Goal: Task Accomplishment & Management: Complete application form

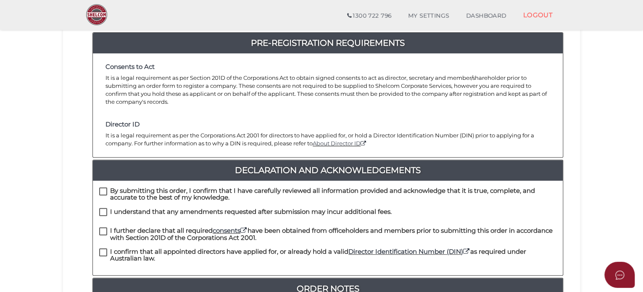
scroll to position [126, 0]
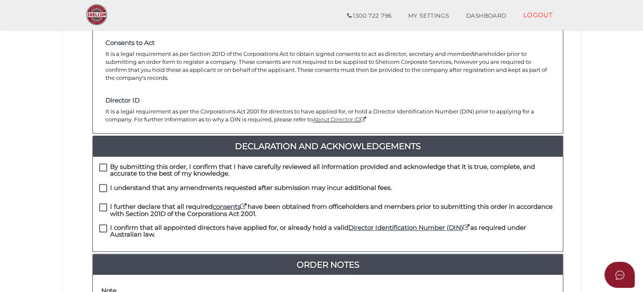
click at [104, 164] on label "By submitting this order, I confirm that I have carefully reviewed all informat…" at bounding box center [328, 169] width 458 height 11
checkbox input "true"
click at [103, 185] on label "I understand that any amendments requested after submission may incur additiona…" at bounding box center [245, 190] width 293 height 11
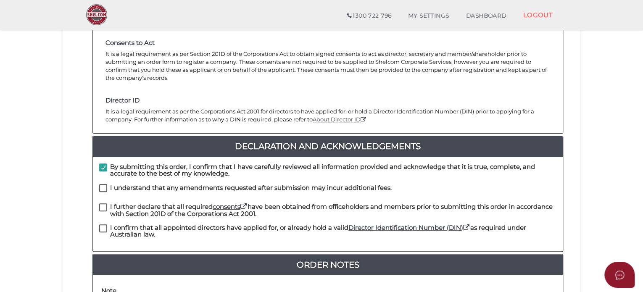
checkbox input "true"
click at [103, 204] on label "I further declare that all required consents have been obtained from officehold…" at bounding box center [328, 209] width 458 height 11
checkbox input "true"
click at [103, 225] on label "I confirm that all appointed directors have applied for, or already hold a vali…" at bounding box center [328, 230] width 458 height 11
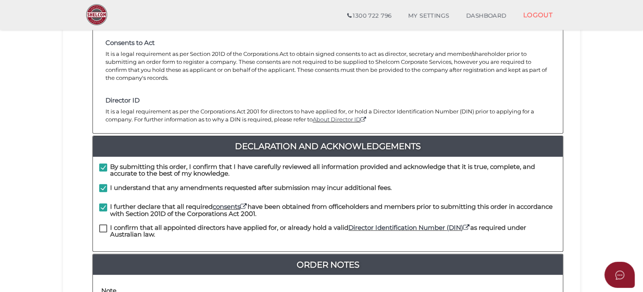
checkbox input "true"
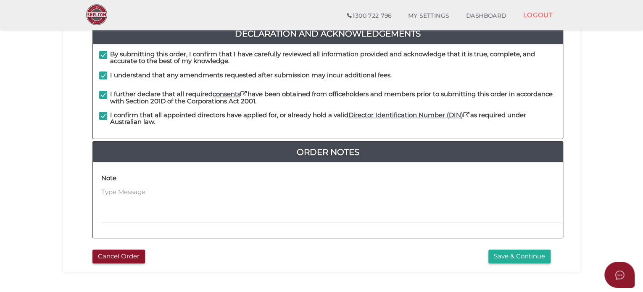
scroll to position [252, 0]
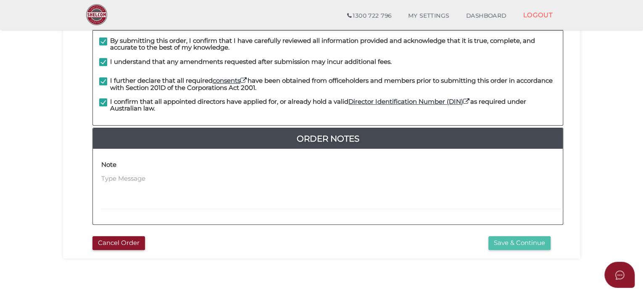
click at [516, 236] on button "Save & Continue" at bounding box center [520, 243] width 62 height 14
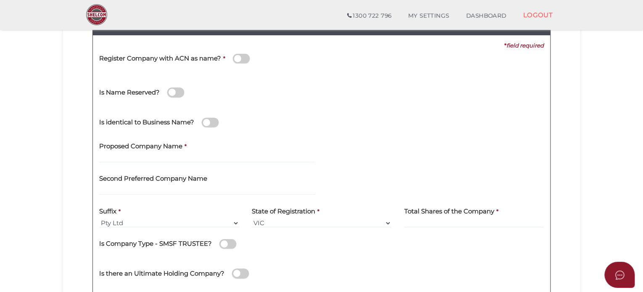
scroll to position [126, 0]
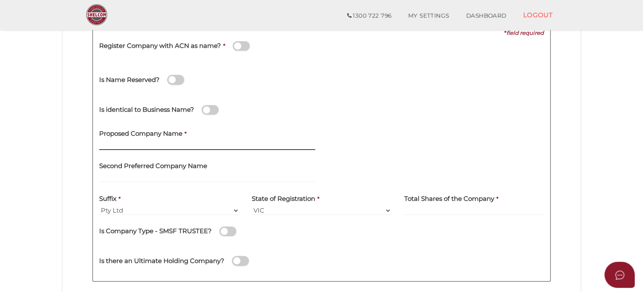
click at [123, 146] on input "text" at bounding box center [207, 145] width 216 height 9
paste input "Alceon Group No.3"
type input "Alceon Group No.4"
click at [425, 204] on label "Total Shares of the Company" at bounding box center [449, 197] width 90 height 17
click at [426, 208] on input at bounding box center [474, 210] width 140 height 9
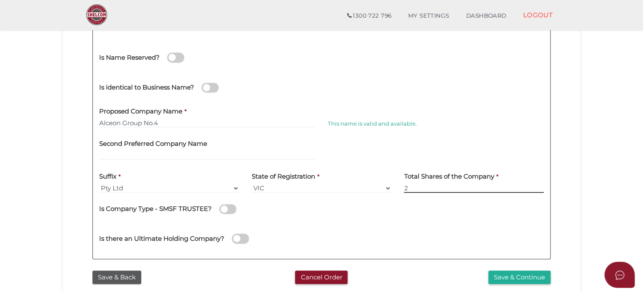
scroll to position [168, 0]
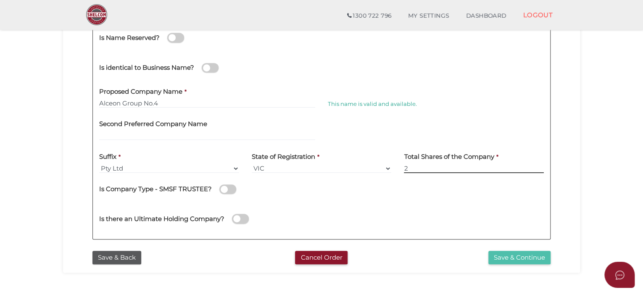
type input "2"
click at [517, 258] on button "Save & Continue" at bounding box center [520, 258] width 62 height 14
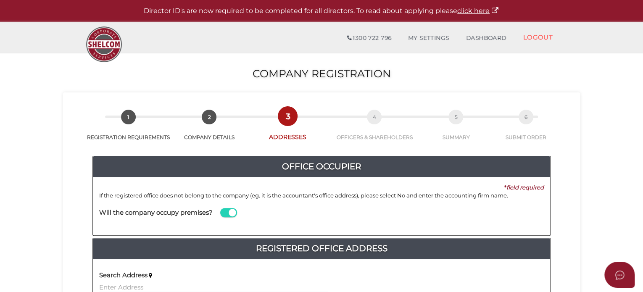
click at [233, 213] on span at bounding box center [228, 213] width 17 height 10
click at [0, 0] on input "checkbox" at bounding box center [0, 0] width 0 height 0
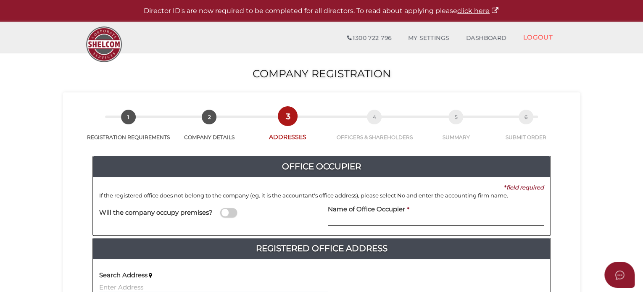
click at [369, 220] on input at bounding box center [436, 221] width 216 height 9
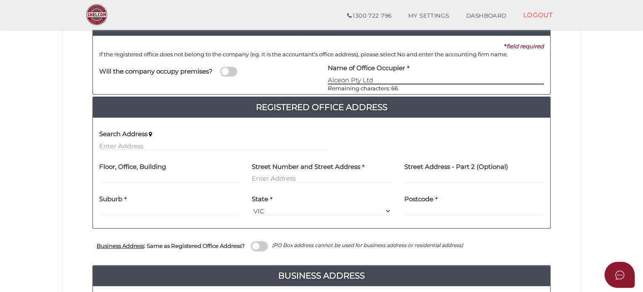
scroll to position [126, 0]
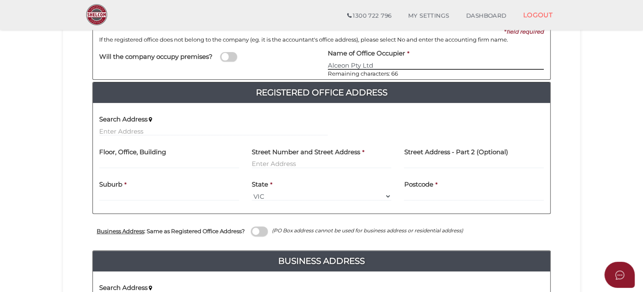
type input "Alceon Pty Ltd"
drag, startPoint x: 249, startPoint y: 159, endPoint x: 262, endPoint y: 159, distance: 13.5
click at [249, 159] on div "Street Number and Street Address *" at bounding box center [322, 158] width 153 height 33
click at [263, 159] on input "text" at bounding box center [322, 163] width 140 height 9
type input "4"
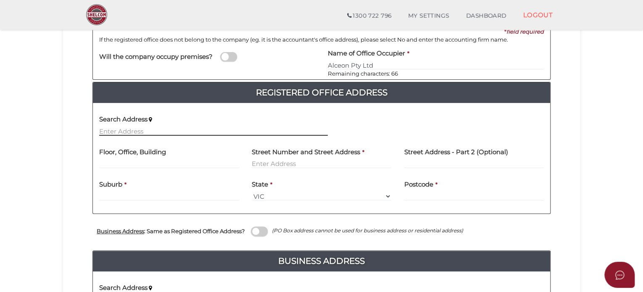
click at [123, 127] on input "text" at bounding box center [213, 131] width 229 height 9
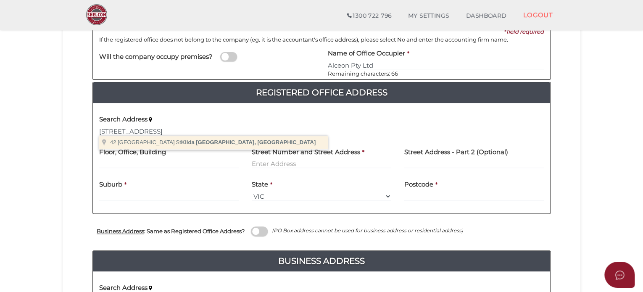
type input "42 Barkly Street, St Kilda Victoria, Australia"
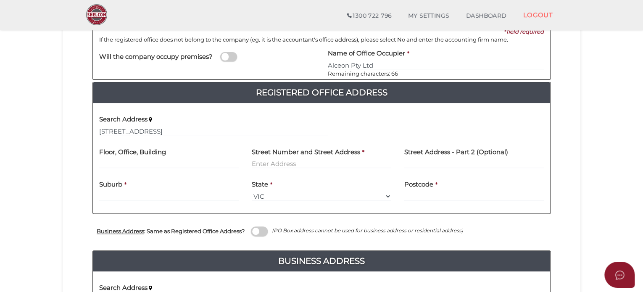
type input "42 Barkly Street"
type input "St Kilda"
select select "VIC"
type input "3182"
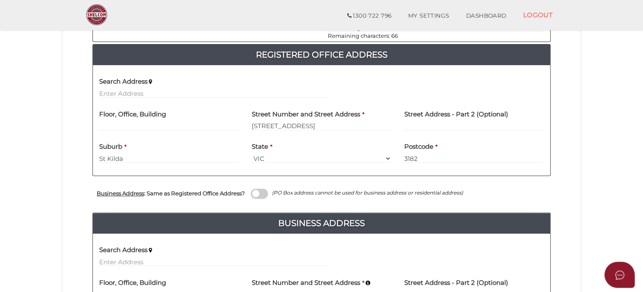
scroll to position [252, 0]
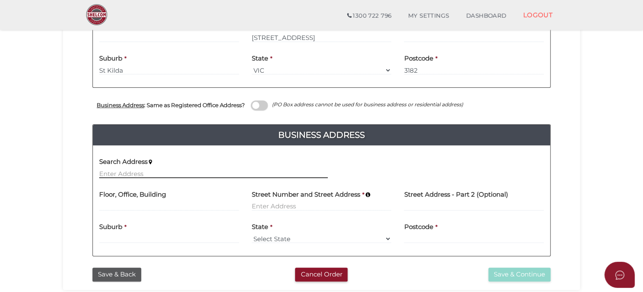
click at [138, 174] on input "text" at bounding box center [213, 173] width 229 height 9
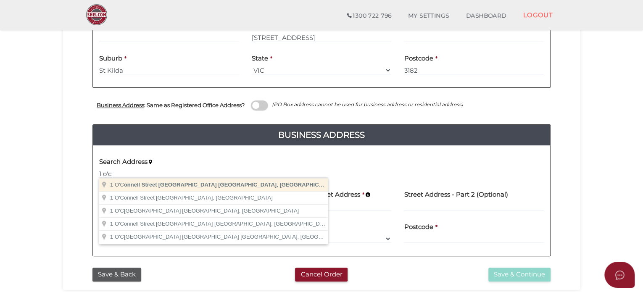
type input "1 O'Connell Street, Sydney New South Wales, Australia"
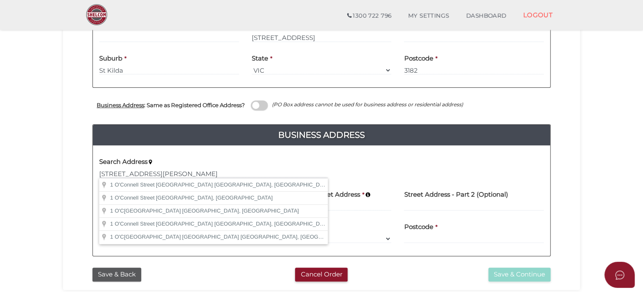
type input "1 O'Connell Street"
type input "[GEOGRAPHIC_DATA]"
select select "[GEOGRAPHIC_DATA]"
type input "2000"
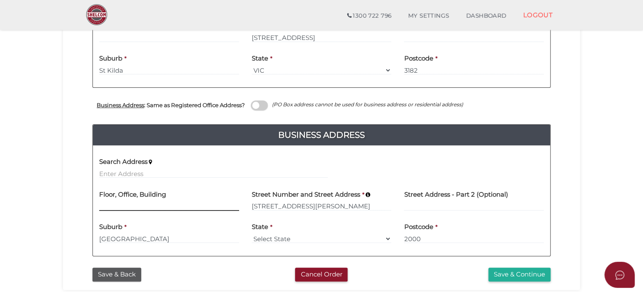
click at [130, 209] on input at bounding box center [169, 206] width 140 height 9
type input "level 26"
click at [498, 270] on button "Save & Continue" at bounding box center [520, 275] width 62 height 14
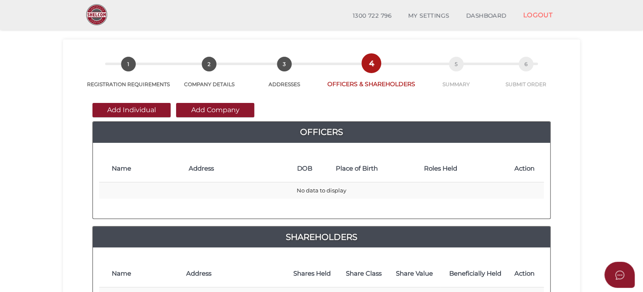
scroll to position [42, 0]
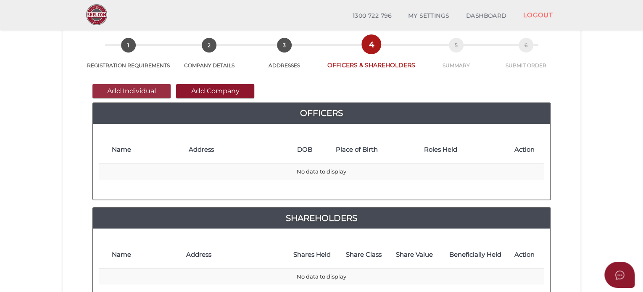
click at [141, 90] on button "Add Individual" at bounding box center [132, 91] width 78 height 14
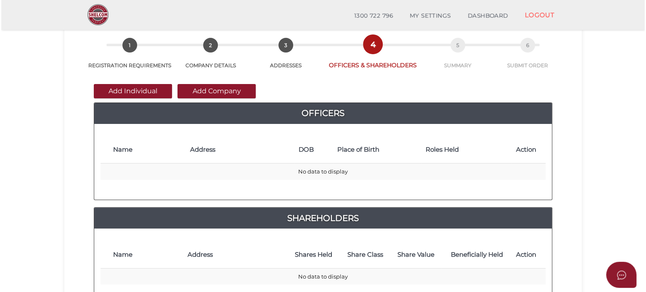
scroll to position [0, 0]
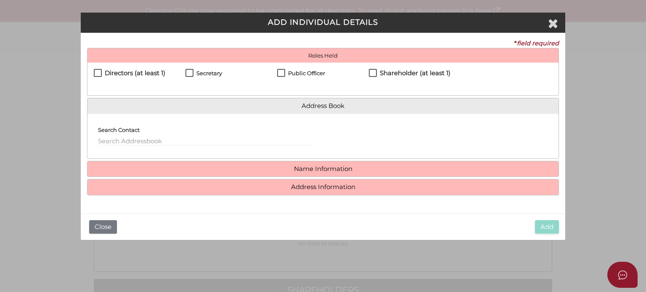
click at [95, 72] on label "Directors (at least 1)" at bounding box center [129, 75] width 71 height 11
checkbox input "true"
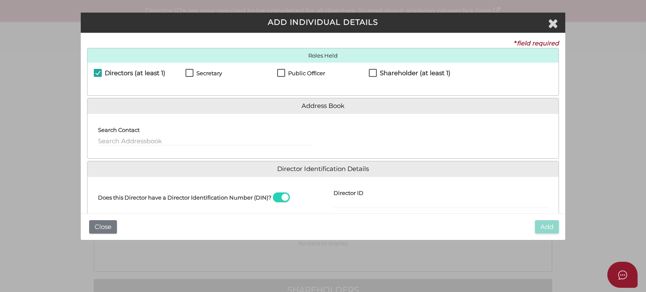
click at [121, 134] on label "Search Contact" at bounding box center [119, 128] width 42 height 16
click at [122, 136] on label "Search Contact" at bounding box center [119, 128] width 42 height 16
click at [119, 139] on input "text" at bounding box center [205, 141] width 214 height 9
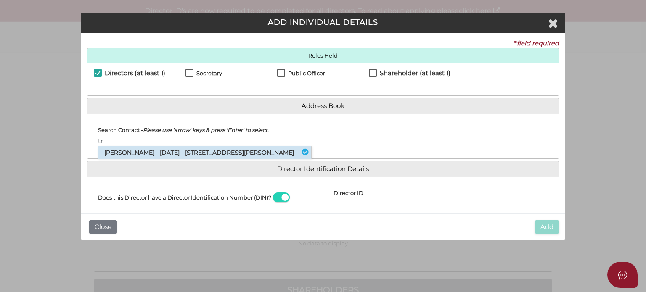
click at [136, 151] on li "Trevor Loewensohn - 04/04/1960 - 32 Plunkett Road, Mosman, NSW, 2088" at bounding box center [204, 152] width 213 height 13
type input "Trevor"
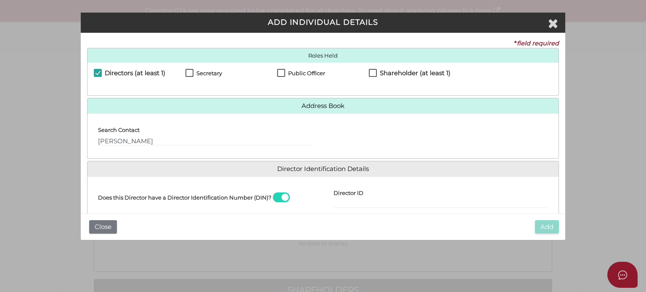
click at [205, 148] on div "Search Contact Trevor" at bounding box center [204, 136] width 235 height 32
click at [200, 139] on input "Trevor" at bounding box center [205, 141] width 214 height 9
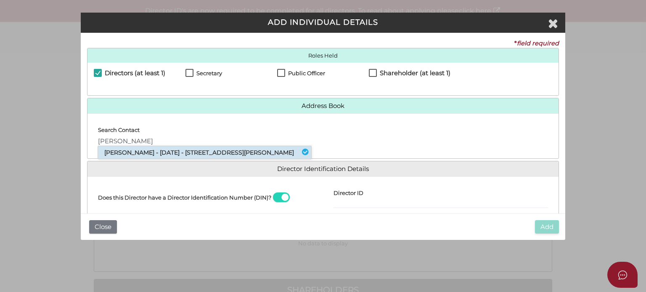
click at [182, 153] on li "Trevor Loewensohn - 04/04/1960 - 32 Plunkett Road, Mosman, NSW, 2088" at bounding box center [204, 152] width 213 height 13
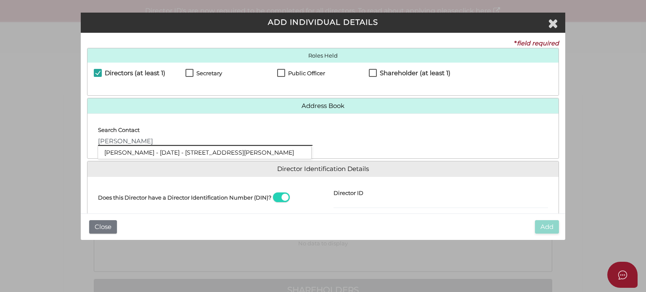
click at [190, 138] on input "Trevor" at bounding box center [205, 141] width 214 height 9
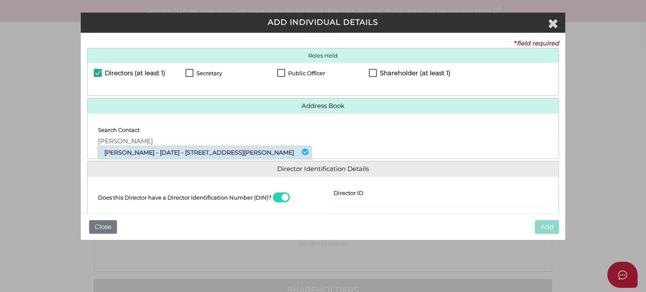
click at [188, 153] on li "Trevor Loewensohn - 04/04/1960 - 32 Plunkett Road, Mosman, NSW, 2088" at bounding box center [204, 152] width 213 height 13
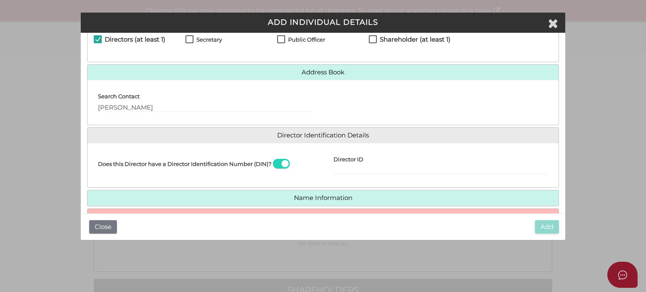
scroll to position [76, 0]
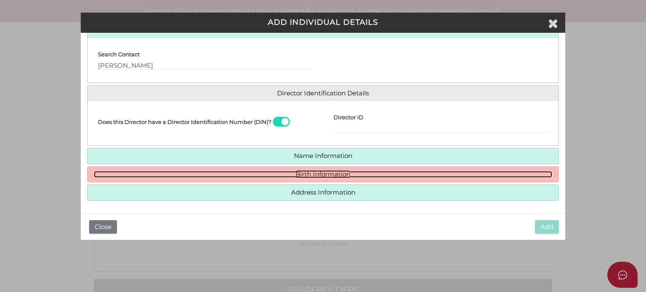
click at [332, 173] on link "Birth Information" at bounding box center [323, 174] width 458 height 7
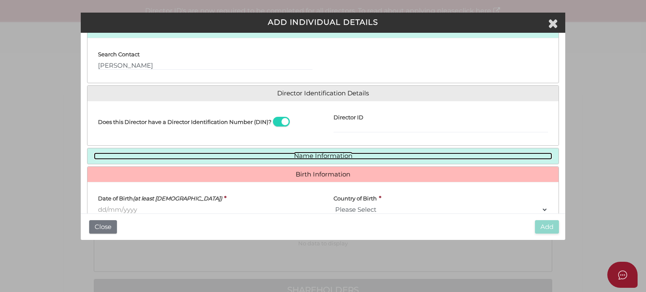
click at [324, 154] on link "Name Information" at bounding box center [323, 156] width 458 height 7
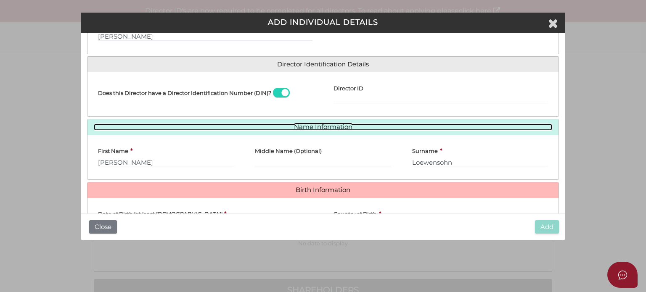
scroll to position [118, 0]
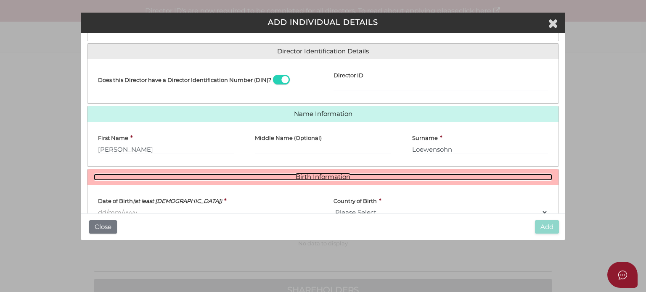
click at [308, 176] on link "Birth Information" at bounding box center [323, 177] width 458 height 7
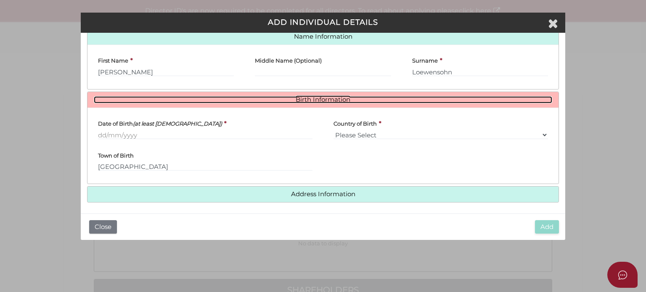
scroll to position [196, 0]
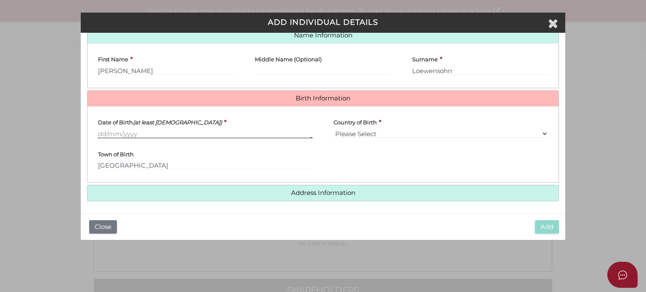
click at [120, 130] on input "Date of Birth (at least 18 years old)" at bounding box center [205, 133] width 214 height 9
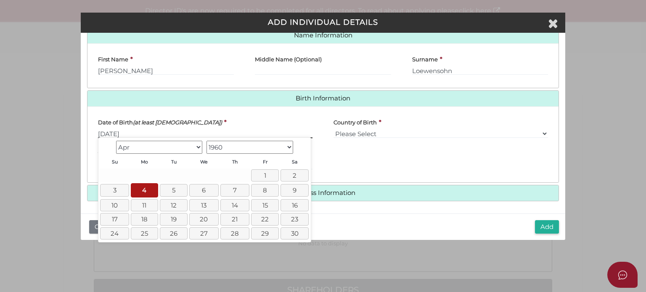
type input "[DATE]"
click at [430, 160] on div "State of Birth Please Select VIC ACT NSW NT QLD TAS WA SA" at bounding box center [440, 161] width 235 height 32
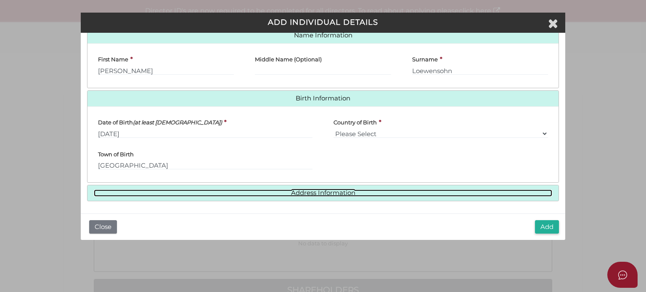
click at [365, 195] on link "Address Information" at bounding box center [323, 193] width 458 height 7
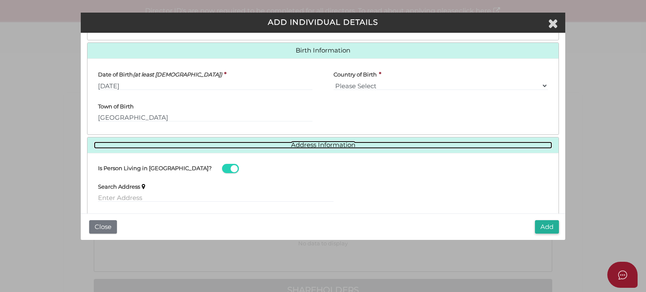
scroll to position [280, 0]
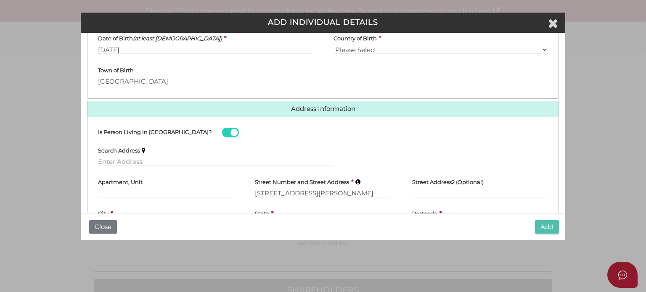
click at [547, 225] on button "Add" at bounding box center [547, 227] width 24 height 14
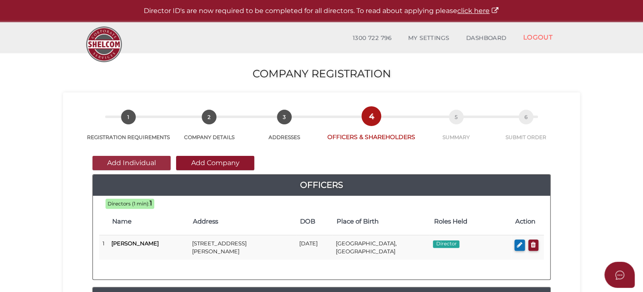
click at [151, 162] on button "Add Individual" at bounding box center [132, 163] width 78 height 14
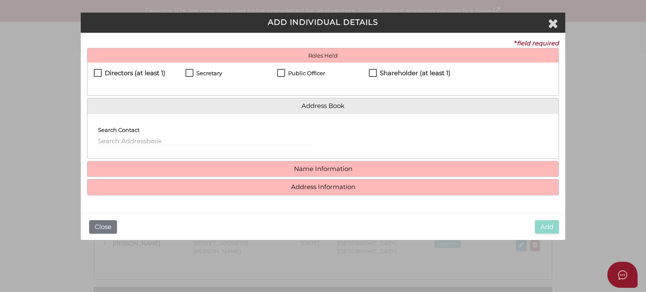
click at [124, 73] on h4 "Directors (at least 1)" at bounding box center [135, 73] width 61 height 7
checkbox input "true"
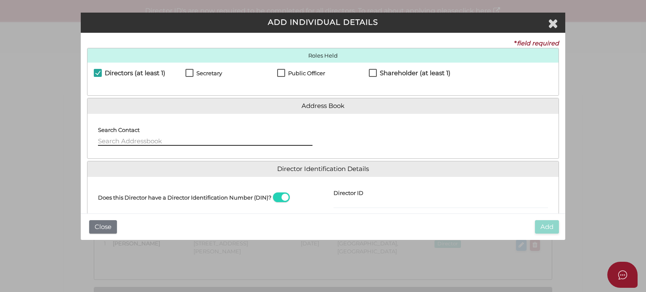
click at [138, 140] on input "text" at bounding box center [205, 141] width 214 height 9
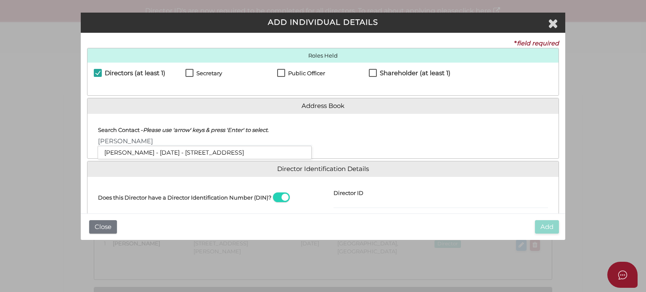
click at [131, 146] on ul "[PERSON_NAME] - [DATE] - [STREET_ADDRESS]" at bounding box center [205, 152] width 214 height 13
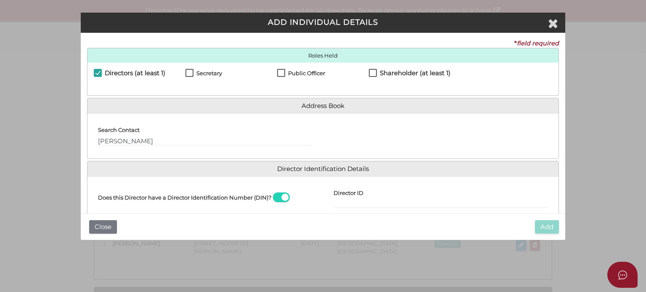
click at [137, 148] on div "Search Contact morris" at bounding box center [204, 136] width 235 height 32
click at [145, 139] on input "morris" at bounding box center [205, 141] width 214 height 9
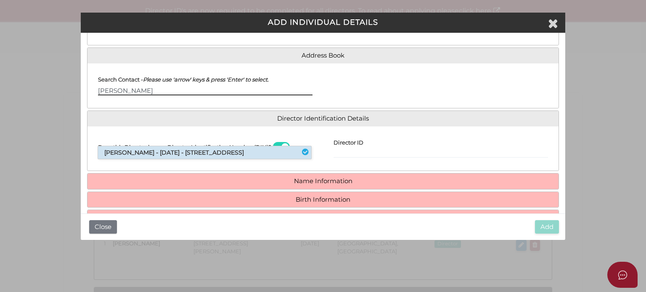
scroll to position [76, 0]
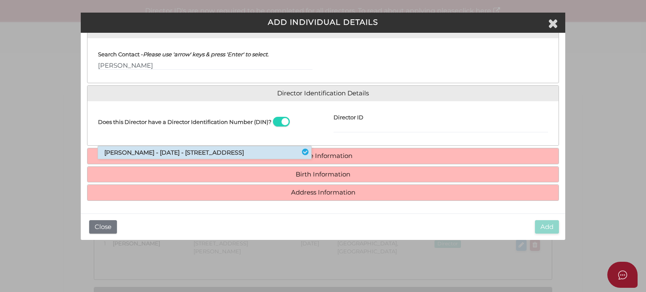
click at [222, 156] on li "Morris Symonds - 23/04/1959 - 981 Barrenjoey Road, Palm Beach, NSW, 2108" at bounding box center [204, 152] width 213 height 13
type input "Morris"
select select "[GEOGRAPHIC_DATA]"
type input "[GEOGRAPHIC_DATA]"
select select "[GEOGRAPHIC_DATA]"
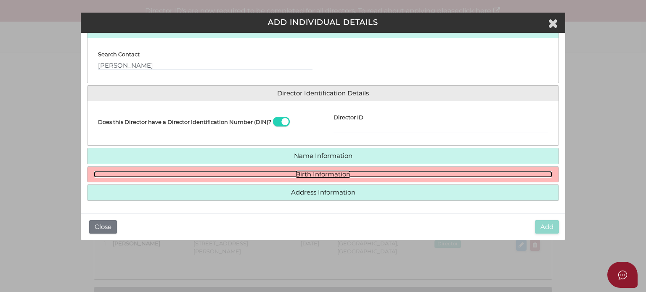
click at [318, 177] on link "Birth Information" at bounding box center [323, 174] width 458 height 7
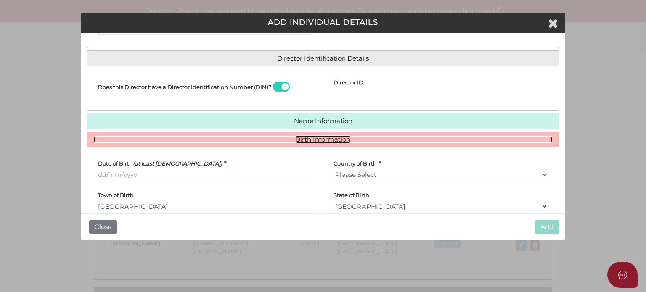
scroll to position [151, 0]
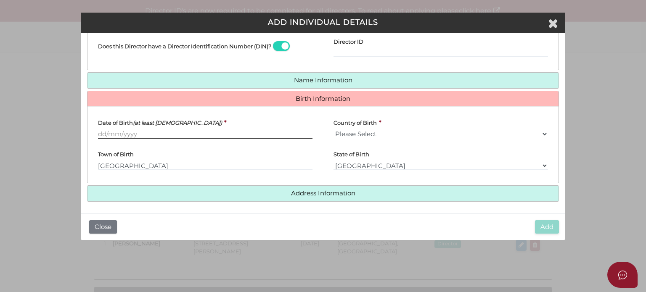
click at [108, 130] on input "Date of Birth (at least 18 years old)" at bounding box center [205, 134] width 214 height 9
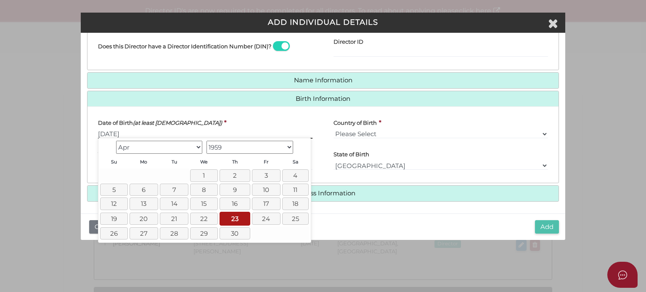
type input "23/04/1959"
click at [546, 227] on button "Add" at bounding box center [547, 227] width 24 height 14
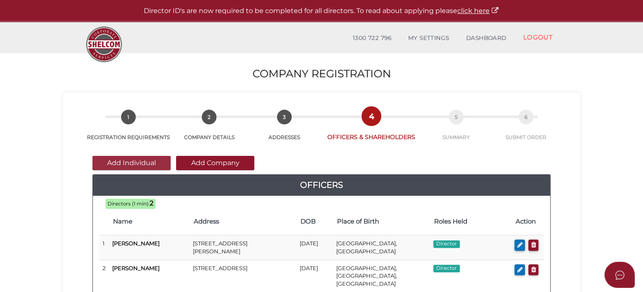
click at [127, 166] on button "Add Individual" at bounding box center [132, 163] width 78 height 14
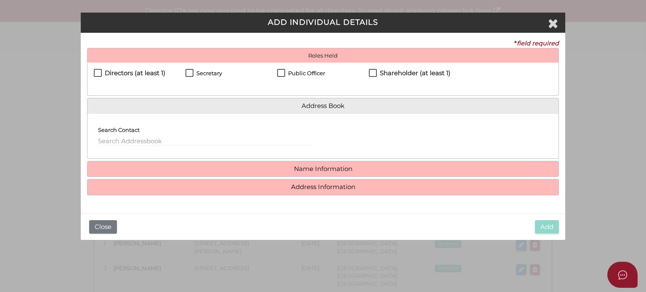
click at [119, 75] on h4 "Directors (at least 1)" at bounding box center [135, 73] width 61 height 7
checkbox input "true"
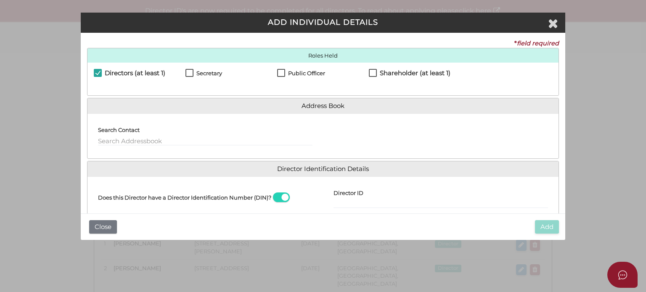
click at [127, 135] on label "Search Contact" at bounding box center [119, 128] width 42 height 16
click at [127, 139] on input "text" at bounding box center [205, 141] width 214 height 9
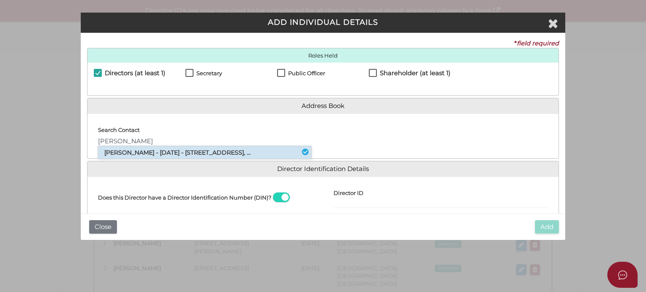
click at [135, 151] on li "Paul Anthony Platus - 09/01/1972 - 15 Saint Leonards Avenue, St Kilda, VIC, ..." at bounding box center [204, 152] width 213 height 13
type input "Paul"
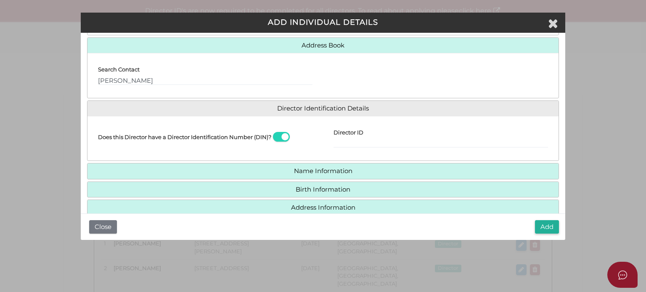
scroll to position [76, 0]
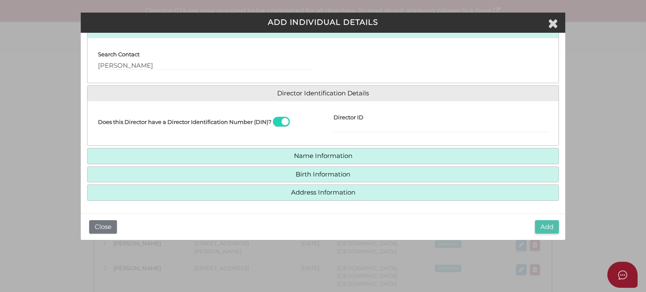
click at [545, 224] on button "Add" at bounding box center [547, 227] width 24 height 14
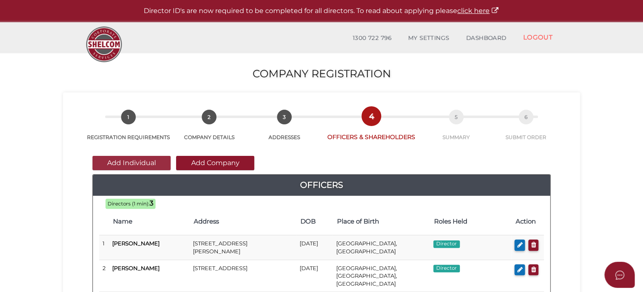
click at [144, 168] on button "Add Individual" at bounding box center [132, 163] width 78 height 14
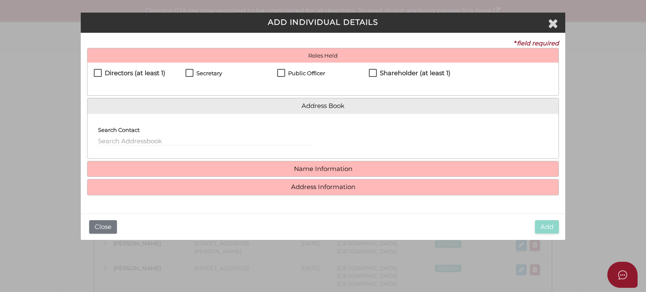
click at [195, 70] on div "Secretary" at bounding box center [231, 76] width 92 height 14
click at [189, 74] on label "Secretary" at bounding box center [203, 75] width 37 height 11
checkbox input "true"
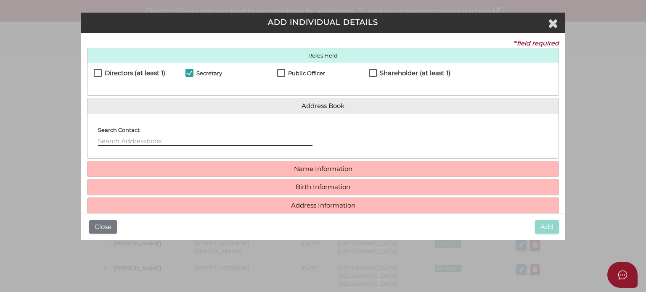
click at [150, 140] on input "text" at bounding box center [205, 141] width 214 height 9
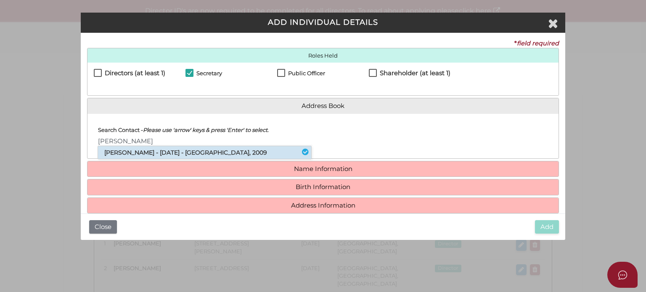
click at [152, 148] on li "[PERSON_NAME] - [DATE] - [GEOGRAPHIC_DATA], 2009" at bounding box center [204, 152] width 213 height 13
type input "[PERSON_NAME]"
type input "1001C"
type input "[STREET_ADDRESS]"
type input "Pyrmont"
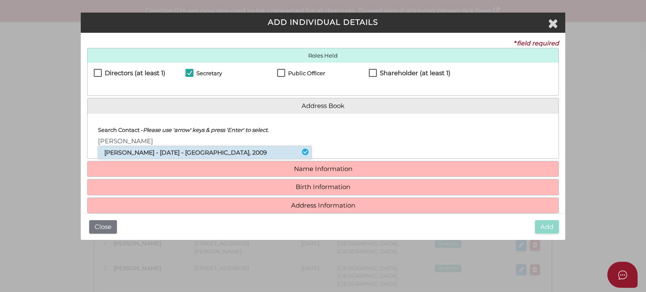
select select "[GEOGRAPHIC_DATA]"
type input "2009"
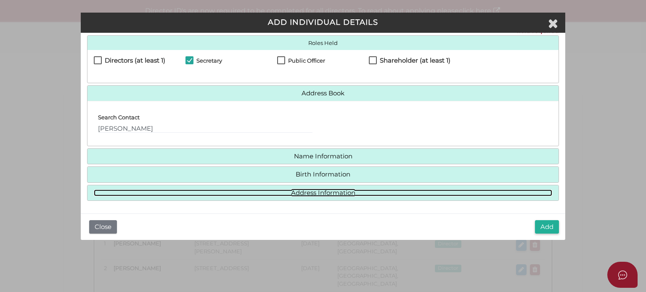
click at [296, 191] on link "Address Information" at bounding box center [323, 193] width 458 height 7
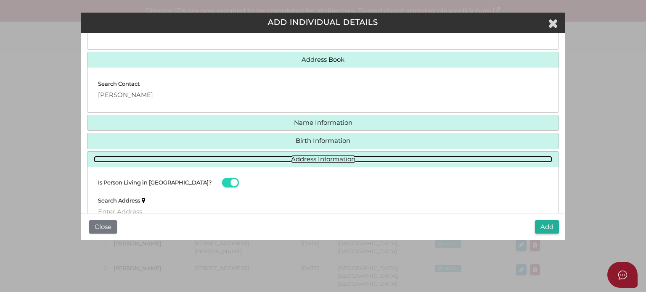
scroll to position [138, 0]
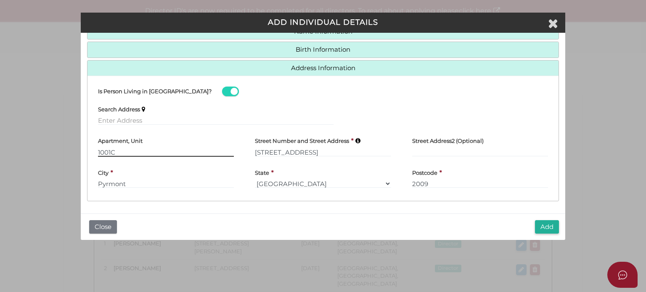
drag, startPoint x: 136, startPoint y: 148, endPoint x: 121, endPoint y: 149, distance: 15.2
click at [121, 149] on input "1001C" at bounding box center [166, 152] width 136 height 9
drag, startPoint x: 123, startPoint y: 150, endPoint x: 48, endPoint y: 154, distance: 75.4
click at [51, 151] on div "Pty Ltd ADD INDIVIDUAL DETAILS * field required Roles Held Directors (at least …" at bounding box center [323, 146] width 646 height 292
type input "Unit 401"
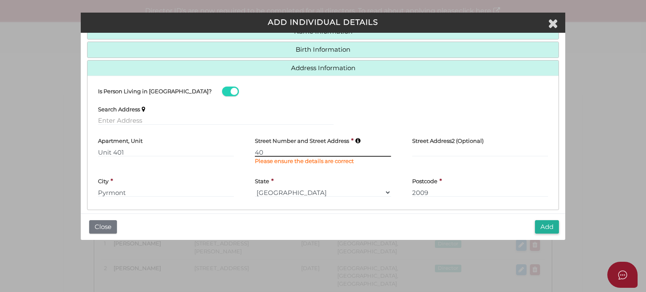
click at [290, 153] on input "40" at bounding box center [323, 152] width 136 height 9
type input "40 Refinery Drive"
click at [538, 221] on button "Add" at bounding box center [547, 227] width 24 height 14
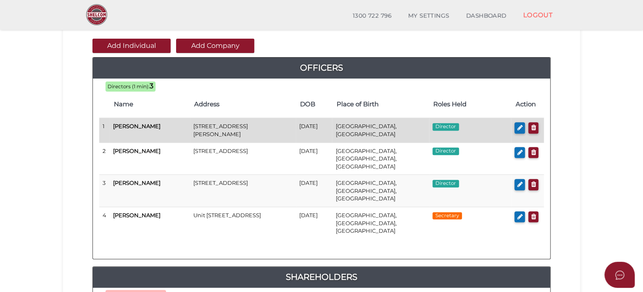
scroll to position [84, 0]
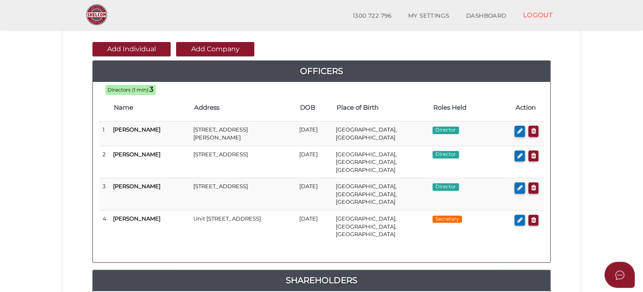
drag, startPoint x: 233, startPoint y: 48, endPoint x: 230, endPoint y: 50, distance: 4.3
click at [233, 48] on button "Add Company" at bounding box center [215, 49] width 78 height 14
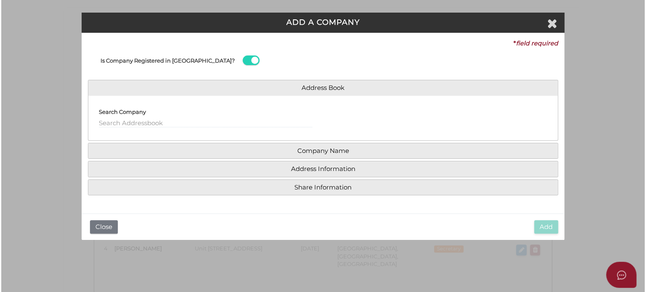
scroll to position [0, 0]
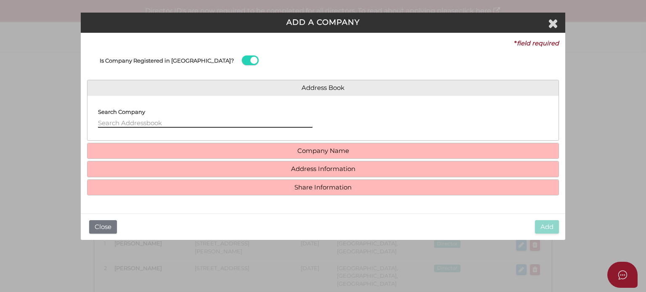
click at [151, 124] on input "text" at bounding box center [205, 123] width 214 height 9
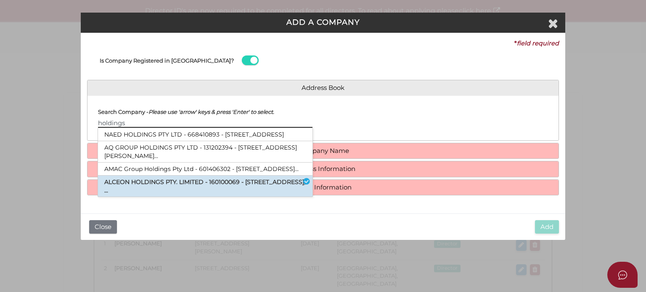
type input "holdings"
click at [155, 193] on li "ALCEON HOLDINGS PTY. LIMITED - 160100069 - 42 Barkly Street, St Kilda, VIC, ..." at bounding box center [205, 186] width 214 height 21
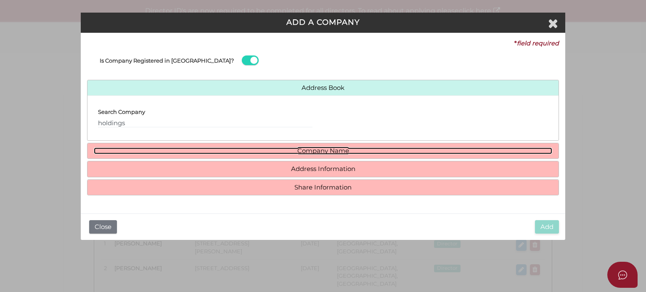
click at [229, 148] on link "Company Name" at bounding box center [323, 151] width 458 height 7
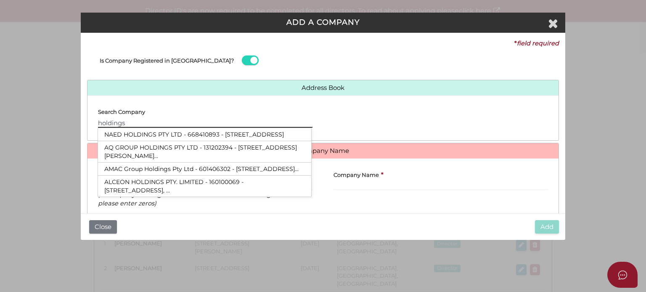
click at [186, 120] on input "holdings" at bounding box center [205, 123] width 214 height 9
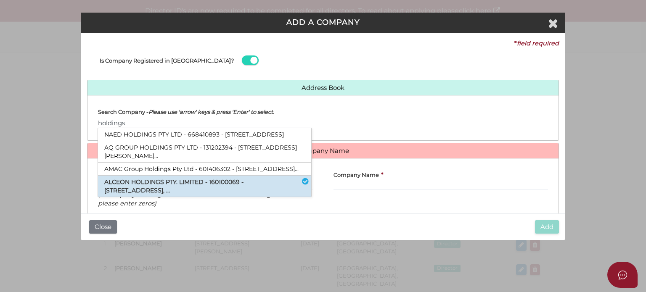
click at [137, 193] on li "ALCEON HOLDINGS PTY. LIMITED - 160100069 - 42 Barkly Street, St Kilda, VIC, ..." at bounding box center [204, 186] width 213 height 21
type input "160100069"
type input "ALCEON HOLDINGS PTY. LIMITED"
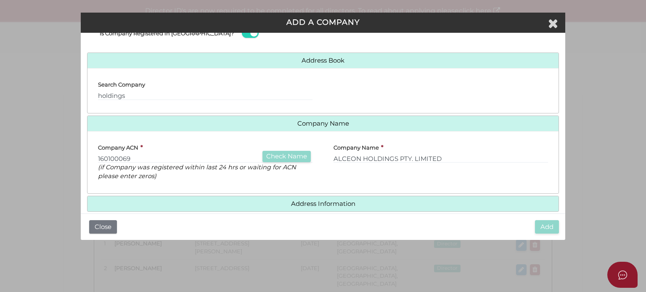
scroll to position [56, 0]
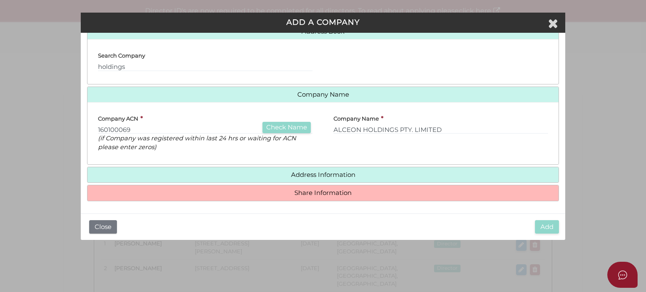
click at [299, 188] on h4 "Share Information" at bounding box center [322, 193] width 471 height 16
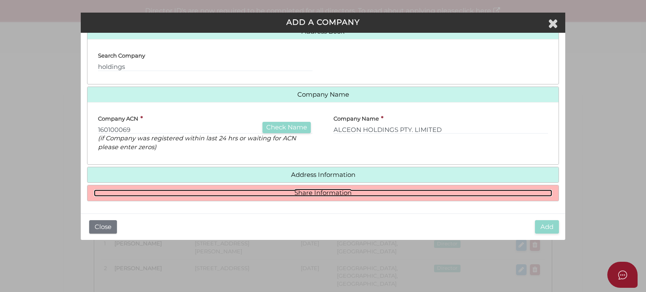
click at [304, 193] on link "Share Information" at bounding box center [323, 193] width 458 height 7
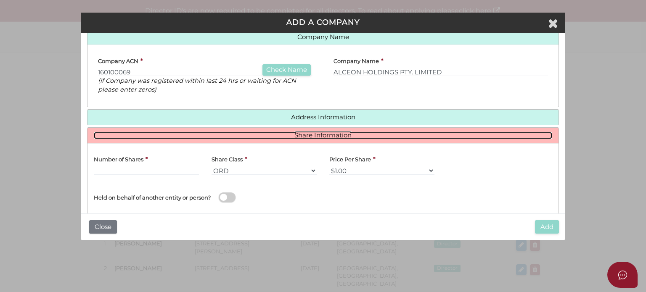
scroll to position [157, 0]
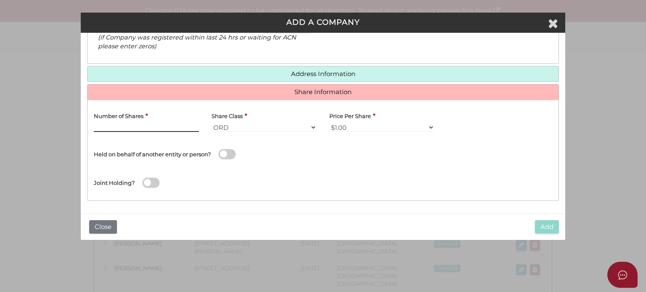
click at [143, 128] on input "text" at bounding box center [146, 127] width 105 height 9
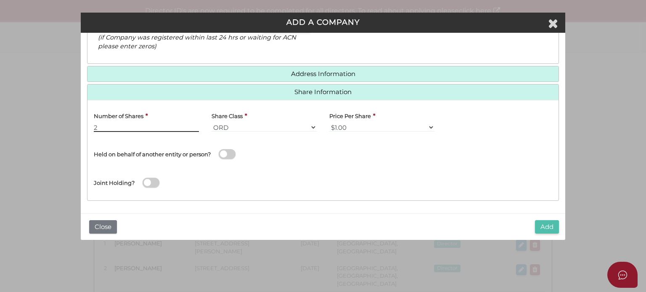
type input "2"
click at [543, 224] on button "Add" at bounding box center [547, 227] width 24 height 14
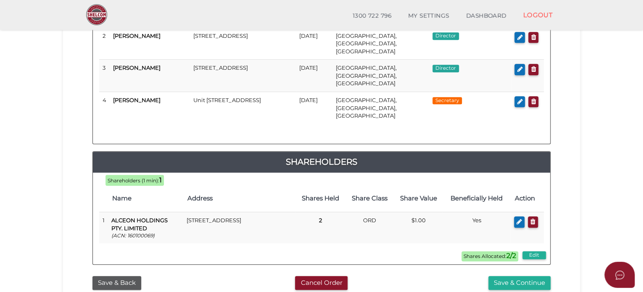
scroll to position [252, 0]
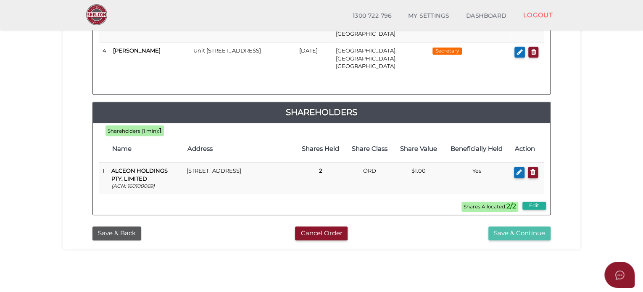
click at [509, 227] on button "Save & Continue" at bounding box center [520, 234] width 62 height 14
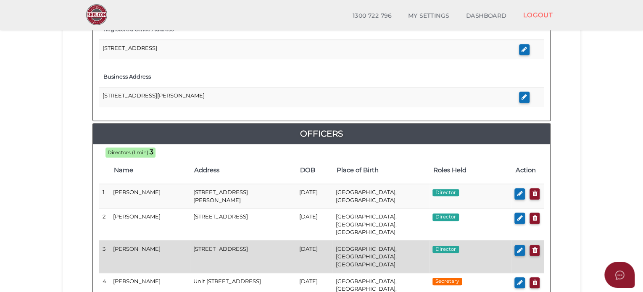
scroll to position [336, 0]
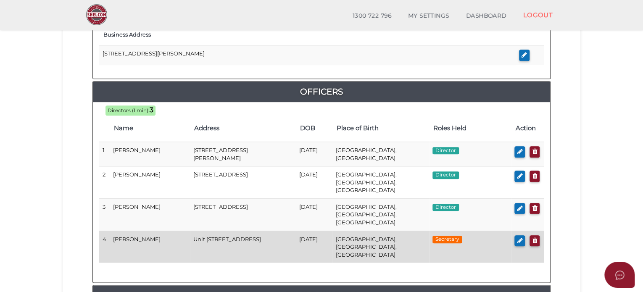
drag, startPoint x: 189, startPoint y: 221, endPoint x: 261, endPoint y: 222, distance: 71.5
click at [261, 231] on td "Unit [STREET_ADDRESS]" at bounding box center [243, 247] width 106 height 32
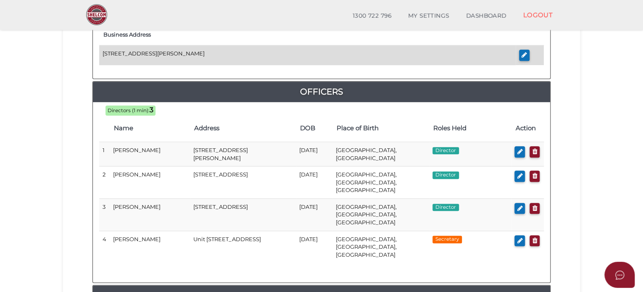
copy td "Unit [STREET_ADDRESS]"
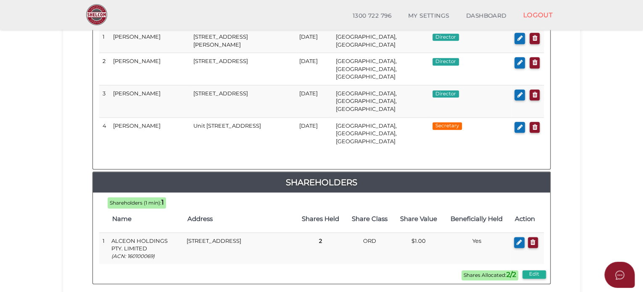
scroll to position [505, 0]
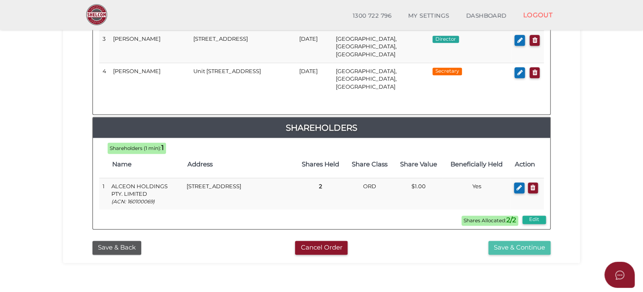
click at [500, 241] on button "Save & Continue" at bounding box center [520, 248] width 62 height 14
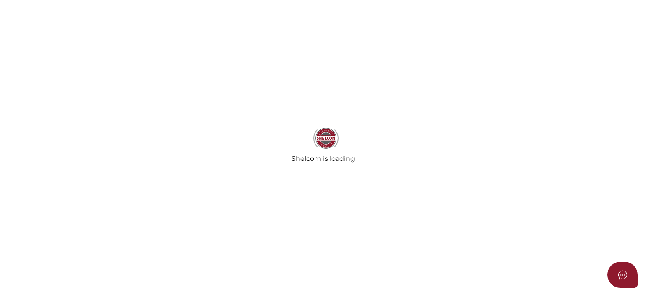
select select "Comb Binding"
select select "No"
radio input "true"
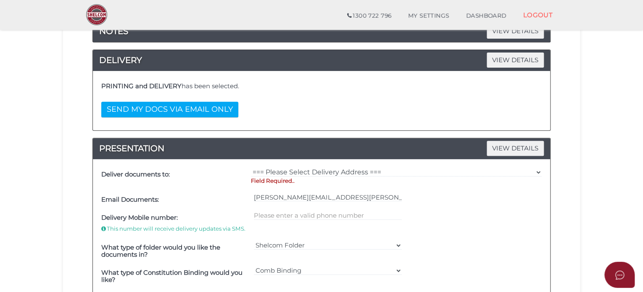
scroll to position [168, 0]
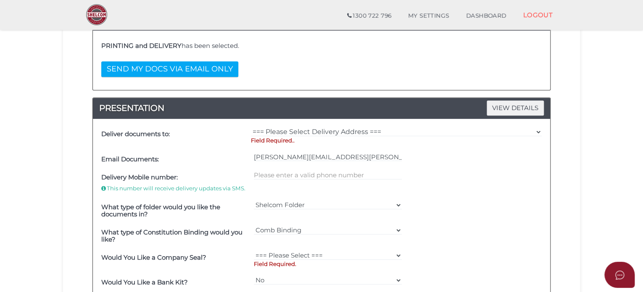
click at [295, 123] on div "Deliver documents to: === Please Select Delivery Address === (User Address - [P…" at bounding box center [322, 218] width 458 height 198
click at [294, 126] on div "=== Please Select Delivery Address === (User Address - [PERSON_NAME]) Level [ST…" at bounding box center [396, 137] width 295 height 25
click at [293, 134] on select "=== Please Select Delivery Address === (User Address - [PERSON_NAME]) Level [ST…" at bounding box center [396, 131] width 291 height 9
select select "0"
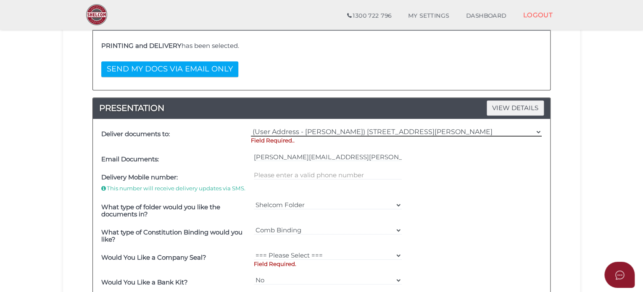
click at [251, 127] on select "=== Please Select Delivery Address === (User Address - Melanie Hedges) Level 26…" at bounding box center [396, 131] width 291 height 9
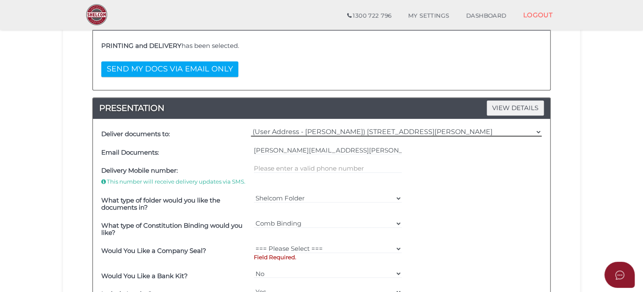
scroll to position [210, 0]
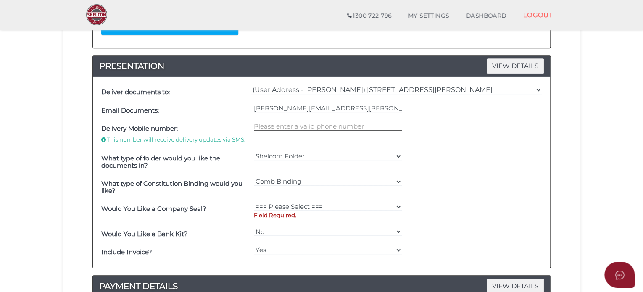
click at [304, 123] on input "text" at bounding box center [328, 126] width 148 height 9
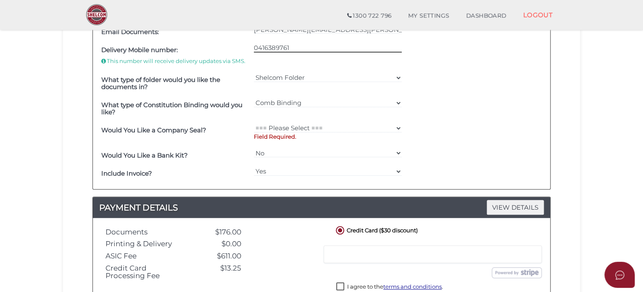
scroll to position [294, 0]
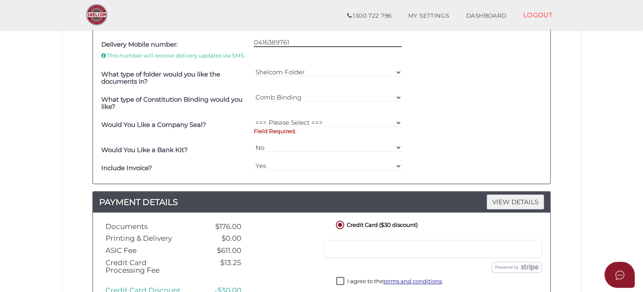
type input "0416389761"
click at [328, 124] on select "=== Please Select === Fold Seal $50 No Seal" at bounding box center [328, 122] width 148 height 9
select select "0"
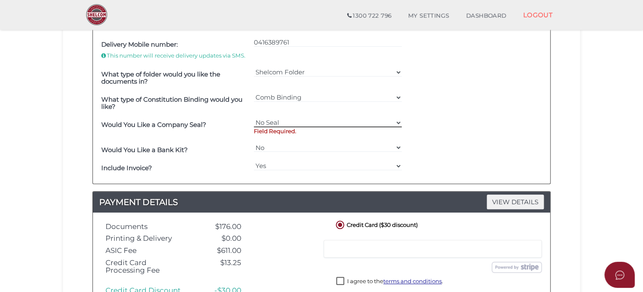
click at [254, 118] on select "=== Please Select === Fold Seal $50 No Seal" at bounding box center [328, 122] width 148 height 9
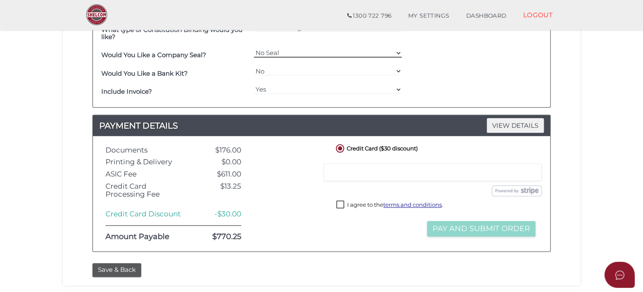
scroll to position [378, 0]
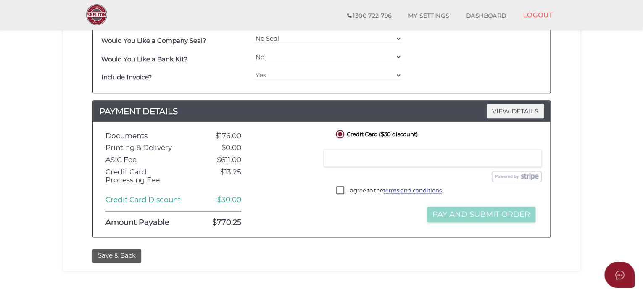
click at [341, 188] on label "I agree to the terms and conditions ." at bounding box center [389, 191] width 107 height 11
checkbox input "true"
click at [449, 209] on button "Pay and Submit Order" at bounding box center [481, 215] width 108 height 16
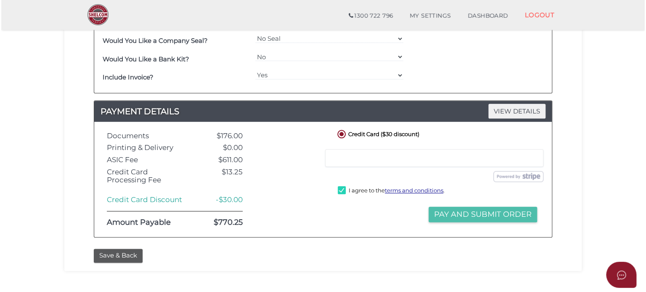
scroll to position [0, 0]
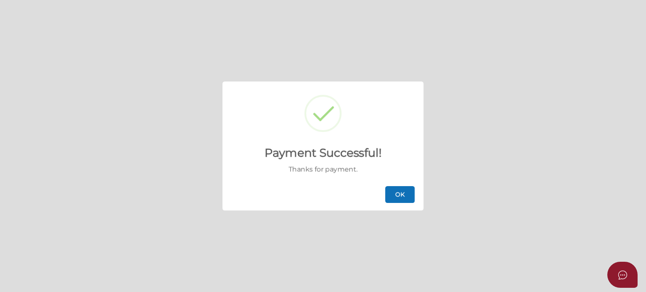
click at [395, 195] on button "OK" at bounding box center [399, 194] width 29 height 17
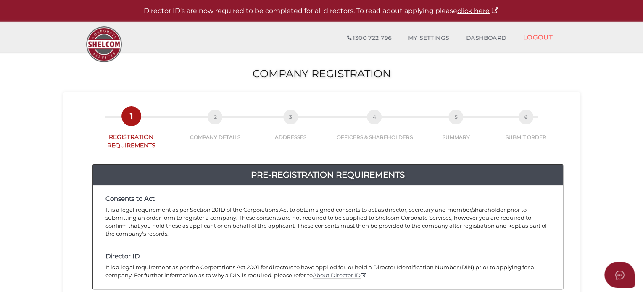
scroll to position [168, 0]
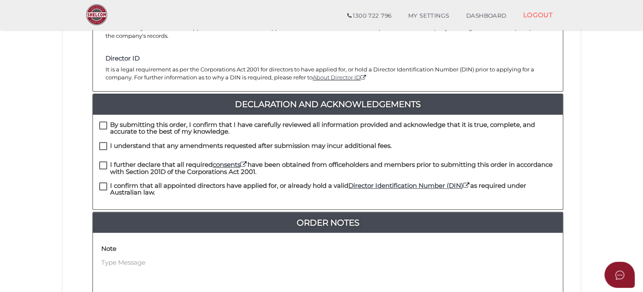
click at [103, 122] on label "By submitting this order, I confirm that I have carefully reviewed all informat…" at bounding box center [328, 127] width 458 height 11
checkbox input "true"
click at [99, 143] on label "I understand that any amendments requested after submission may incur additiona…" at bounding box center [245, 148] width 293 height 11
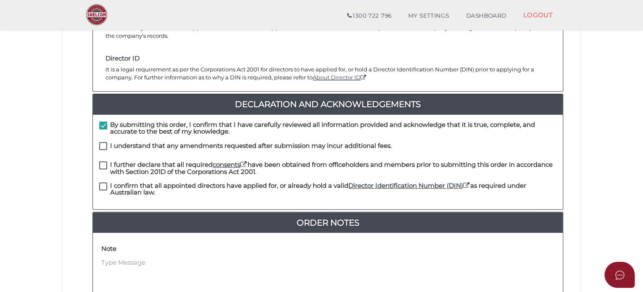
checkbox input "true"
click at [103, 161] on label "I further declare that all required consents have been obtained from officehold…" at bounding box center [328, 166] width 458 height 11
checkbox input "true"
drag, startPoint x: 100, startPoint y: 177, endPoint x: 106, endPoint y: 178, distance: 5.5
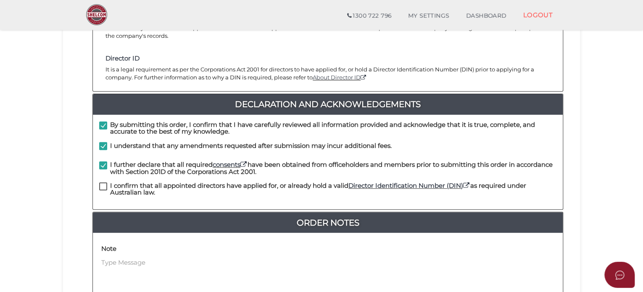
click at [101, 182] on label "I confirm that all appointed directors have applied for, or already hold a vali…" at bounding box center [328, 187] width 458 height 11
checkbox input "true"
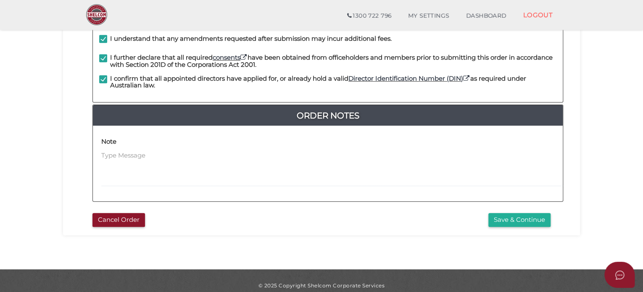
scroll to position [276, 0]
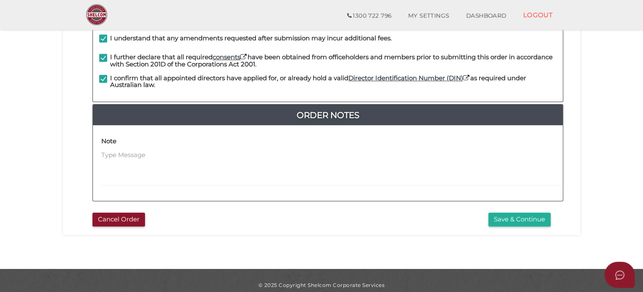
click at [519, 218] on div "f222c55ab6bedba642d9ff1baca0348c 1 REGISTRATION REQUIREMENTS 2 COMPANY DETAILS …" at bounding box center [321, 11] width 517 height 448
click at [515, 213] on button "Save & Continue" at bounding box center [520, 220] width 62 height 14
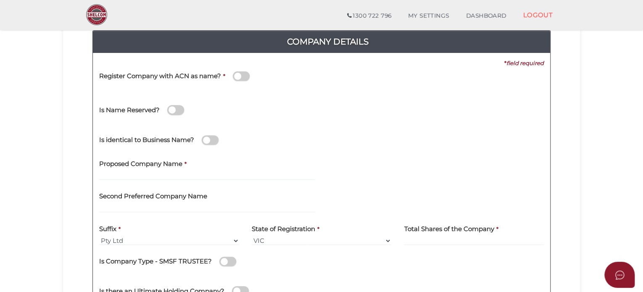
scroll to position [126, 0]
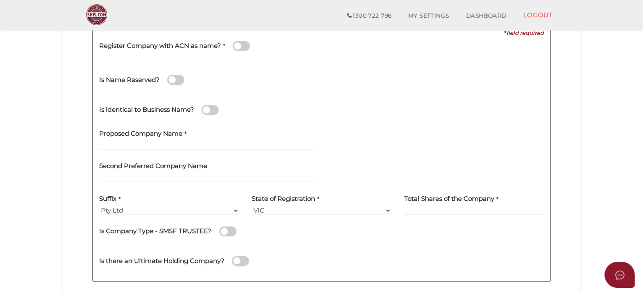
click at [156, 151] on div "Proposed Company Name *" at bounding box center [207, 140] width 229 height 33
click at [157, 146] on input "text" at bounding box center [207, 145] width 216 height 9
paste input "Alceon Group No."
type input "Alceon Group No.5"
click at [437, 212] on input at bounding box center [474, 210] width 140 height 9
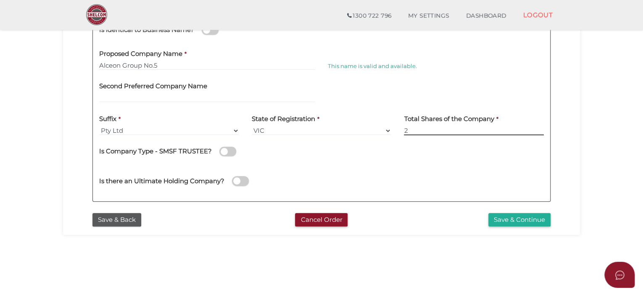
scroll to position [210, 0]
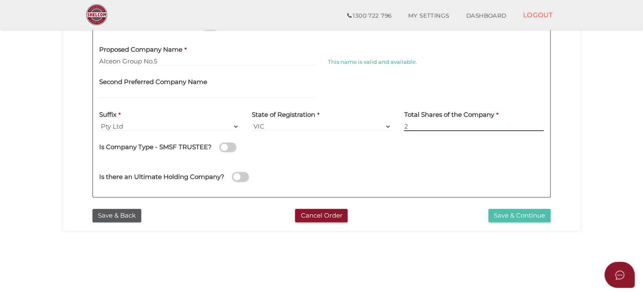
type input "2"
click at [508, 220] on button "Save & Continue" at bounding box center [520, 216] width 62 height 14
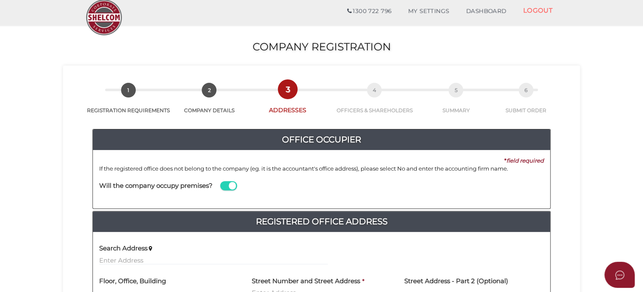
scroll to position [42, 0]
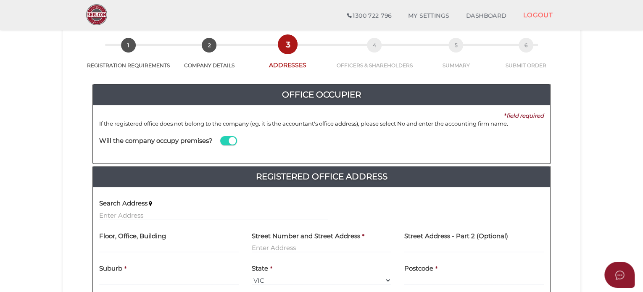
drag, startPoint x: 230, startPoint y: 142, endPoint x: 242, endPoint y: 141, distance: 11.4
click at [230, 142] on span at bounding box center [228, 141] width 17 height 10
click at [0, 0] on input "checkbox" at bounding box center [0, 0] width 0 height 0
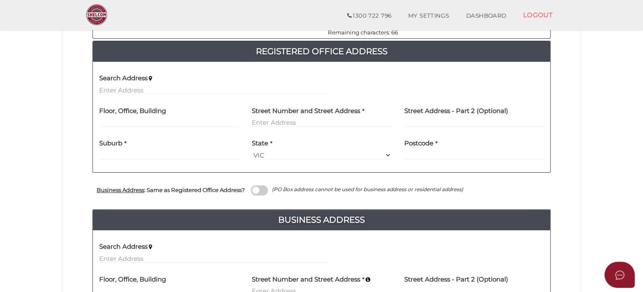
scroll to position [168, 0]
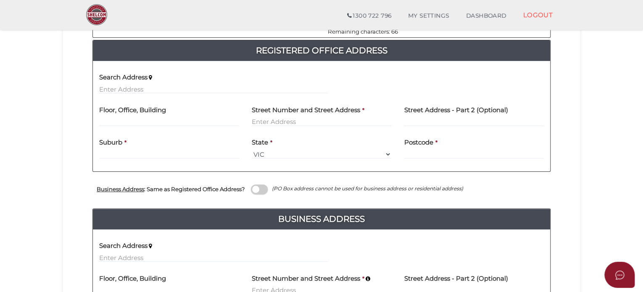
type input "Alceon Pty Ltd"
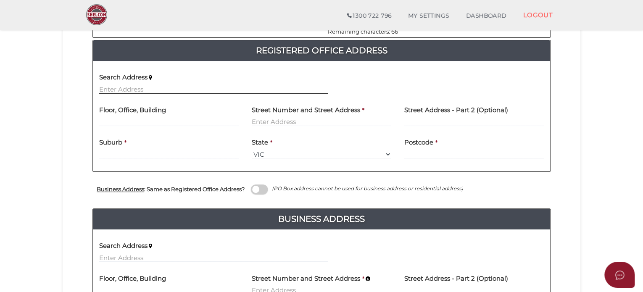
click at [143, 87] on input "text" at bounding box center [213, 89] width 229 height 9
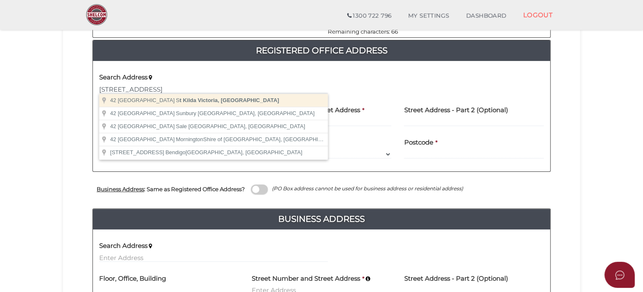
type input "42 Barkly Street, St Kilda Victoria, Australia"
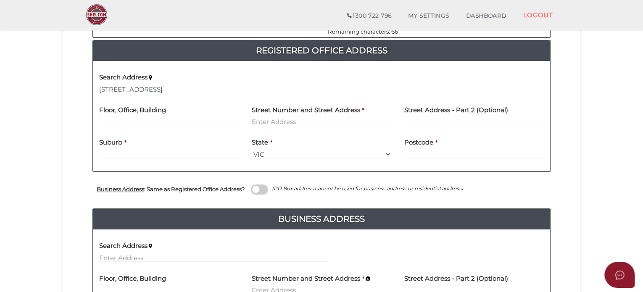
type input "42 Barkly Street"
type input "St Kilda"
select select "VIC"
type input "3182"
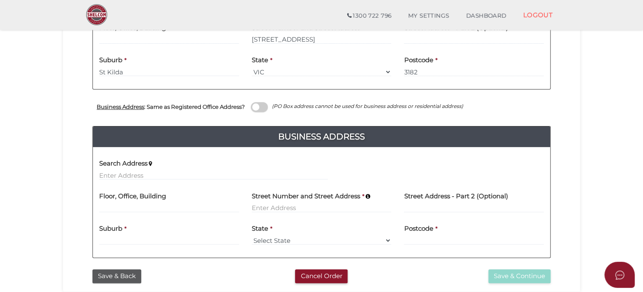
scroll to position [252, 0]
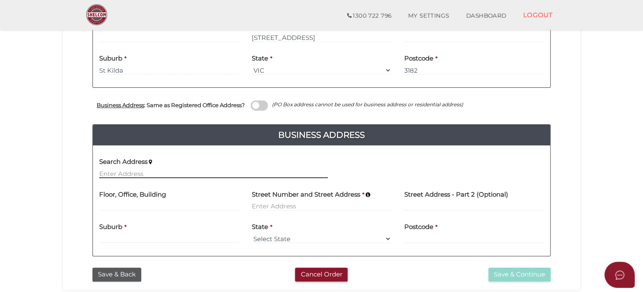
click at [137, 172] on input "text" at bounding box center [213, 173] width 229 height 9
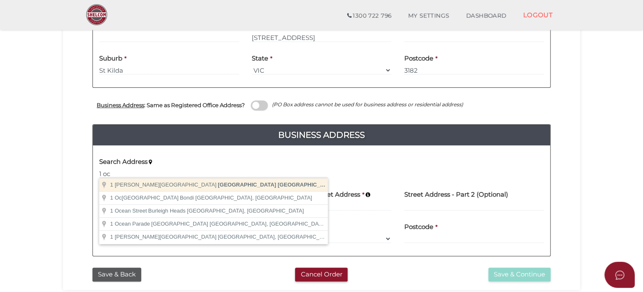
type input "1 O'Connell Street, Sydney New South Wales, Australia"
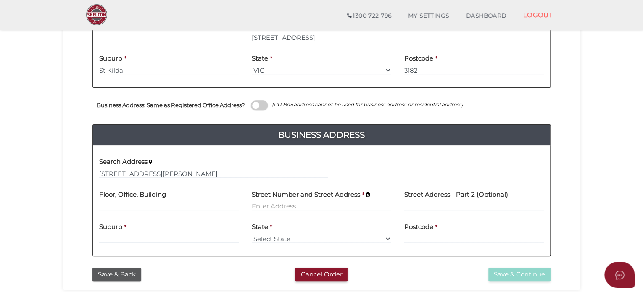
type input "1 O'Connell Street"
type input "[GEOGRAPHIC_DATA]"
select select "[GEOGRAPHIC_DATA]"
type input "2000"
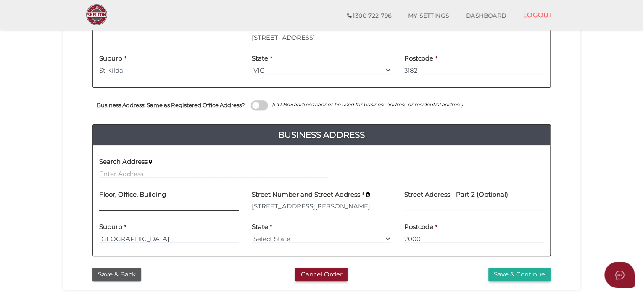
click at [142, 205] on input at bounding box center [169, 206] width 140 height 9
type input "level 26"
click at [523, 275] on button "Save & Continue" at bounding box center [520, 275] width 62 height 14
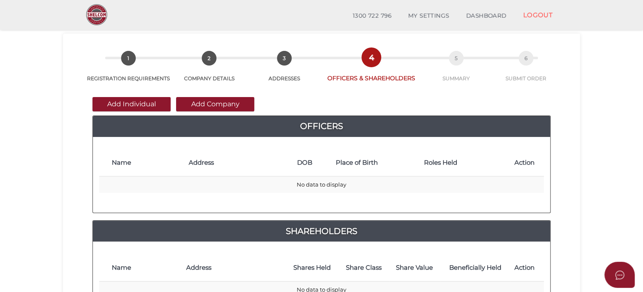
scroll to position [84, 0]
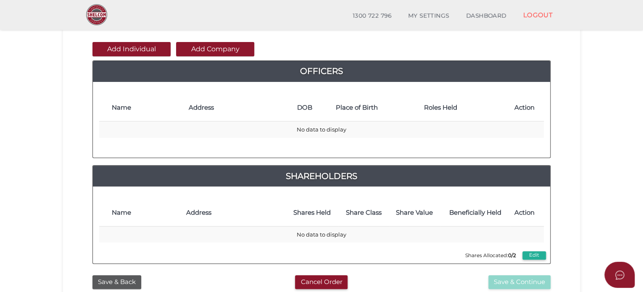
drag, startPoint x: 139, startPoint y: 50, endPoint x: 138, endPoint y: 56, distance: 6.1
click at [139, 50] on button "Add Individual" at bounding box center [132, 49] width 78 height 14
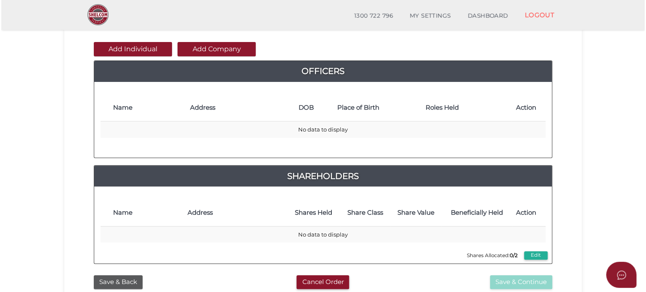
scroll to position [0, 0]
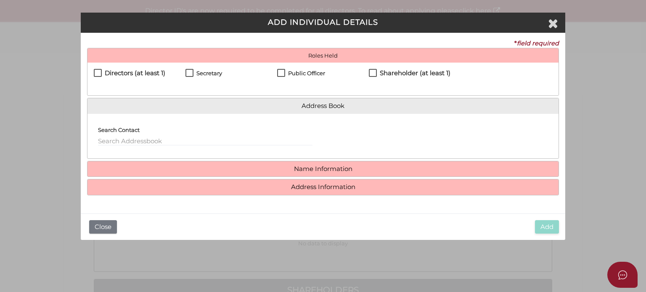
click at [117, 75] on h4 "Directors (at least 1)" at bounding box center [135, 73] width 61 height 7
checkbox input "true"
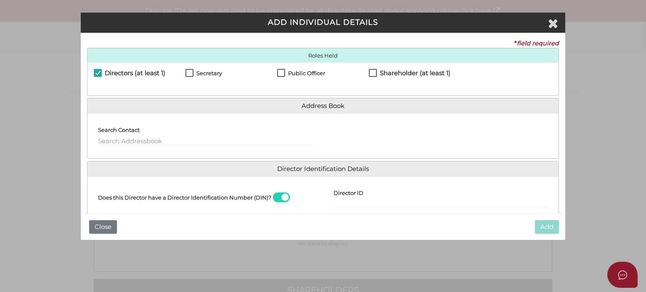
click at [123, 136] on label "Search Contact" at bounding box center [119, 128] width 42 height 16
click at [128, 138] on input "text" at bounding box center [205, 141] width 214 height 9
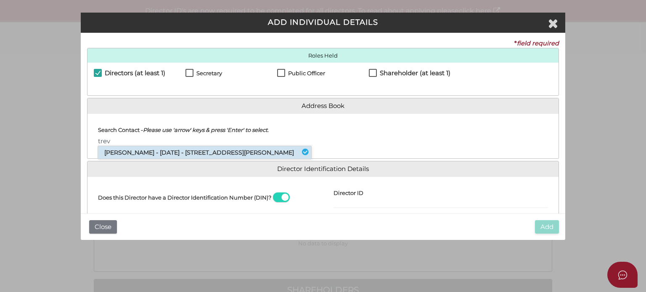
click at [149, 155] on li "Trevor Loewensohn - 04/04/1960 - 32 Plunkett Road, Mosman, NSW, 2088" at bounding box center [204, 152] width 213 height 13
type input "Trevor"
select select "[GEOGRAPHIC_DATA]"
type input "Johannesburg"
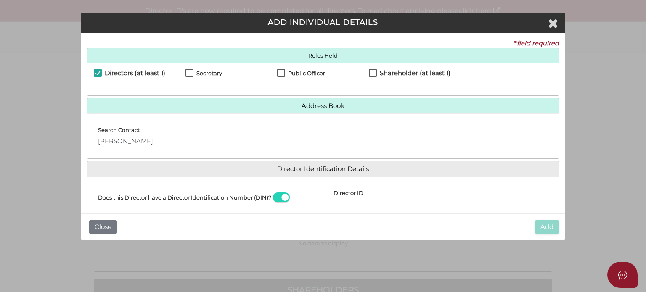
scroll to position [76, 0]
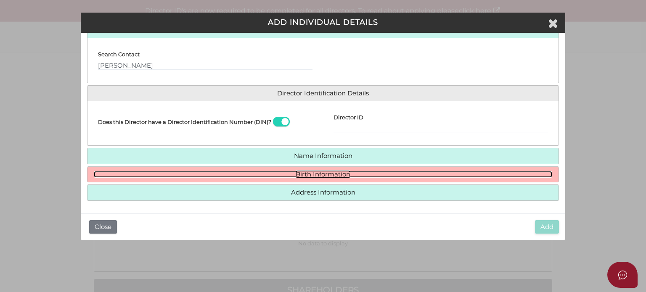
click at [153, 173] on link "Birth Information" at bounding box center [323, 174] width 458 height 7
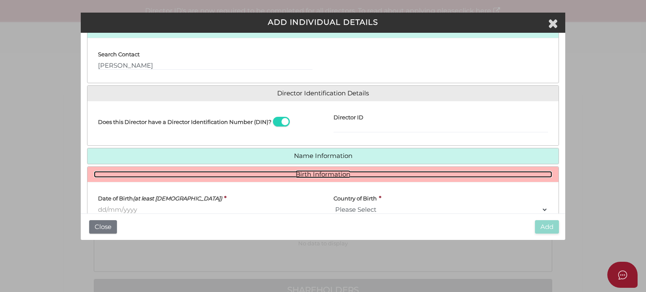
scroll to position [118, 0]
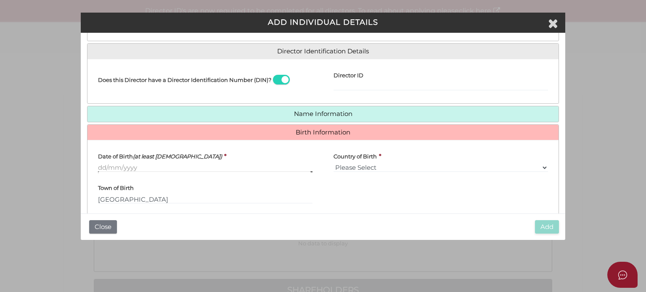
click at [119, 169] on input "Date of Birth (at least 18 years old)" at bounding box center [205, 167] width 214 height 9
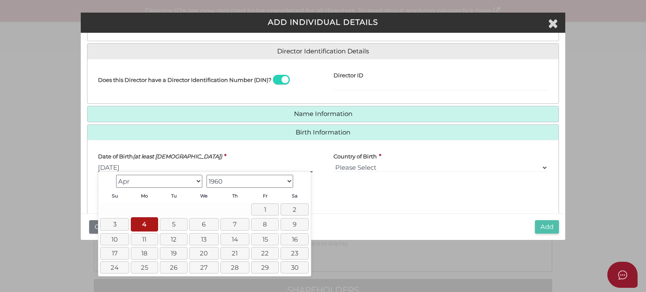
type input "[DATE]"
click at [542, 226] on button "Add" at bounding box center [547, 227] width 24 height 14
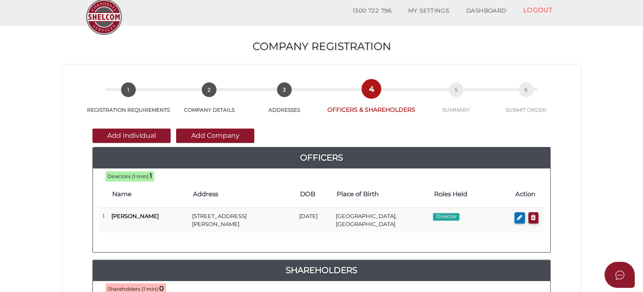
scroll to position [42, 0]
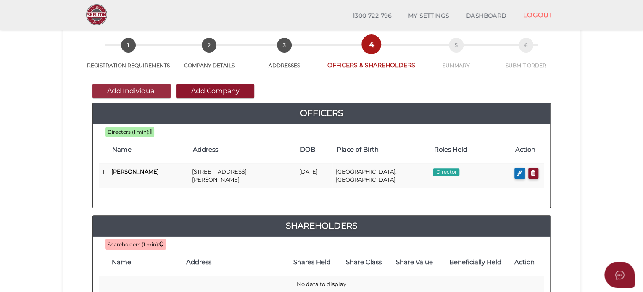
click at [148, 88] on button "Add Individual" at bounding box center [132, 91] width 78 height 14
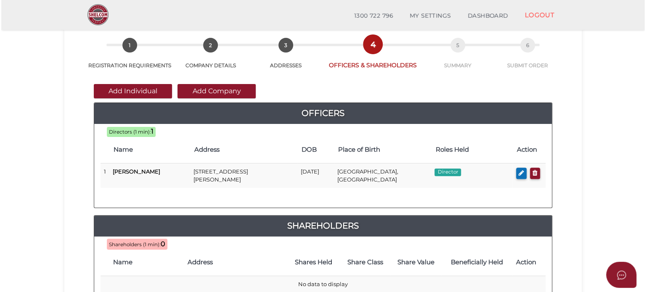
scroll to position [0, 0]
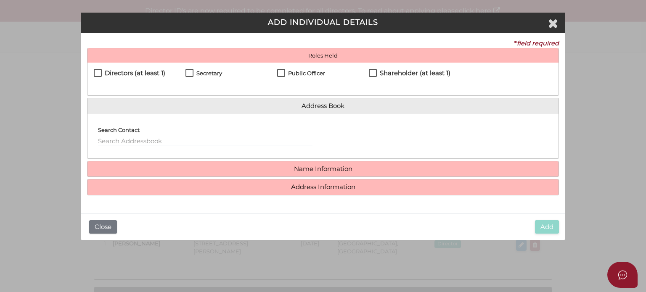
click at [106, 74] on h4 "Directors (at least 1)" at bounding box center [135, 73] width 61 height 7
checkbox input "true"
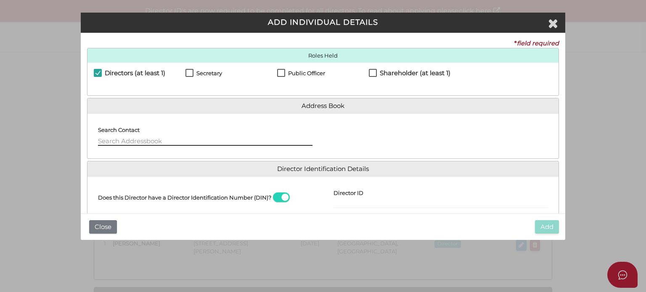
click at [120, 138] on input "text" at bounding box center [205, 141] width 214 height 9
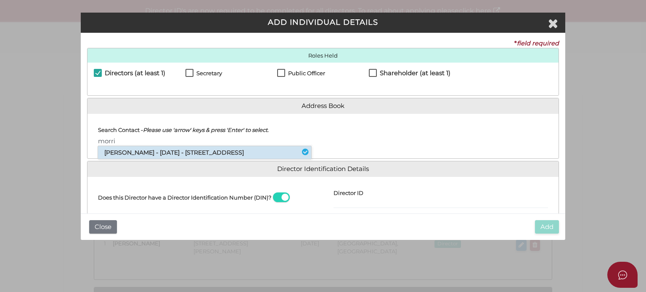
click at [115, 153] on li "Morris Symonds - 23/04/1959 - 981 Barrenjoey Road, Palm Beach, NSW, 2108" at bounding box center [204, 152] width 213 height 13
type input "Morris"
select select "[GEOGRAPHIC_DATA]"
type input "[GEOGRAPHIC_DATA]"
select select "[GEOGRAPHIC_DATA]"
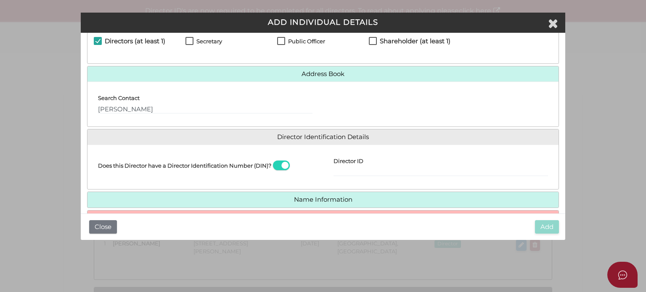
scroll to position [76, 0]
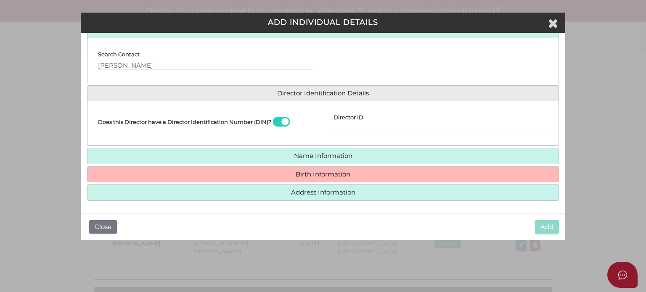
click at [202, 180] on h4 "Birth Information" at bounding box center [322, 175] width 471 height 16
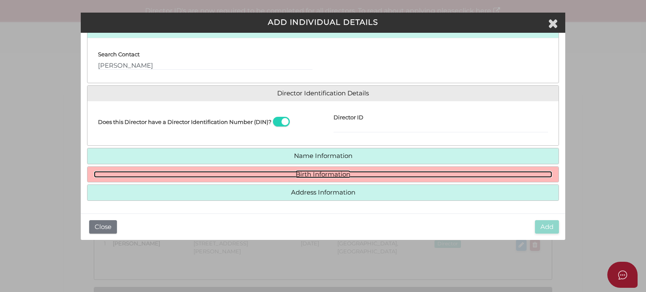
click at [186, 175] on link "Birth Information" at bounding box center [323, 174] width 458 height 7
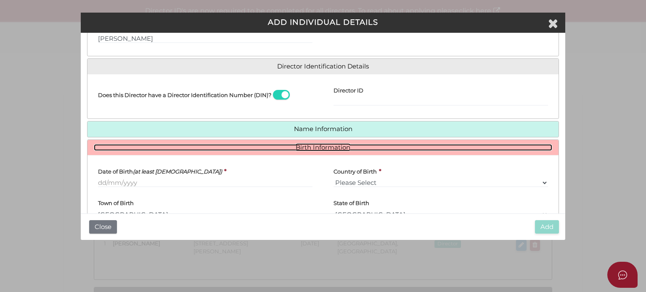
scroll to position [118, 0]
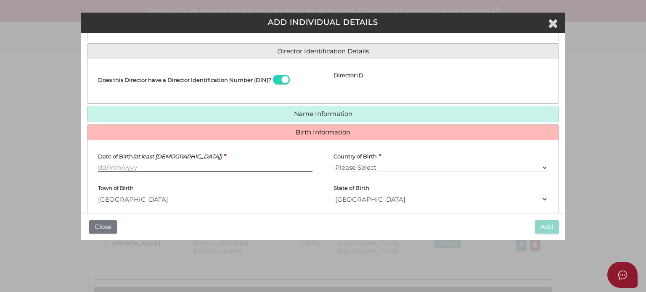
click at [111, 168] on input "Date of Birth (at least 18 years old)" at bounding box center [205, 167] width 214 height 9
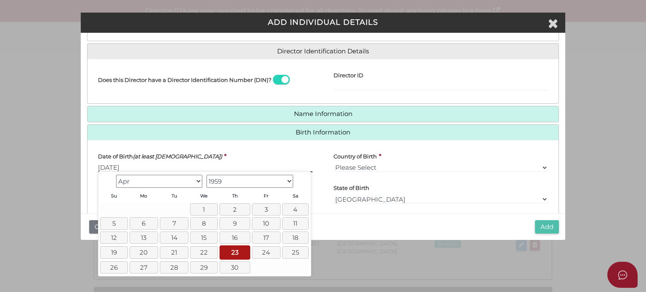
type input "[DATE]"
click at [553, 229] on button "Add" at bounding box center [547, 227] width 24 height 14
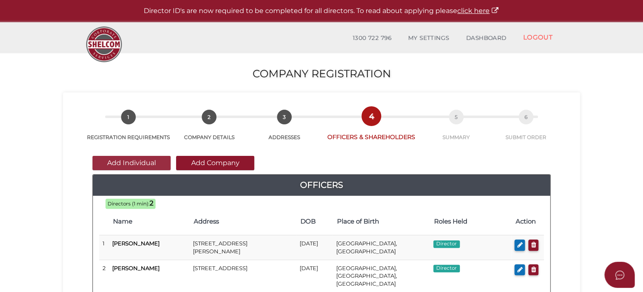
click at [132, 165] on button "Add Individual" at bounding box center [132, 163] width 78 height 14
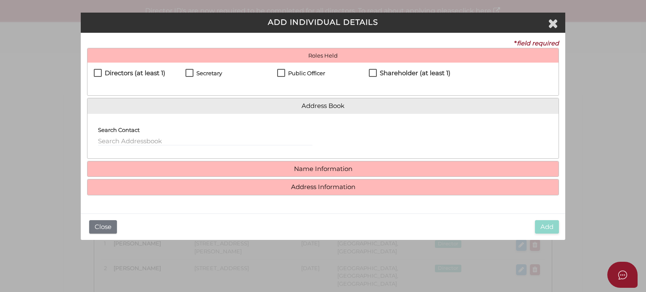
click at [128, 74] on h4 "Directors (at least 1)" at bounding box center [135, 73] width 61 height 7
checkbox input "true"
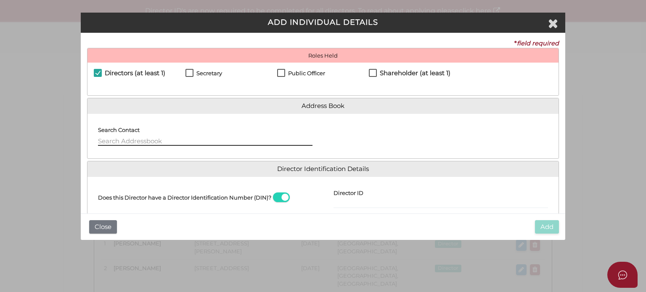
click at [134, 144] on input "text" at bounding box center [205, 141] width 214 height 9
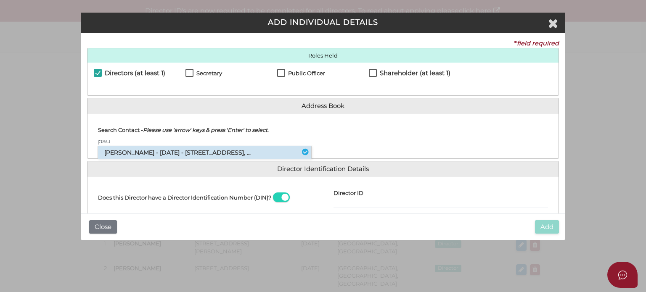
click at [133, 152] on li "Paul Anthony Platus - 09/01/1972 - 15 Saint Leonards Avenue, St Kilda, VIC, ..." at bounding box center [204, 152] width 213 height 13
type input "Paul"
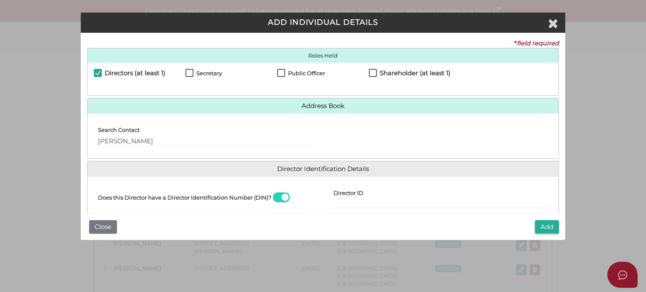
scroll to position [76, 0]
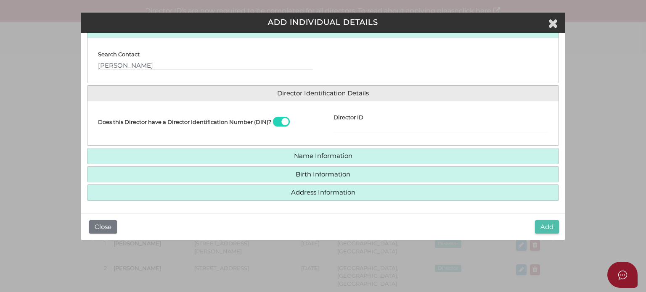
click at [539, 223] on button "Add" at bounding box center [547, 227] width 24 height 14
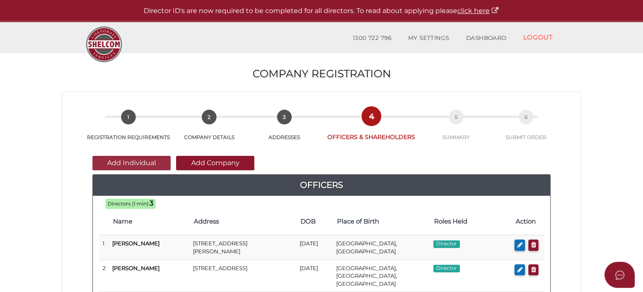
click at [132, 165] on button "Add Individual" at bounding box center [132, 163] width 78 height 14
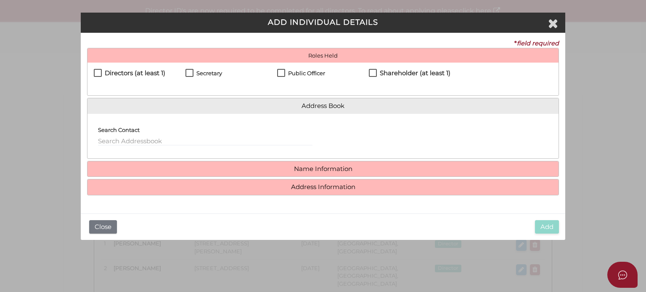
click at [192, 71] on label "Secretary" at bounding box center [203, 75] width 37 height 11
checkbox input "true"
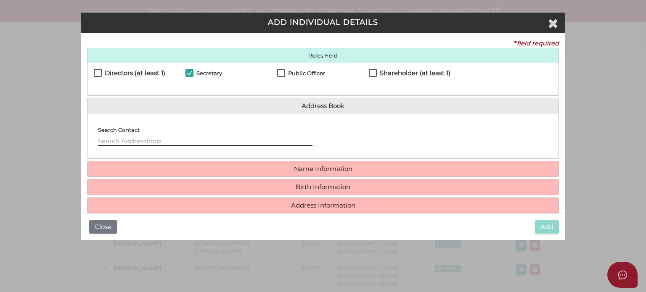
click at [152, 143] on input "text" at bounding box center [205, 141] width 214 height 9
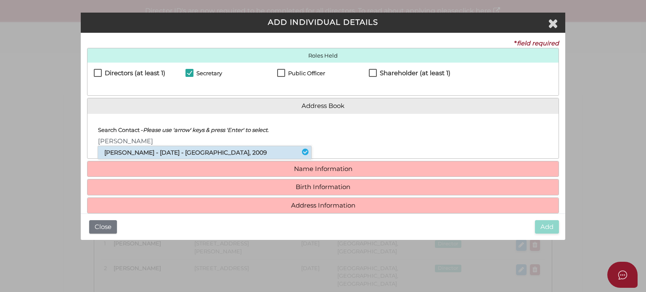
click at [149, 146] on li "Melanie Hedges - 30/11/1971 - 32 Refinery Drive, Pyrmont, NSW, 2009" at bounding box center [204, 152] width 213 height 13
type input "[PERSON_NAME]"
type input "1001C"
type input "32 Refinery Drive"
type input "Pyrmont"
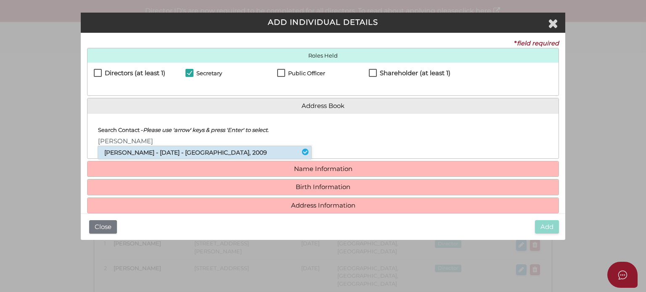
select select "[GEOGRAPHIC_DATA]"
type input "2009"
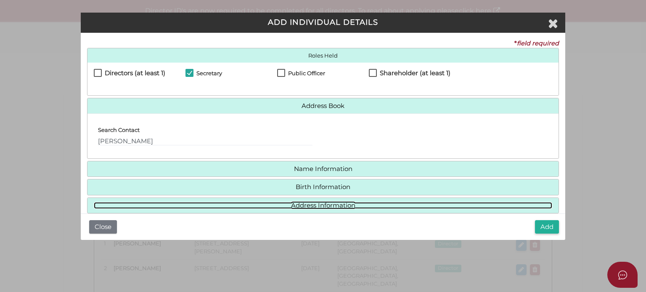
click at [292, 206] on link "Address Information" at bounding box center [323, 205] width 458 height 7
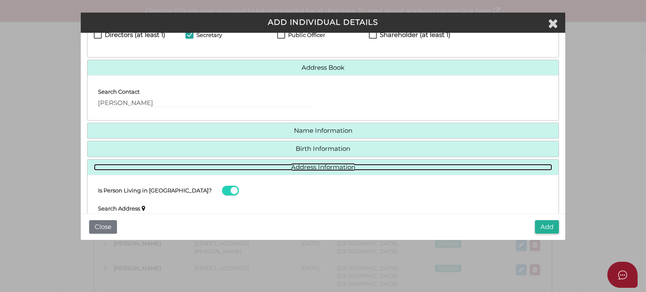
scroll to position [84, 0]
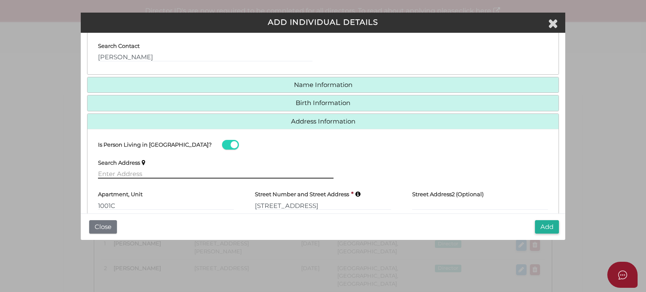
click at [148, 171] on input "text" at bounding box center [215, 173] width 235 height 9
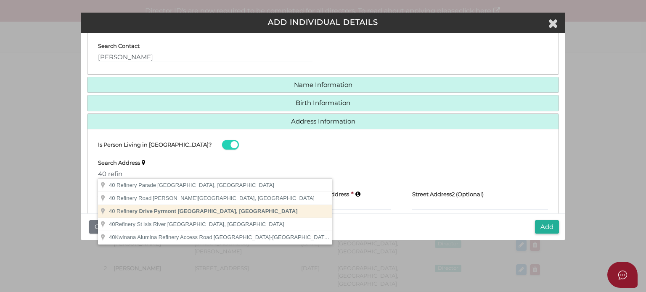
type input "40 Refinery Drive, Pyrmont New South Wales, Australia"
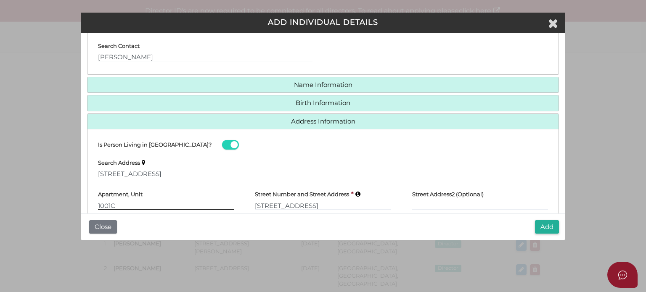
type input "40 Refinery Drive"
type input "Pyrmont"
select select "[GEOGRAPHIC_DATA]"
type input "2009"
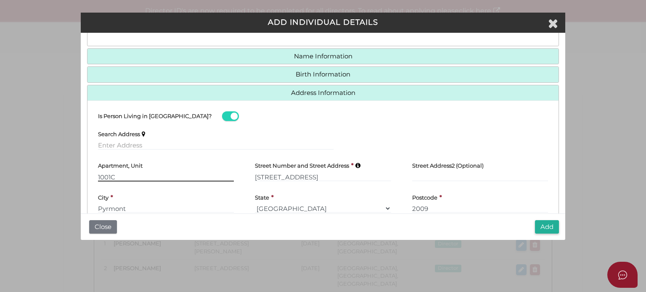
scroll to position [126, 0]
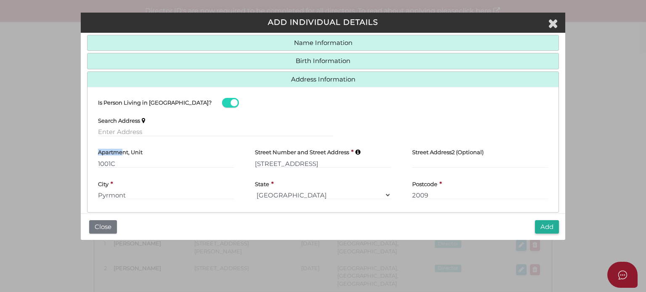
drag, startPoint x: 122, startPoint y: 155, endPoint x: 79, endPoint y: 156, distance: 42.1
click at [79, 156] on div "Pty Ltd ADD INDIVIDUAL DETAILS * field required Roles Held Directors (at least …" at bounding box center [323, 146] width 646 height 292
drag, startPoint x: 132, startPoint y: 163, endPoint x: 91, endPoint y: 164, distance: 40.8
click at [91, 164] on div "Apartment, Unit 1001C" at bounding box center [165, 159] width 157 height 32
paste input "Unit 401"
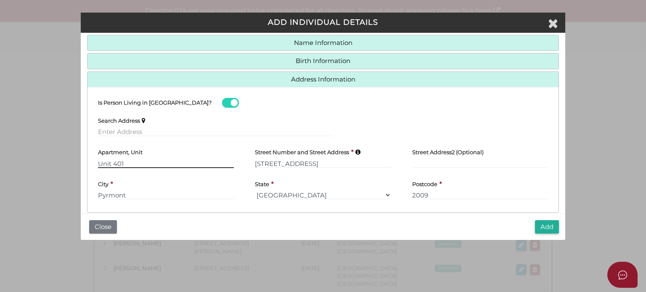
scroll to position [138, 0]
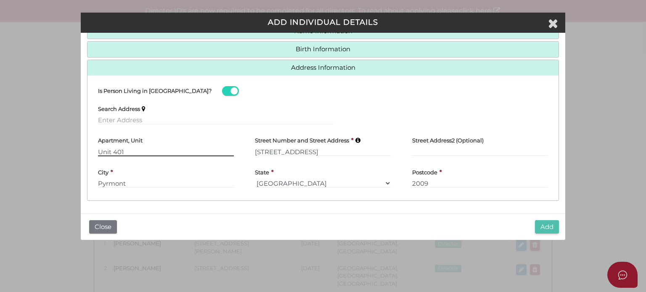
type input "Unit 401"
click at [546, 228] on button "Add" at bounding box center [547, 227] width 24 height 14
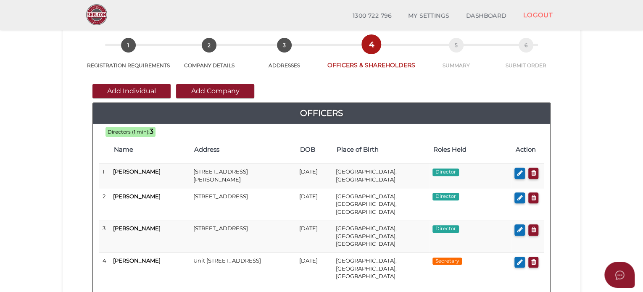
scroll to position [42, 0]
click at [196, 89] on button "Add Company" at bounding box center [215, 91] width 78 height 14
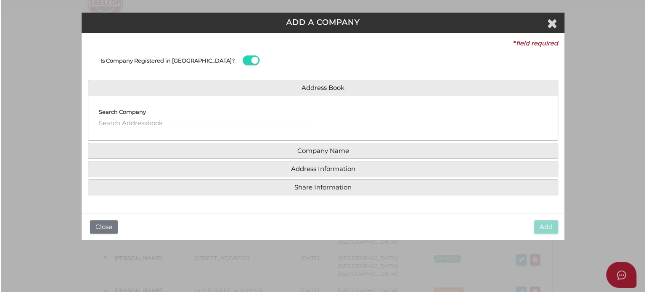
scroll to position [0, 0]
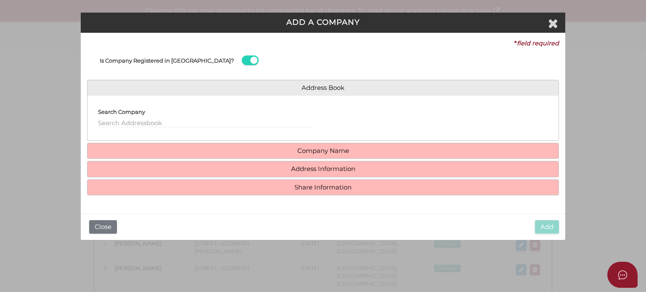
click at [138, 117] on label "Search Company" at bounding box center [121, 110] width 47 height 16
click at [136, 119] on input "text" at bounding box center [205, 123] width 214 height 9
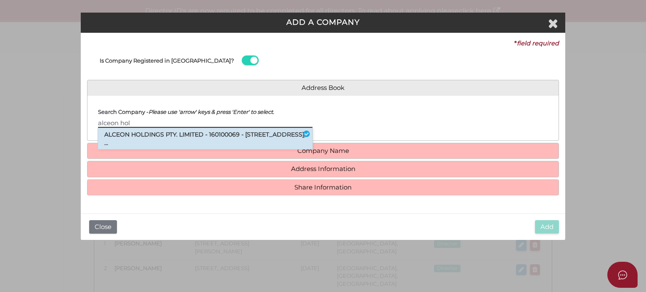
type input "alceon hol"
click at [138, 133] on li "ALCEON HOLDINGS PTY. LIMITED - 160100069 - [STREET_ADDRESS], ..." at bounding box center [205, 138] width 214 height 21
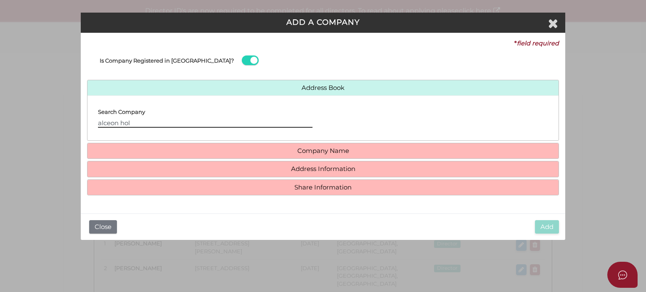
click at [143, 122] on input "alceon hol" at bounding box center [205, 123] width 214 height 9
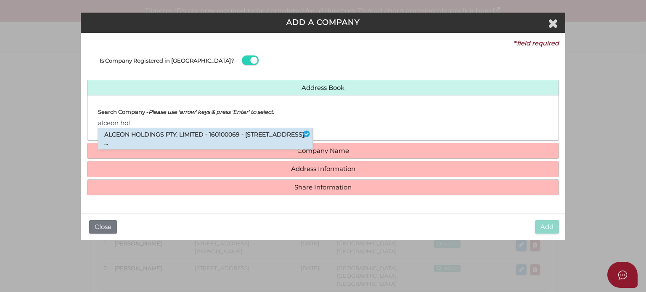
click at [145, 134] on li "ALCEON HOLDINGS PTY. LIMITED - 160100069 - 42 Barkly Street, St Kilda, VIC, ..." at bounding box center [205, 138] width 214 height 21
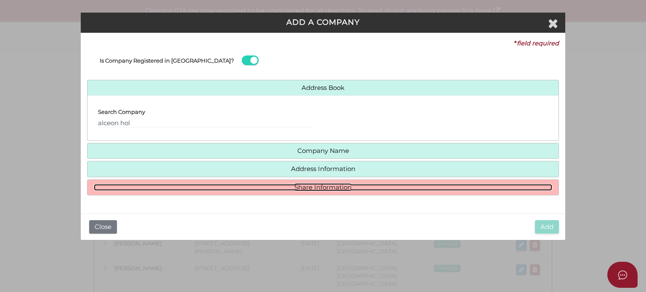
click at [230, 185] on link "Share Information" at bounding box center [323, 187] width 458 height 7
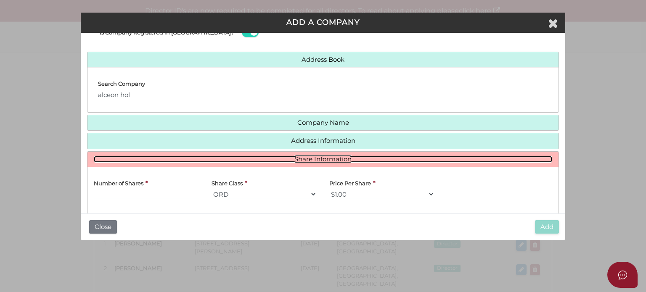
scroll to position [42, 0]
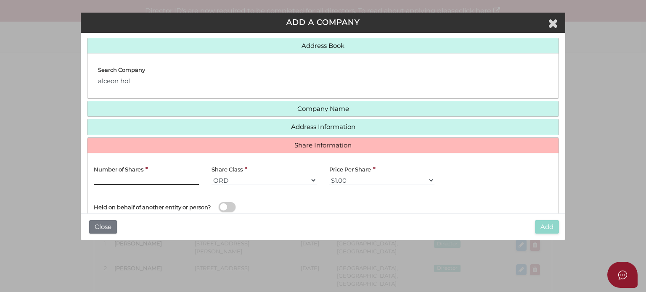
click at [157, 182] on input "text" at bounding box center [146, 180] width 105 height 9
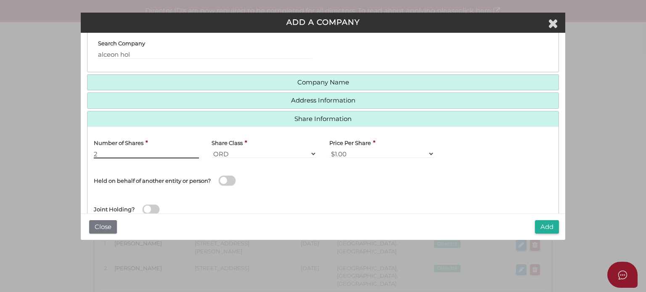
scroll to position [95, 0]
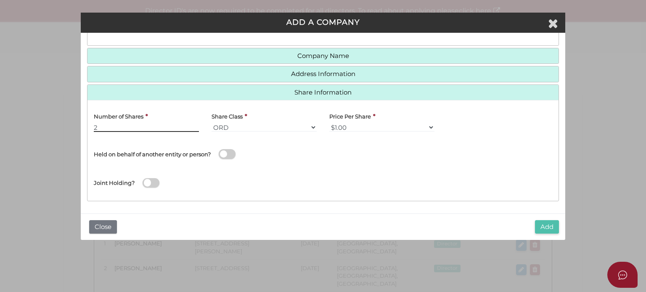
type input "2"
click at [540, 224] on button "Add" at bounding box center [547, 227] width 24 height 14
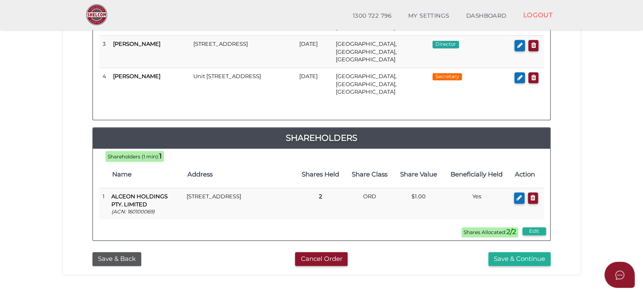
scroll to position [252, 0]
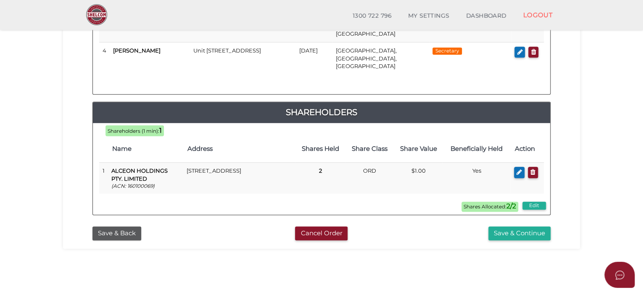
click at [507, 216] on div "f222c55ab6bedba642d9ff1baca0348c 1 REGISTRATION REQUIREMENTS 2 COMPANY DETAILS …" at bounding box center [321, 29] width 517 height 439
click at [508, 227] on button "Save & Continue" at bounding box center [520, 234] width 62 height 14
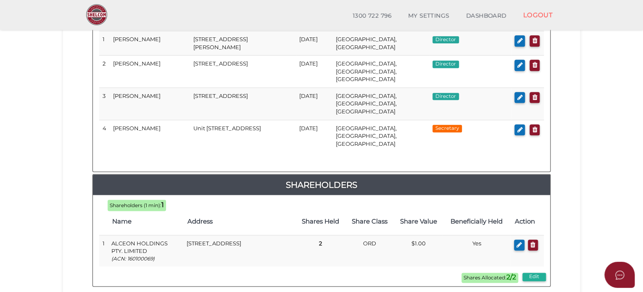
scroll to position [463, 0]
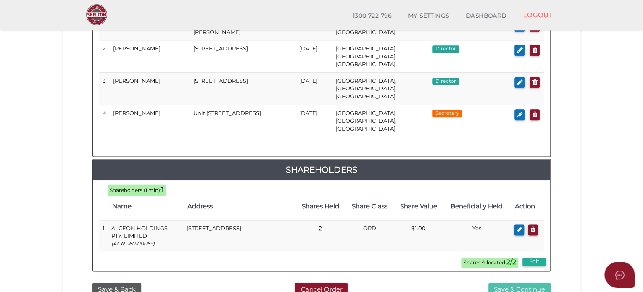
click at [496, 283] on button "Save & Continue" at bounding box center [520, 290] width 62 height 14
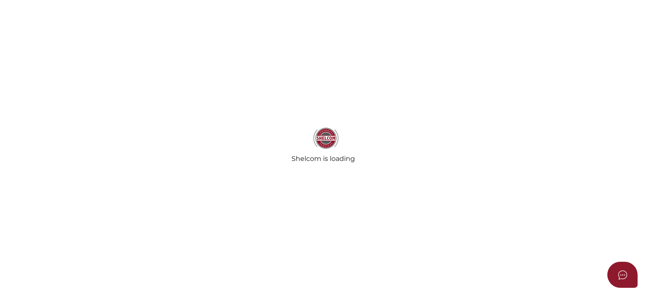
select select "Comb Binding"
select select "No"
radio input "true"
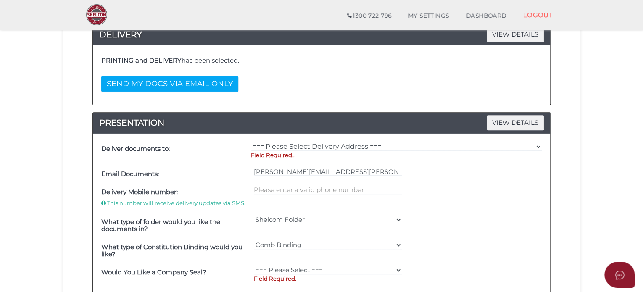
scroll to position [168, 0]
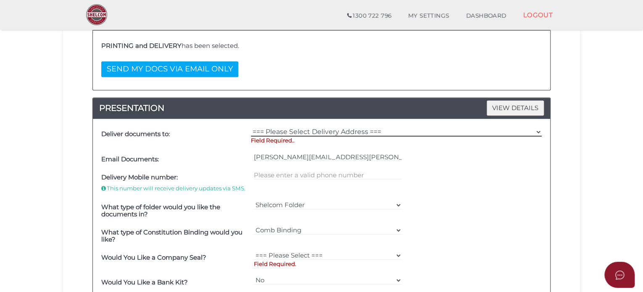
click at [271, 127] on select "=== Please Select Delivery Address === (User Address - [PERSON_NAME]) Level [ST…" at bounding box center [396, 131] width 291 height 9
select select "0"
click at [251, 127] on select "=== Please Select Delivery Address === (User Address - [PERSON_NAME]) Level [ST…" at bounding box center [396, 131] width 291 height 9
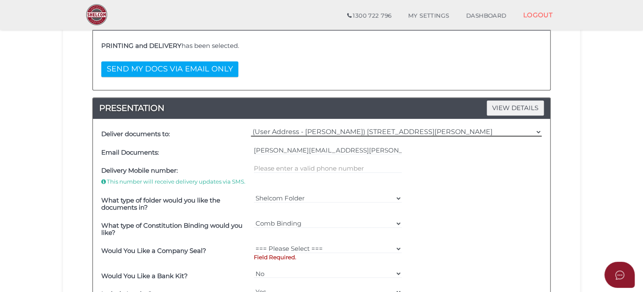
scroll to position [252, 0]
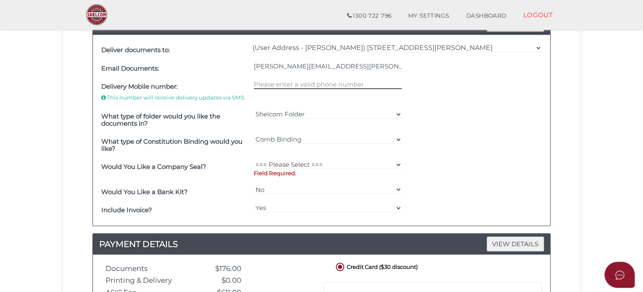
click at [298, 86] on input "text" at bounding box center [328, 84] width 148 height 9
type input "0416389761"
click at [288, 165] on select "=== Please Select === Fold Seal $50 No Seal" at bounding box center [328, 164] width 148 height 9
select select "0"
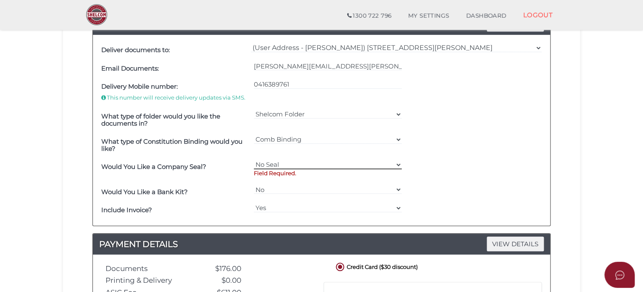
click at [254, 160] on select "=== Please Select === Fold Seal $50 No Seal" at bounding box center [328, 164] width 148 height 9
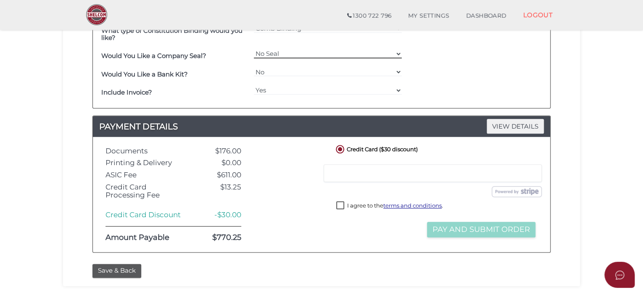
scroll to position [378, 0]
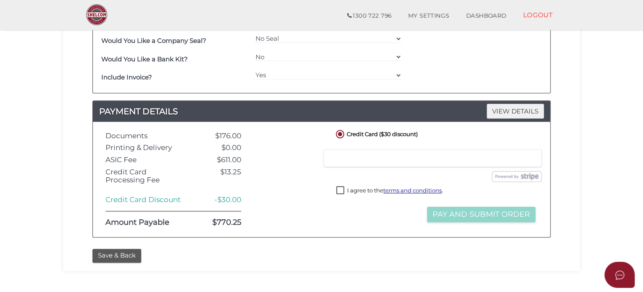
click at [341, 186] on label "I agree to the terms and conditions ." at bounding box center [389, 191] width 107 height 11
checkbox input "true"
click at [450, 213] on button "Pay and Submit Order" at bounding box center [481, 215] width 108 height 16
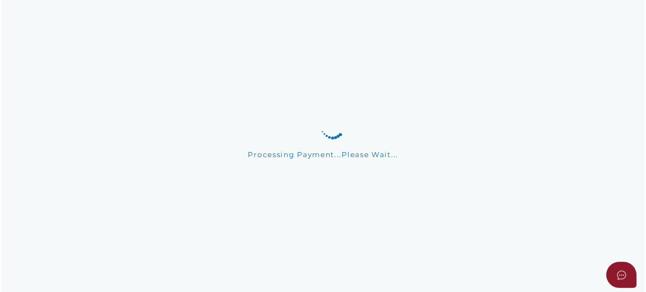
scroll to position [0, 0]
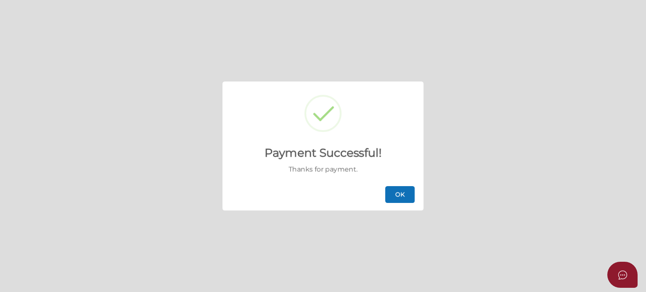
click at [410, 197] on button "OK" at bounding box center [399, 194] width 29 height 17
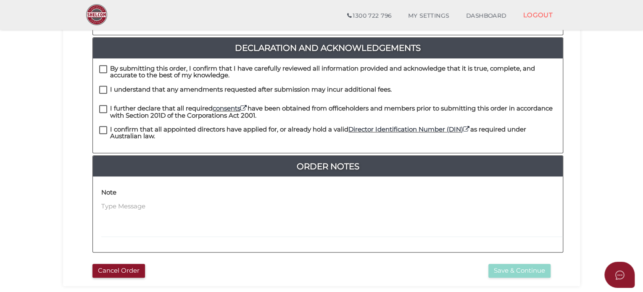
scroll to position [210, 0]
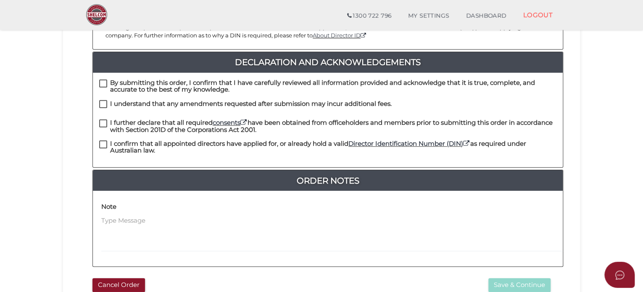
drag, startPoint x: 100, startPoint y: 75, endPoint x: 100, endPoint y: 85, distance: 9.7
click at [101, 79] on label "By submitting this order, I confirm that I have carefully reviewed all informat…" at bounding box center [328, 84] width 458 height 11
checkbox input "true"
drag, startPoint x: 101, startPoint y: 93, endPoint x: 101, endPoint y: 100, distance: 7.2
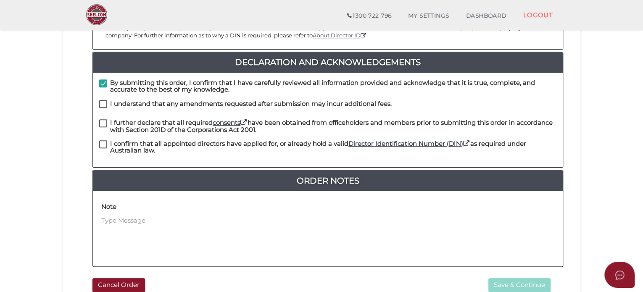
click at [101, 100] on label "I understand that any amendments requested after submission may incur additiona…" at bounding box center [245, 105] width 293 height 11
checkbox input "true"
click at [104, 119] on label "I further declare that all required consents have been obtained from officehold…" at bounding box center [328, 124] width 458 height 11
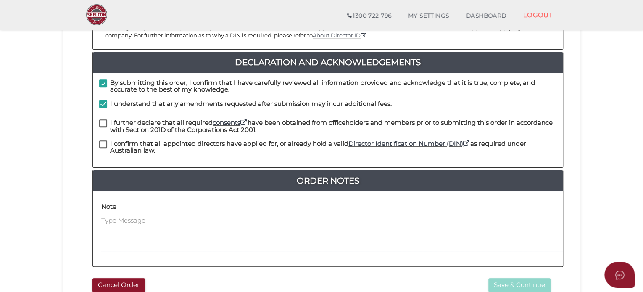
checkbox input "true"
click at [106, 140] on label "I confirm that all appointed directors have applied for, or already hold a vali…" at bounding box center [328, 145] width 458 height 11
checkbox input "true"
click at [545, 278] on button "Save & Continue" at bounding box center [520, 285] width 62 height 14
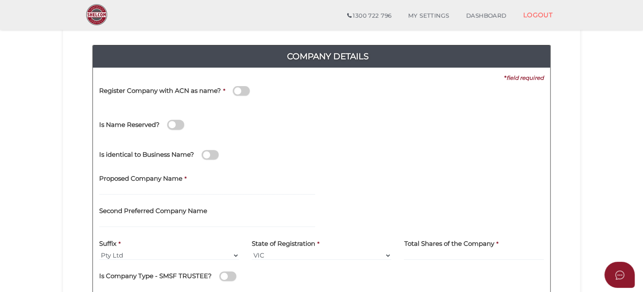
scroll to position [126, 0]
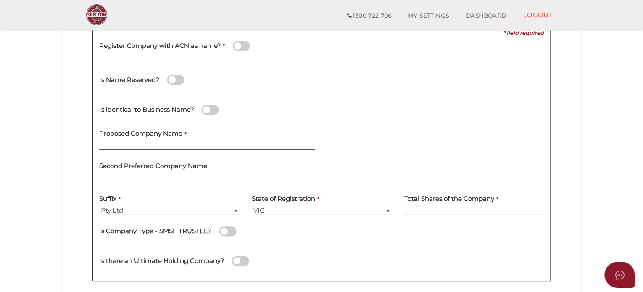
click at [116, 148] on input "text" at bounding box center [207, 145] width 216 height 9
type input "Alceon Group No.6"
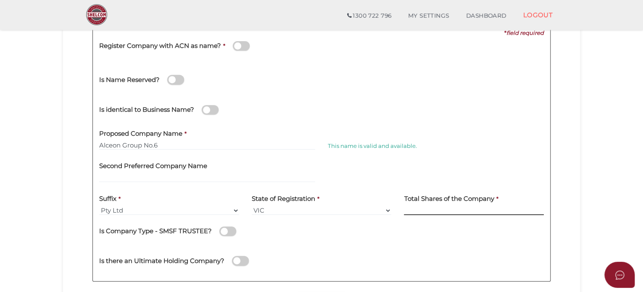
click at [426, 207] on input at bounding box center [474, 210] width 140 height 9
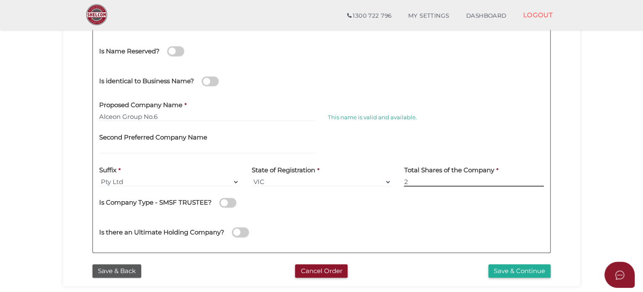
scroll to position [168, 0]
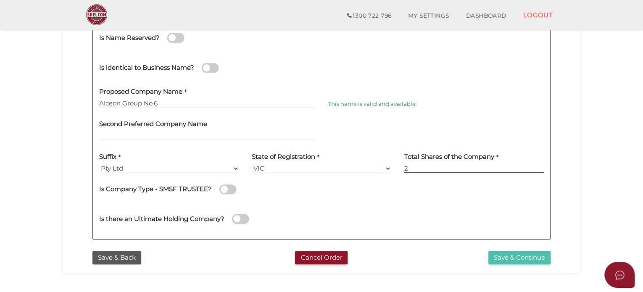
type input "2"
click at [524, 257] on button "Save & Continue" at bounding box center [520, 258] width 62 height 14
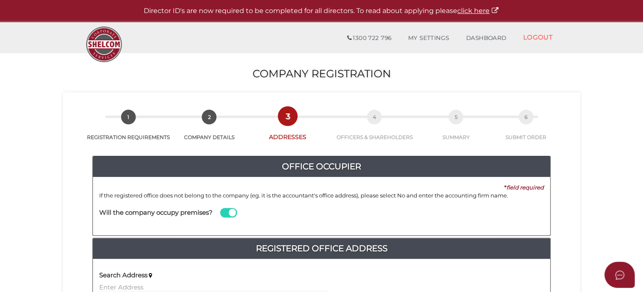
click at [227, 208] on span at bounding box center [228, 213] width 17 height 10
click at [0, 0] on input "checkbox" at bounding box center [0, 0] width 0 height 0
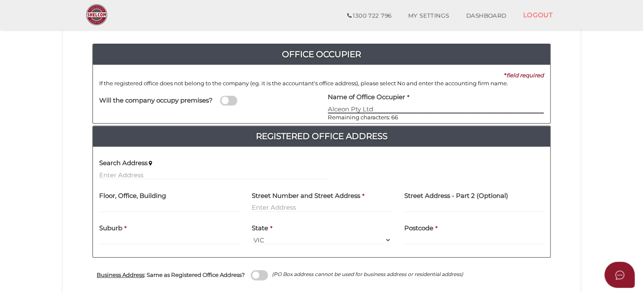
scroll to position [168, 0]
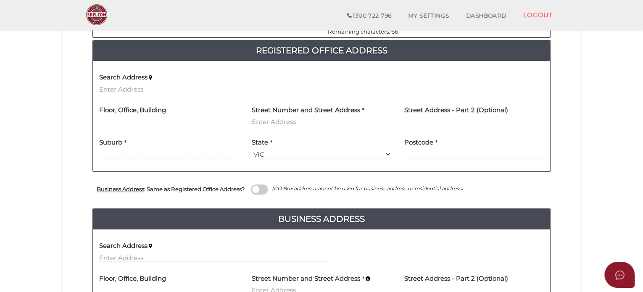
type input "Alceon Pty Ltd"
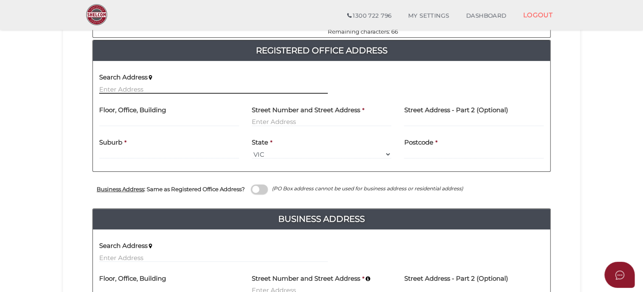
click at [172, 85] on input "text" at bounding box center [213, 89] width 229 height 9
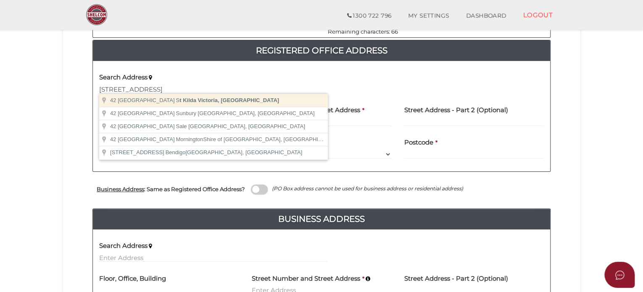
type input "[STREET_ADDRESS]"
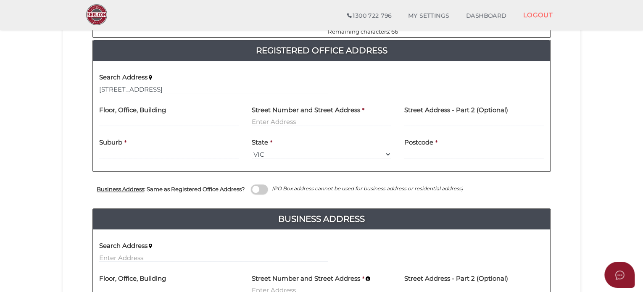
type input "[STREET_ADDRESS]"
type input "St Kilda"
select select "VIC"
type input "3182"
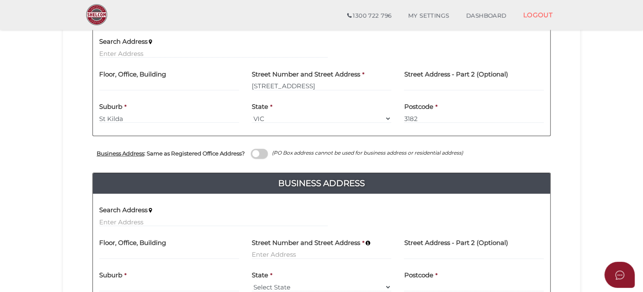
scroll to position [252, 0]
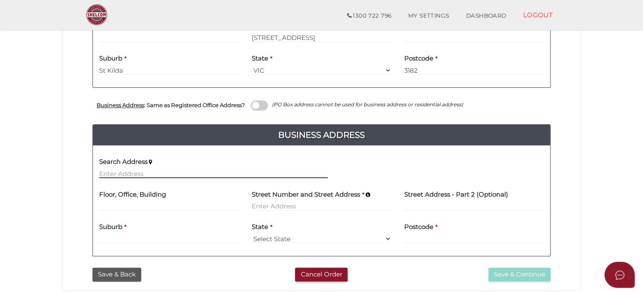
click at [132, 169] on input "text" at bounding box center [213, 173] width 229 height 9
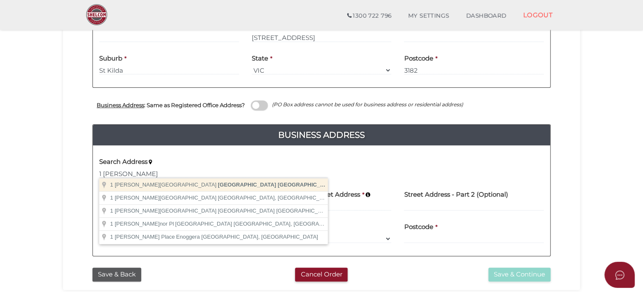
type input "1 O'Connell Street, Sydney New South Wales, Australia"
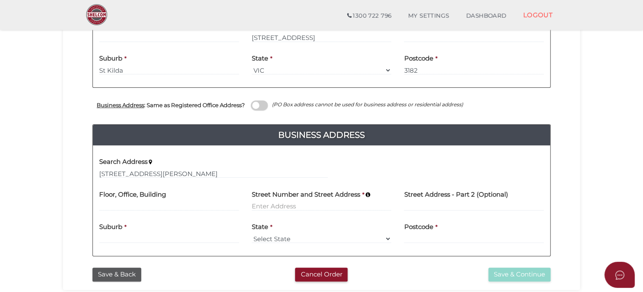
type input "1 O'Connell Street"
type input "Sydney"
select select "[GEOGRAPHIC_DATA]"
type input "2000"
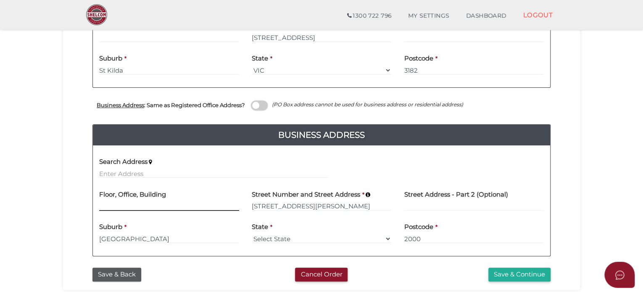
click at [122, 205] on input at bounding box center [169, 206] width 140 height 9
type input "level 26"
click at [511, 273] on button "Save & Continue" at bounding box center [520, 275] width 62 height 14
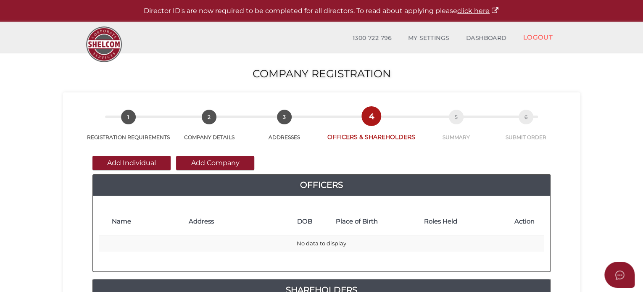
click at [143, 165] on button "Add Individual" at bounding box center [132, 163] width 78 height 14
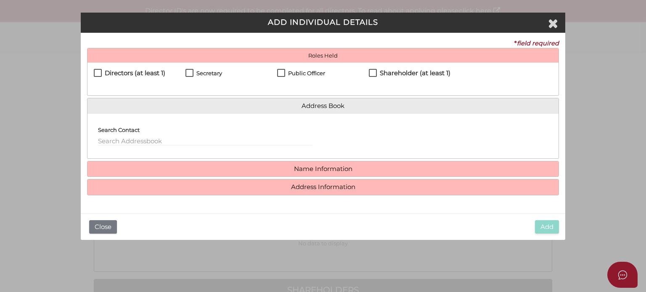
drag, startPoint x: 113, startPoint y: 73, endPoint x: 116, endPoint y: 79, distance: 6.4
click at [112, 73] on h4 "Directors (at least 1)" at bounding box center [135, 73] width 61 height 7
checkbox input "true"
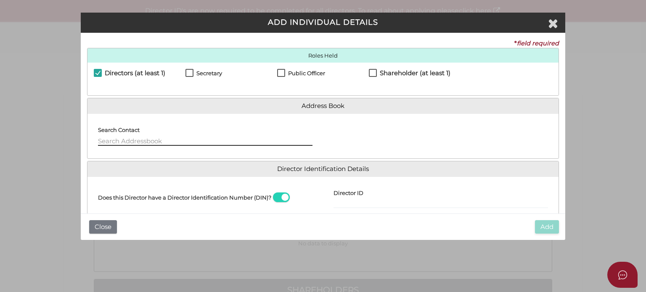
click at [125, 142] on input "text" at bounding box center [205, 141] width 214 height 9
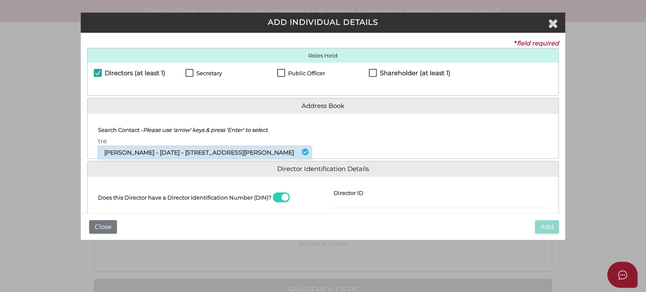
click at [129, 153] on li "Trevor Loewensohn - 04/04/1960 - 32 Plunkett Road, Mosman, NSW, 2088" at bounding box center [204, 152] width 213 height 13
type input "Trevor"
select select "[GEOGRAPHIC_DATA]"
type input "Johannesburg"
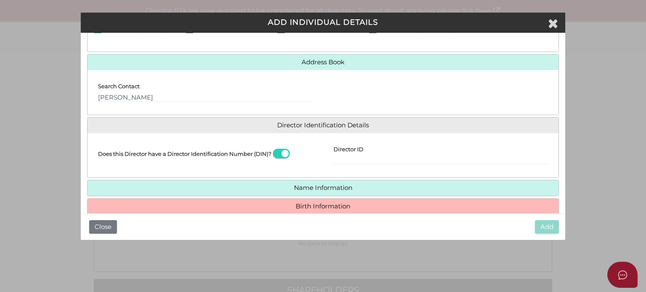
scroll to position [76, 0]
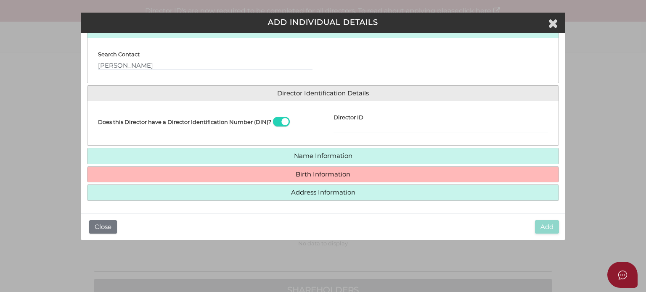
click at [180, 169] on h4 "Birth Information" at bounding box center [322, 175] width 471 height 16
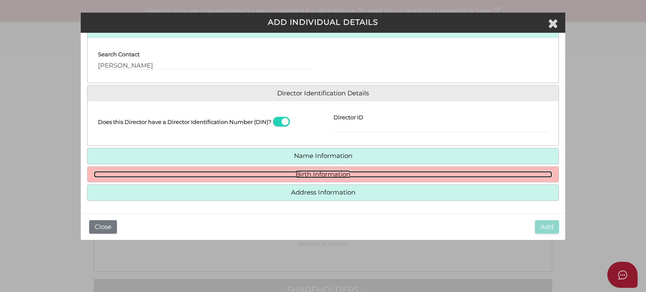
click at [183, 175] on link "Birth Information" at bounding box center [323, 174] width 458 height 7
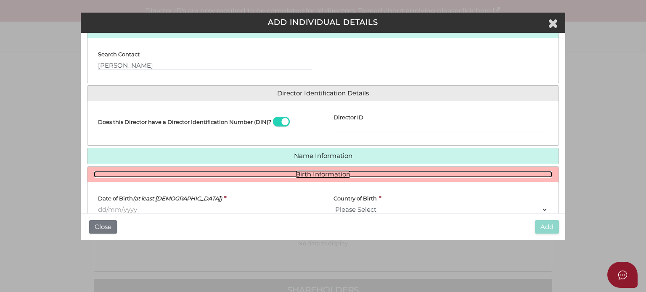
scroll to position [118, 0]
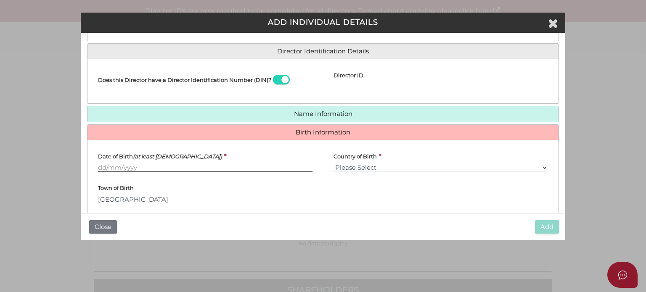
click at [121, 171] on input "Date of Birth (at least 18 years old)" at bounding box center [205, 167] width 214 height 9
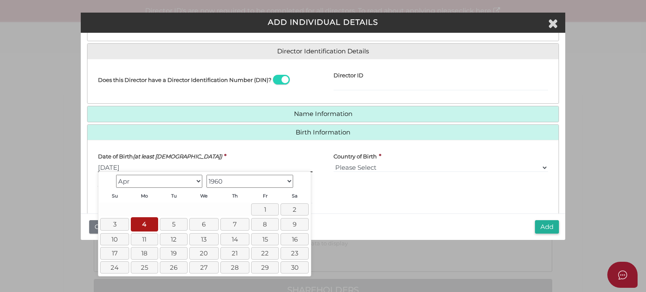
type input "04/04/1960"
click at [443, 183] on div "State of Birth Please Select VIC ACT NSW NT QLD TAS WA SA" at bounding box center [440, 195] width 235 height 32
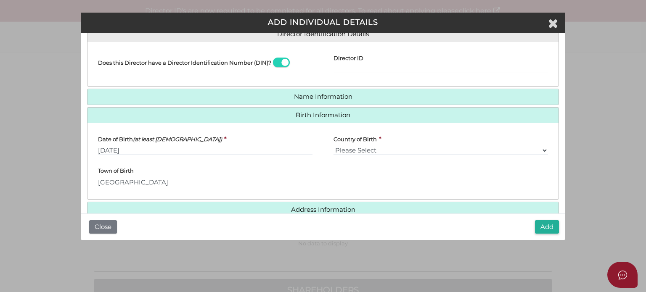
scroll to position [152, 0]
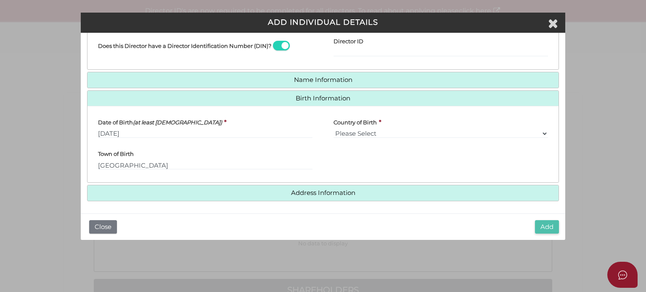
click at [548, 226] on button "Add" at bounding box center [547, 227] width 24 height 14
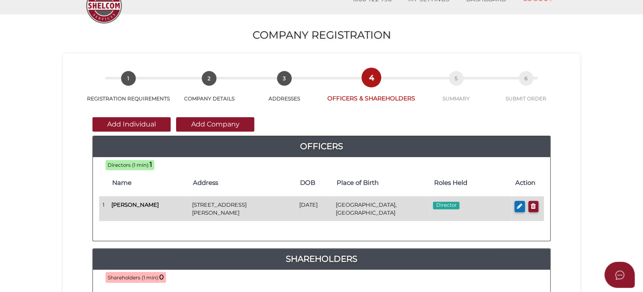
scroll to position [84, 0]
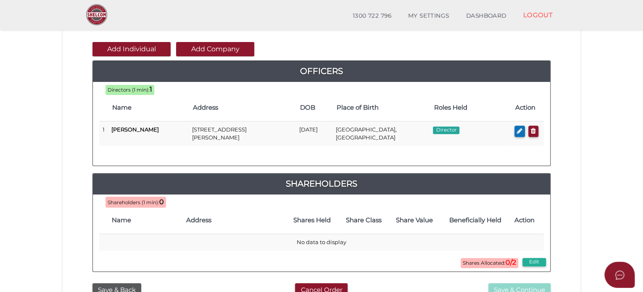
click at [128, 52] on button "Add Individual" at bounding box center [132, 49] width 78 height 14
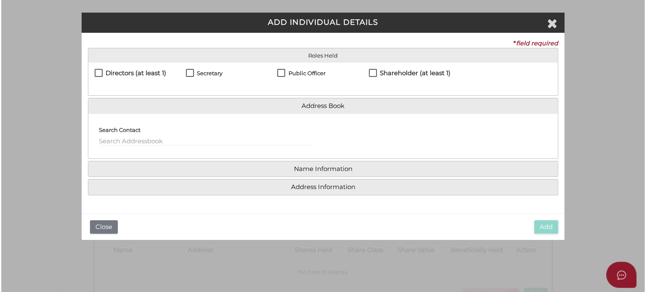
scroll to position [0, 0]
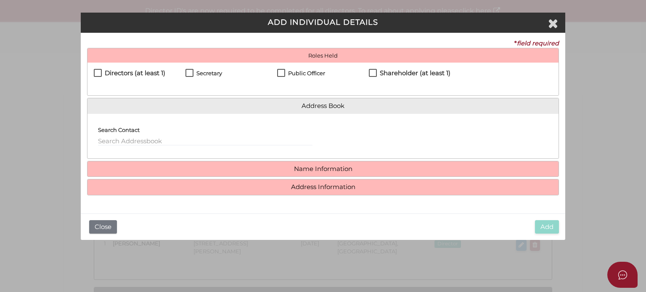
click at [108, 70] on h4 "Directors (at least 1)" at bounding box center [135, 73] width 61 height 7
checkbox input "true"
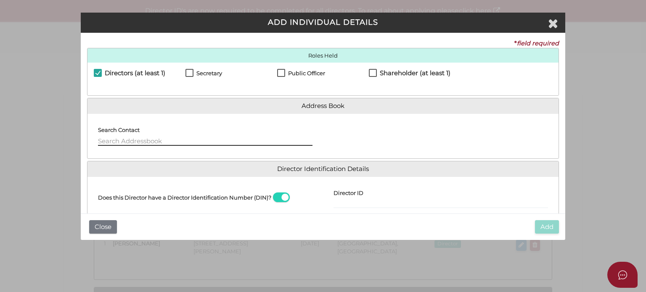
click at [121, 141] on input "text" at bounding box center [205, 141] width 214 height 9
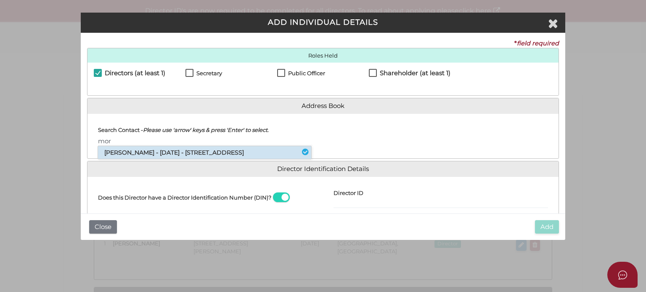
click at [128, 149] on li "Morris Symonds - 23/04/1959 - 981 Barrenjoey Road, Palm Beach, NSW, 2108" at bounding box center [204, 152] width 213 height 13
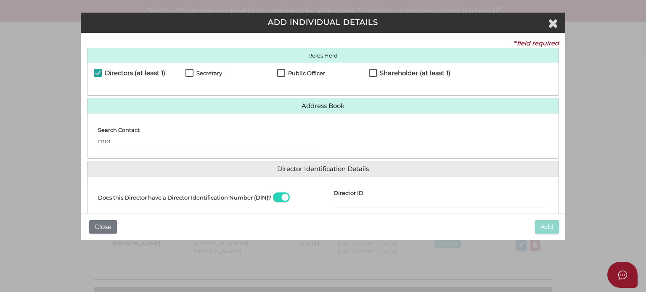
type input "Morris"
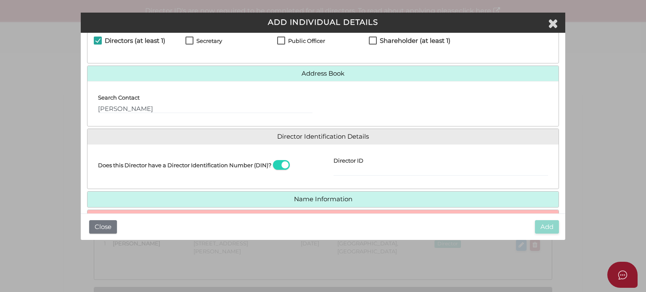
scroll to position [76, 0]
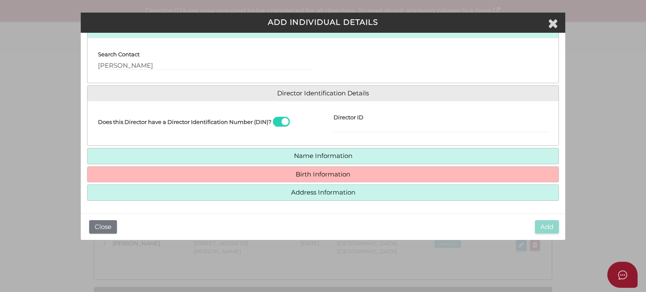
click at [179, 179] on h4 "Birth Information" at bounding box center [322, 175] width 471 height 16
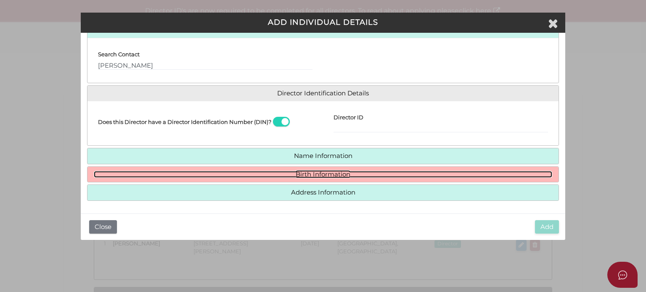
click at [339, 171] on link "Birth Information" at bounding box center [323, 174] width 458 height 7
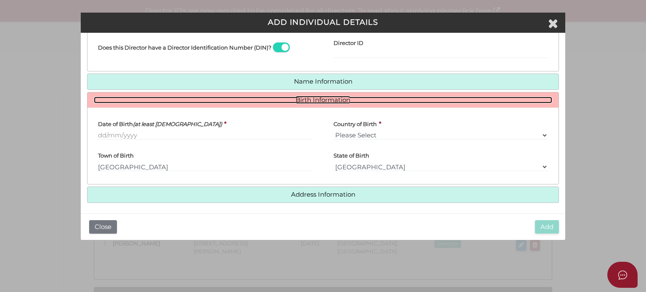
scroll to position [152, 0]
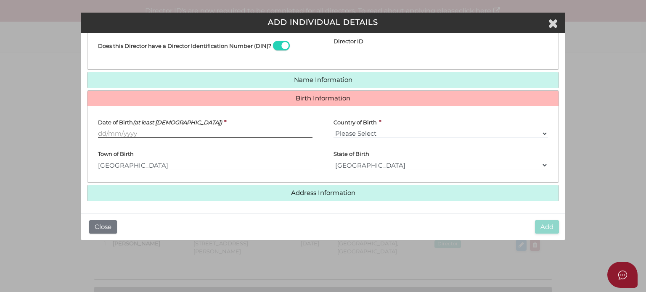
click at [118, 130] on input "Date of Birth (at least 18 years old)" at bounding box center [205, 133] width 214 height 9
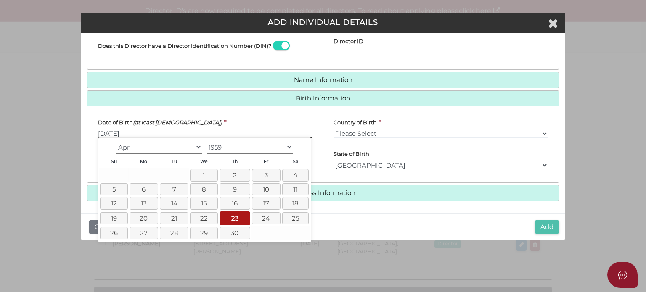
type input "[DATE]"
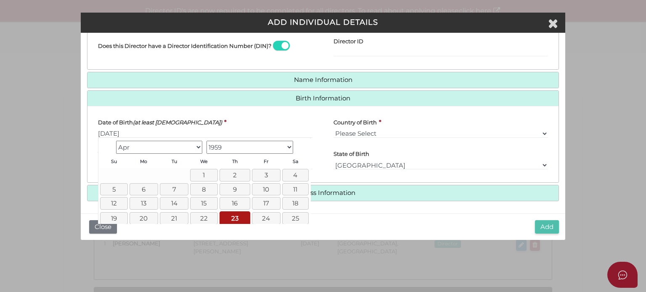
click at [540, 225] on button "Add" at bounding box center [547, 227] width 24 height 14
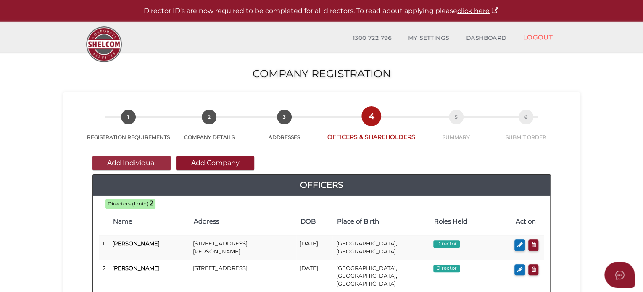
click at [153, 161] on button "Add Individual" at bounding box center [132, 163] width 78 height 14
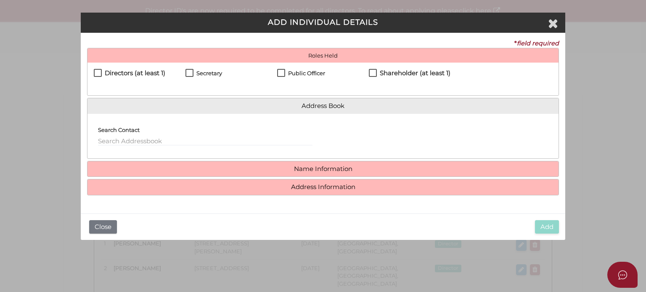
click at [131, 71] on h4 "Directors (at least 1)" at bounding box center [135, 73] width 61 height 7
checkbox input "true"
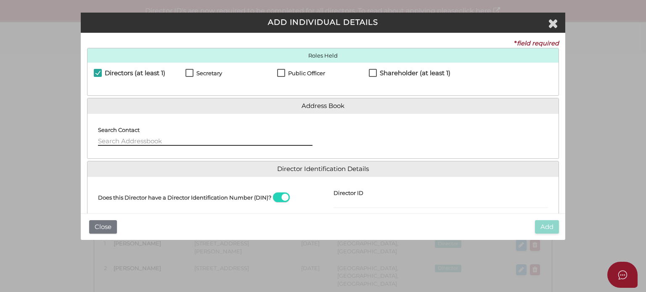
click at [135, 139] on input "text" at bounding box center [205, 141] width 214 height 9
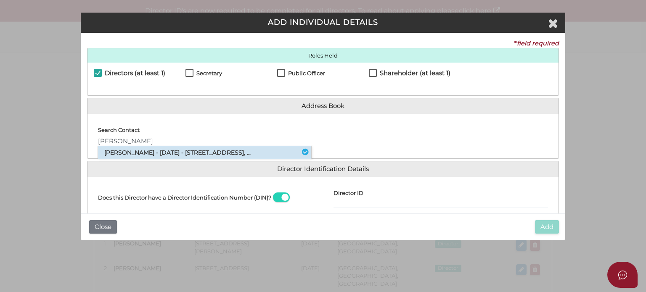
click at [134, 156] on li "Paul Anthony Platus - 09/01/1972 - 15 Saint Leonards Avenue, St Kilda, VIC, ..." at bounding box center [204, 152] width 213 height 13
type input "Paul"
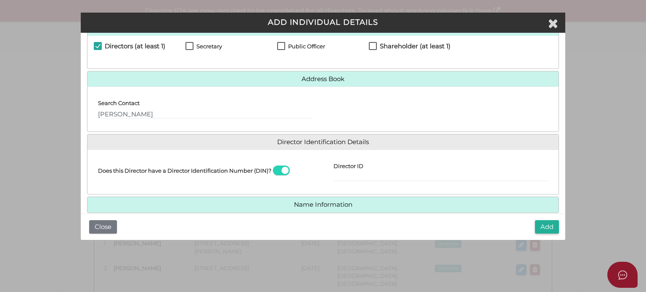
scroll to position [76, 0]
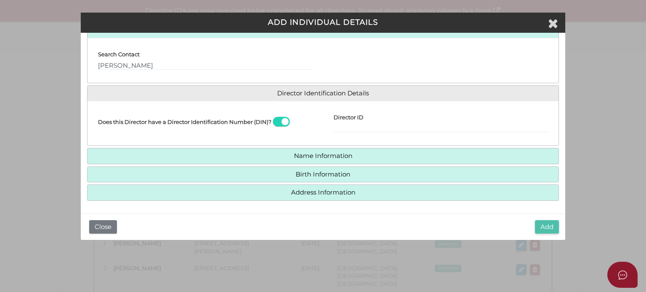
click at [552, 231] on button "Add" at bounding box center [547, 227] width 24 height 14
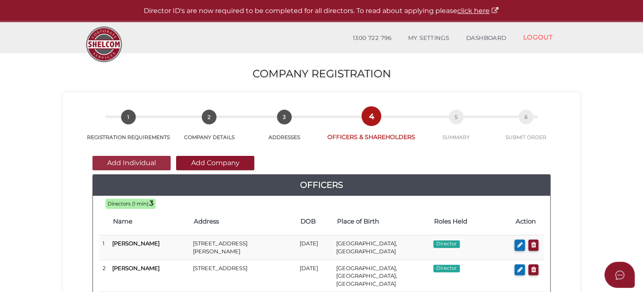
click at [151, 163] on button "Add Individual" at bounding box center [132, 163] width 78 height 14
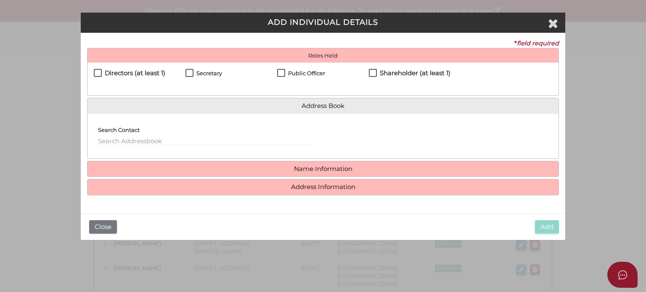
click at [201, 71] on h4 "Secretary" at bounding box center [209, 73] width 26 height 6
checkbox input "true"
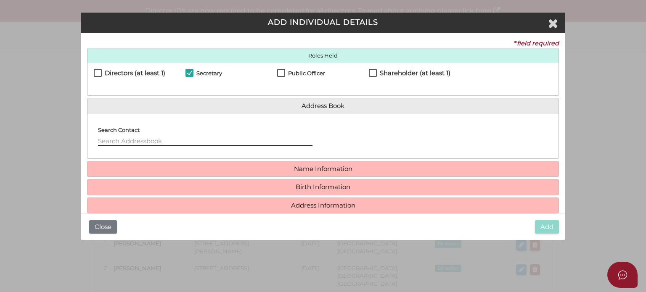
click at [161, 141] on input "text" at bounding box center [205, 141] width 214 height 9
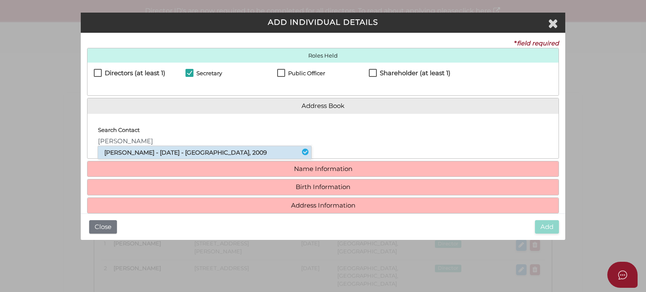
click at [161, 151] on li "Melanie Hedges - 30/11/1971 - 40 Refinery Drive, Pyrmont, NSW, 2009" at bounding box center [204, 152] width 213 height 13
type input "[PERSON_NAME]"
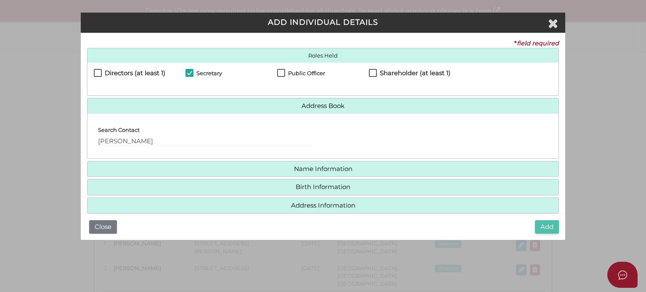
click at [542, 225] on button "Add" at bounding box center [547, 227] width 24 height 14
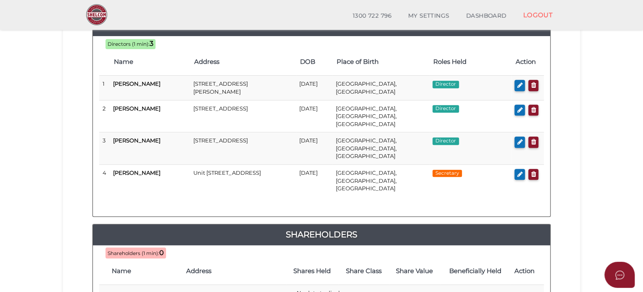
scroll to position [42, 0]
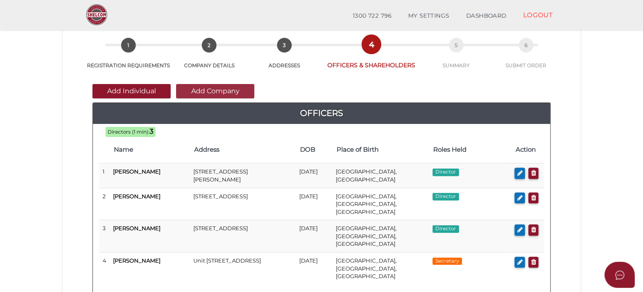
click at [196, 89] on button "Add Company" at bounding box center [215, 91] width 78 height 14
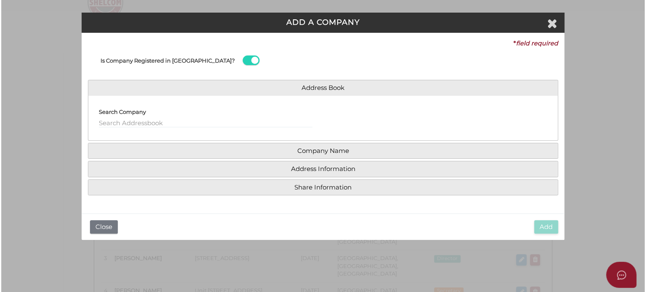
scroll to position [0, 0]
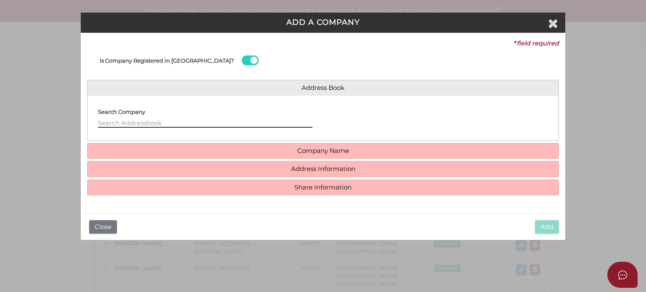
click at [172, 122] on input "text" at bounding box center [205, 123] width 214 height 9
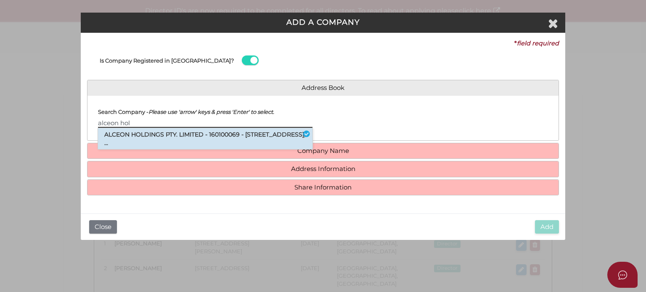
type input "alceon hol"
click at [172, 134] on li "ALCEON HOLDINGS PTY. LIMITED - 160100069 - 42 Barkly Street, St Kilda, VIC, ..." at bounding box center [205, 138] width 214 height 21
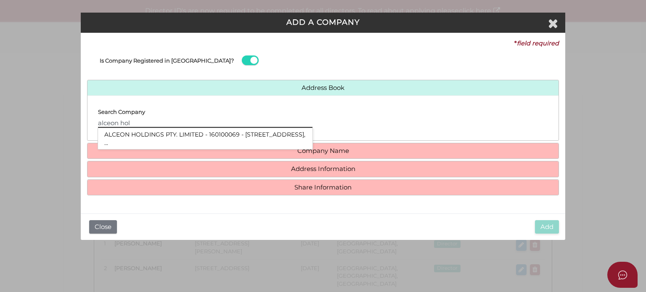
click at [180, 124] on input "alceon hol" at bounding box center [205, 123] width 214 height 9
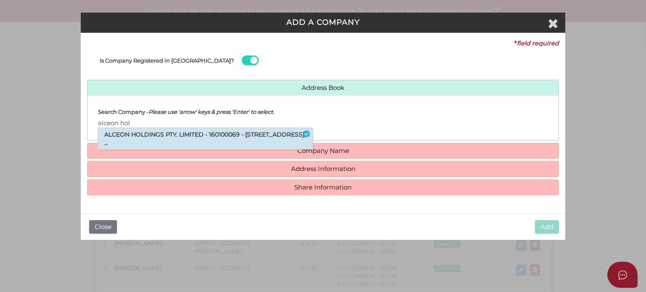
click at [178, 133] on li "ALCEON HOLDINGS PTY. LIMITED - 160100069 - 42 Barkly Street, St Kilda, VIC, ..." at bounding box center [205, 138] width 214 height 21
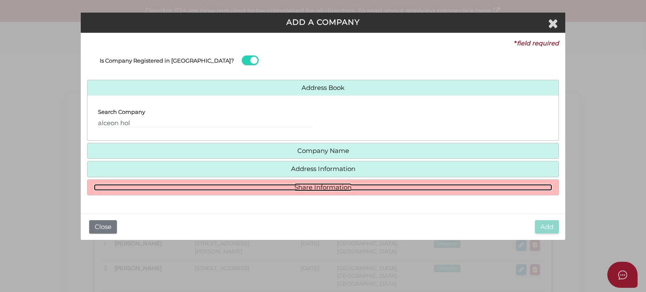
click at [315, 188] on link "Share Information" at bounding box center [323, 187] width 458 height 7
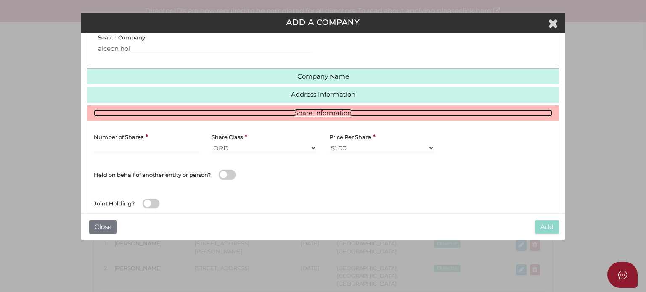
scroll to position [84, 0]
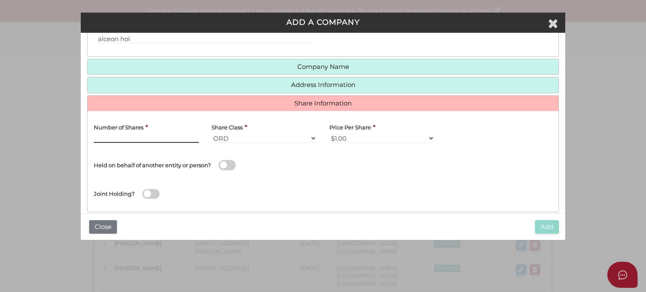
click at [139, 138] on input "text" at bounding box center [146, 138] width 105 height 9
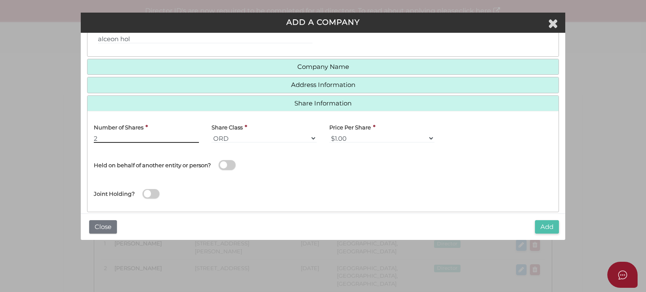
type input "2"
click at [541, 221] on button "Add" at bounding box center [547, 227] width 24 height 14
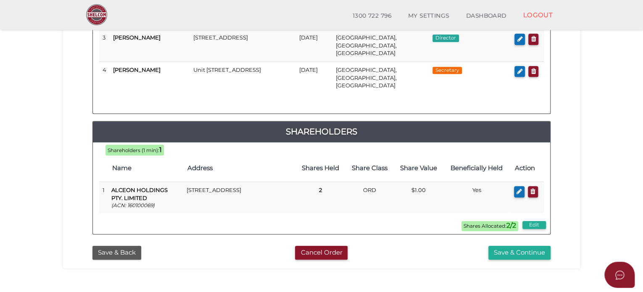
scroll to position [252, 0]
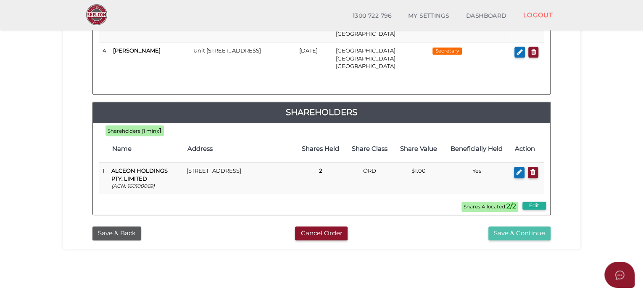
click at [511, 227] on button "Save & Continue" at bounding box center [520, 234] width 62 height 14
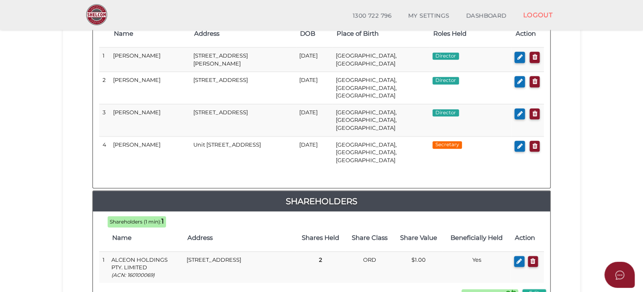
scroll to position [516, 0]
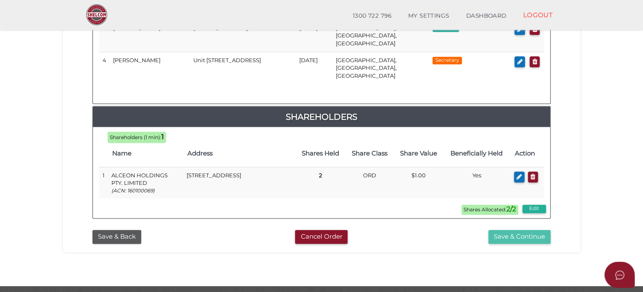
click at [509, 230] on button "Save & Continue" at bounding box center [520, 237] width 62 height 14
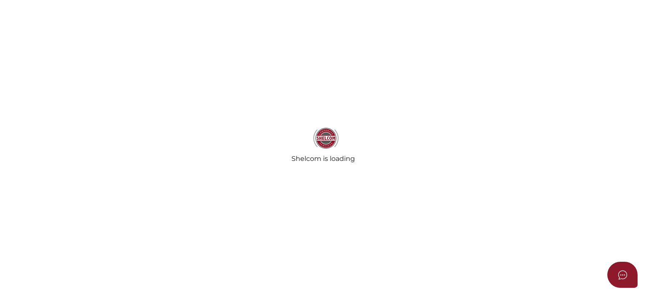
select select "Comb Binding"
select select "No"
radio input "true"
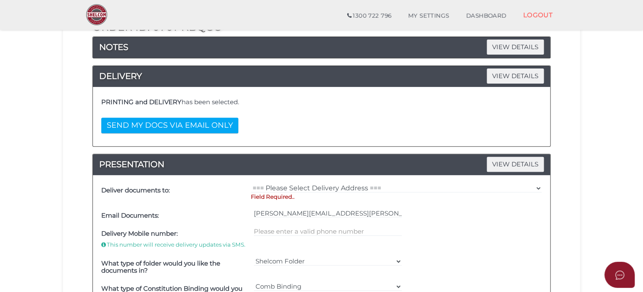
scroll to position [126, 0]
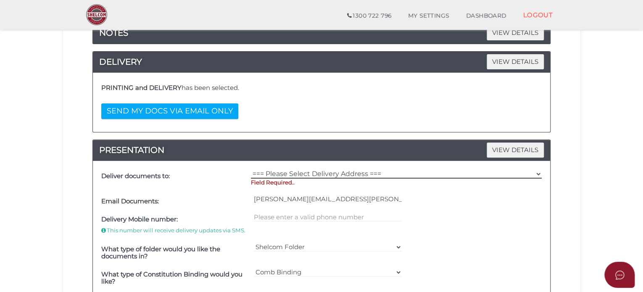
click at [287, 174] on select "=== Please Select Delivery Address === (User Address - Melanie Hedges) Level 26…" at bounding box center [396, 173] width 291 height 9
select select "0"
click at [251, 169] on select "=== Please Select Delivery Address === (User Address - Melanie Hedges) Level 26…" at bounding box center [396, 173] width 291 height 9
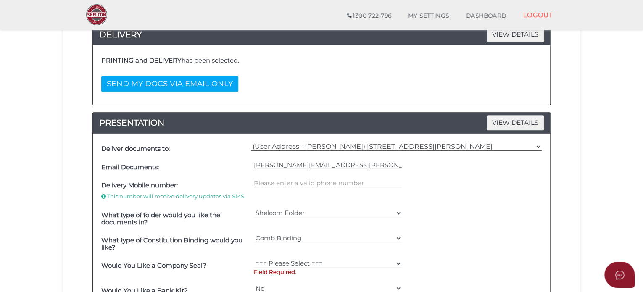
scroll to position [168, 0]
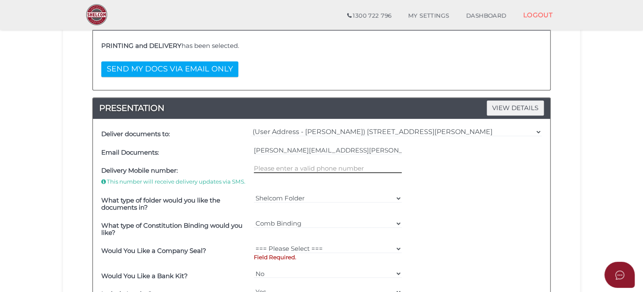
click at [311, 168] on input "text" at bounding box center [328, 168] width 148 height 9
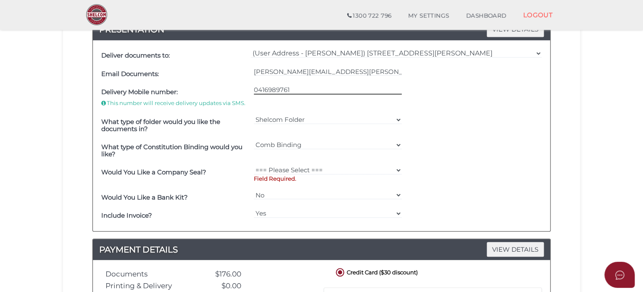
scroll to position [252, 0]
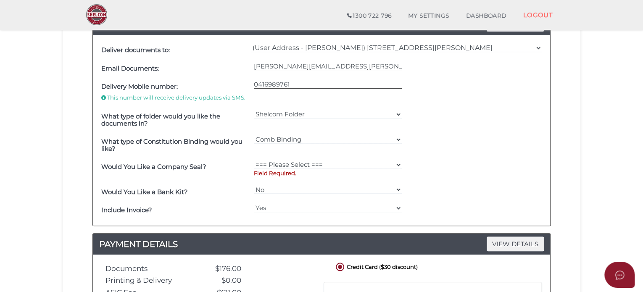
type input "0416989761"
click at [290, 153] on div "=== Please Select === Comb Binding No Binding" at bounding box center [328, 145] width 153 height 25
click at [291, 161] on select "=== Please Select === Fold Seal $50 No Seal" at bounding box center [328, 164] width 148 height 9
select select "0"
click at [254, 160] on select "=== Please Select === Fold Seal $50 No Seal" at bounding box center [328, 164] width 148 height 9
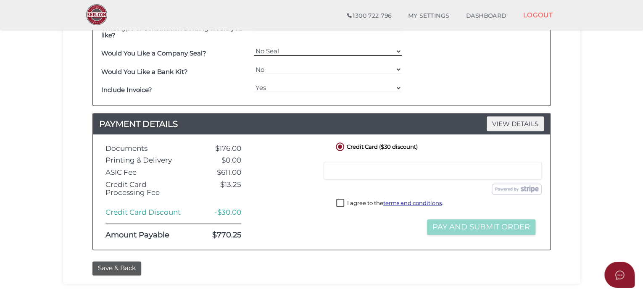
scroll to position [378, 0]
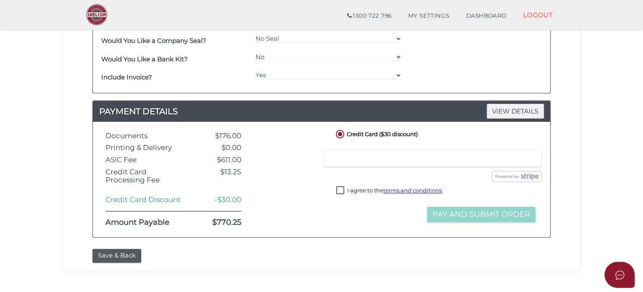
click at [338, 188] on label "I agree to the terms and conditions ." at bounding box center [389, 191] width 107 height 11
checkbox input "true"
click at [460, 209] on button "Pay and Submit Order" at bounding box center [481, 215] width 108 height 16
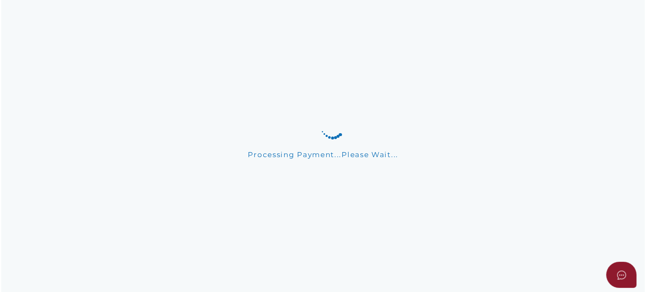
scroll to position [0, 0]
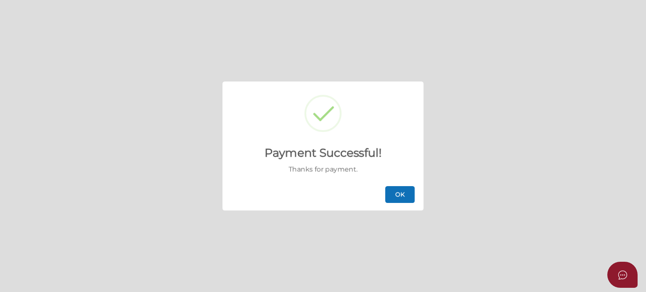
click at [394, 191] on button "OK" at bounding box center [399, 194] width 29 height 17
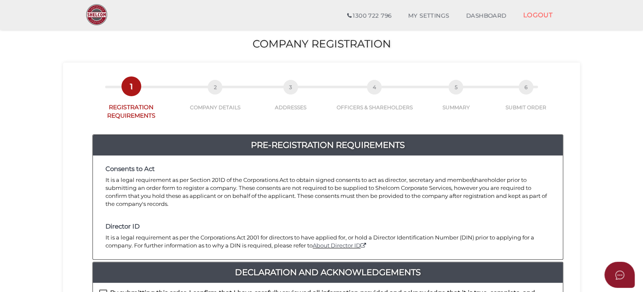
scroll to position [126, 0]
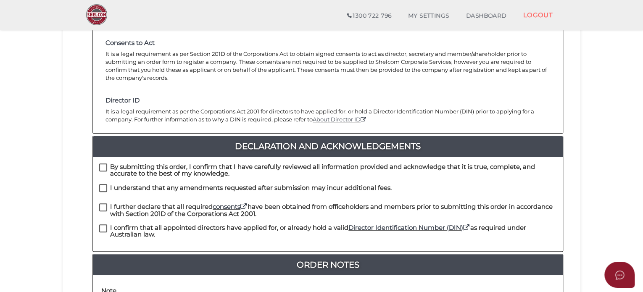
click at [105, 164] on label "By submitting this order, I confirm that I have carefully reviewed all informat…" at bounding box center [328, 169] width 458 height 11
checkbox input "true"
drag, startPoint x: 102, startPoint y: 179, endPoint x: 102, endPoint y: 195, distance: 16.0
click at [102, 185] on label "I understand that any amendments requested after submission may incur additiona…" at bounding box center [245, 190] width 293 height 11
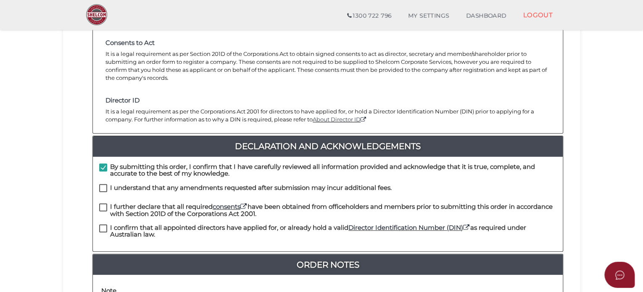
checkbox input "true"
drag, startPoint x: 102, startPoint y: 199, endPoint x: 103, endPoint y: 212, distance: 13.1
click at [102, 204] on label "I further declare that all required consents have been obtained from officehold…" at bounding box center [328, 209] width 458 height 11
click at [104, 225] on label "I confirm that all appointed directors have applied for, or already hold a vali…" at bounding box center [328, 230] width 458 height 11
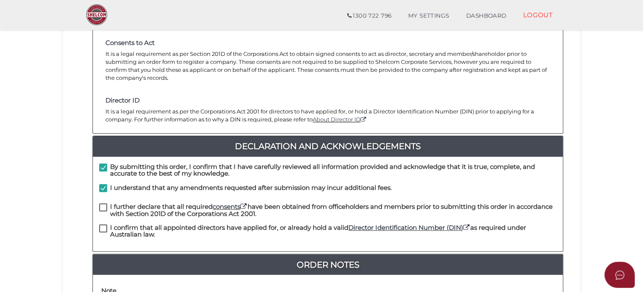
checkbox input "true"
click at [103, 204] on label "I further declare that all required consents have been obtained from officehold…" at bounding box center [328, 209] width 458 height 11
checkbox input "true"
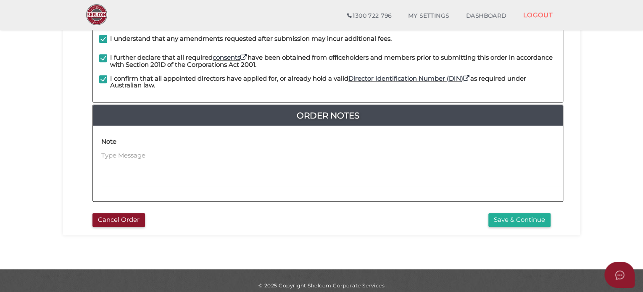
scroll to position [276, 0]
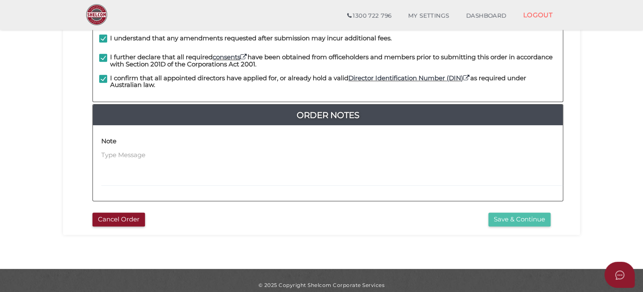
click at [522, 216] on button "Save & Continue" at bounding box center [520, 220] width 62 height 14
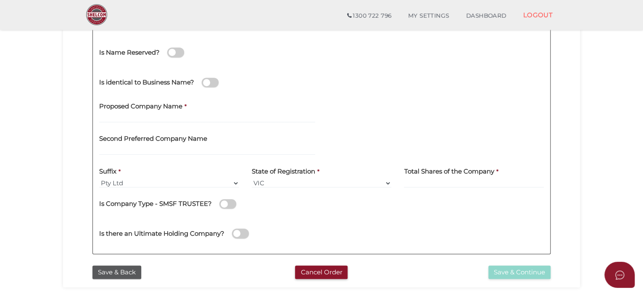
scroll to position [168, 0]
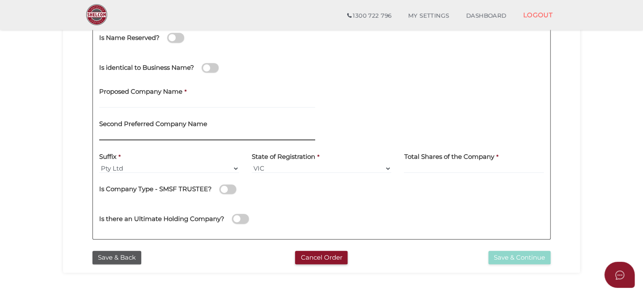
click at [175, 137] on input "text" at bounding box center [207, 135] width 216 height 9
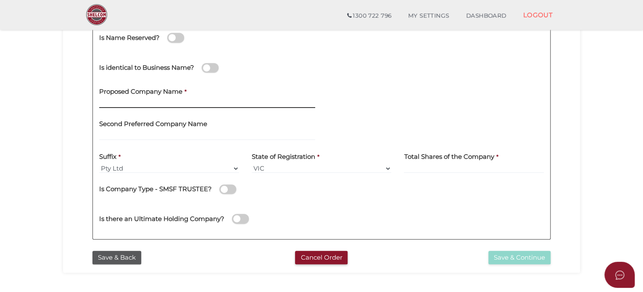
click at [184, 103] on input "text" at bounding box center [207, 103] width 216 height 9
paste input "Alceon Group No.4 Pty Ltd"
drag, startPoint x: 188, startPoint y: 106, endPoint x: 155, endPoint y: 107, distance: 32.8
click at [155, 107] on input "Alceon Group No.4 Pty Ltd" at bounding box center [207, 103] width 216 height 9
type input "Alceon Group No.91"
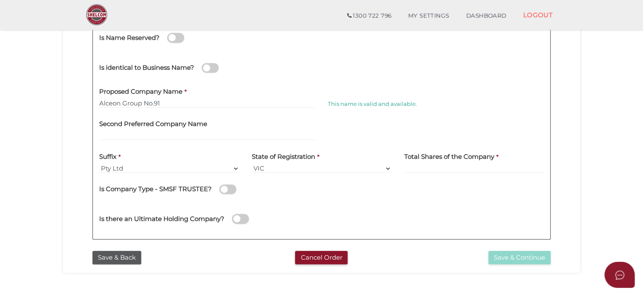
click at [460, 161] on label "Total Shares of the Company" at bounding box center [449, 155] width 90 height 17
click at [455, 168] on input at bounding box center [474, 168] width 140 height 9
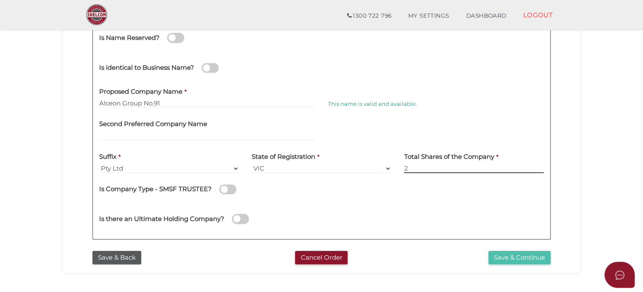
type input "2"
click at [508, 254] on button "Save & Continue" at bounding box center [520, 258] width 62 height 14
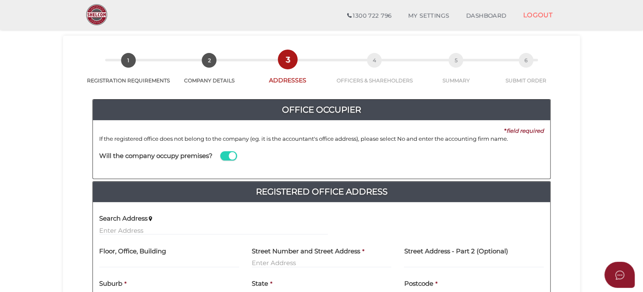
scroll to position [42, 0]
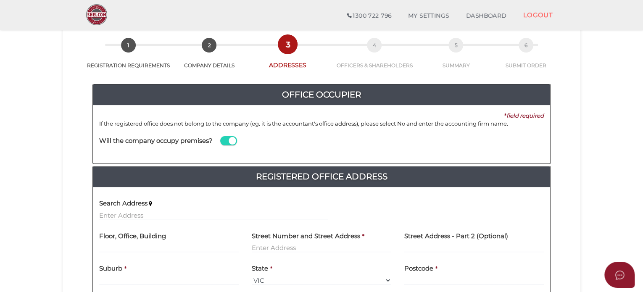
click at [222, 145] on label at bounding box center [228, 141] width 17 height 10
click at [0, 0] on input "checkbox" at bounding box center [0, 0] width 0 height 0
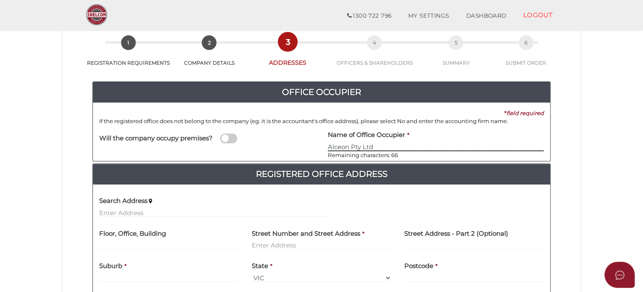
scroll to position [168, 0]
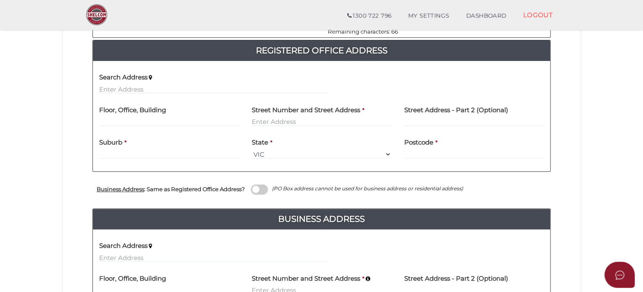
type input "Alceon Pty Ltd"
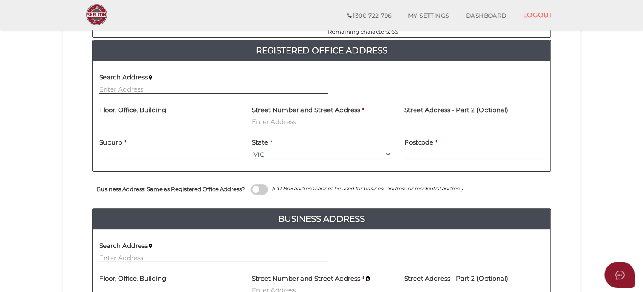
click at [136, 90] on input "text" at bounding box center [213, 89] width 229 height 9
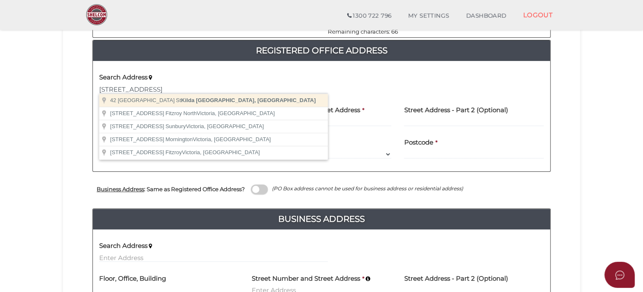
type input "42 Barkly Street, St Kilda Victoria, Australia"
type input "42 Barkly Street"
type input "St Kilda"
select select "VIC"
type input "3182"
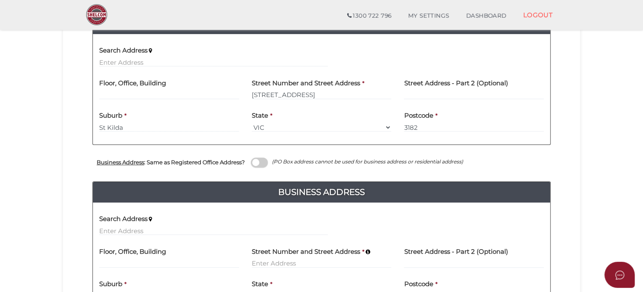
scroll to position [210, 0]
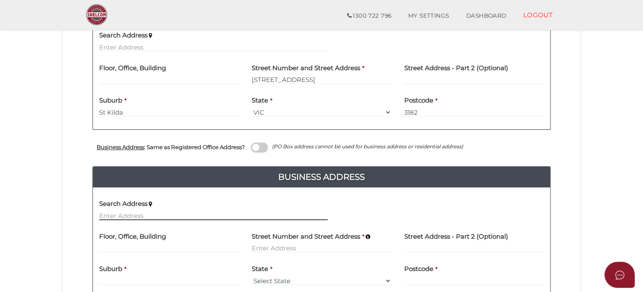
click at [125, 211] on input "text" at bounding box center [213, 215] width 229 height 9
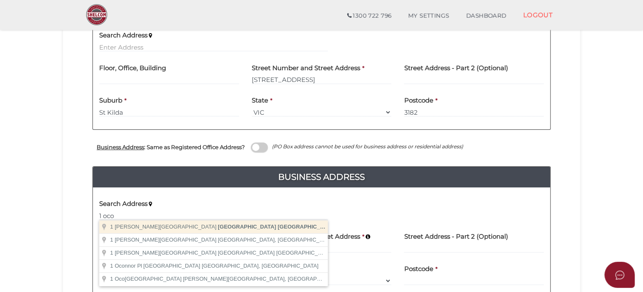
type input "1 O'Connell Street, Sydney New South Wales, Australia"
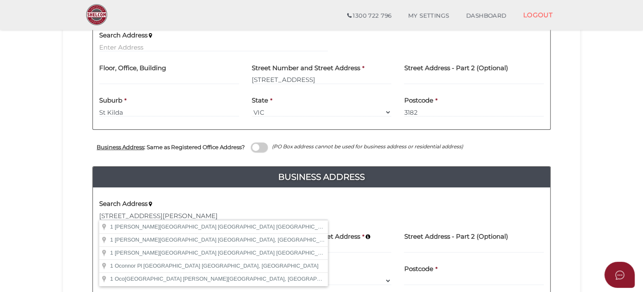
type input "1 O'Connell Street"
type input "[GEOGRAPHIC_DATA]"
select select "[GEOGRAPHIC_DATA]"
type input "2000"
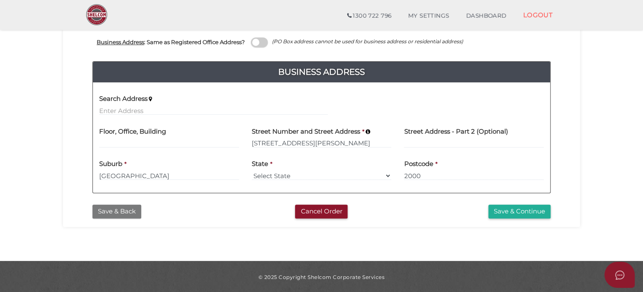
scroll to position [316, 0]
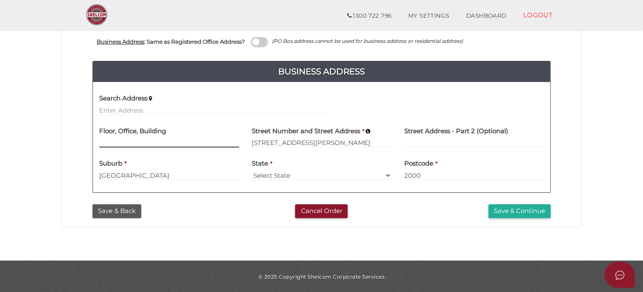
click at [147, 141] on input at bounding box center [169, 142] width 140 height 9
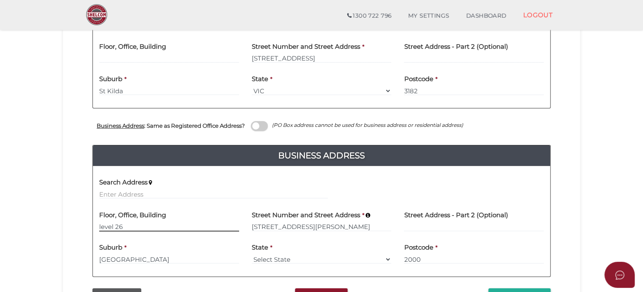
scroll to position [274, 0]
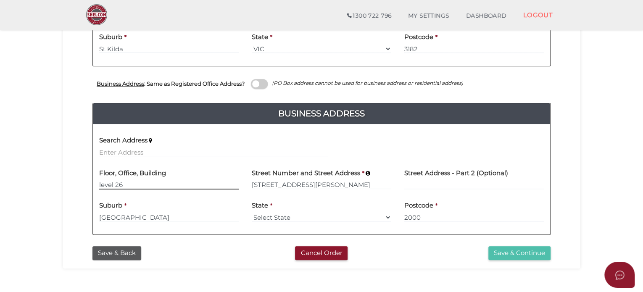
type input "level 26"
click at [515, 250] on button "Save & Continue" at bounding box center [520, 253] width 62 height 14
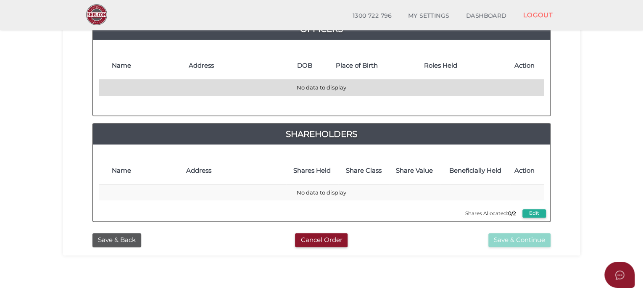
scroll to position [84, 0]
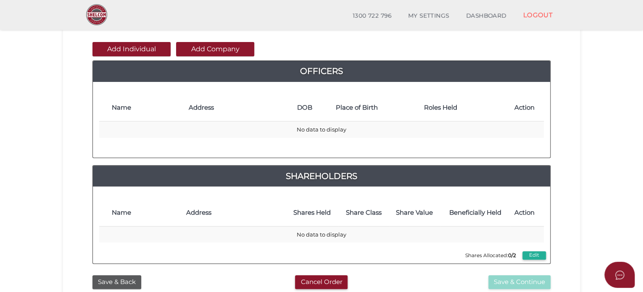
click at [139, 54] on button "Add Individual" at bounding box center [132, 49] width 78 height 14
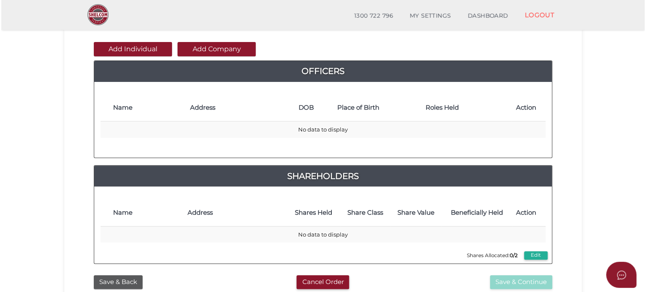
scroll to position [0, 0]
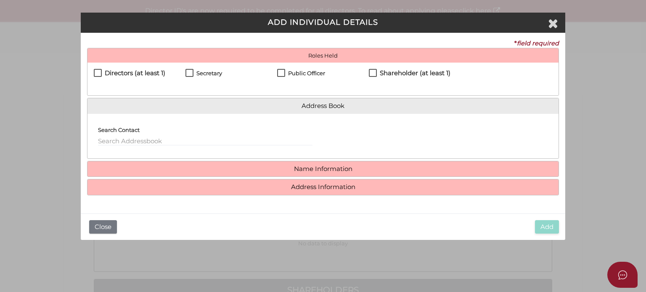
click at [116, 76] on h4 "Directors (at least 1)" at bounding box center [135, 73] width 61 height 7
checkbox input "true"
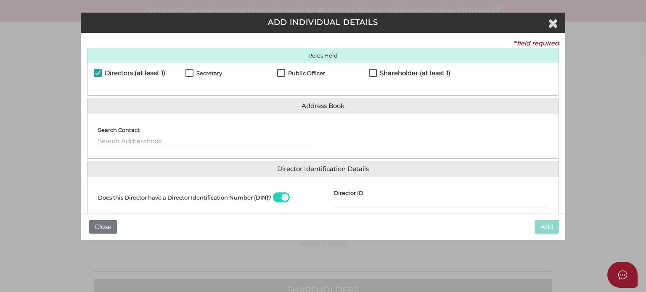
drag, startPoint x: 130, startPoint y: 131, endPoint x: 130, endPoint y: 136, distance: 5.1
click at [130, 131] on h4 "Search Contact" at bounding box center [119, 130] width 42 height 6
click at [129, 138] on input "text" at bounding box center [205, 141] width 214 height 9
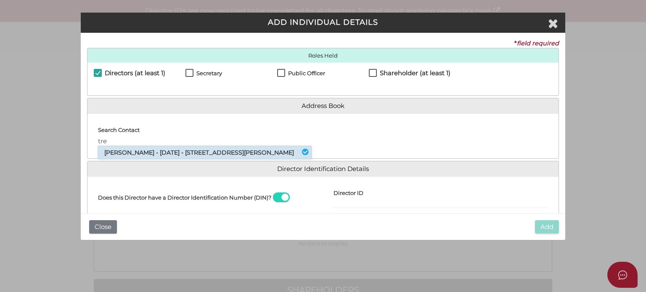
click at [133, 146] on li "Trevor Loewensohn - 04/04/1960 - 32 Plunkett Road, Mosman, NSW, 2088" at bounding box center [204, 152] width 213 height 13
type input "Trevor"
select select "[GEOGRAPHIC_DATA]"
type input "Johannesburg"
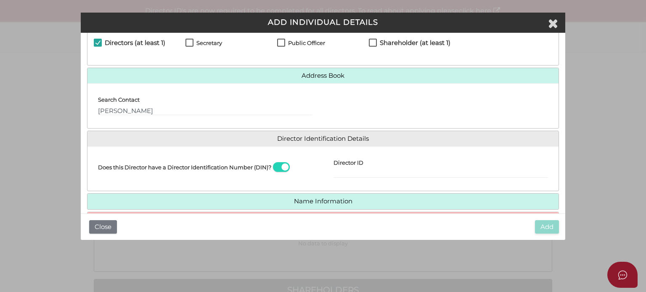
scroll to position [76, 0]
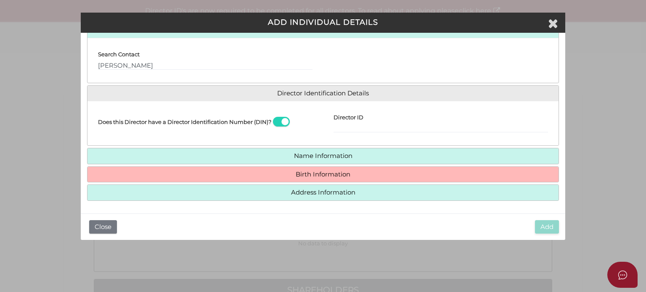
click at [236, 167] on h4 "Birth Information" at bounding box center [322, 175] width 471 height 16
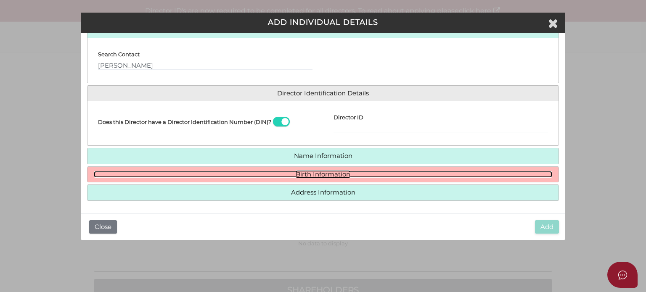
click at [187, 175] on link "Birth Information" at bounding box center [323, 174] width 458 height 7
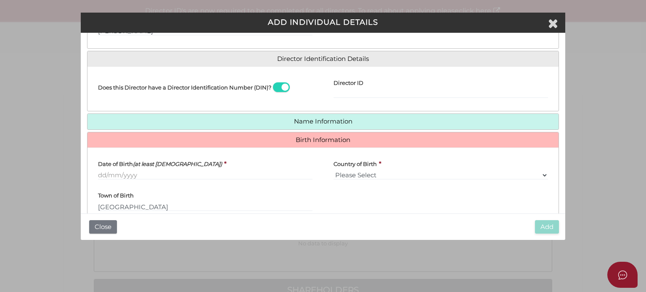
scroll to position [152, 0]
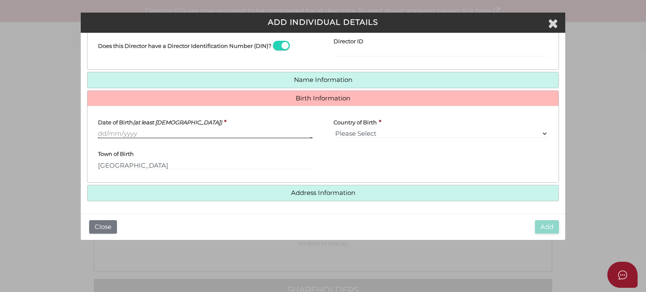
click at [101, 132] on input "Date of Birth (at least 18 years old)" at bounding box center [205, 133] width 214 height 9
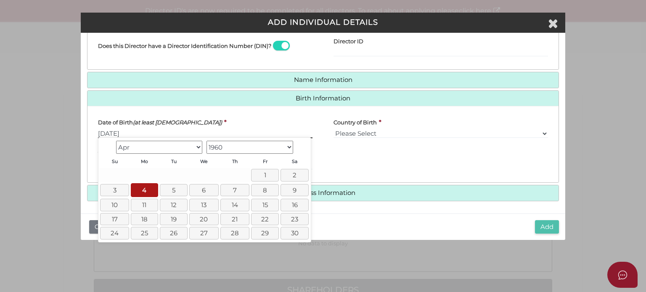
type input "[DATE]"
click at [542, 225] on button "Add" at bounding box center [547, 227] width 24 height 14
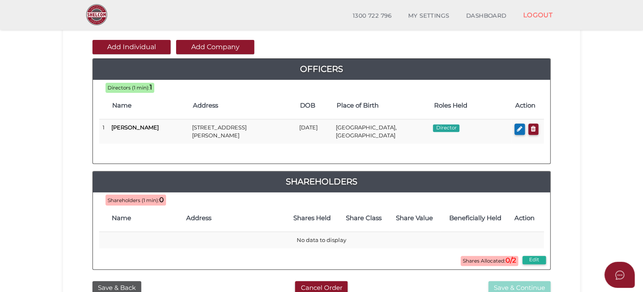
scroll to position [42, 0]
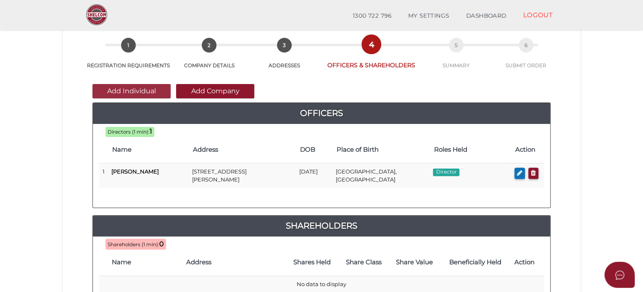
click at [138, 90] on button "Add Individual" at bounding box center [132, 91] width 78 height 14
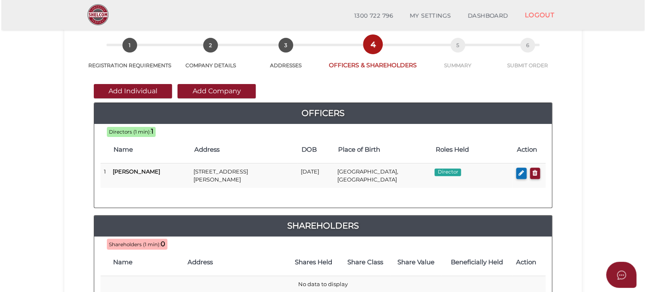
scroll to position [0, 0]
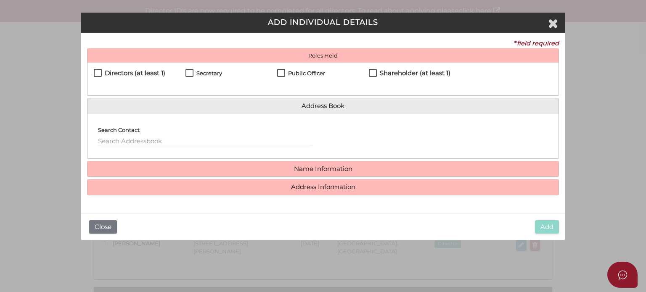
drag, startPoint x: 111, startPoint y: 73, endPoint x: 126, endPoint y: 100, distance: 31.4
click at [111, 72] on h4 "Directors (at least 1)" at bounding box center [135, 73] width 61 height 7
checkbox input "true"
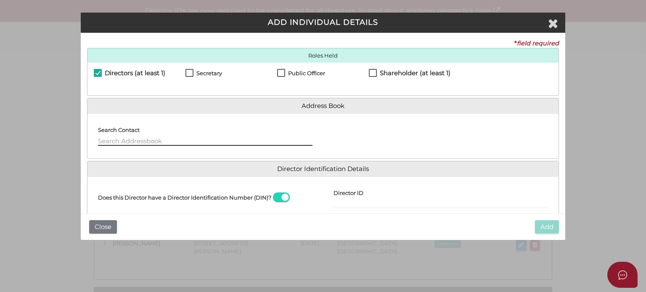
click at [118, 138] on input "text" at bounding box center [205, 141] width 214 height 9
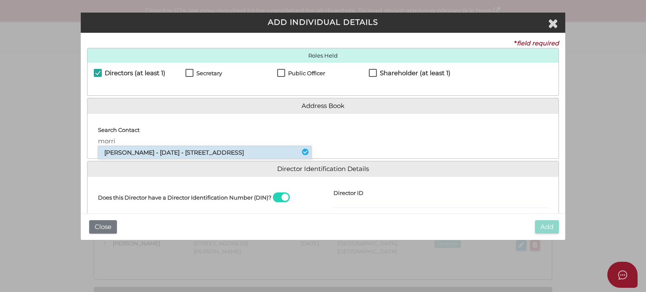
click at [128, 152] on li "Morris Symonds - 23/04/1959 - 981 Barrenjoey Road, Palm Beach, NSW, 2108" at bounding box center [204, 152] width 213 height 13
type input "Morris"
select select "[GEOGRAPHIC_DATA]"
type input "Sydney"
select select "[GEOGRAPHIC_DATA]"
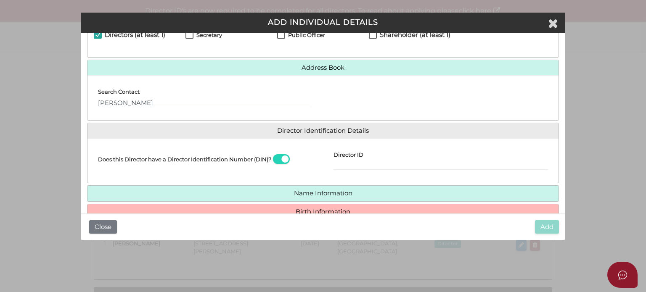
scroll to position [76, 0]
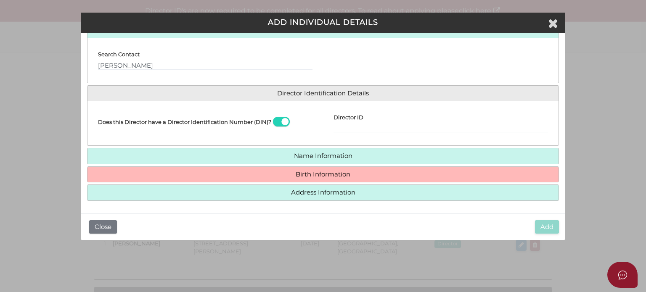
click at [173, 168] on h4 "Birth Information" at bounding box center [322, 175] width 471 height 16
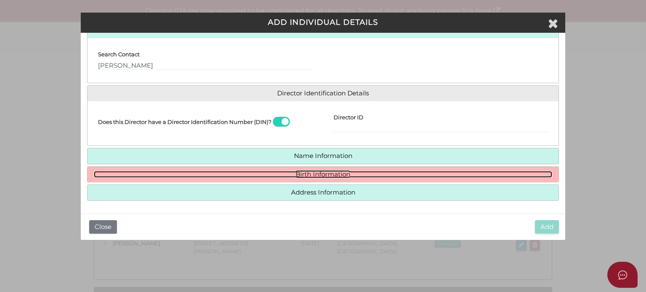
click at [172, 176] on link "Birth Information" at bounding box center [323, 174] width 458 height 7
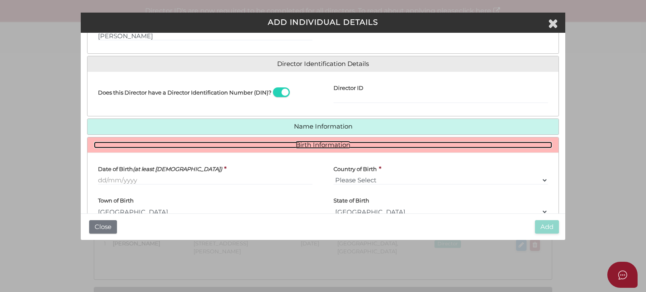
scroll to position [118, 0]
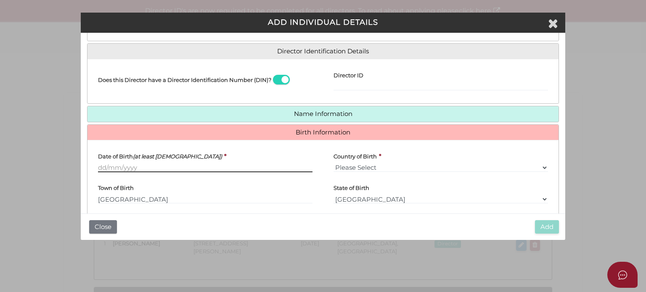
click at [118, 168] on input "Date of Birth (at least 18 years old)" at bounding box center [205, 167] width 214 height 9
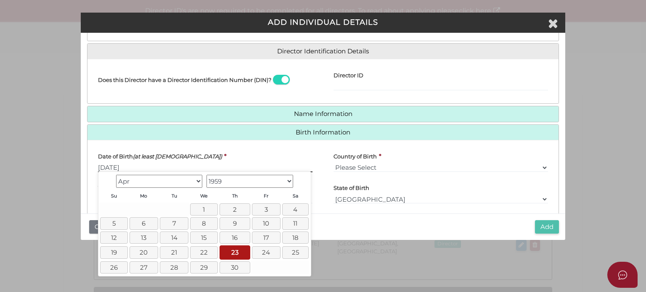
type input "23/04/1959"
click at [536, 227] on button "Add" at bounding box center [547, 227] width 24 height 14
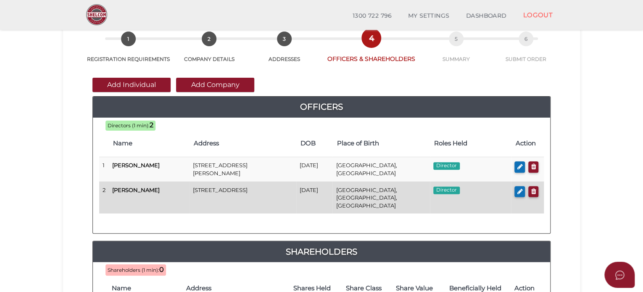
scroll to position [84, 0]
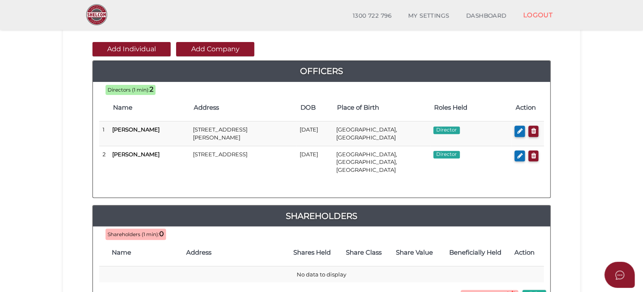
click at [148, 44] on button "Add Individual" at bounding box center [132, 49] width 78 height 14
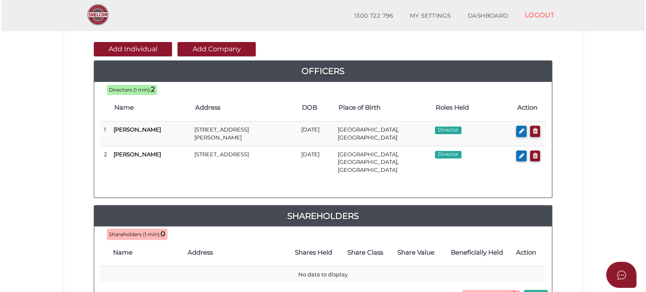
scroll to position [0, 0]
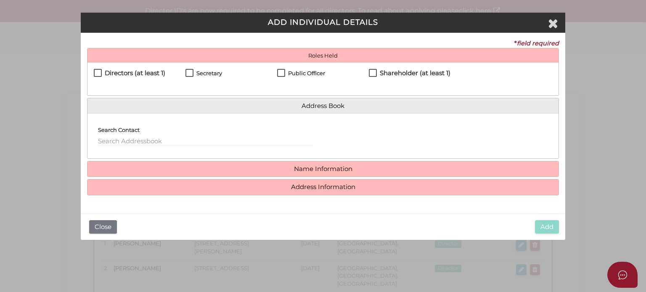
click at [106, 74] on h4 "Directors (at least 1)" at bounding box center [135, 73] width 61 height 7
checkbox input "true"
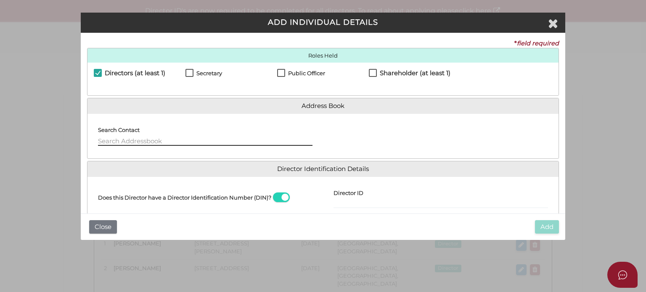
click at [140, 143] on input "text" at bounding box center [205, 141] width 214 height 9
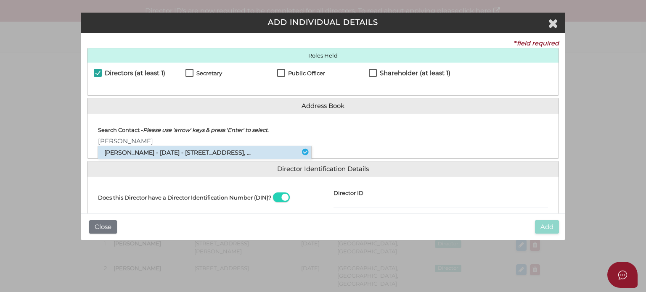
click at [147, 152] on li "[PERSON_NAME] - [DATE] - [STREET_ADDRESS], ..." at bounding box center [204, 152] width 213 height 13
type input "[PERSON_NAME]"
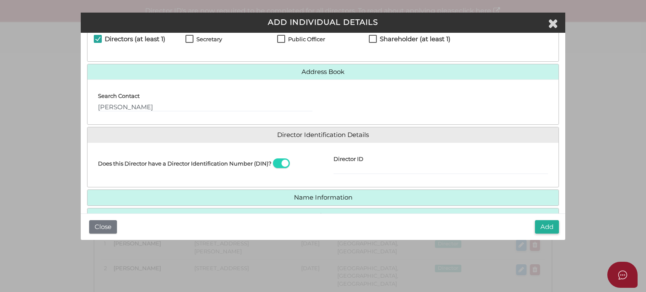
scroll to position [76, 0]
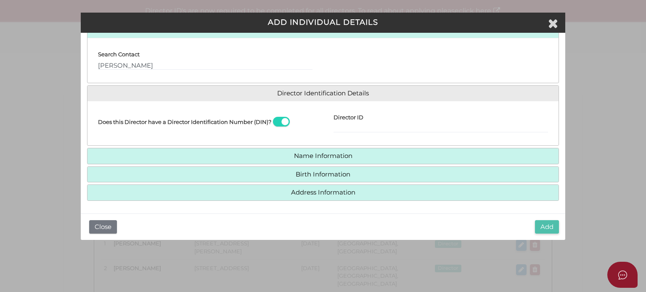
click at [545, 225] on button "Add" at bounding box center [547, 227] width 24 height 14
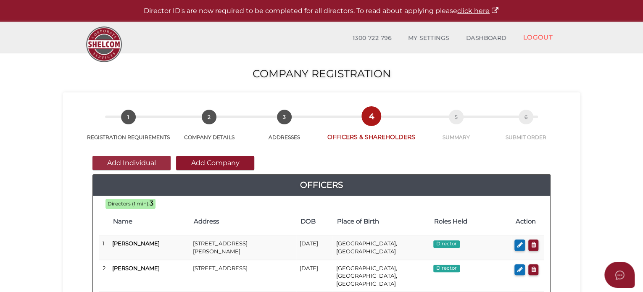
click at [131, 161] on button "Add Individual" at bounding box center [132, 163] width 78 height 14
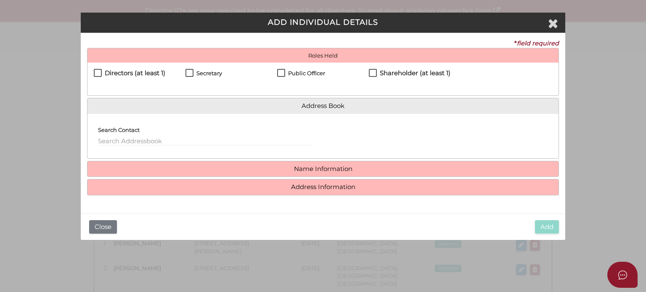
click at [210, 70] on h4 "Secretary" at bounding box center [209, 73] width 26 height 6
checkbox input "true"
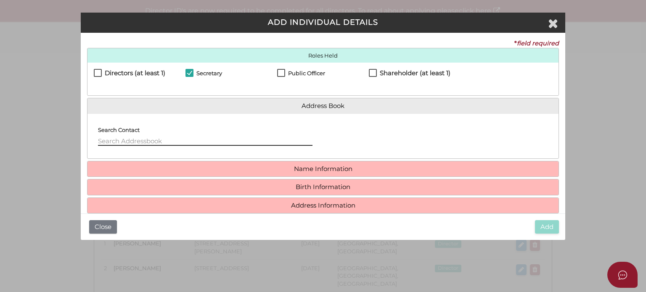
click at [129, 144] on input "text" at bounding box center [205, 141] width 214 height 9
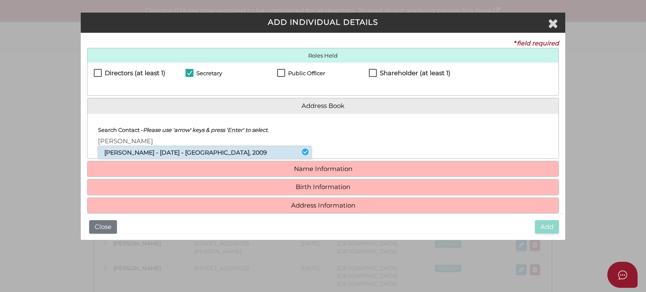
click at [124, 147] on li "Melanie Hedges - 30/11/1971 - 40 Refinery Drive, Pyrmont, NSW, 2009" at bounding box center [204, 152] width 213 height 13
type input "[PERSON_NAME]"
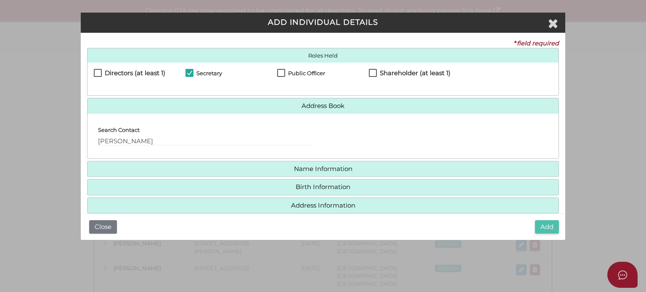
click at [550, 224] on button "Add" at bounding box center [547, 227] width 24 height 14
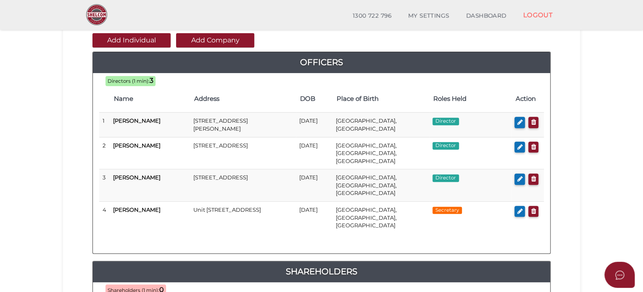
scroll to position [42, 0]
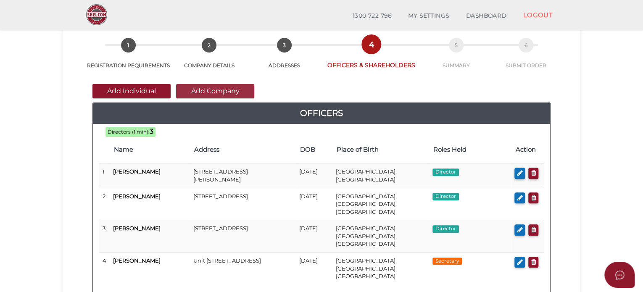
click at [189, 84] on button "Add Company" at bounding box center [215, 91] width 78 height 14
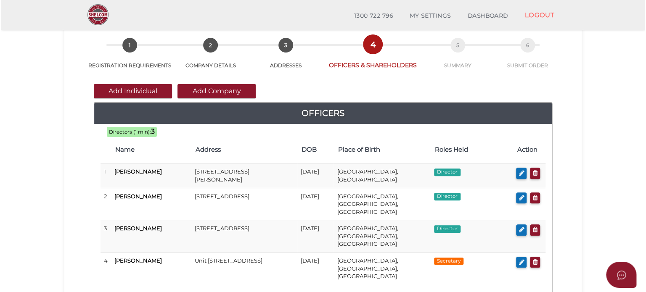
scroll to position [0, 0]
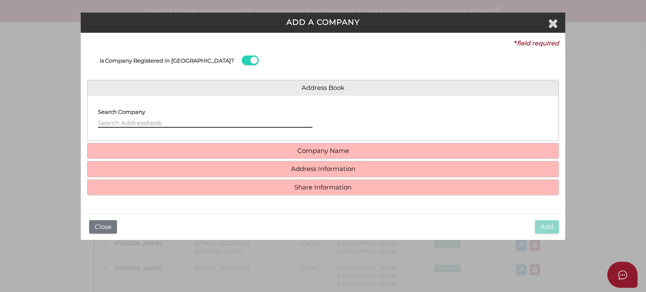
click at [156, 124] on input "text" at bounding box center [205, 123] width 214 height 9
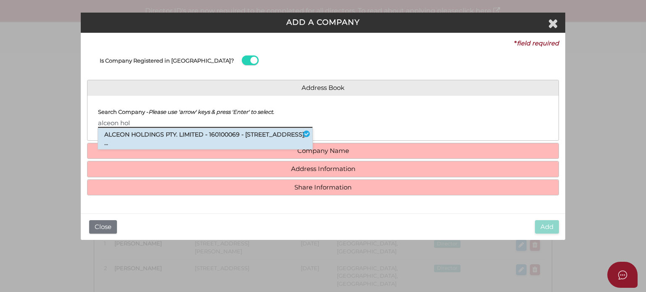
type input "alceon hol"
click at [153, 130] on li "ALCEON HOLDINGS PTY. LIMITED - 160100069 - 42 Barkly Street, St Kilda, VIC, ..." at bounding box center [205, 138] width 214 height 21
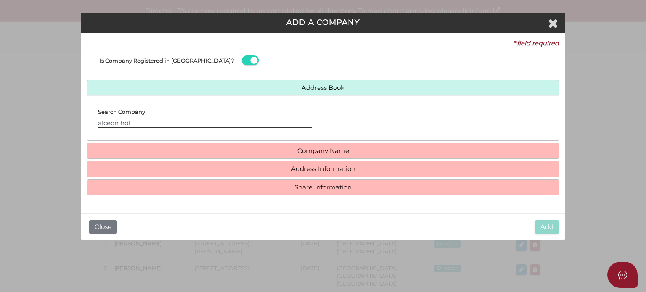
click at [153, 122] on input "alceon hol" at bounding box center [205, 123] width 214 height 9
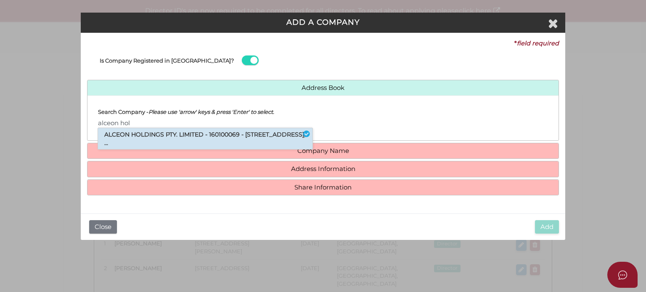
click at [160, 132] on li "ALCEON HOLDINGS PTY. LIMITED - 160100069 - 42 Barkly Street, St Kilda, VIC, ..." at bounding box center [205, 138] width 214 height 21
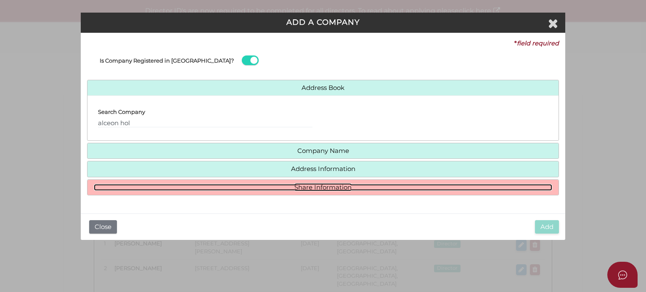
click at [340, 184] on link "Share Information" at bounding box center [323, 187] width 458 height 7
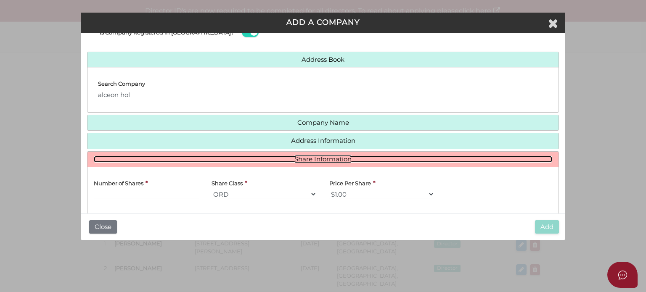
scroll to position [84, 0]
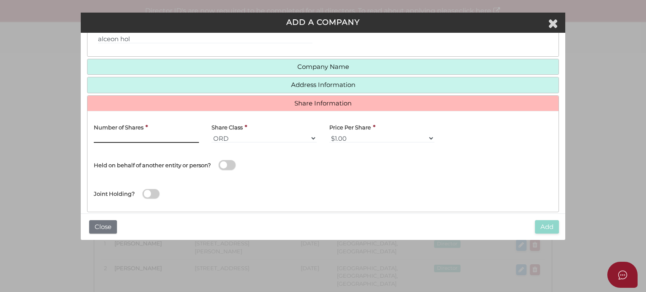
click at [150, 135] on input "text" at bounding box center [146, 138] width 105 height 9
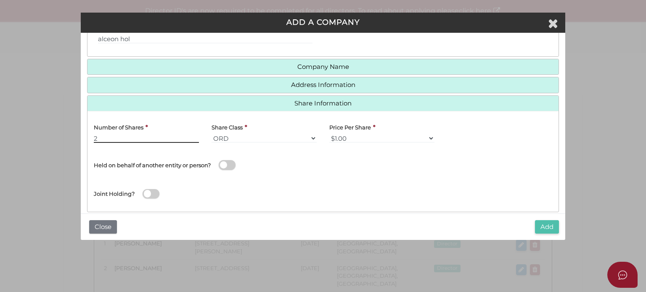
type input "2"
click at [552, 225] on button "Add" at bounding box center [547, 227] width 24 height 14
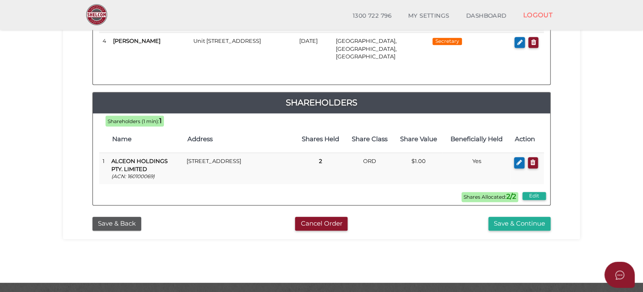
scroll to position [285, 0]
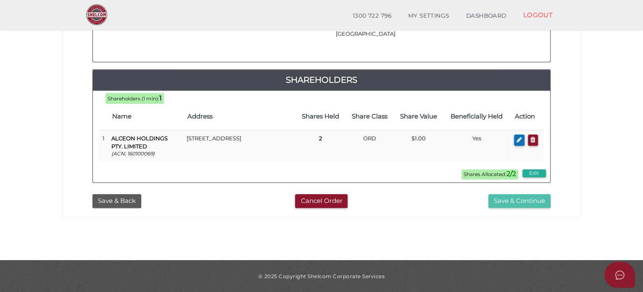
click at [531, 194] on button "Save & Continue" at bounding box center [520, 201] width 62 height 14
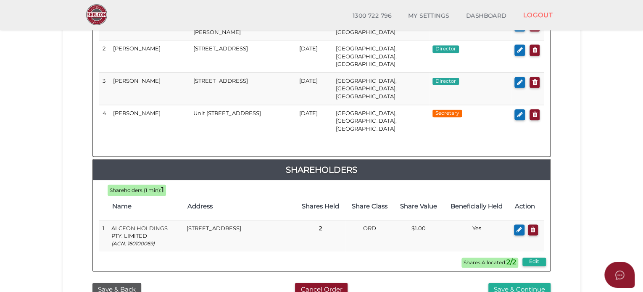
scroll to position [505, 0]
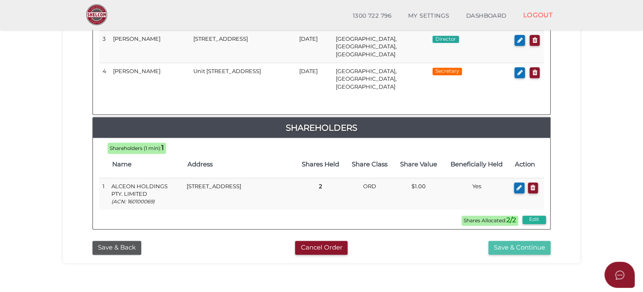
click at [508, 241] on button "Save & Continue" at bounding box center [520, 248] width 62 height 14
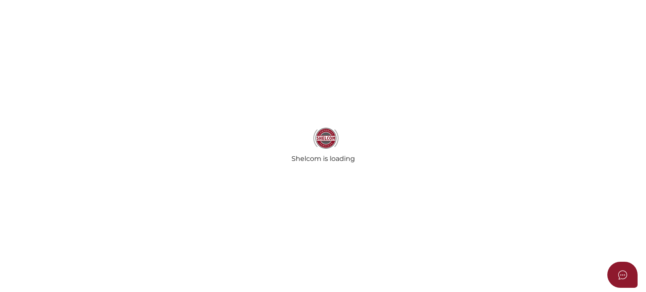
select select "Comb Binding"
select select "No"
radio input "true"
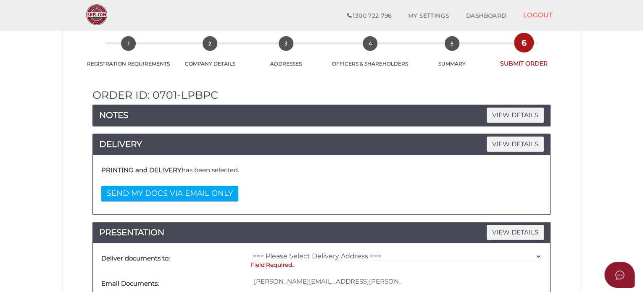
scroll to position [126, 0]
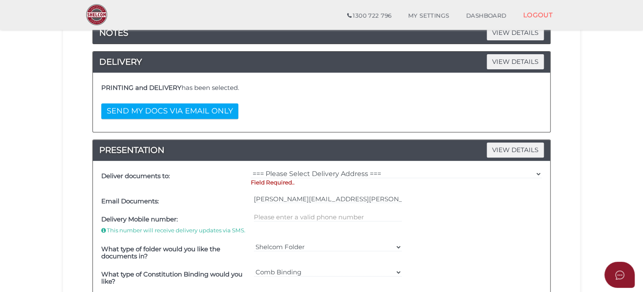
click at [309, 179] on p "Field Required.." at bounding box center [396, 183] width 291 height 8
drag, startPoint x: 318, startPoint y: 173, endPoint x: 315, endPoint y: 177, distance: 5.7
click at [318, 173] on select "=== Please Select Delivery Address === (User Address - [PERSON_NAME]) Level [ST…" at bounding box center [396, 173] width 291 height 9
select select "0"
click at [251, 169] on select "=== Please Select Delivery Address === (User Address - [PERSON_NAME]) Level [ST…" at bounding box center [396, 173] width 291 height 9
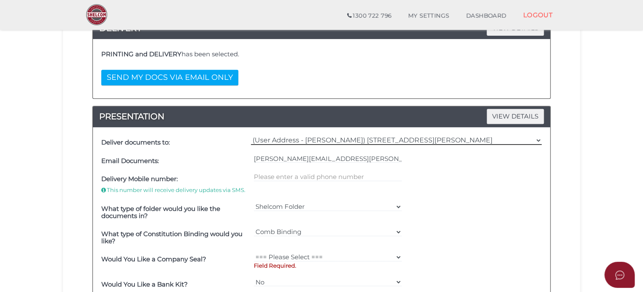
scroll to position [210, 0]
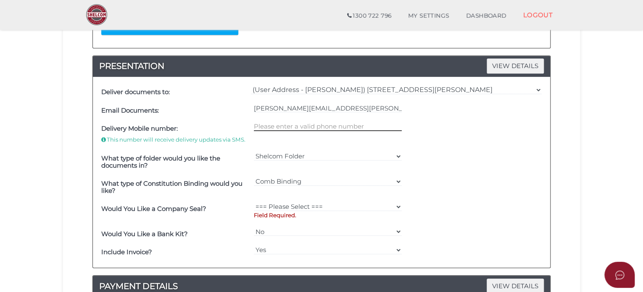
click at [312, 127] on input "text" at bounding box center [328, 126] width 148 height 9
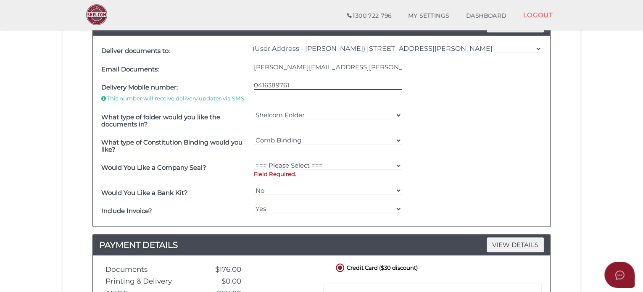
scroll to position [294, 0]
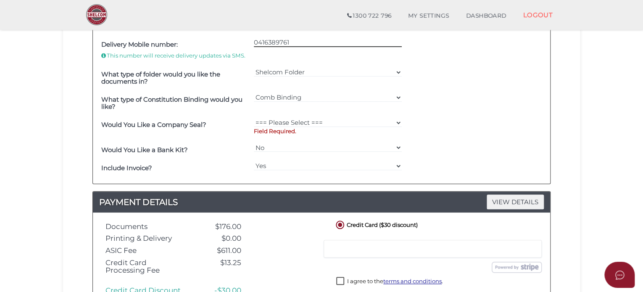
type input "0416389761"
click at [316, 118] on select "=== Please Select === Fold Seal $50 No Seal" at bounding box center [328, 122] width 148 height 9
select select "0"
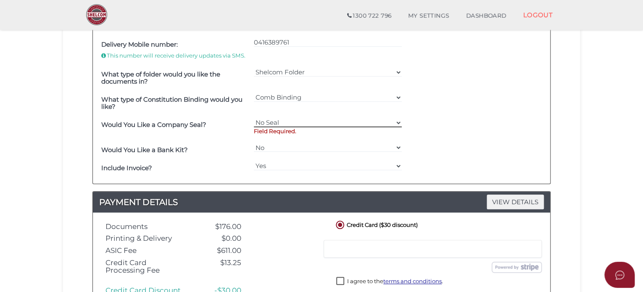
click at [254, 118] on select "=== Please Select === Fold Seal $50 No Seal" at bounding box center [328, 122] width 148 height 9
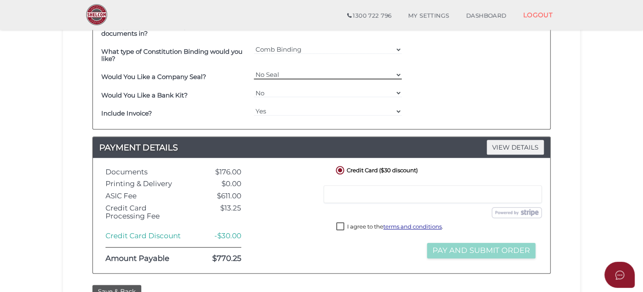
scroll to position [378, 0]
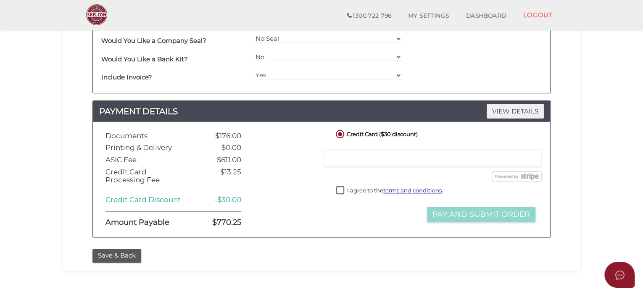
click at [357, 153] on div at bounding box center [433, 158] width 218 height 18
click at [338, 187] on label "I agree to the terms and conditions ." at bounding box center [389, 191] width 107 height 11
checkbox input "true"
click at [451, 207] on button "Pay and Submit Order" at bounding box center [481, 215] width 108 height 16
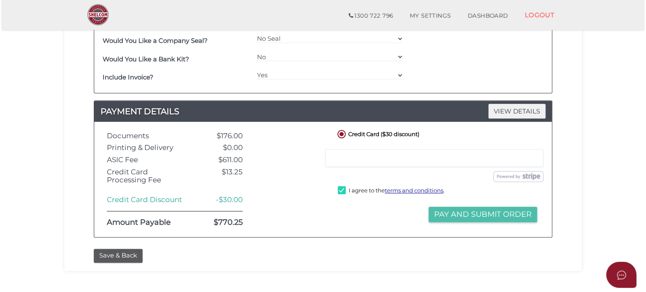
scroll to position [0, 0]
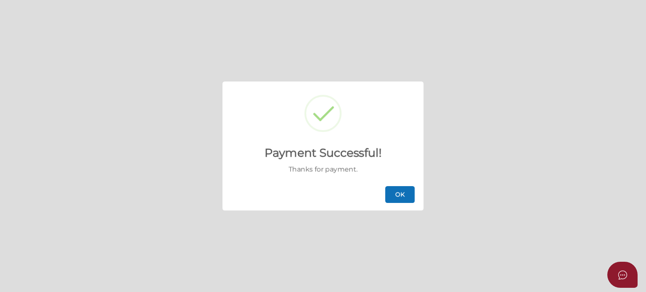
click at [399, 196] on button "OK" at bounding box center [399, 194] width 29 height 17
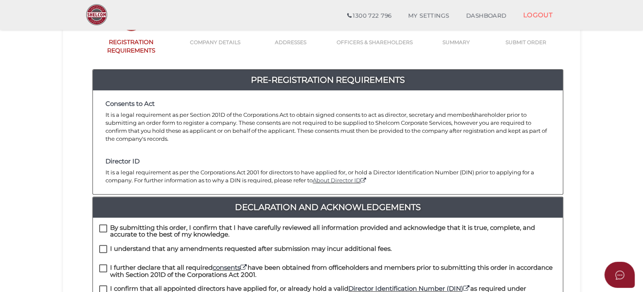
scroll to position [168, 0]
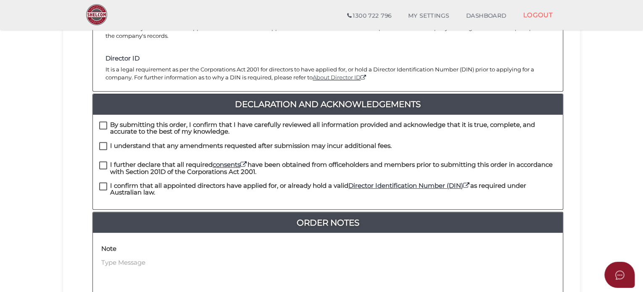
drag, startPoint x: 108, startPoint y: 115, endPoint x: 105, endPoint y: 122, distance: 7.4
click at [108, 122] on label "By submitting this order, I confirm that I have carefully reviewed all informat…" at bounding box center [328, 127] width 458 height 11
checkbox input "true"
click at [102, 143] on label "I understand that any amendments requested after submission may incur additiona…" at bounding box center [245, 148] width 293 height 11
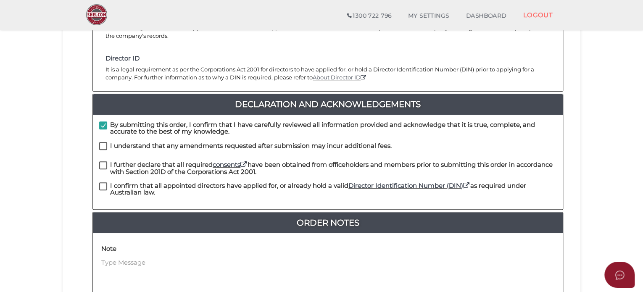
checkbox input "true"
click at [100, 161] on label "I further declare that all required consents have been obtained from officehold…" at bounding box center [328, 166] width 458 height 11
checkbox input "true"
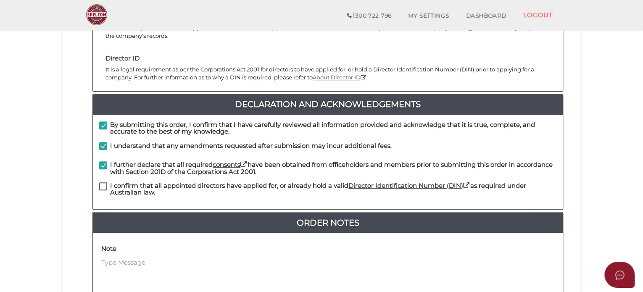
click at [100, 182] on label "I confirm that all appointed directors have applied for, or already hold a vali…" at bounding box center [328, 187] width 458 height 11
checkbox input "true"
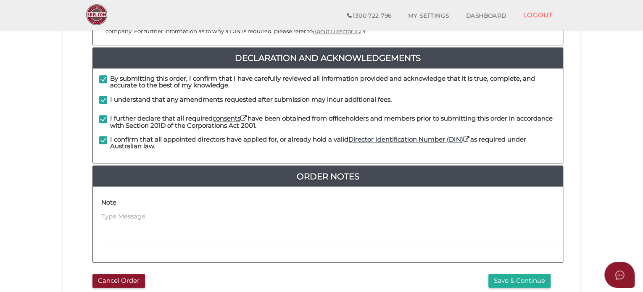
scroll to position [276, 0]
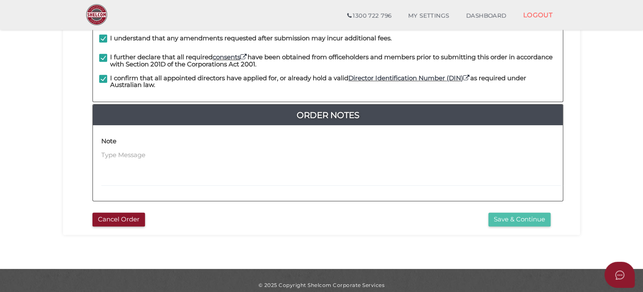
click at [497, 213] on button "Save & Continue" at bounding box center [520, 220] width 62 height 14
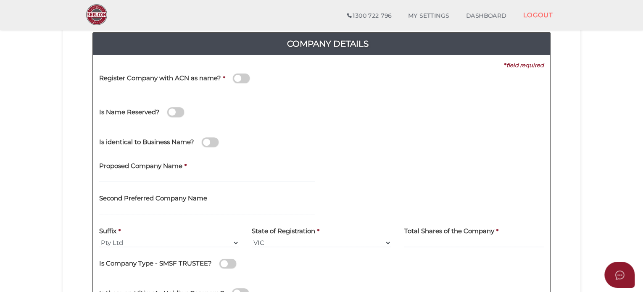
scroll to position [126, 0]
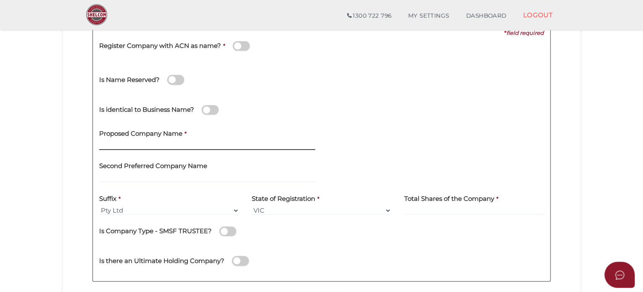
click at [122, 148] on input "text" at bounding box center [207, 145] width 216 height 9
paste input "Alceon Group No.6 Pty Ltd"
drag, startPoint x: 193, startPoint y: 146, endPoint x: 155, endPoint y: 147, distance: 38.7
click at [155, 147] on input "Alceon Group No.6 Pty Ltd" at bounding box center [207, 145] width 216 height 9
type input "Alceon Group No.92"
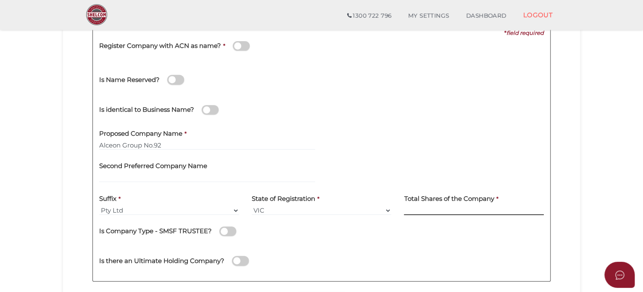
click at [439, 207] on input at bounding box center [474, 210] width 140 height 9
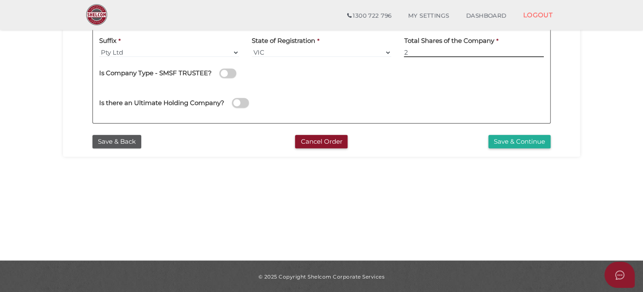
scroll to position [285, 0]
type input "2"
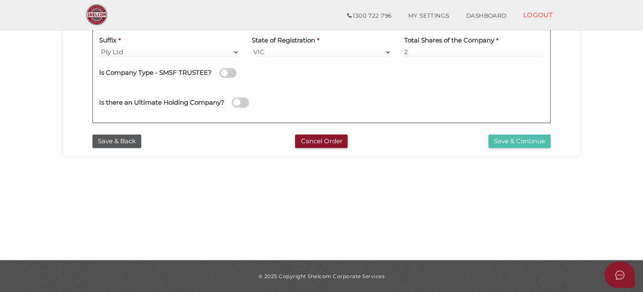
click at [515, 143] on button "Save & Continue" at bounding box center [520, 142] width 62 height 14
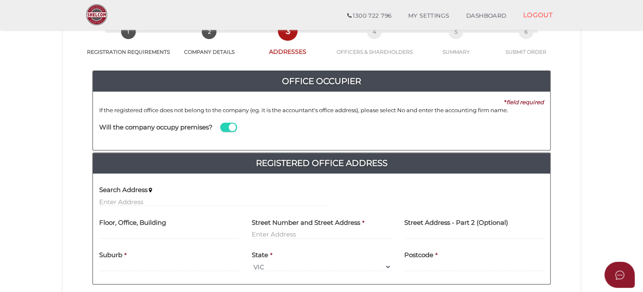
scroll to position [84, 0]
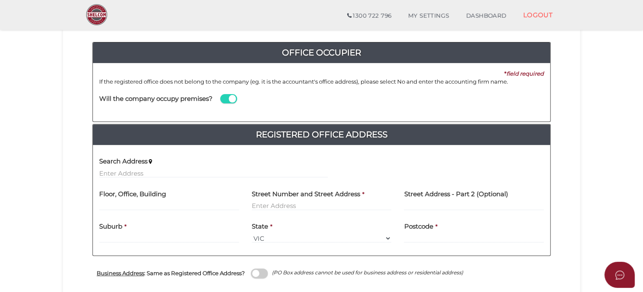
click at [224, 98] on span at bounding box center [228, 99] width 17 height 10
click at [0, 0] on input "checkbox" at bounding box center [0, 0] width 0 height 0
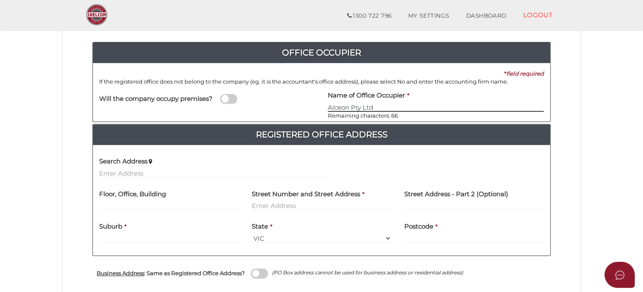
scroll to position [126, 0]
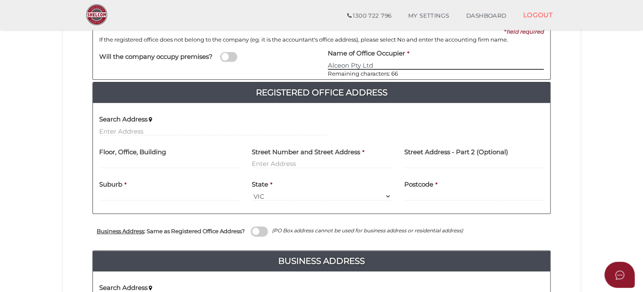
type input "Alceon Pty Ltd"
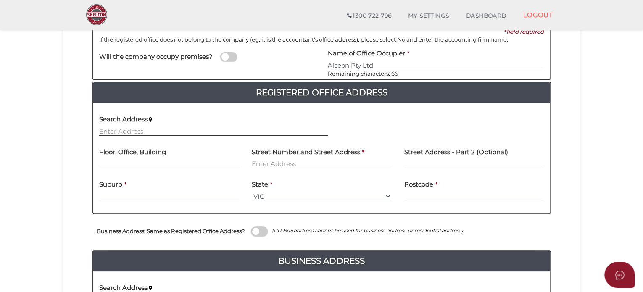
click at [151, 127] on input "text" at bounding box center [213, 131] width 229 height 9
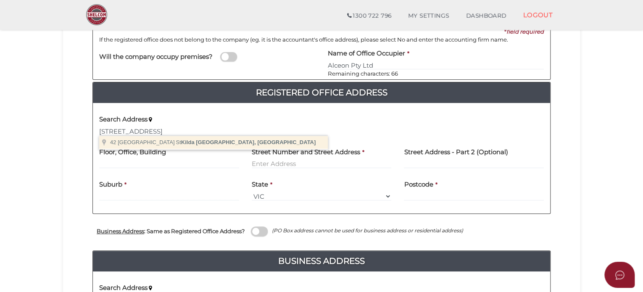
type input "42 Barkly Street, St Kilda Victoria, Australia"
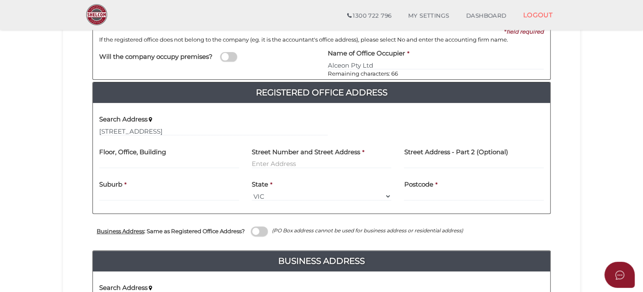
type input "42 Barkly Street"
type input "St Kilda"
select select "VIC"
type input "3182"
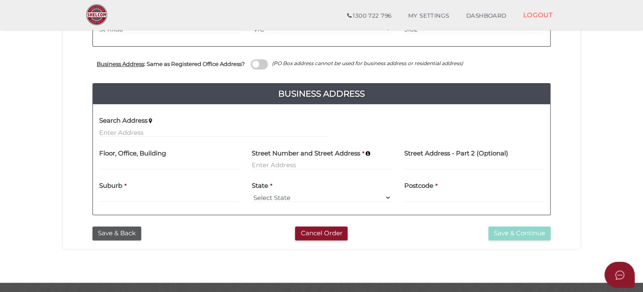
scroll to position [294, 0]
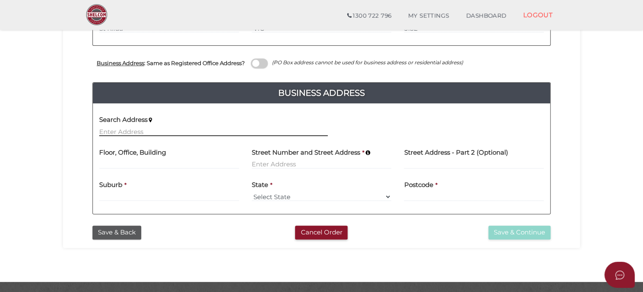
click at [163, 128] on input "text" at bounding box center [213, 131] width 229 height 9
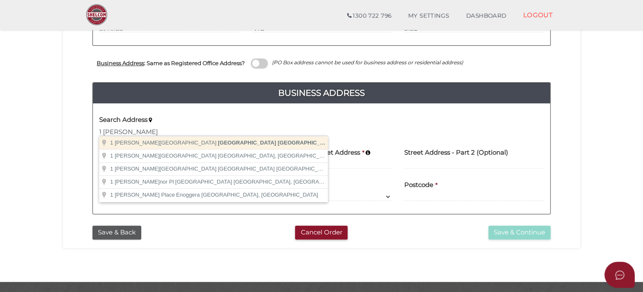
type input "1 O'Connell Street, Sydney New South Wales, Australia"
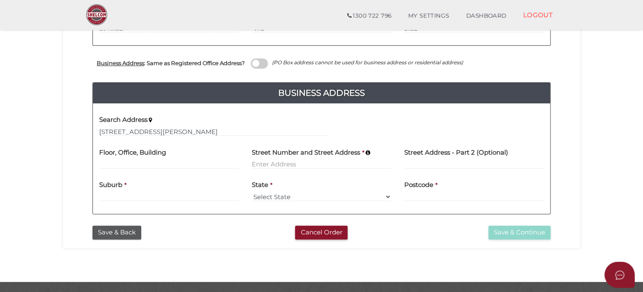
type input "1 O'Connell Street"
type input "[GEOGRAPHIC_DATA]"
select select "[GEOGRAPHIC_DATA]"
type input "2000"
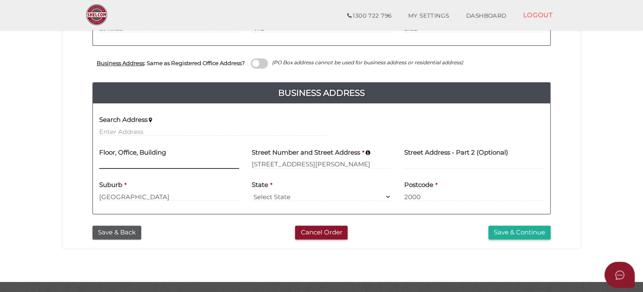
click at [119, 166] on input at bounding box center [169, 164] width 140 height 9
type input "level 26"
click at [527, 233] on button "Save & Continue" at bounding box center [520, 233] width 62 height 14
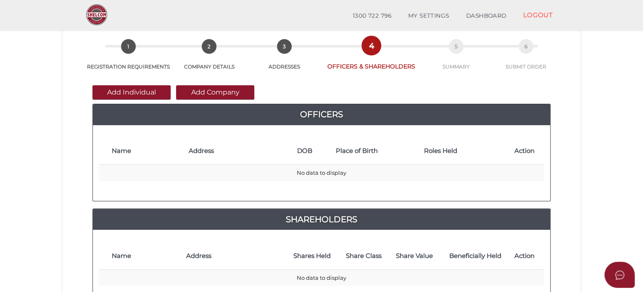
scroll to position [84, 0]
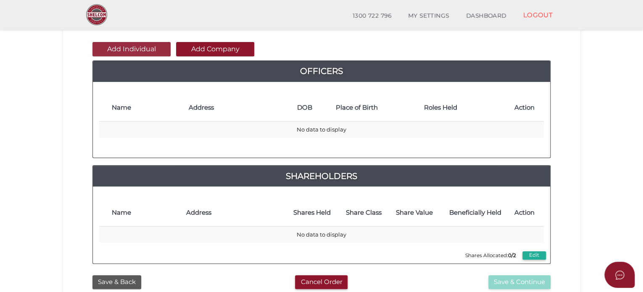
click at [135, 52] on button "Add Individual" at bounding box center [132, 49] width 78 height 14
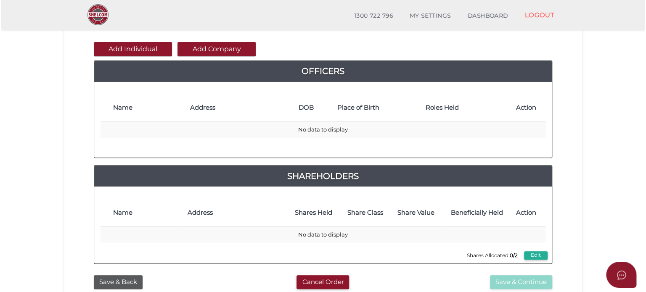
scroll to position [0, 0]
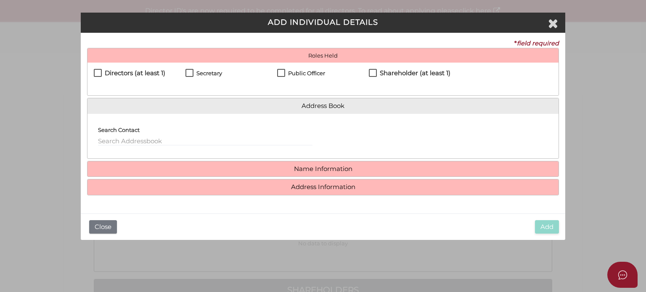
click at [116, 77] on label "Directors (at least 1)" at bounding box center [129, 75] width 71 height 11
checkbox input "true"
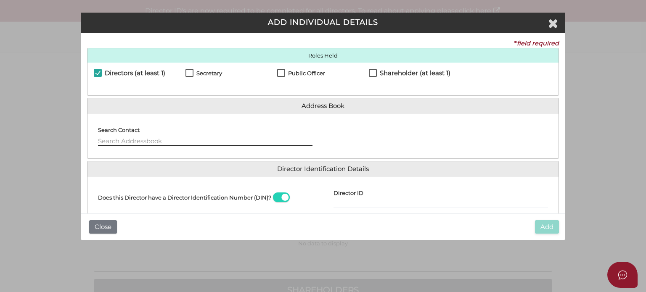
click at [140, 138] on input "text" at bounding box center [205, 141] width 214 height 9
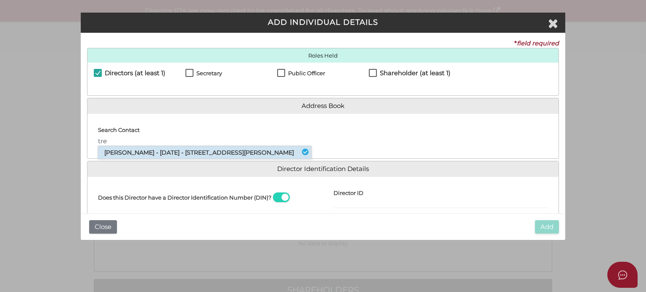
click at [166, 159] on li "Trevor Loewensohn - 04/04/1960 - 32 Plunkett Road, Mosman, NSW, 2088" at bounding box center [204, 152] width 213 height 13
type input "Trevor"
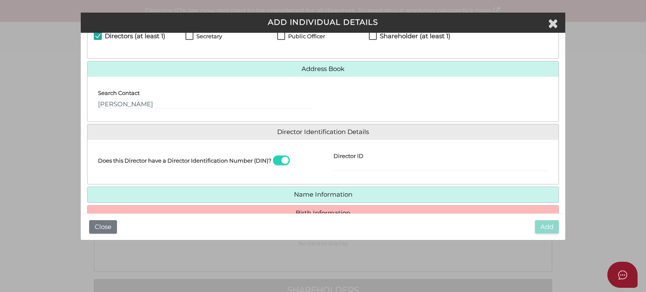
scroll to position [76, 0]
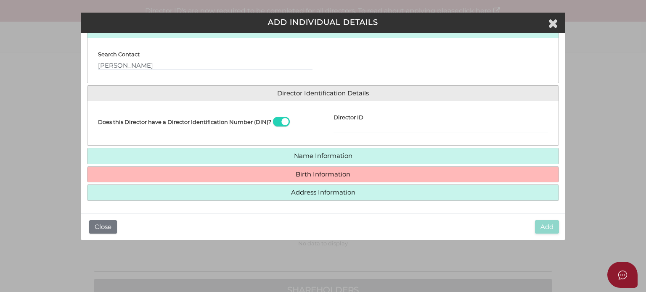
click at [268, 169] on h4 "Birth Information" at bounding box center [322, 175] width 471 height 16
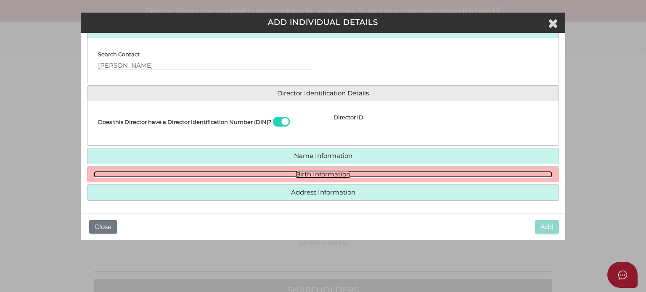
click at [295, 173] on link "Birth Information" at bounding box center [323, 174] width 458 height 7
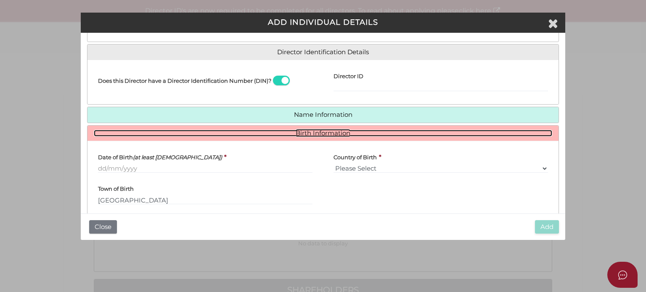
scroll to position [150, 0]
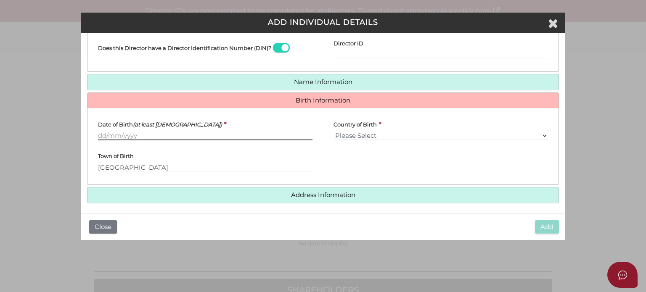
click at [108, 133] on input "Date of Birth (at least 18 years old)" at bounding box center [205, 135] width 214 height 9
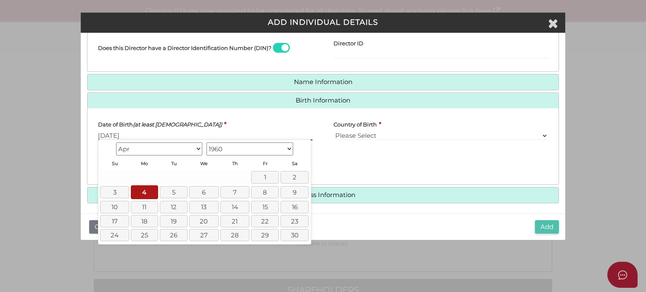
type input "[DATE]"
click at [542, 228] on button "Add" at bounding box center [547, 227] width 24 height 14
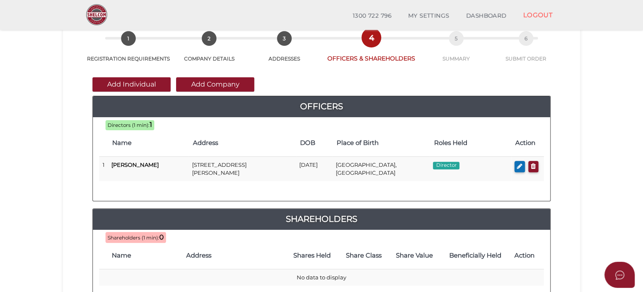
scroll to position [84, 0]
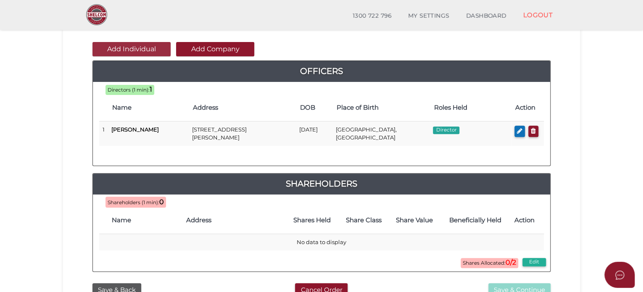
click at [138, 43] on button "Add Individual" at bounding box center [132, 49] width 78 height 14
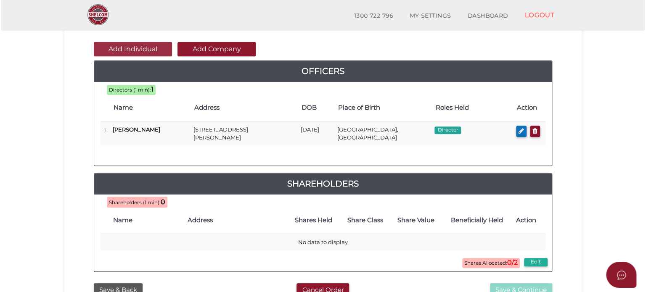
scroll to position [0, 0]
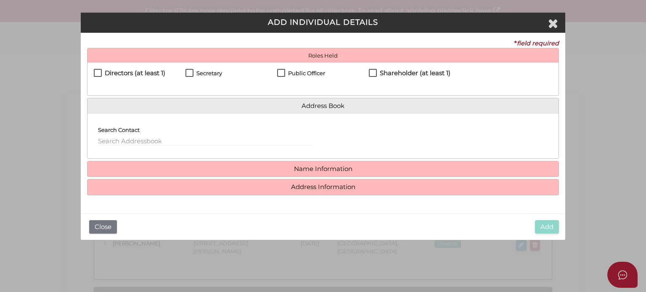
click at [124, 70] on h4 "Directors (at least 1)" at bounding box center [135, 73] width 61 height 7
checkbox input "true"
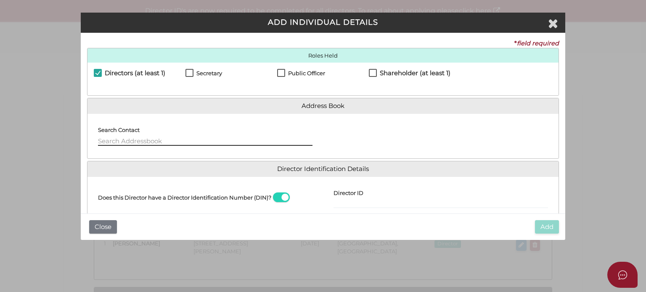
click at [140, 140] on input "text" at bounding box center [205, 141] width 214 height 9
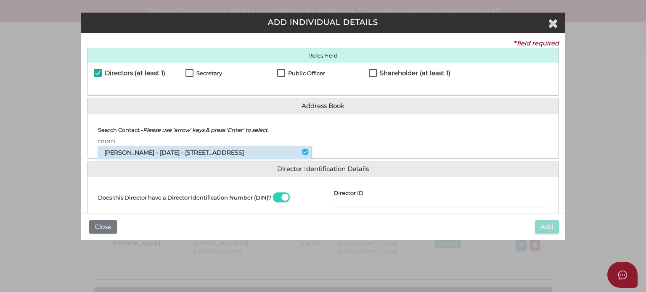
click at [158, 150] on li "Morris Symonds - 23/04/1959 - 981 Barrenjoey Road, Palm Beach, NSW, 2108" at bounding box center [204, 152] width 213 height 13
type input "Morris"
select select "[GEOGRAPHIC_DATA]"
type input "[GEOGRAPHIC_DATA]"
select select "[GEOGRAPHIC_DATA]"
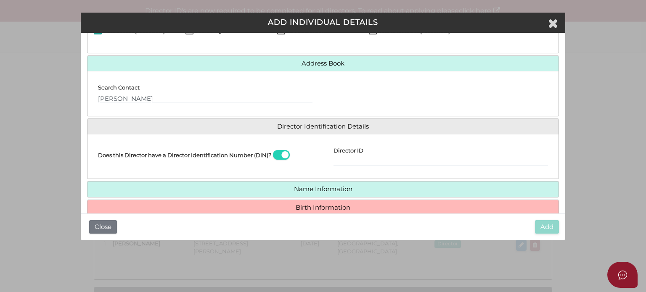
scroll to position [76, 0]
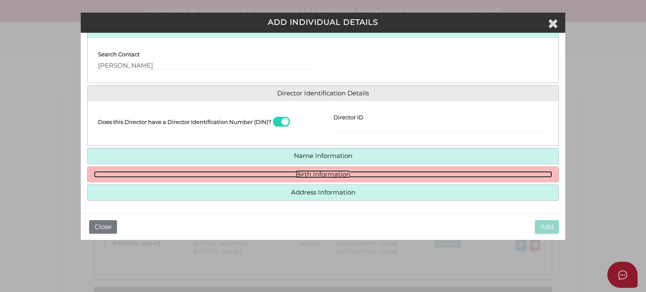
click at [294, 173] on link "Birth Information" at bounding box center [323, 174] width 458 height 7
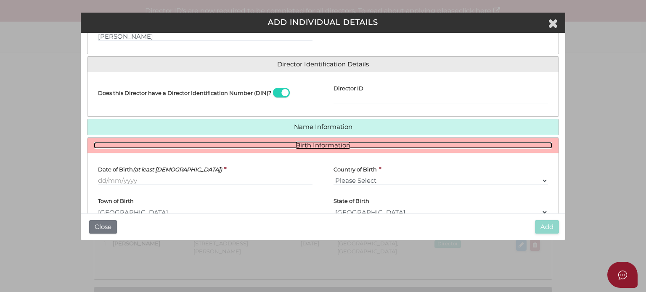
scroll to position [118, 0]
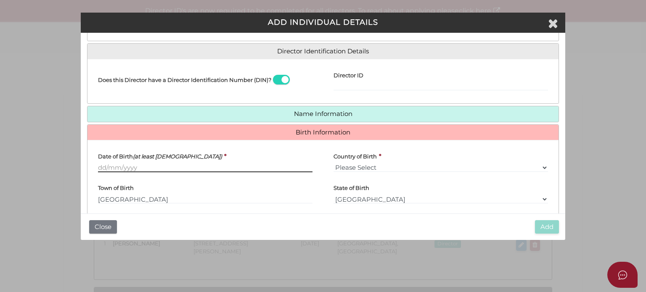
click at [114, 167] on input "Date of Birth (at least 18 years old)" at bounding box center [205, 167] width 214 height 9
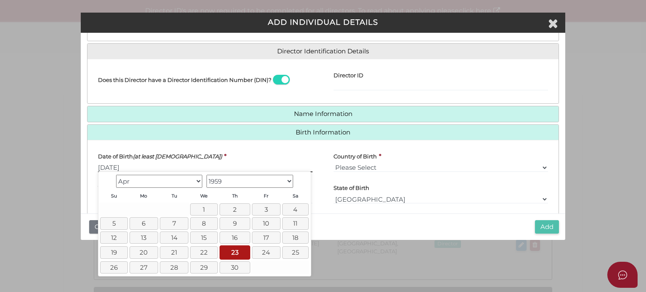
type input "[DATE]"
click at [555, 227] on button "Add" at bounding box center [547, 227] width 24 height 14
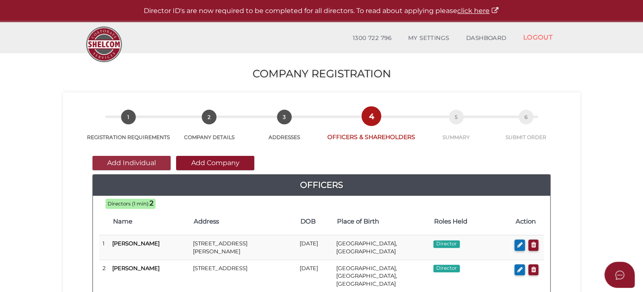
click at [130, 163] on button "Add Individual" at bounding box center [132, 163] width 78 height 14
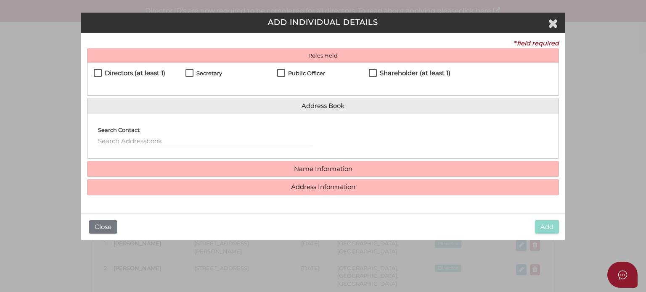
click at [150, 74] on h4 "Directors (at least 1)" at bounding box center [135, 73] width 61 height 7
checkbox input "true"
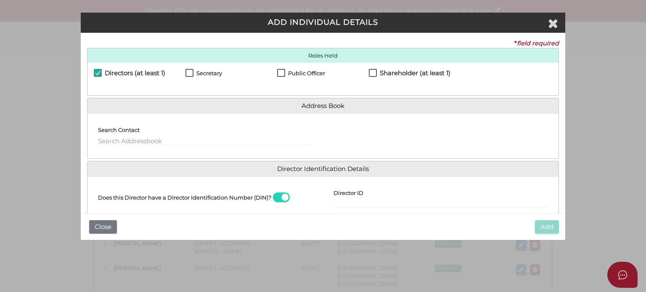
click at [119, 136] on label "Search Contact" at bounding box center [119, 128] width 42 height 16
click at [120, 140] on input "text" at bounding box center [205, 141] width 214 height 9
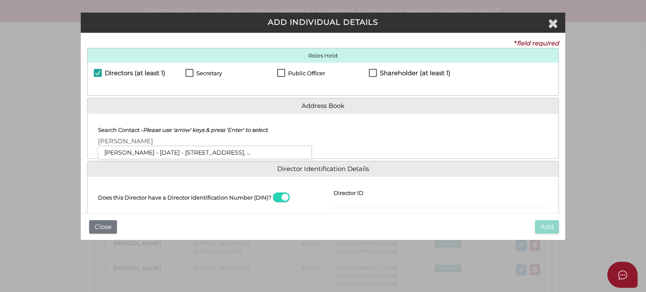
click at [139, 159] on li "Paul Anthony Platus - 09/01/1972 - 15 Saint Leonards Avenue, St Kilda, VIC, ..." at bounding box center [204, 152] width 213 height 13
type input "Paul"
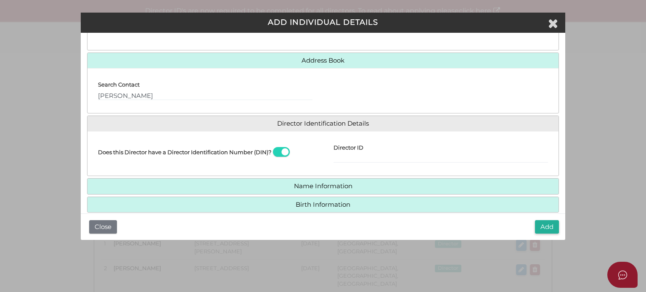
scroll to position [76, 0]
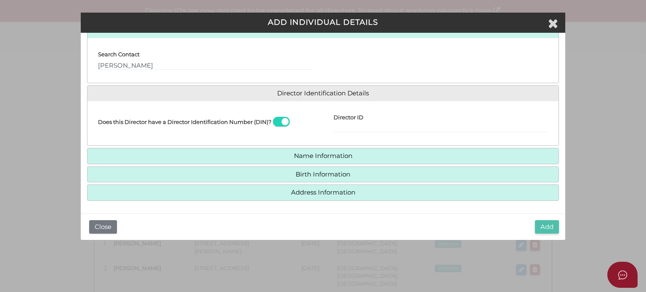
drag, startPoint x: 558, startPoint y: 233, endPoint x: 555, endPoint y: 230, distance: 4.3
click at [558, 232] on div "Add Close" at bounding box center [323, 227] width 484 height 27
click button "Add"
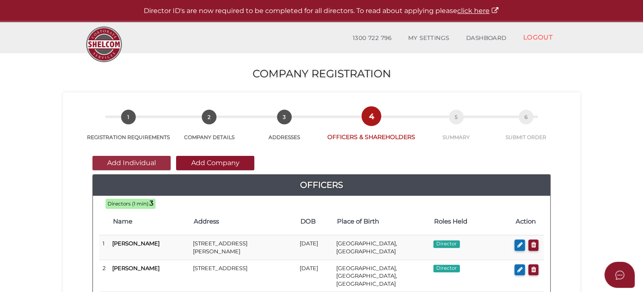
click at [119, 162] on button "Add Individual" at bounding box center [132, 163] width 78 height 14
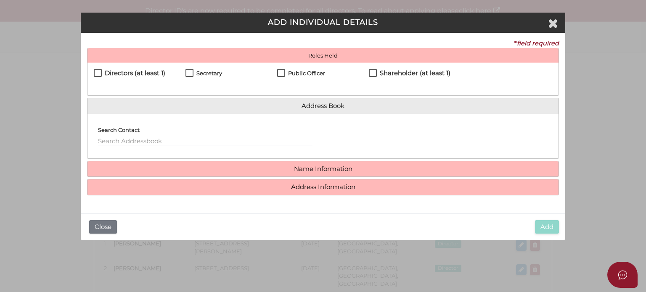
click at [201, 68] on div "Directors (at least 1) Secretary Public Officer Member Shareholder (at least 1)" at bounding box center [322, 79] width 471 height 33
click at [197, 75] on h4 "Secretary" at bounding box center [209, 73] width 26 height 6
checkbox input "true"
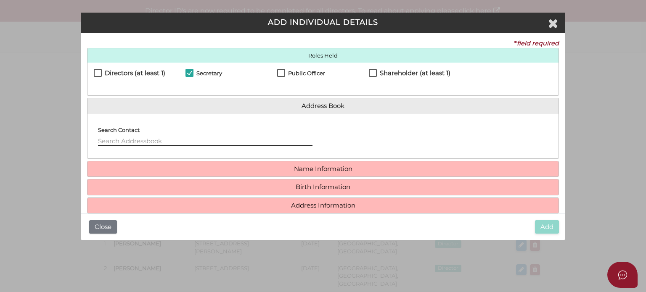
click at [163, 139] on input "text" at bounding box center [205, 141] width 214 height 9
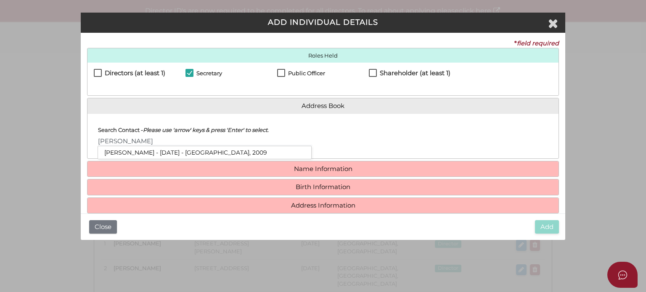
click at [167, 147] on li "Melanie Hedges - 30/11/1971 - 40 Refinery Drive, Pyrmont, NSW, 2009" at bounding box center [204, 152] width 213 height 13
type input "[PERSON_NAME]"
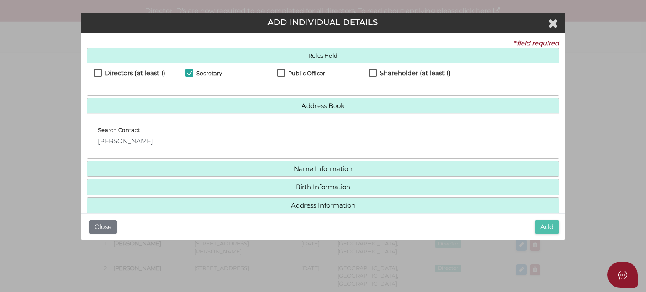
click at [555, 227] on button "Add" at bounding box center [547, 227] width 24 height 14
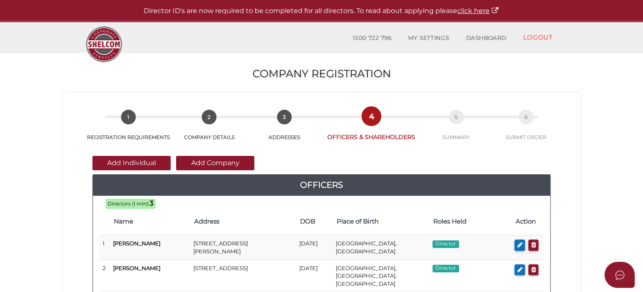
click at [219, 163] on button "Add Company" at bounding box center [215, 163] width 78 height 14
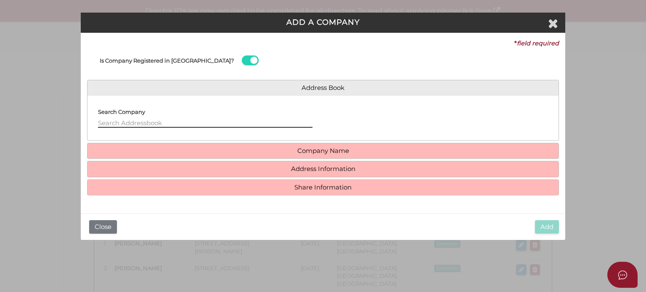
click at [158, 121] on input "text" at bounding box center [205, 123] width 214 height 9
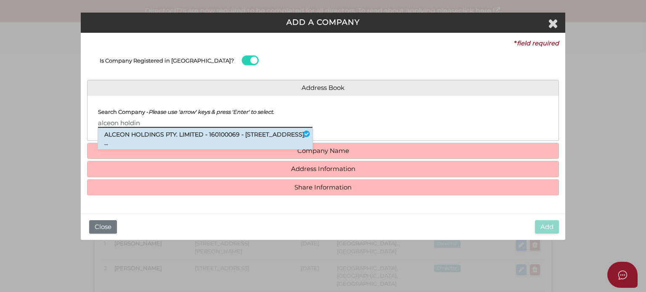
type input "alceon holdin"
click at [159, 133] on li "ALCEON HOLDINGS PTY. LIMITED - 160100069 - [STREET_ADDRESS], ..." at bounding box center [205, 138] width 214 height 21
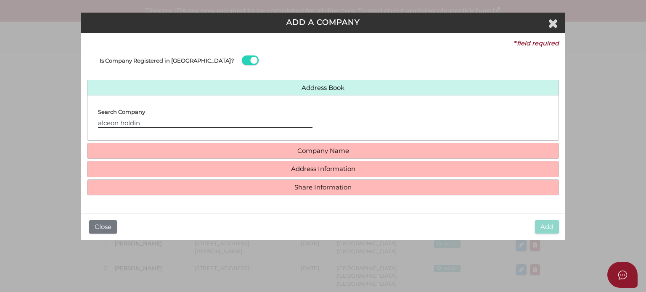
click at [158, 124] on input "alceon holdin" at bounding box center [205, 123] width 214 height 9
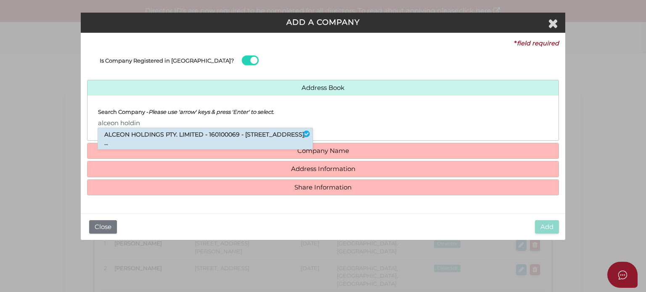
click at [154, 135] on li "ALCEON HOLDINGS PTY. LIMITED - 160100069 - [STREET_ADDRESS], ..." at bounding box center [205, 138] width 214 height 21
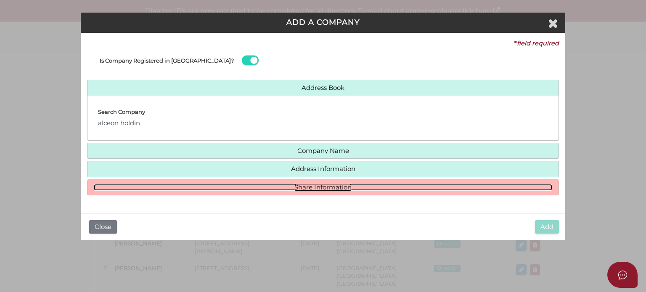
click at [260, 184] on link "Share Information" at bounding box center [323, 187] width 458 height 7
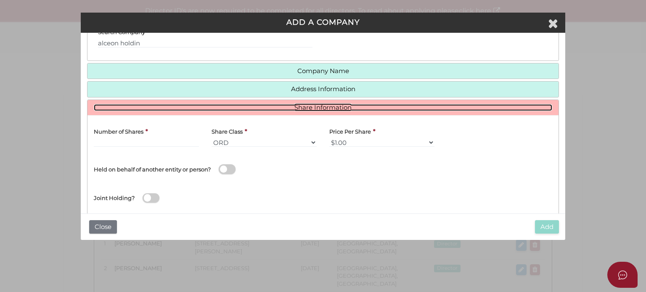
scroll to position [84, 0]
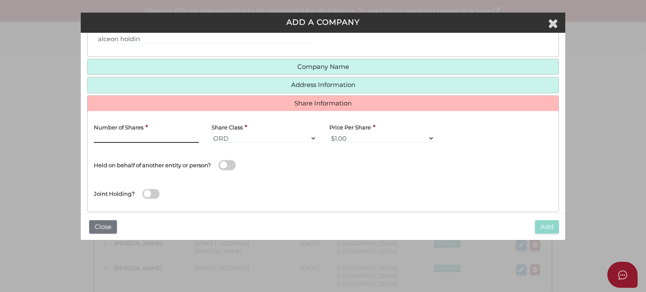
click at [126, 138] on input "text" at bounding box center [146, 138] width 105 height 9
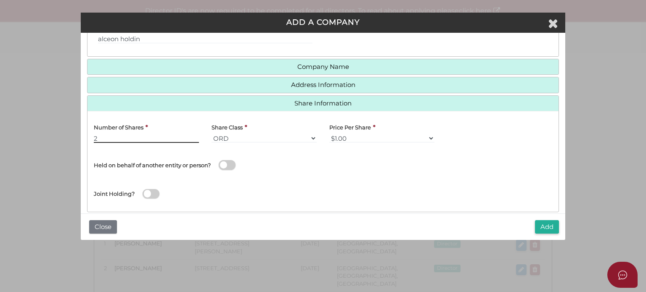
scroll to position [95, 0]
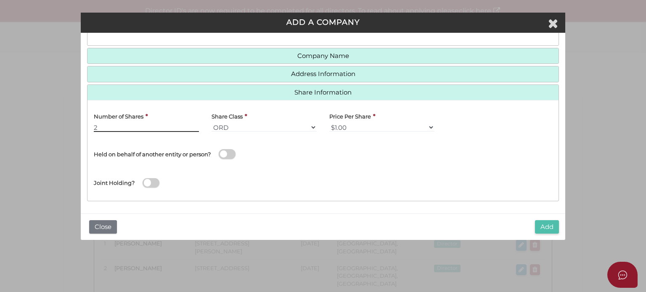
type input "2"
click at [552, 225] on button "Add" at bounding box center [547, 227] width 24 height 14
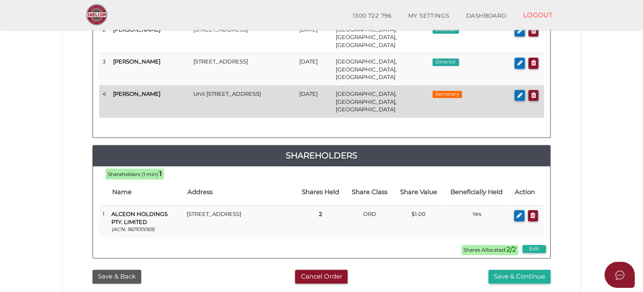
scroll to position [210, 0]
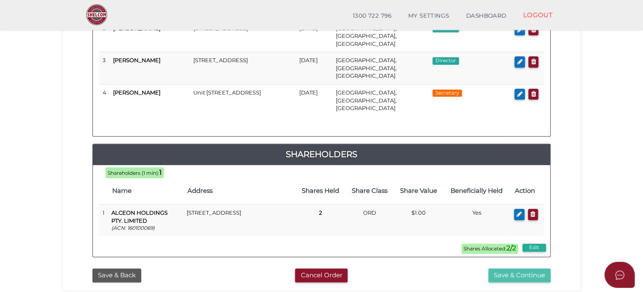
click at [508, 269] on button "Save & Continue" at bounding box center [520, 276] width 62 height 14
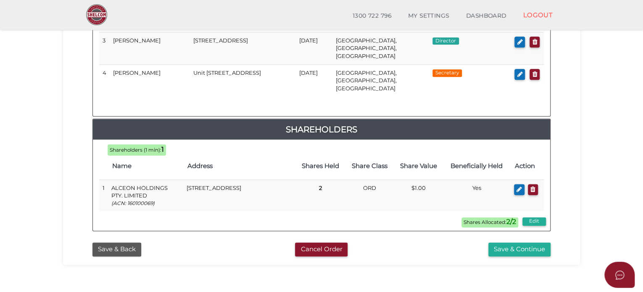
scroll to position [516, 0]
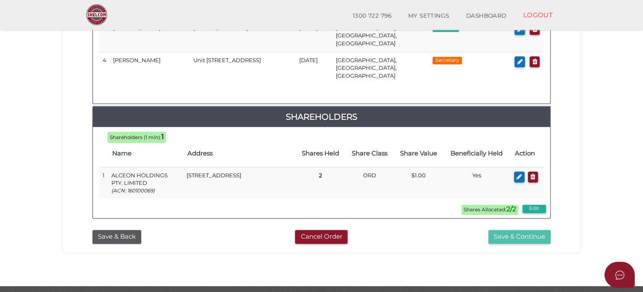
click at [520, 230] on button "Save & Continue" at bounding box center [520, 237] width 62 height 14
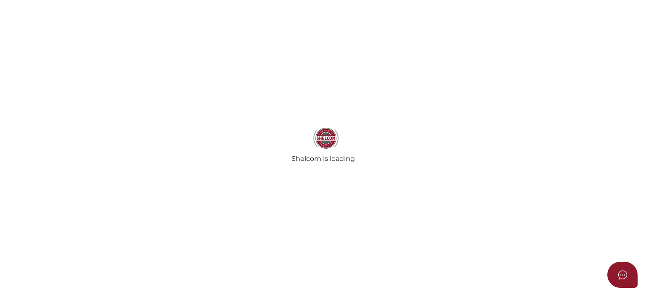
select select "Comb Binding"
select select "No"
radio input "true"
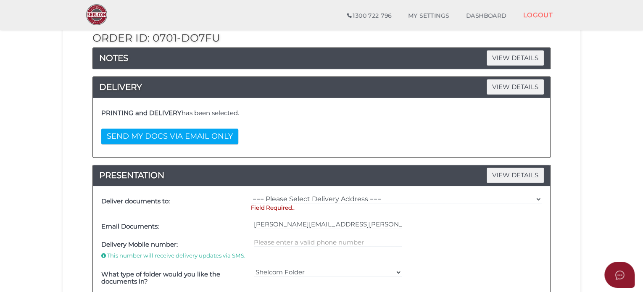
scroll to position [168, 0]
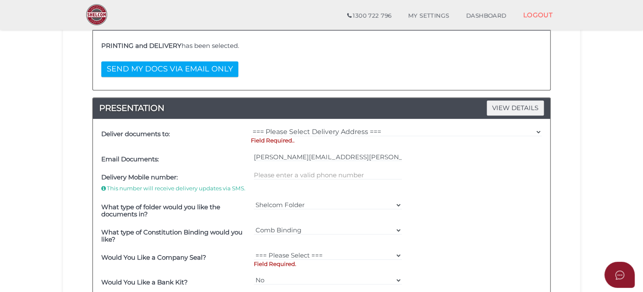
click at [321, 122] on div "Deliver documents to: === Please Select Delivery Address === (User Address - [P…" at bounding box center [322, 218] width 458 height 198
click at [317, 129] on select "=== Please Select Delivery Address === (User Address - Melanie Hedges) Level 26…" at bounding box center [396, 131] width 291 height 9
select select "0"
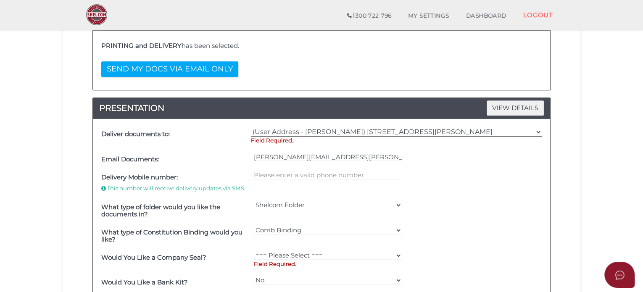
click at [251, 127] on select "=== Please Select Delivery Address === (User Address - Melanie Hedges) Level 26…" at bounding box center [396, 131] width 291 height 9
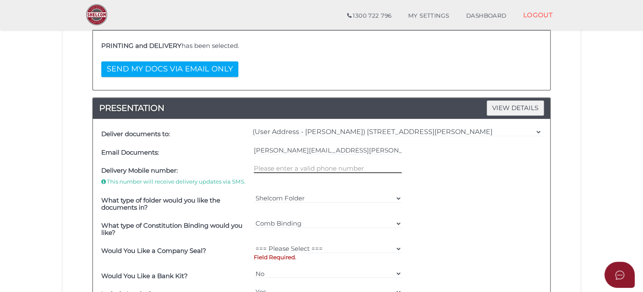
click at [325, 166] on input "text" at bounding box center [328, 168] width 148 height 9
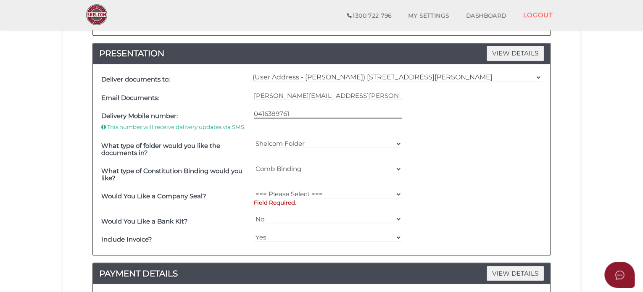
scroll to position [252, 0]
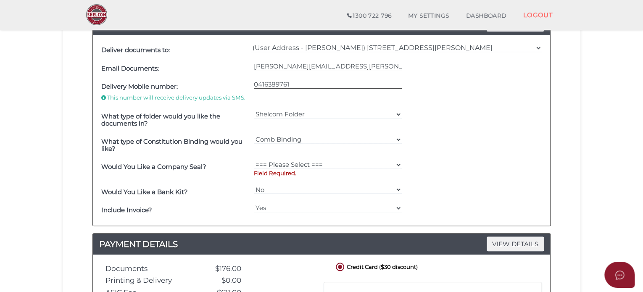
type input "0416389761"
click at [317, 158] on div "=== Please Select === Fold Seal $50 No Seal Field Required." at bounding box center [328, 170] width 153 height 25
click at [312, 169] on p "Field Required." at bounding box center [328, 173] width 148 height 8
click at [317, 162] on select "=== Please Select === Fold Seal $50 No Seal" at bounding box center [328, 164] width 148 height 9
select select "0"
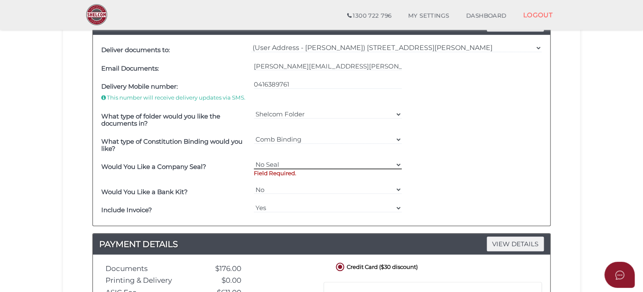
click at [254, 160] on select "=== Please Select === Fold Seal $50 No Seal" at bounding box center [328, 164] width 148 height 9
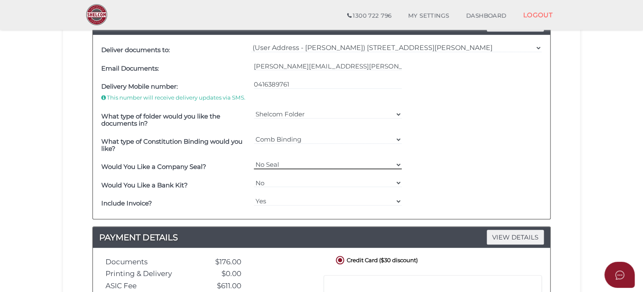
scroll to position [378, 0]
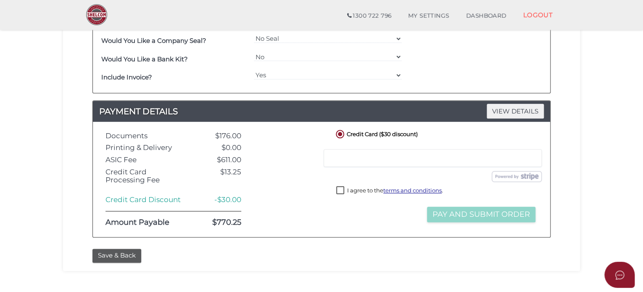
click at [340, 190] on label "I agree to the terms and conditions ." at bounding box center [389, 191] width 107 height 11
checkbox input "true"
click at [441, 212] on button "Pay and Submit Order" at bounding box center [481, 215] width 108 height 16
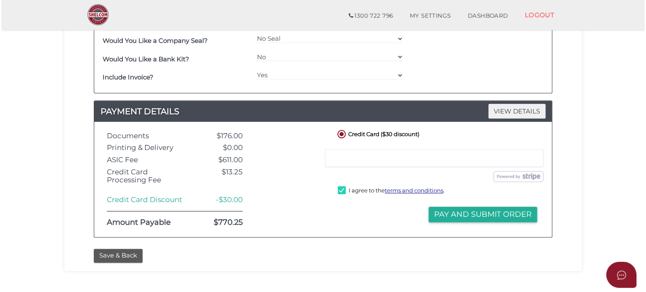
scroll to position [0, 0]
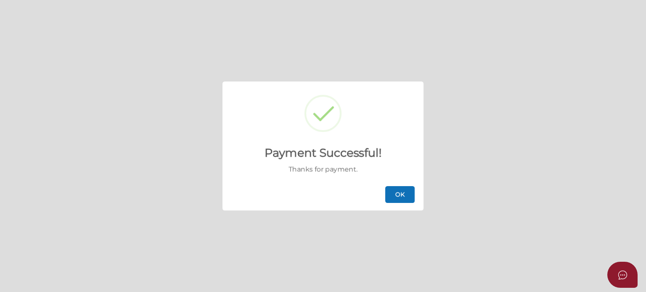
click at [399, 194] on button "OK" at bounding box center [399, 194] width 29 height 17
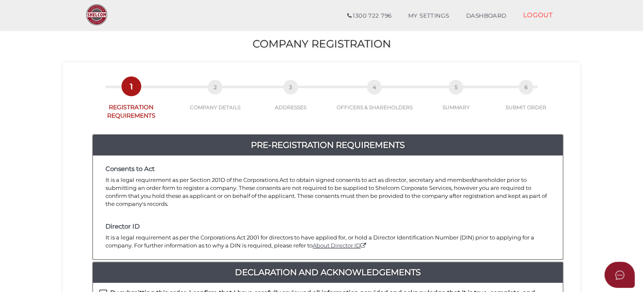
scroll to position [168, 0]
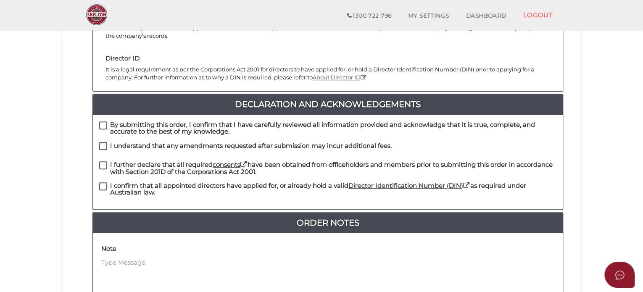
drag, startPoint x: 101, startPoint y: 114, endPoint x: 102, endPoint y: 121, distance: 6.7
click at [102, 122] on label "By submitting this order, I confirm that I have carefully reviewed all informat…" at bounding box center [328, 127] width 458 height 11
checkbox input "true"
drag, startPoint x: 100, startPoint y: 139, endPoint x: 101, endPoint y: 145, distance: 6.8
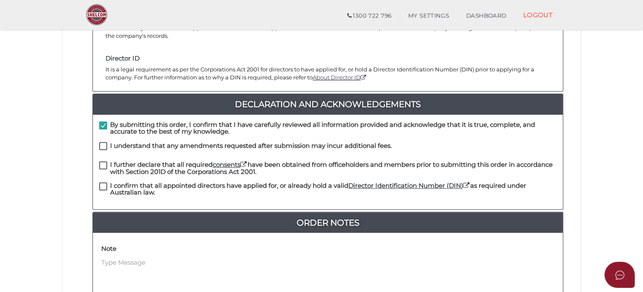
click at [101, 143] on label "I understand that any amendments requested after submission may incur additiona…" at bounding box center [245, 148] width 293 height 11
checkbox input "true"
drag, startPoint x: 101, startPoint y: 154, endPoint x: 103, endPoint y: 160, distance: 5.7
click at [101, 161] on label "I further declare that all required consents have been obtained from officehold…" at bounding box center [328, 166] width 458 height 11
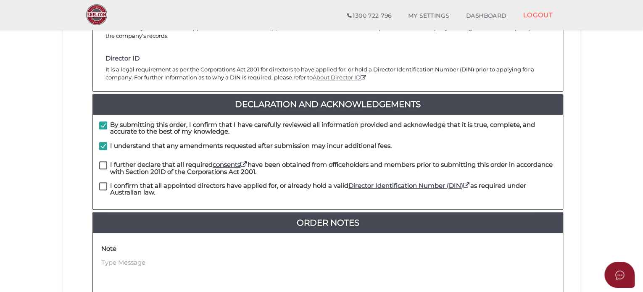
checkbox input "true"
click at [105, 182] on label "I confirm that all appointed directors have applied for, or already hold a vali…" at bounding box center [328, 187] width 458 height 11
checkbox input "true"
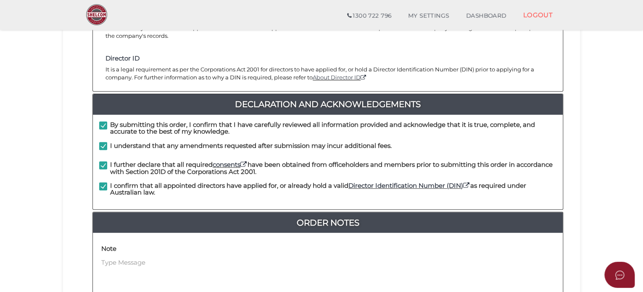
scroll to position [276, 0]
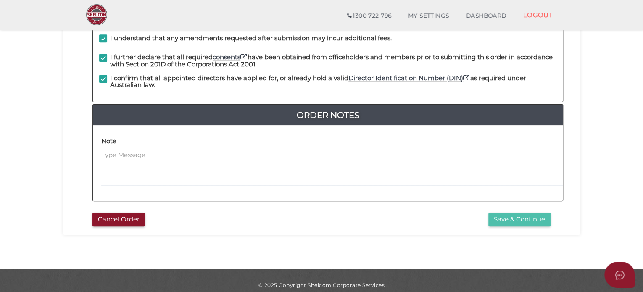
click at [535, 213] on button "Save & Continue" at bounding box center [520, 220] width 62 height 14
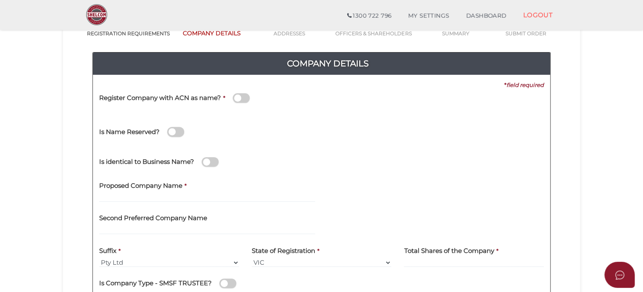
scroll to position [126, 0]
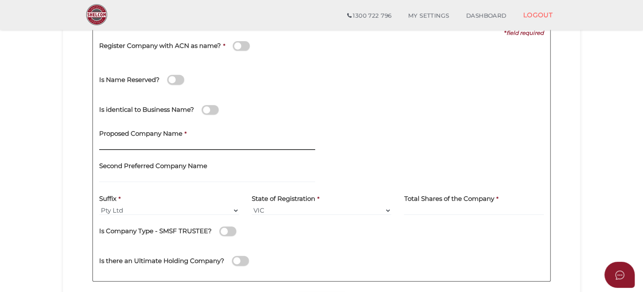
click at [172, 143] on input "text" at bounding box center [207, 145] width 216 height 9
paste input "Alceon Group No.91 Pty Ltd"
drag, startPoint x: 185, startPoint y: 146, endPoint x: 157, endPoint y: 146, distance: 27.3
click at [157, 146] on input "Alceon Group No.91 Pty Ltd" at bounding box center [207, 145] width 216 height 9
type input "Alceon Group No.93"
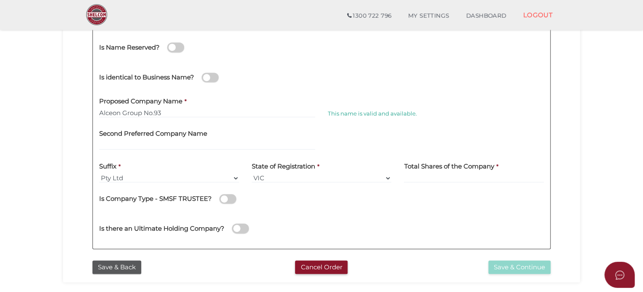
scroll to position [210, 0]
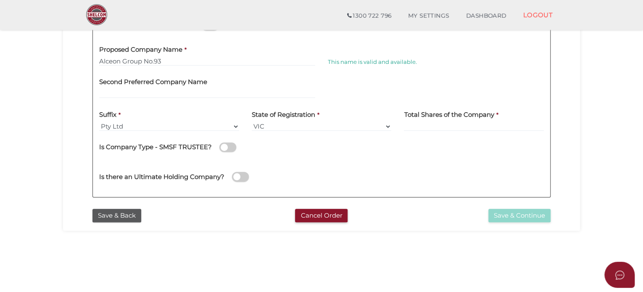
click at [455, 121] on label "Total Shares of the Company" at bounding box center [449, 113] width 90 height 17
click at [452, 124] on input at bounding box center [474, 126] width 140 height 9
type input "2"
click at [508, 211] on button "Save & Continue" at bounding box center [520, 216] width 62 height 14
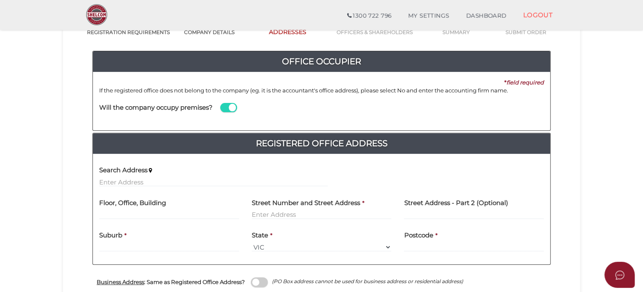
scroll to position [84, 0]
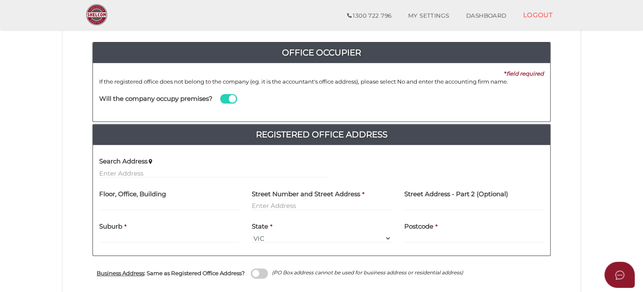
click at [230, 102] on span at bounding box center [228, 99] width 17 height 10
click at [0, 0] on input "checkbox" at bounding box center [0, 0] width 0 height 0
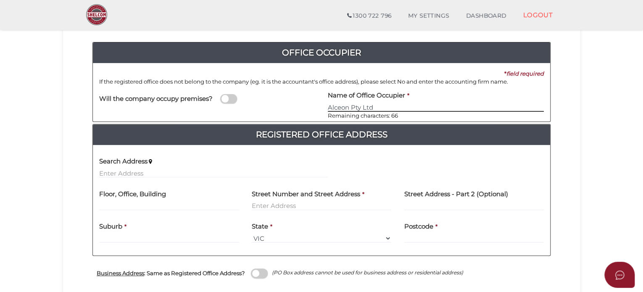
type input "Alceon Pty Ltd"
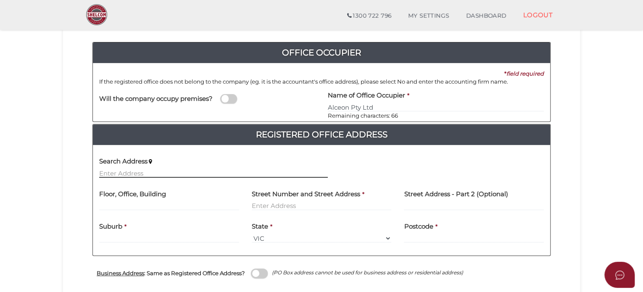
click at [167, 169] on input "text" at bounding box center [213, 173] width 229 height 9
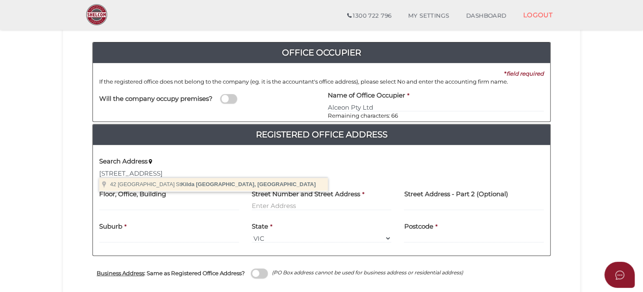
type input "42 Barkly Street, St Kilda Victoria, Australia"
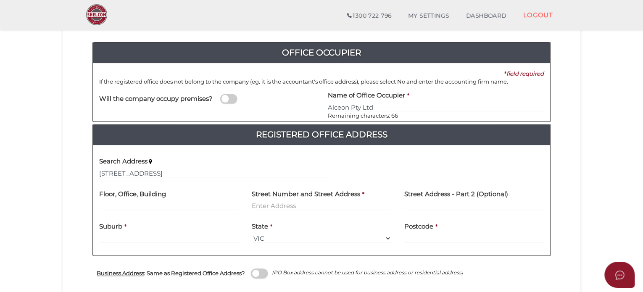
type input "42 Barkly Street"
type input "St Kilda"
select select "VIC"
type input "3182"
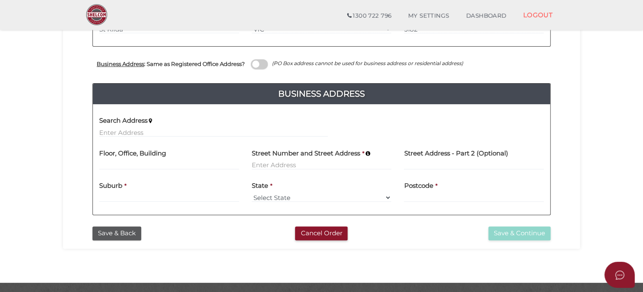
scroll to position [294, 0]
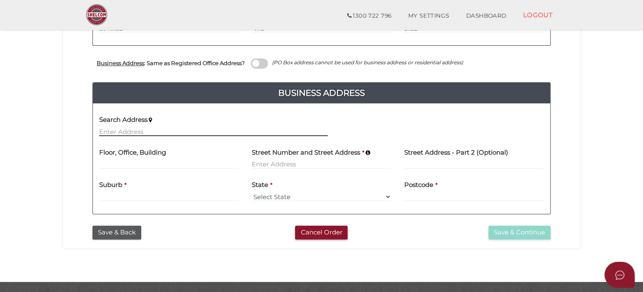
click at [138, 131] on input "text" at bounding box center [213, 131] width 229 height 9
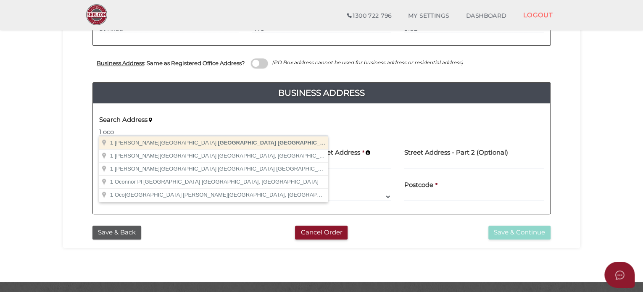
type input "1 O'Connell Street, Sydney New South Wales, Australia"
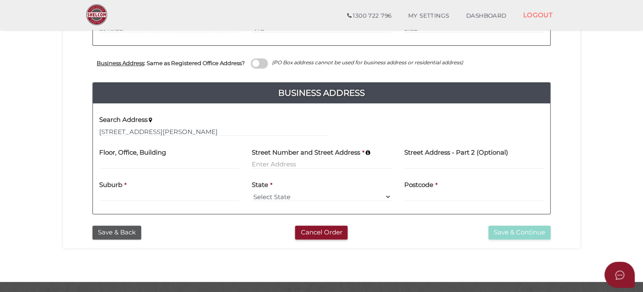
type input "1 O'Connell Street"
type input "[GEOGRAPHIC_DATA]"
select select "[GEOGRAPHIC_DATA]"
type input "2000"
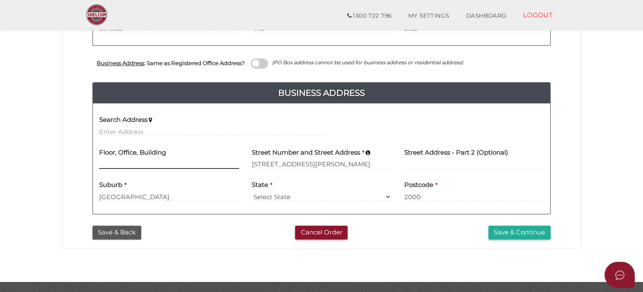
click at [116, 165] on input at bounding box center [169, 164] width 140 height 9
type input "level 26"
click at [500, 231] on button "Save & Continue" at bounding box center [520, 233] width 62 height 14
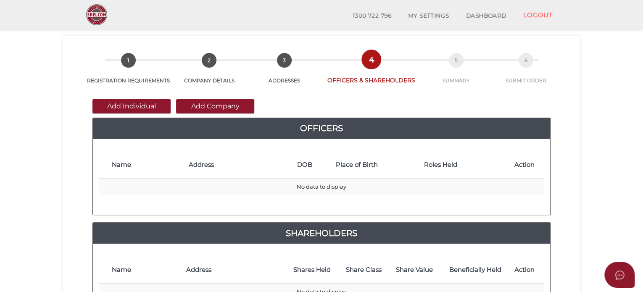
scroll to position [42, 0]
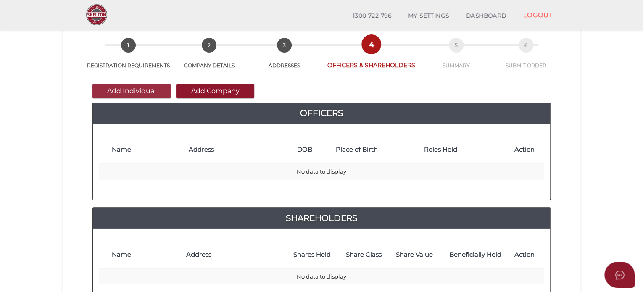
click at [153, 89] on button "Add Individual" at bounding box center [132, 91] width 78 height 14
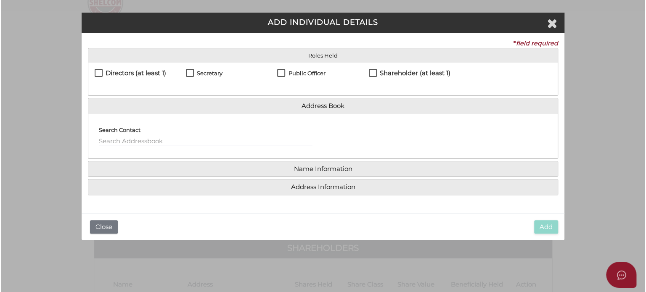
scroll to position [0, 0]
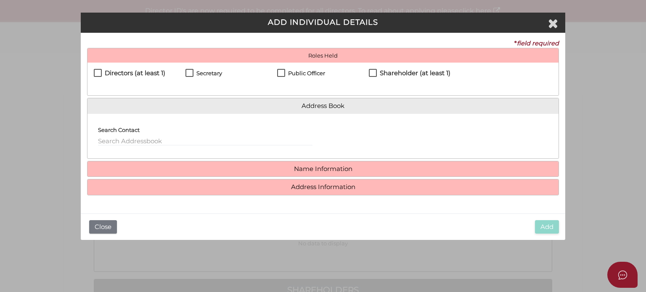
click at [137, 72] on h4 "Directors (at least 1)" at bounding box center [135, 73] width 61 height 7
checkbox input "true"
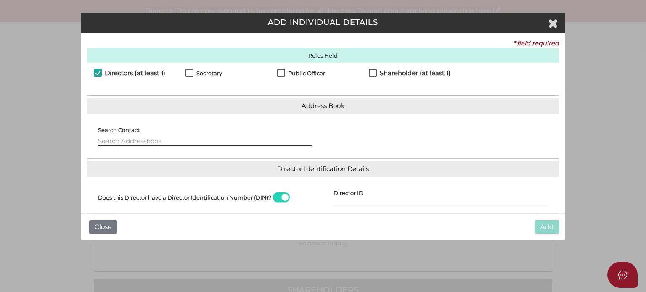
click at [114, 138] on input "text" at bounding box center [205, 141] width 214 height 9
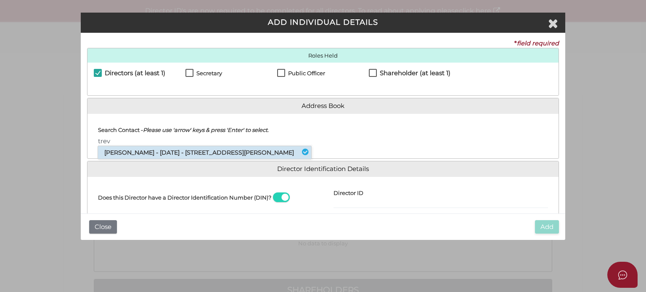
click at [119, 152] on li "Trevor Loewensohn - 04/04/1960 - 32 Plunkett Road, Mosman, NSW, 2088" at bounding box center [204, 152] width 213 height 13
type input "Trevor"
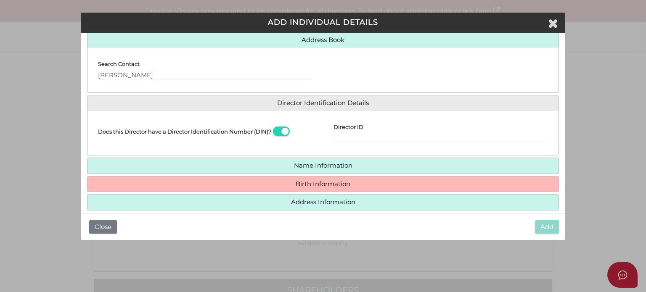
scroll to position [76, 0]
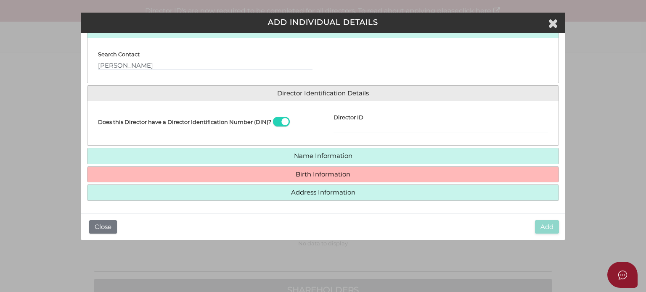
click at [303, 167] on h4 "Birth Information" at bounding box center [322, 175] width 471 height 16
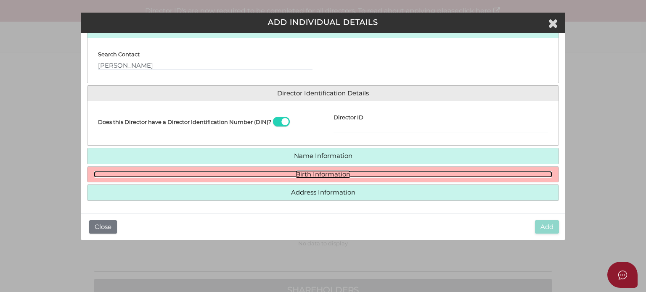
click at [303, 172] on link "Birth Information" at bounding box center [323, 174] width 458 height 7
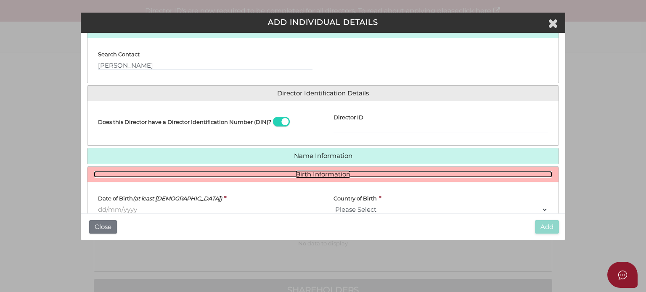
scroll to position [118, 0]
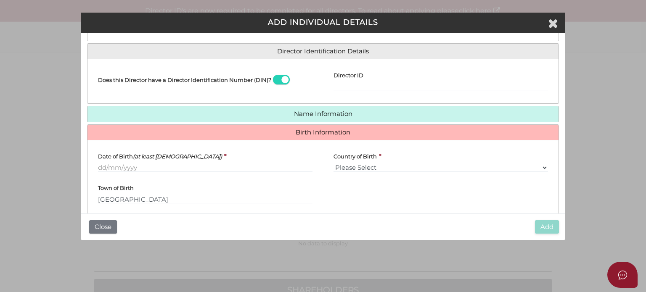
click at [119, 172] on div "Date of Birth (at least 18 years old) *" at bounding box center [204, 163] width 235 height 32
click at [119, 169] on input "Date of Birth (at least 18 years old)" at bounding box center [205, 167] width 214 height 9
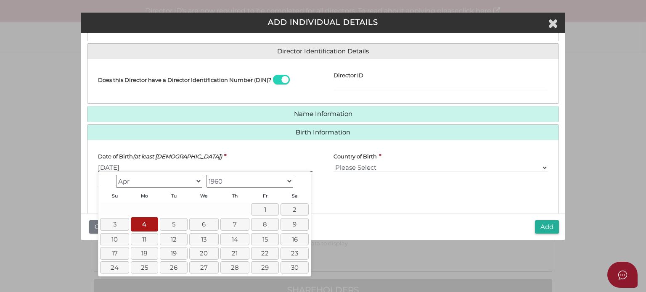
type input "[DATE]"
click at [334, 188] on div "State of Birth Please Select VIC ACT NSW NT QLD TAS WA SA" at bounding box center [440, 195] width 235 height 32
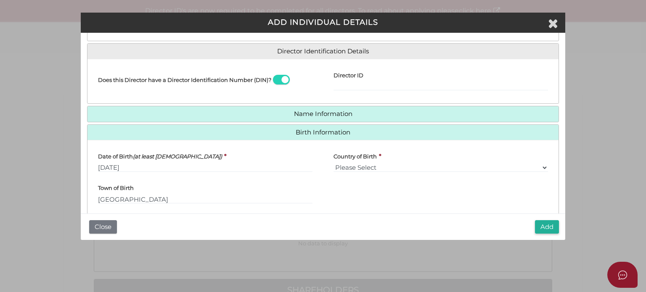
scroll to position [152, 0]
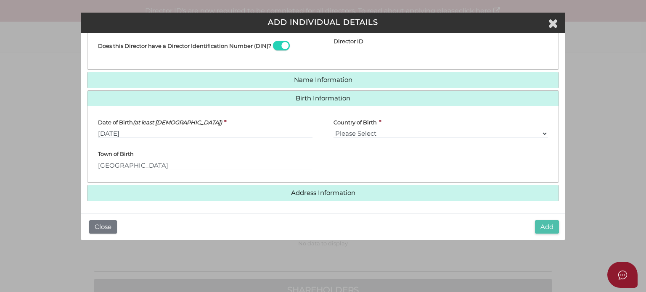
click at [544, 226] on button "Add" at bounding box center [547, 227] width 24 height 14
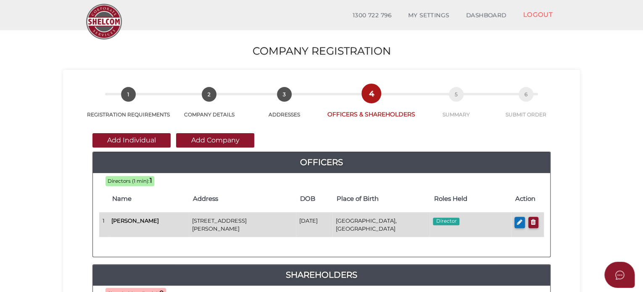
scroll to position [42, 0]
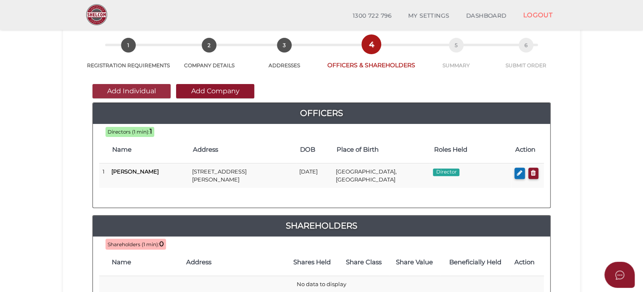
click at [157, 90] on button "Add Individual" at bounding box center [132, 91] width 78 height 14
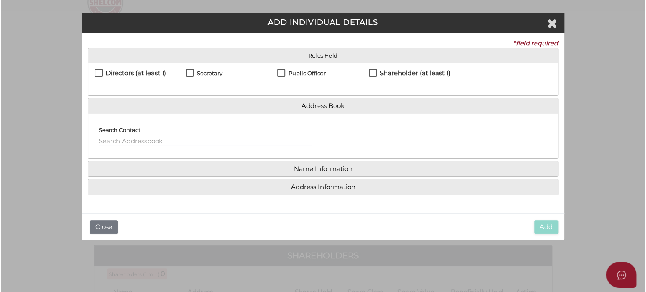
scroll to position [0, 0]
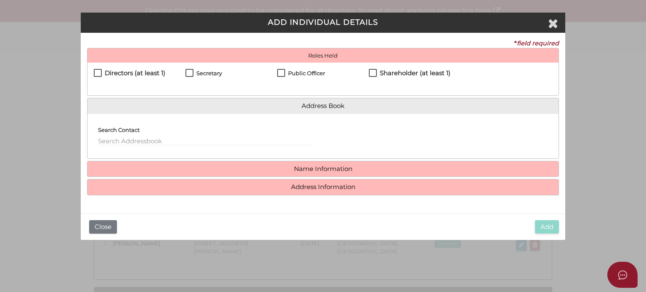
click at [132, 79] on label "Directors (at least 1)" at bounding box center [129, 75] width 71 height 11
checkbox input "true"
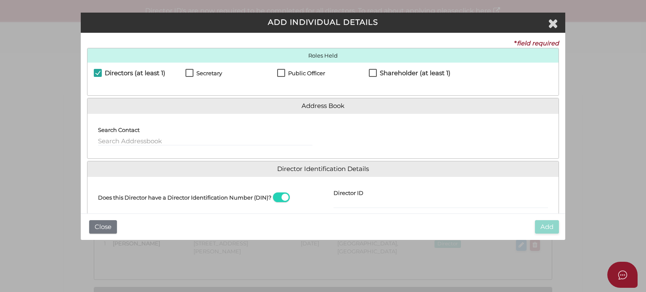
click at [140, 135] on div "Search Contact" at bounding box center [205, 132] width 214 height 25
click at [138, 140] on input "text" at bounding box center [205, 141] width 214 height 9
click at [163, 148] on li "Morris Symonds - 23/04/1959 - 981 Barrenjoey Road, Palm Beach, NSW, 2108" at bounding box center [204, 152] width 213 height 13
type input "Morris"
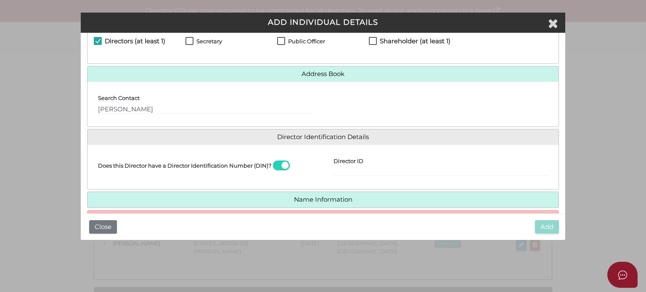
scroll to position [76, 0]
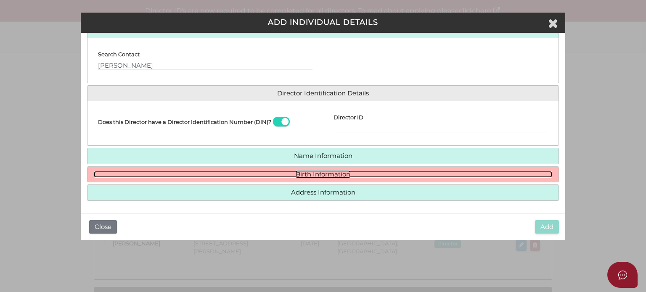
click at [260, 174] on link "Birth Information" at bounding box center [323, 174] width 458 height 7
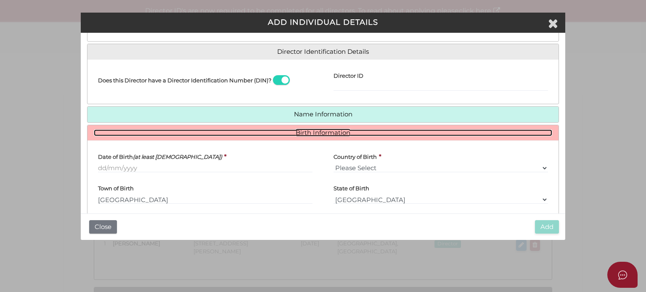
scroll to position [118, 0]
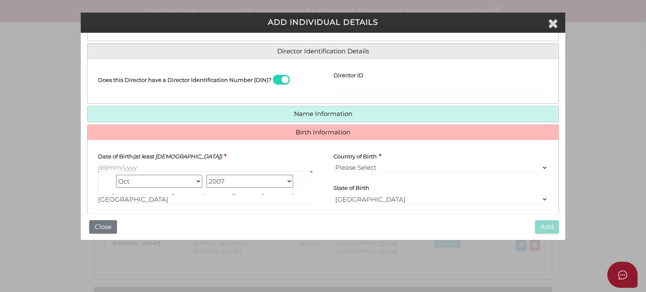
click at [118, 170] on input "Date of Birth (at least 18 years old)" at bounding box center [205, 167] width 214 height 9
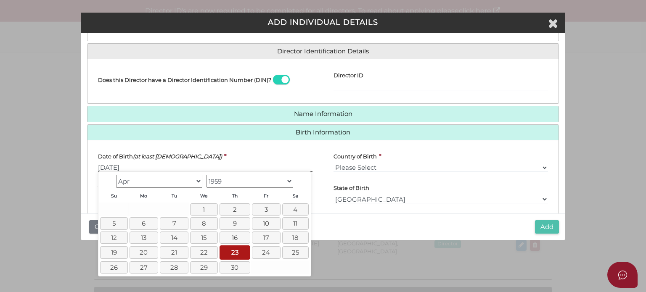
type input "[DATE]"
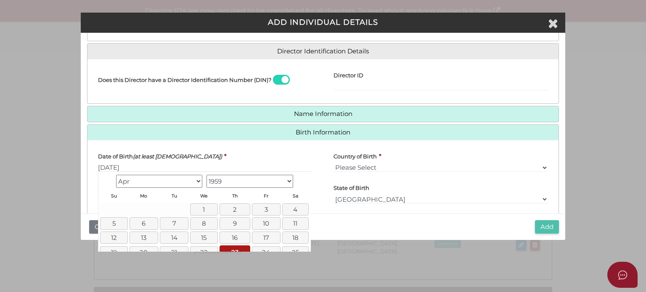
click at [550, 224] on button "Add" at bounding box center [547, 227] width 24 height 14
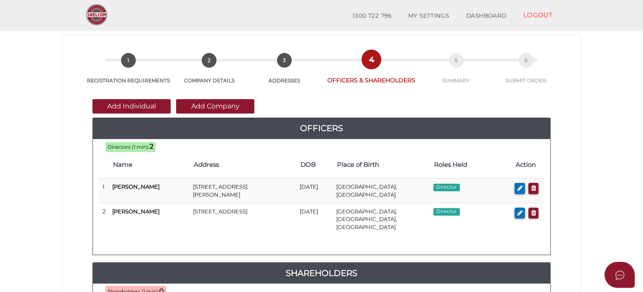
scroll to position [42, 0]
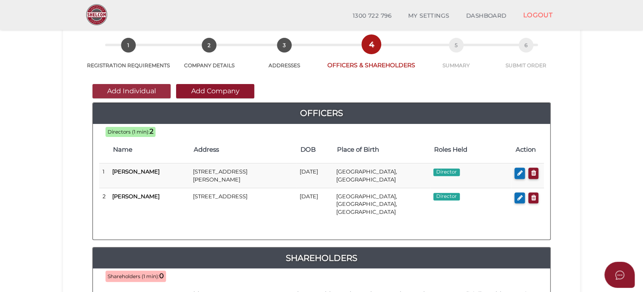
click at [110, 90] on button "Add Individual" at bounding box center [132, 91] width 78 height 14
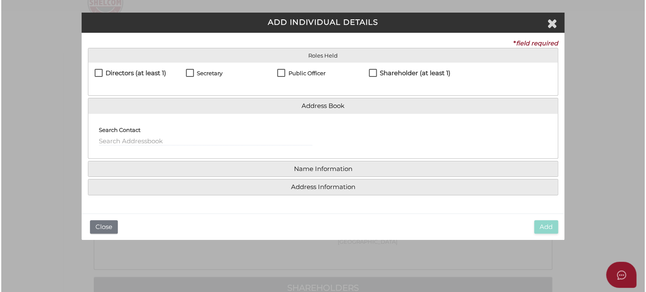
scroll to position [0, 0]
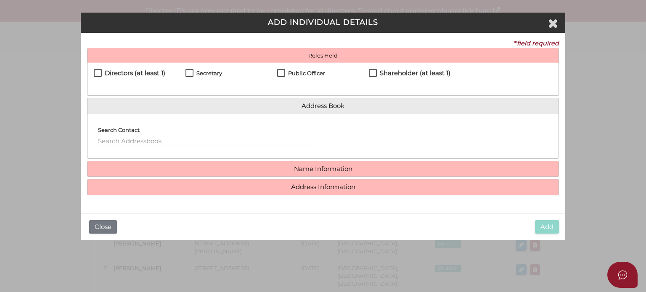
click at [140, 72] on h4 "Directors (at least 1)" at bounding box center [135, 73] width 61 height 7
checkbox input "true"
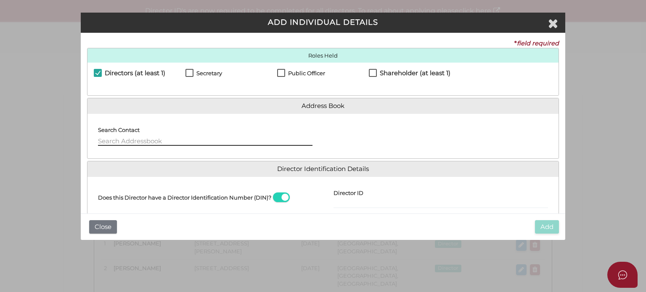
click at [139, 139] on input "text" at bounding box center [205, 141] width 214 height 9
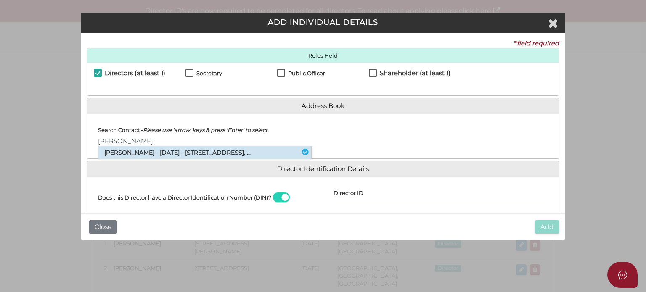
click at [144, 150] on li "Paul Anthony Platus - 09/01/1972 - 15 Saint Leonards Avenue, St Kilda, VIC, ..." at bounding box center [204, 152] width 213 height 13
type input "Paul"
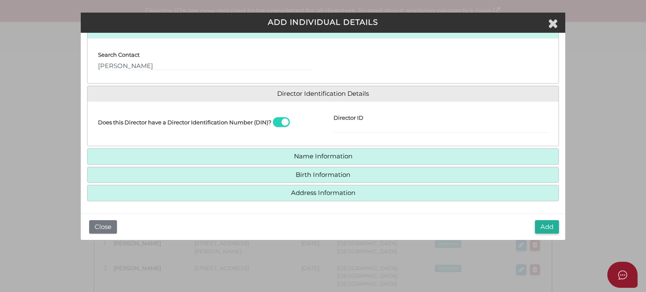
scroll to position [76, 0]
click at [549, 225] on button "Add" at bounding box center [547, 227] width 24 height 14
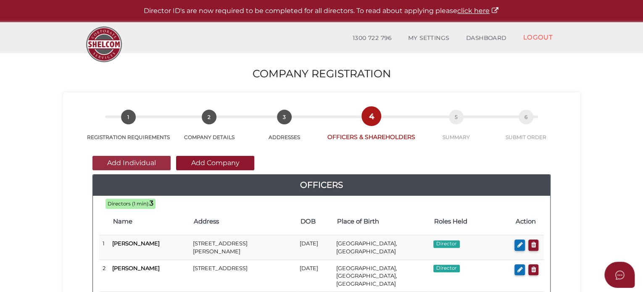
click at [136, 164] on button "Add Individual" at bounding box center [132, 163] width 78 height 14
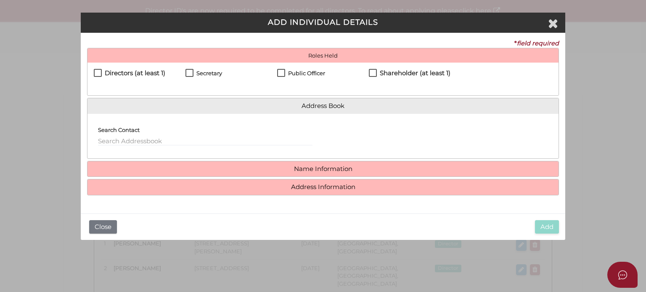
click at [193, 69] on div "Secretary" at bounding box center [231, 76] width 92 height 14
click at [188, 76] on label "Secretary" at bounding box center [203, 75] width 37 height 11
checkbox input "true"
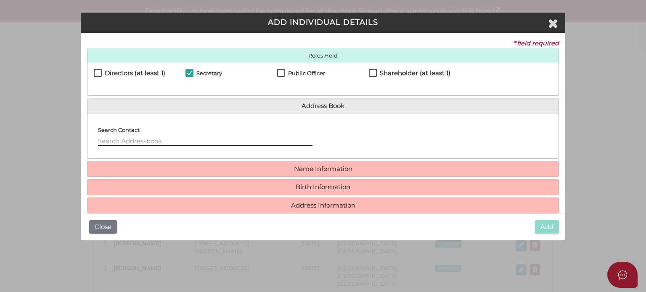
click at [133, 145] on input "text" at bounding box center [205, 141] width 214 height 9
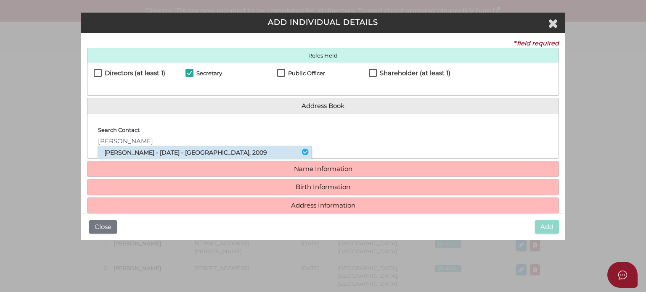
click at [135, 148] on li "Melanie Hedges - 30/11/1971 - 40 Refinery Drive, Pyrmont, NSW, 2009" at bounding box center [204, 152] width 213 height 13
type input "[PERSON_NAME]"
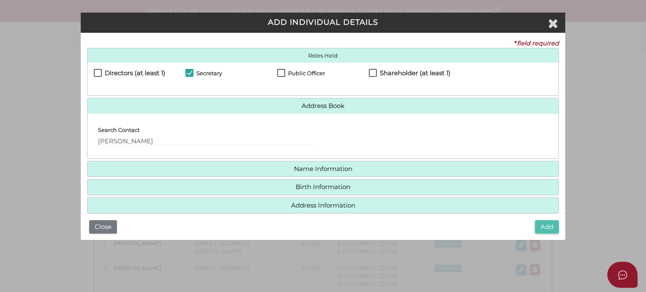
click at [548, 227] on button "Add" at bounding box center [547, 227] width 24 height 14
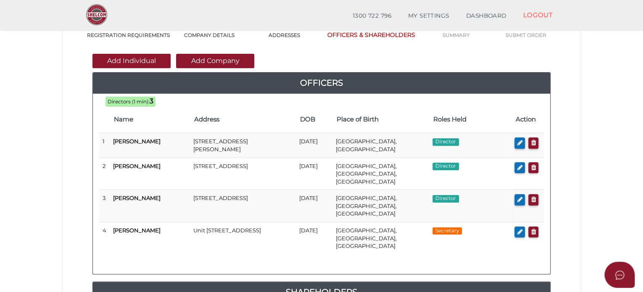
scroll to position [42, 0]
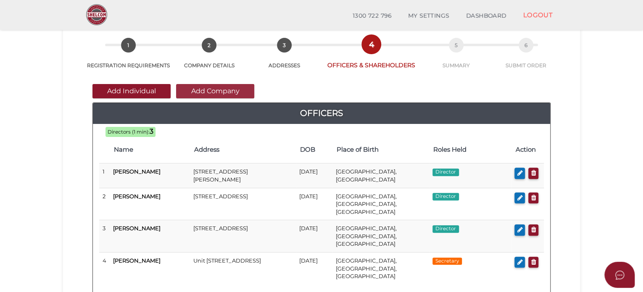
click at [232, 94] on button "Add Company" at bounding box center [215, 91] width 78 height 14
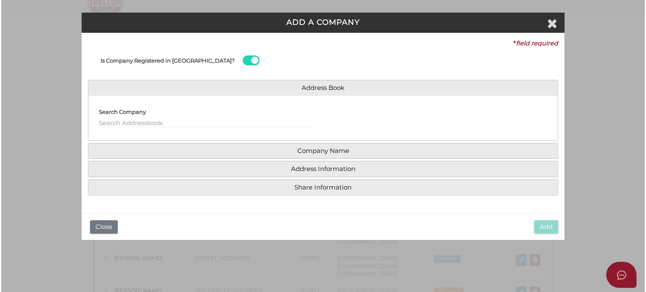
scroll to position [0, 0]
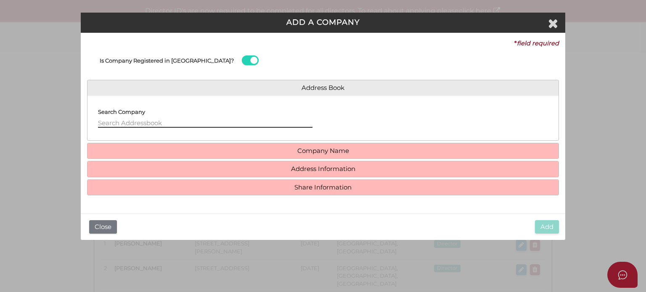
click at [130, 120] on input "text" at bounding box center [205, 123] width 214 height 9
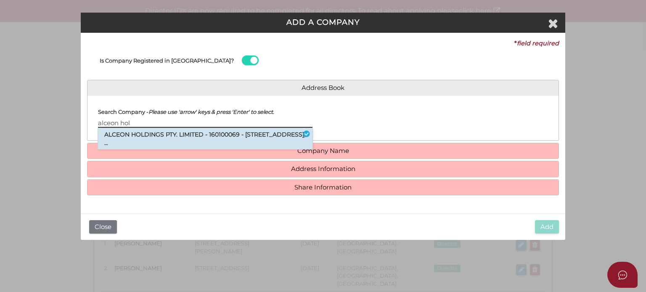
type input "alceon hol"
click at [138, 132] on li "ALCEON HOLDINGS PTY. LIMITED - 160100069 - 42 Barkly Street, St Kilda, VIC, ..." at bounding box center [205, 138] width 214 height 21
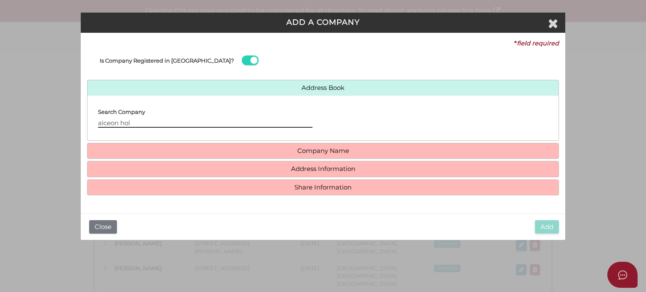
click at [154, 124] on input "alceon hol" at bounding box center [205, 123] width 214 height 9
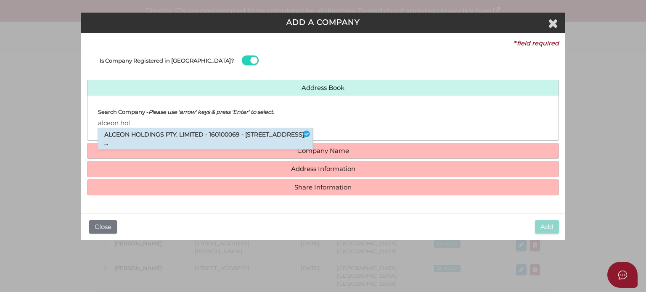
click at [145, 138] on li "ALCEON HOLDINGS PTY. LIMITED - 160100069 - 42 Barkly Street, St Kilda, VIC, ..." at bounding box center [205, 138] width 214 height 21
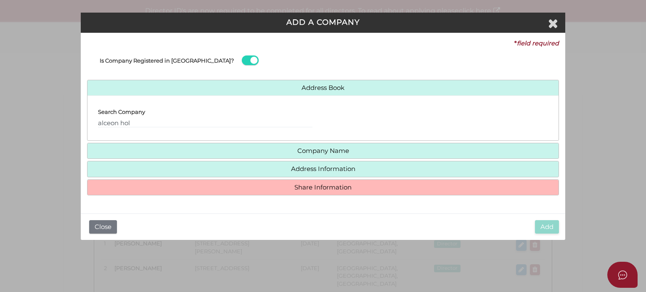
click at [215, 183] on h4 "Share Information" at bounding box center [322, 188] width 471 height 16
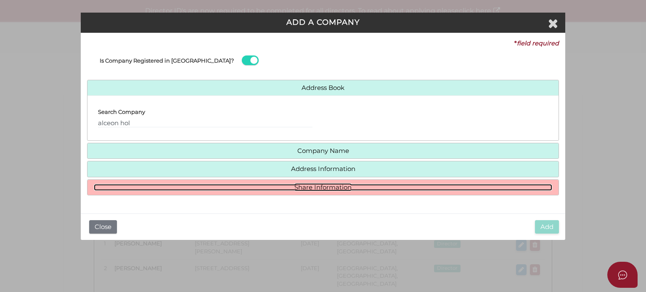
click at [188, 190] on link "Share Information" at bounding box center [323, 187] width 458 height 7
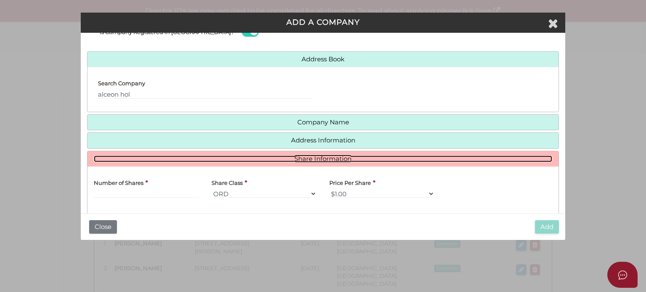
scroll to position [42, 0]
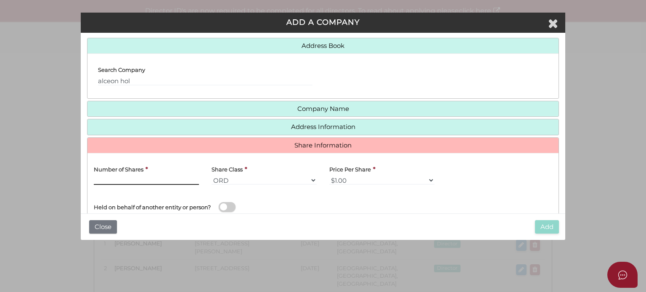
click at [148, 176] on input "text" at bounding box center [146, 180] width 105 height 9
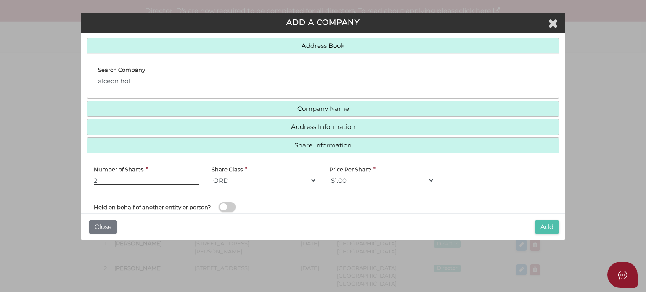
type input "2"
click at [537, 222] on button "Add" at bounding box center [547, 227] width 24 height 14
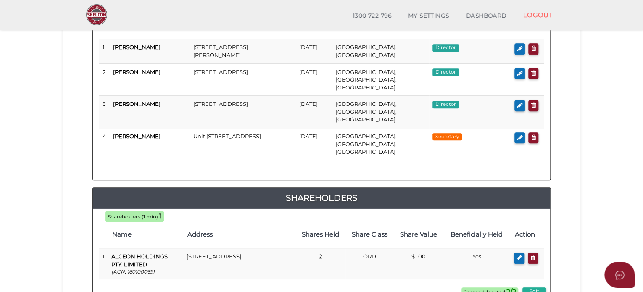
scroll to position [210, 0]
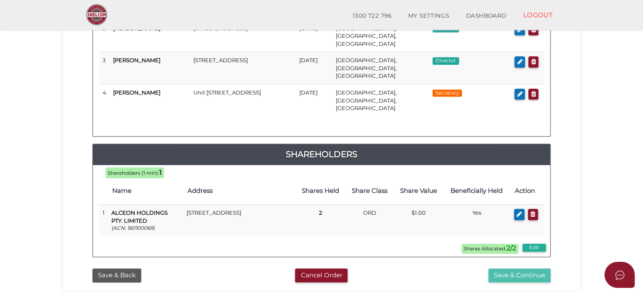
click at [494, 269] on button "Save & Continue" at bounding box center [520, 276] width 62 height 14
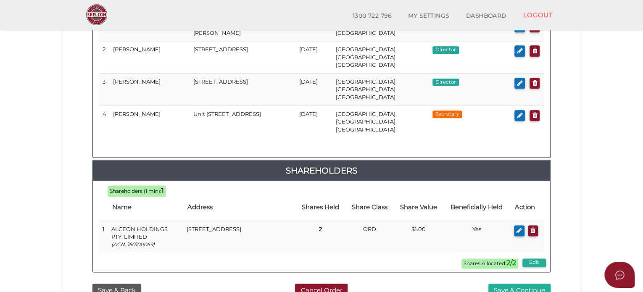
scroll to position [463, 0]
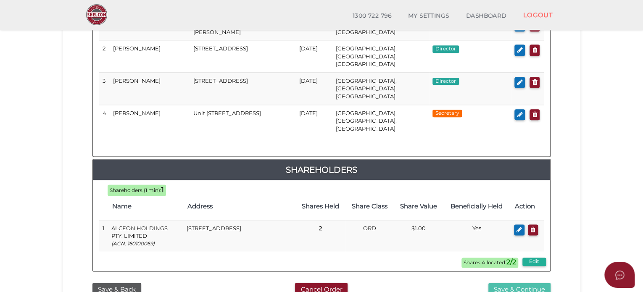
click at [499, 283] on button "Save & Continue" at bounding box center [520, 290] width 62 height 14
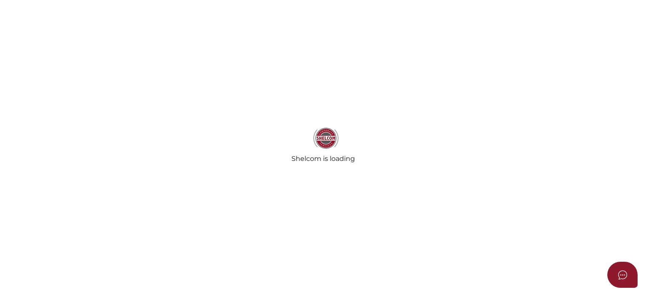
select select "Comb Binding"
select select "No"
radio input "true"
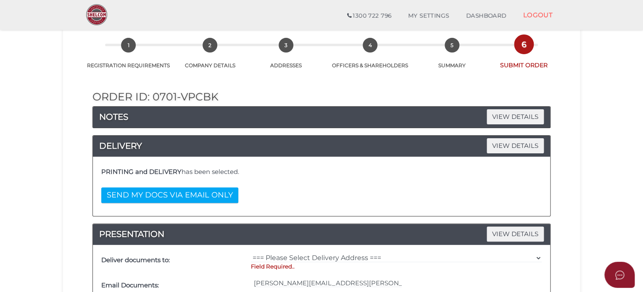
scroll to position [84, 0]
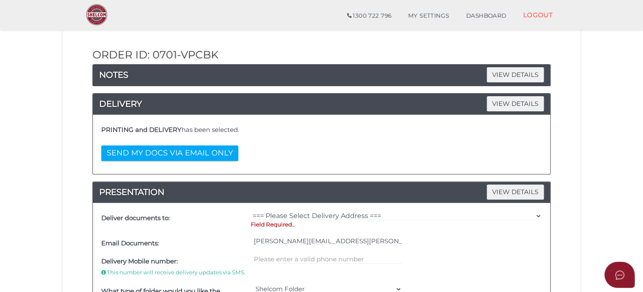
click at [284, 210] on div "=== Please Select Delivery Address === (User Address - Melanie Hedges) Level 26…" at bounding box center [396, 221] width 295 height 25
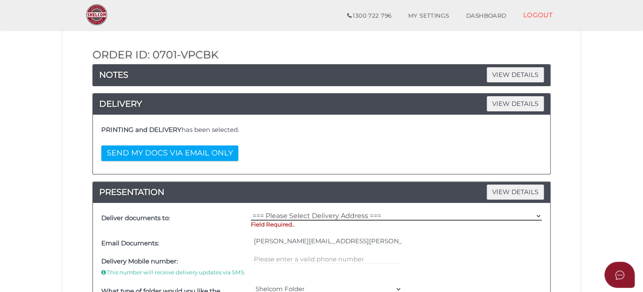
click at [282, 215] on select "=== Please Select Delivery Address === (User Address - Melanie Hedges) Level 26…" at bounding box center [396, 216] width 291 height 9
select select "0"
click at [251, 212] on select "=== Please Select Delivery Address === (User Address - Melanie Hedges) Level 26…" at bounding box center [396, 216] width 291 height 9
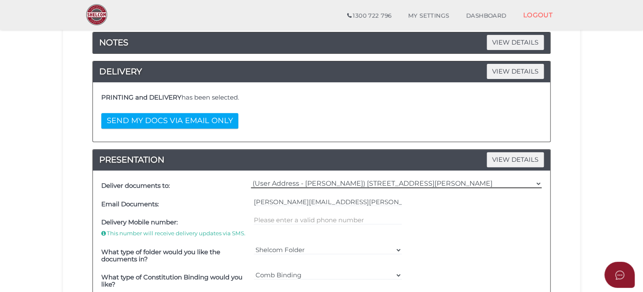
scroll to position [168, 0]
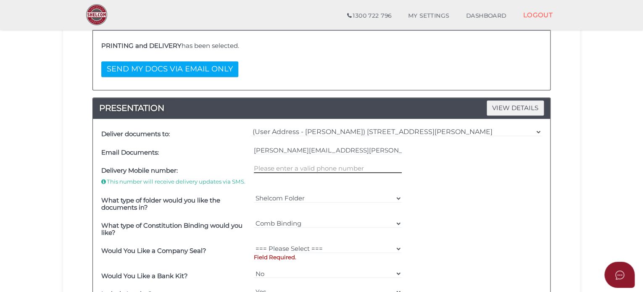
click at [281, 169] on input "text" at bounding box center [328, 168] width 148 height 9
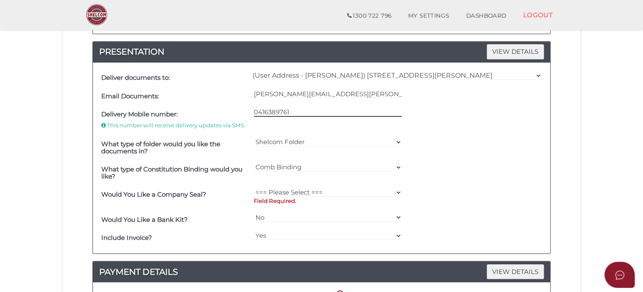
scroll to position [252, 0]
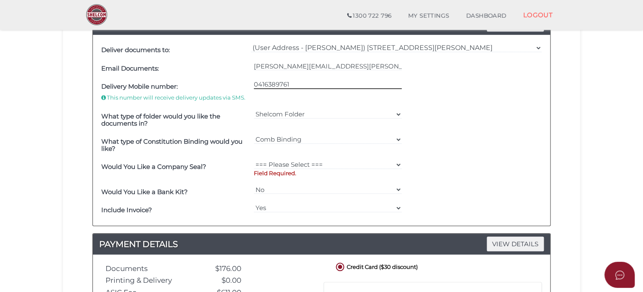
type input "0416389761"
click at [288, 166] on select "=== Please Select === Fold Seal $50 No Seal" at bounding box center [328, 164] width 148 height 9
select select "0"
click at [254, 160] on select "=== Please Select === Fold Seal $50 No Seal" at bounding box center [328, 164] width 148 height 9
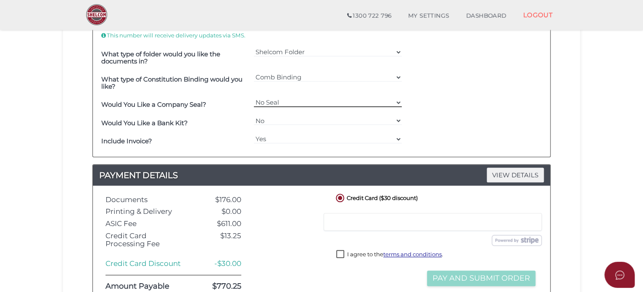
scroll to position [378, 0]
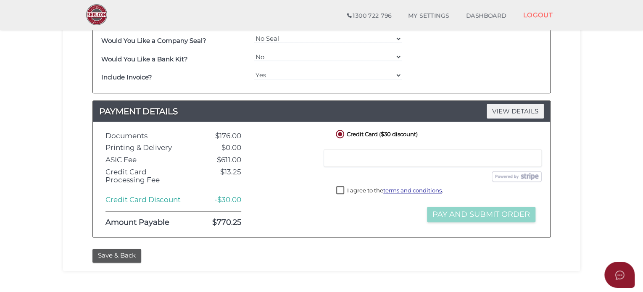
click at [339, 188] on label "I agree to the terms and conditions ." at bounding box center [389, 191] width 107 height 11
checkbox input "true"
click at [459, 216] on button "Pay and Submit Order" at bounding box center [481, 215] width 108 height 16
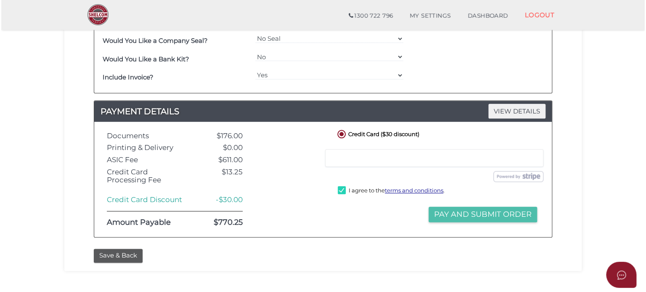
scroll to position [0, 0]
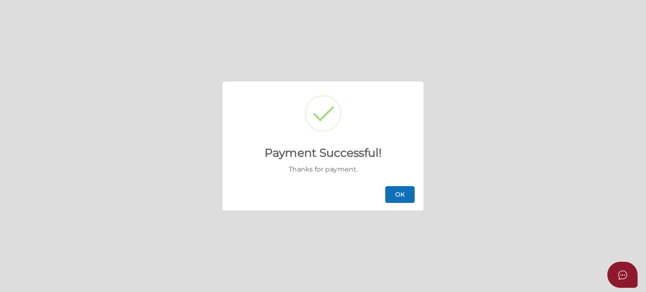
click at [402, 199] on button "OK" at bounding box center [399, 194] width 29 height 17
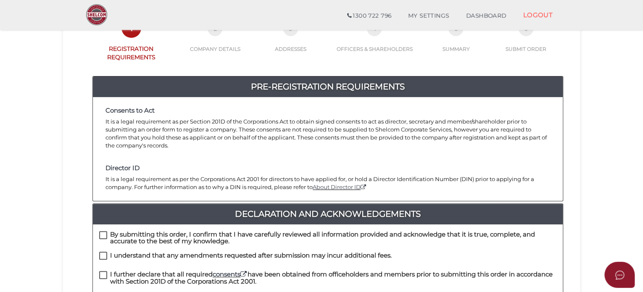
scroll to position [126, 0]
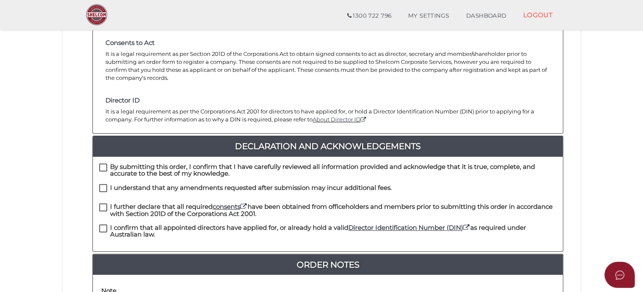
click at [107, 164] on label "By submitting this order, I confirm that I have carefully reviewed all informat…" at bounding box center [328, 169] width 458 height 11
checkbox input "true"
drag, startPoint x: 103, startPoint y: 178, endPoint x: 103, endPoint y: 188, distance: 10.1
click at [103, 185] on label "I understand that any amendments requested after submission may incur additiona…" at bounding box center [245, 190] width 293 height 11
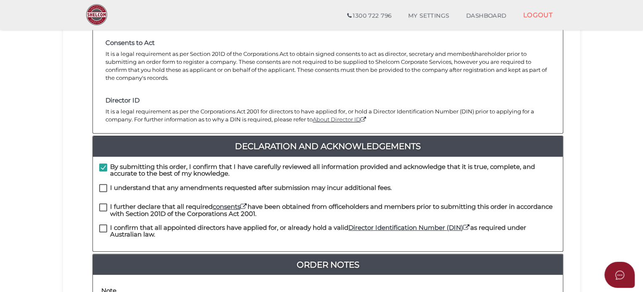
checkbox input "true"
click at [103, 204] on label "I further declare that all required consents have been obtained from officehold…" at bounding box center [328, 209] width 458 height 11
checkbox input "true"
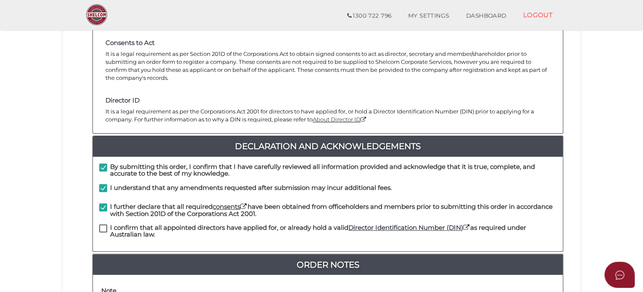
click at [104, 225] on label "I confirm that all appointed directors have applied for, or already hold a vali…" at bounding box center [328, 230] width 458 height 11
checkbox input "true"
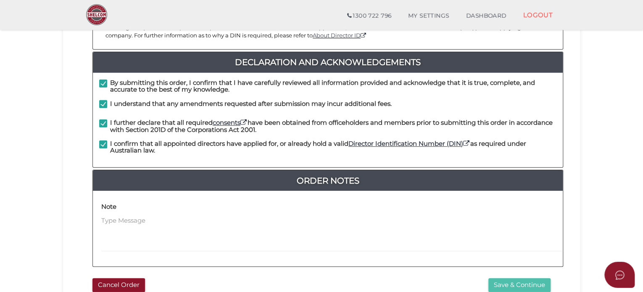
click at [498, 278] on button "Save & Continue" at bounding box center [520, 285] width 62 height 14
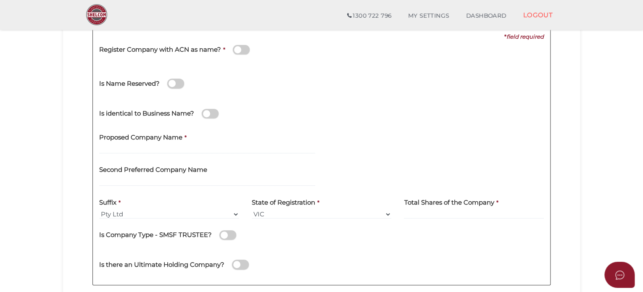
scroll to position [168, 0]
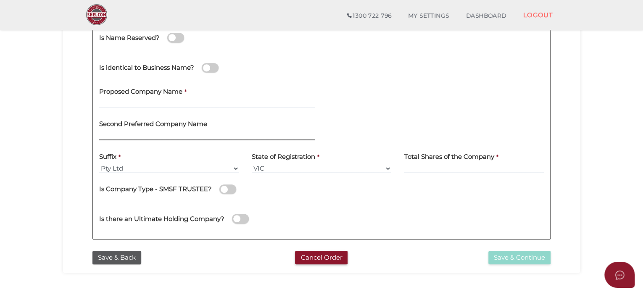
click at [159, 135] on input "text" at bounding box center [207, 135] width 216 height 9
type input "Alceon Group No.94"
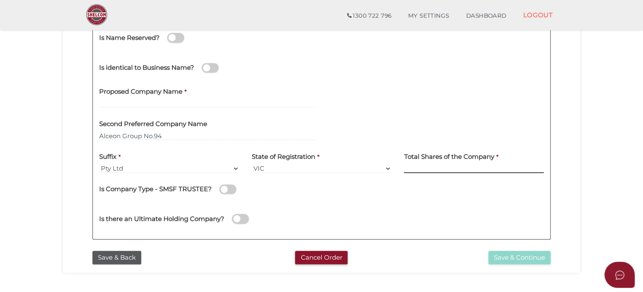
click at [423, 166] on input at bounding box center [474, 168] width 140 height 9
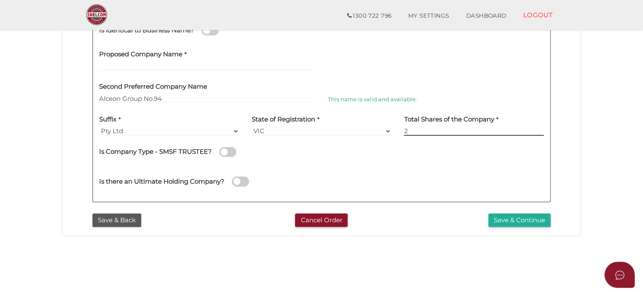
scroll to position [210, 0]
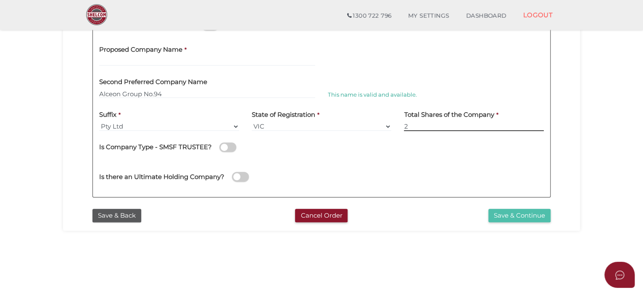
type input "2"
click at [513, 215] on button "Save & Continue" at bounding box center [520, 216] width 62 height 14
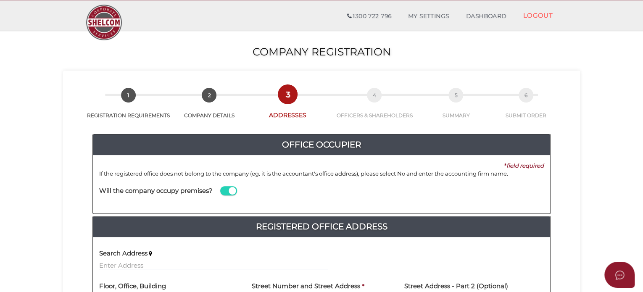
scroll to position [42, 0]
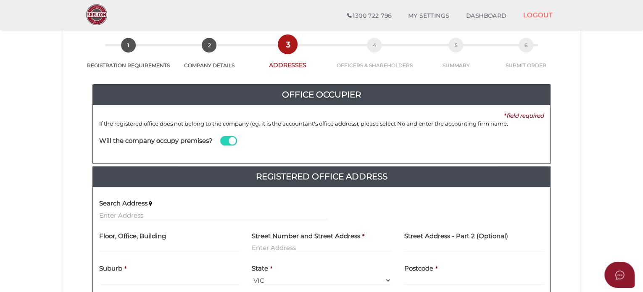
click at [225, 144] on span at bounding box center [228, 141] width 17 height 10
click at [0, 0] on input "checkbox" at bounding box center [0, 0] width 0 height 0
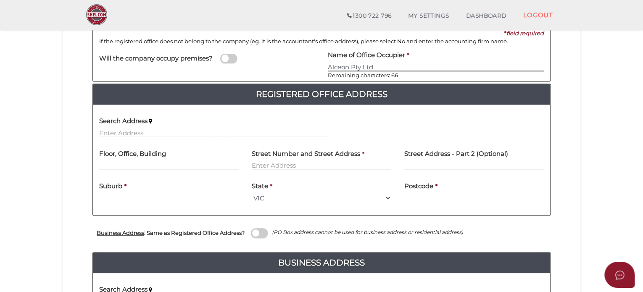
scroll to position [126, 0]
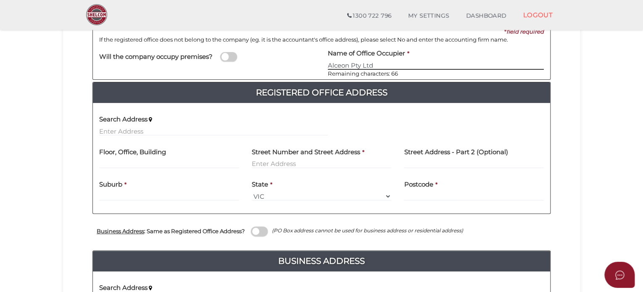
type input "Alceon Pty Ltd"
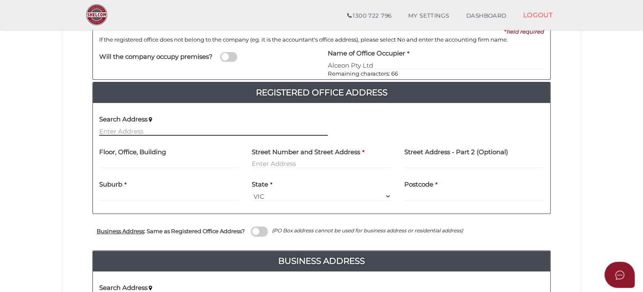
click at [138, 127] on input "text" at bounding box center [213, 131] width 229 height 9
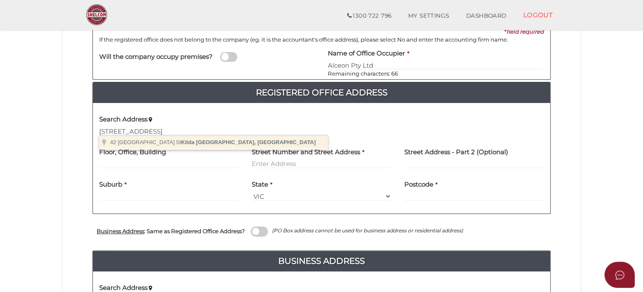
type input "42 Barkly Street, St Kilda Victoria, Australia"
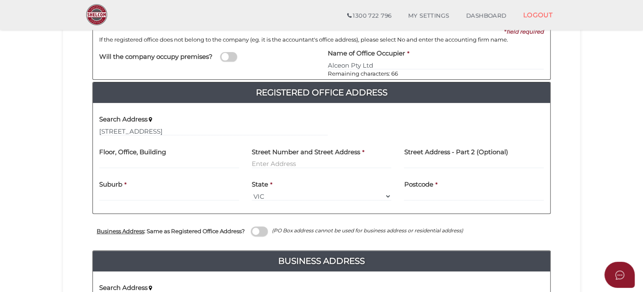
type input "42 Barkly Street"
type input "St Kilda"
select select "VIC"
type input "3182"
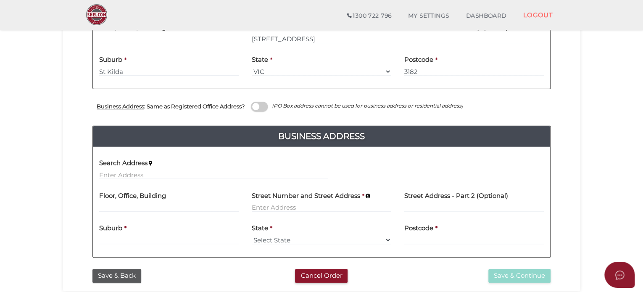
scroll to position [252, 0]
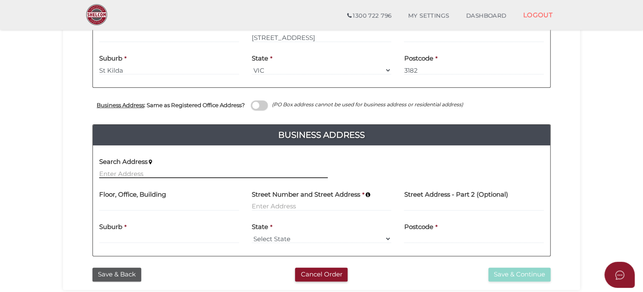
click at [130, 175] on input "text" at bounding box center [213, 173] width 229 height 9
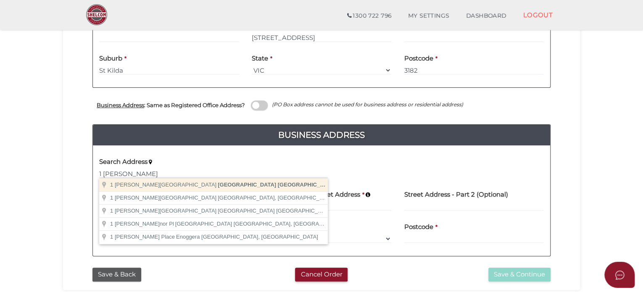
type input "1 O'Connell Street, Sydney New South Wales, Australia"
type input "1 O'Connell Street"
type input "Sydney"
select select "[GEOGRAPHIC_DATA]"
type input "2000"
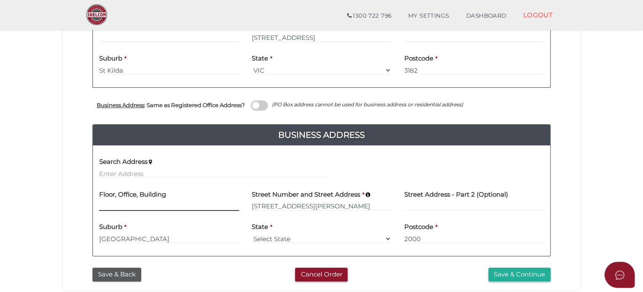
click at [112, 204] on input at bounding box center [169, 206] width 140 height 9
type input "level 26"
click at [525, 272] on button "Save & Continue" at bounding box center [520, 275] width 62 height 14
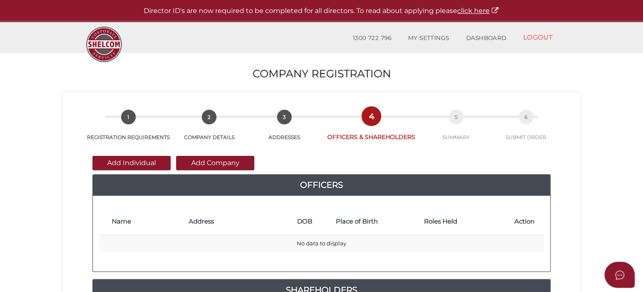
click at [141, 159] on button "Add Individual" at bounding box center [132, 163] width 78 height 14
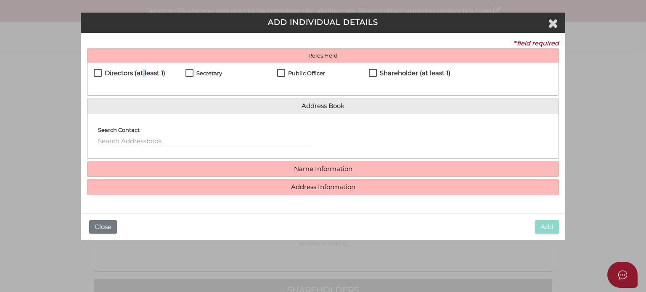
click at [144, 75] on h4 "Directors (at least 1)" at bounding box center [135, 73] width 61 height 7
click at [100, 71] on label "Directors (at least 1)" at bounding box center [129, 75] width 71 height 11
checkbox input "true"
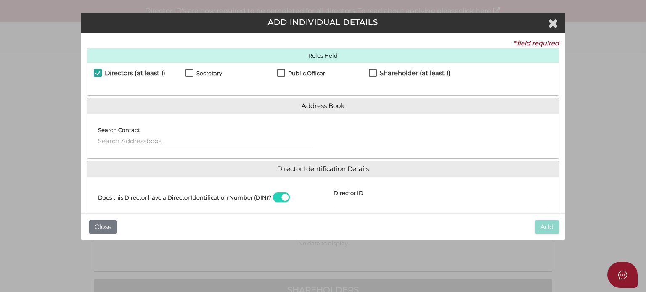
click at [122, 147] on div "Search Contact" at bounding box center [204, 136] width 235 height 32
click at [123, 138] on input "text" at bounding box center [205, 141] width 214 height 9
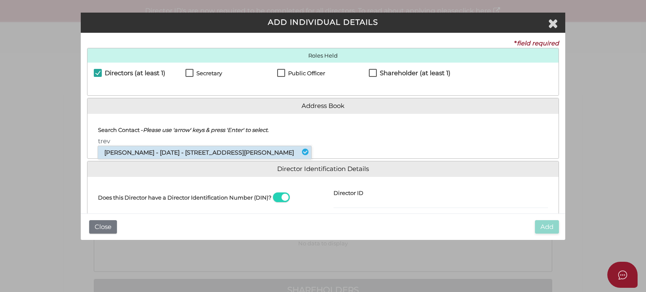
click at [163, 159] on li "Trevor Loewensohn - 04/04/1960 - 32 Plunkett Road, Mosman, NSW, 2088" at bounding box center [204, 152] width 213 height 13
type input "Trevor"
select select "[GEOGRAPHIC_DATA]"
type input "Johannesburg"
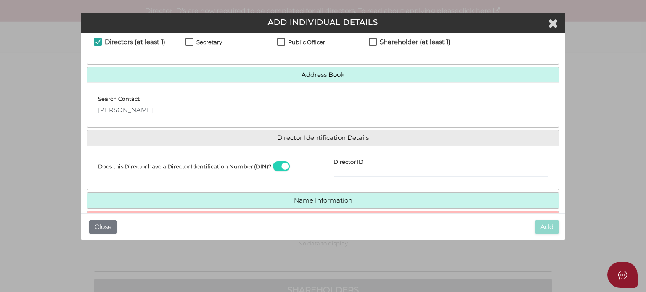
scroll to position [76, 0]
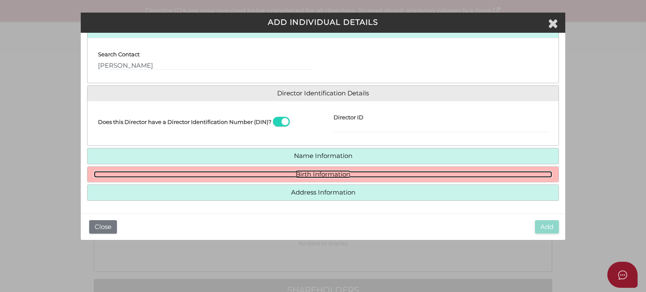
click at [179, 173] on link "Birth Information" at bounding box center [323, 174] width 458 height 7
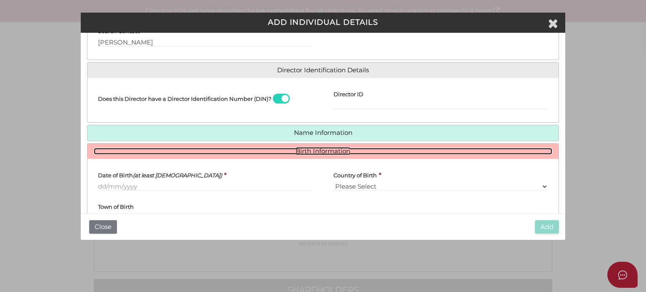
scroll to position [118, 0]
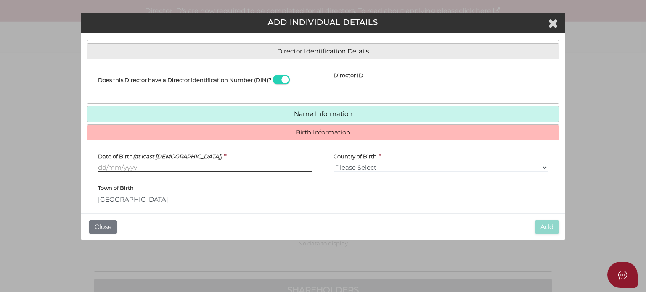
click at [116, 169] on input "Date of Birth (at least 18 years old)" at bounding box center [205, 167] width 214 height 9
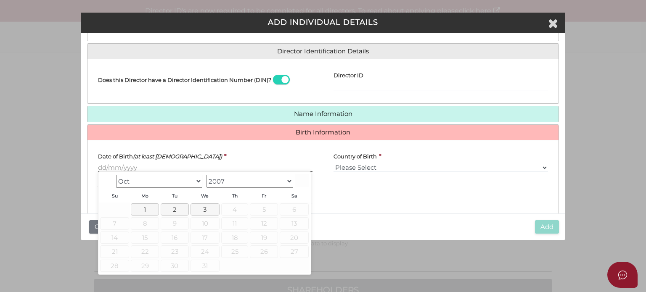
click at [133, 168] on input "Date of Birth (at least 18 years old)" at bounding box center [205, 167] width 214 height 9
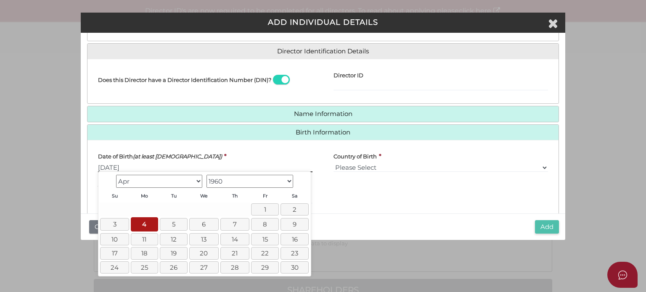
type input "[DATE]"
click at [542, 226] on button "Add" at bounding box center [547, 227] width 24 height 14
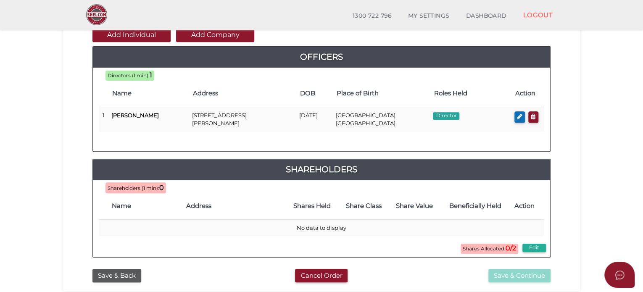
scroll to position [84, 0]
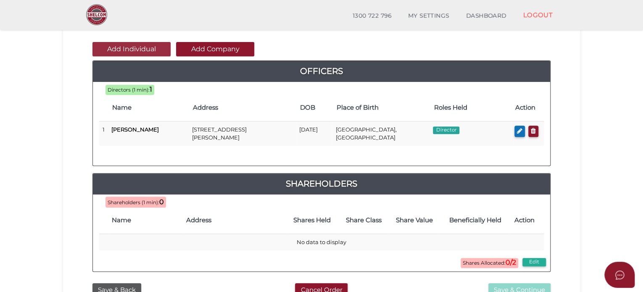
click at [136, 49] on button "Add Individual" at bounding box center [132, 49] width 78 height 14
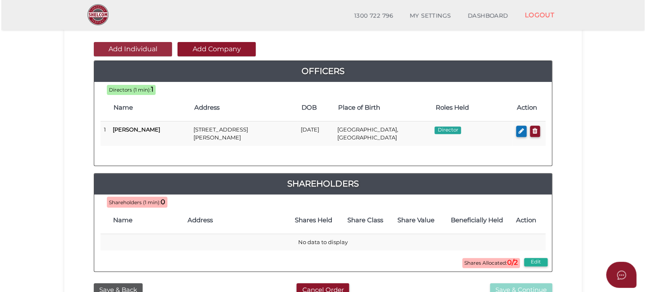
scroll to position [0, 0]
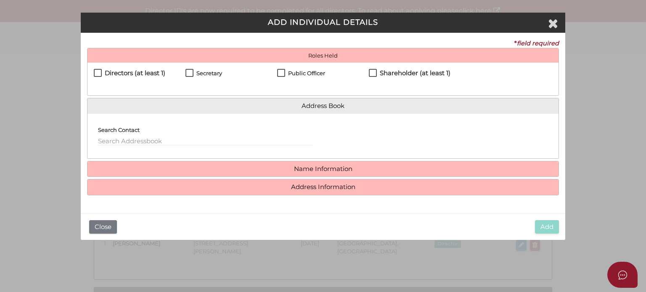
click at [139, 74] on h4 "Directors (at least 1)" at bounding box center [135, 73] width 61 height 7
checkbox input "true"
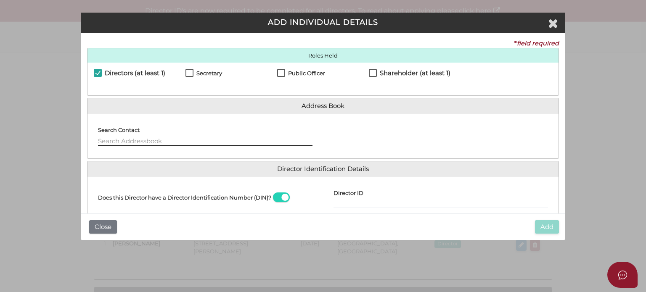
click at [129, 140] on input "text" at bounding box center [205, 141] width 214 height 9
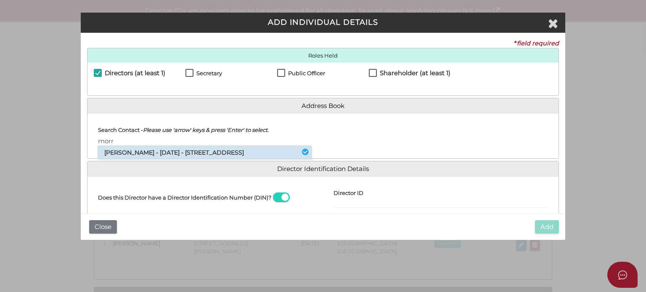
click at [118, 157] on li "Morris Symonds - 23/04/1959 - 981 Barrenjoey Road, Palm Beach, NSW, 2108" at bounding box center [204, 152] width 213 height 13
type input "Morris"
select select "[GEOGRAPHIC_DATA]"
type input "[GEOGRAPHIC_DATA]"
select select "[GEOGRAPHIC_DATA]"
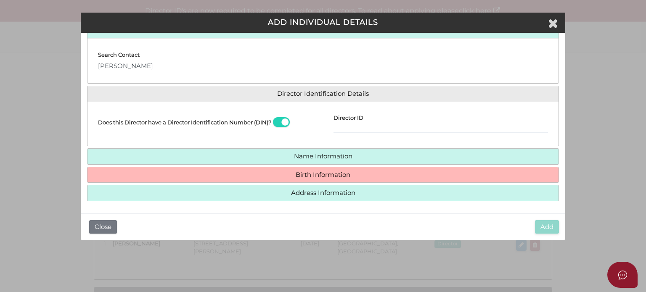
scroll to position [76, 0]
click at [217, 168] on h4 "Birth Information" at bounding box center [322, 175] width 471 height 16
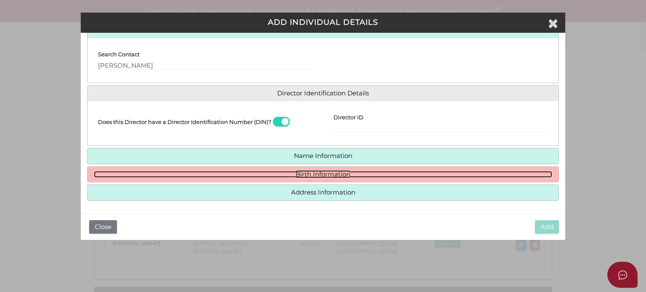
click at [215, 172] on link "Birth Information" at bounding box center [323, 174] width 458 height 7
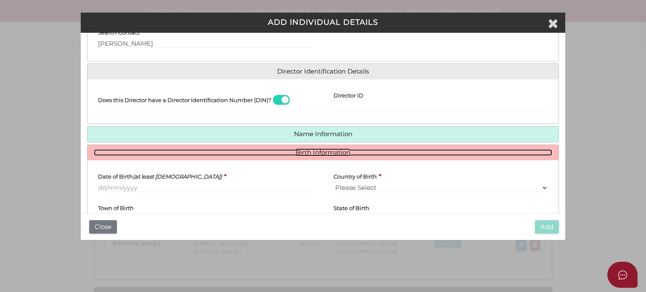
scroll to position [118, 0]
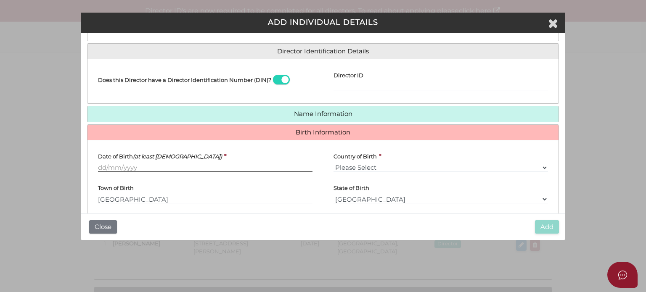
click at [124, 167] on input "Date of Birth (at least 18 years old)" at bounding box center [205, 167] width 214 height 9
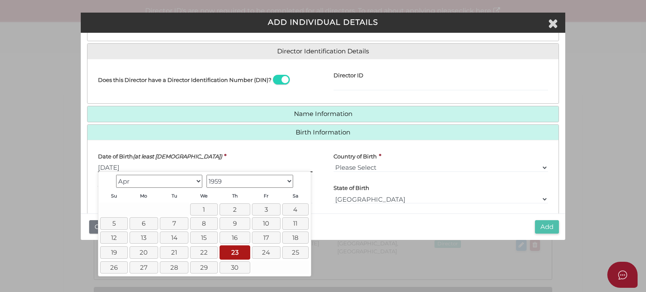
type input "[DATE]"
click at [543, 228] on button "Add" at bounding box center [547, 227] width 24 height 14
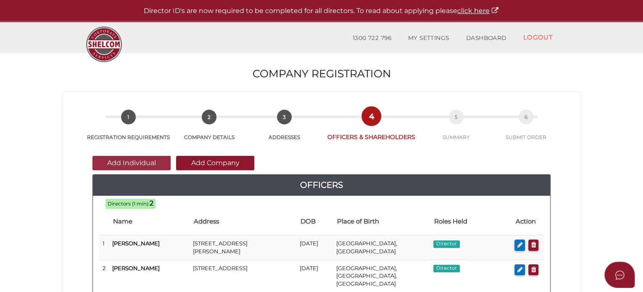
click at [117, 161] on button "Add Individual" at bounding box center [132, 163] width 78 height 14
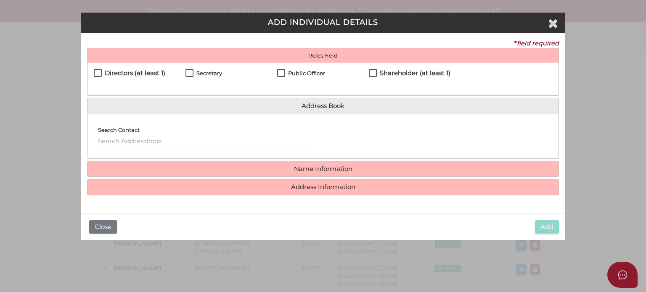
click at [130, 73] on h4 "Directors (at least 1)" at bounding box center [135, 73] width 61 height 7
checkbox input "true"
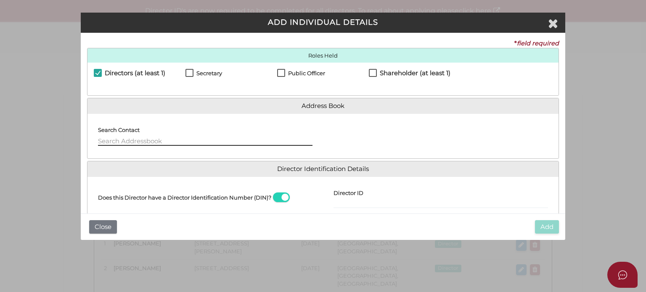
click at [140, 139] on input "text" at bounding box center [205, 141] width 214 height 9
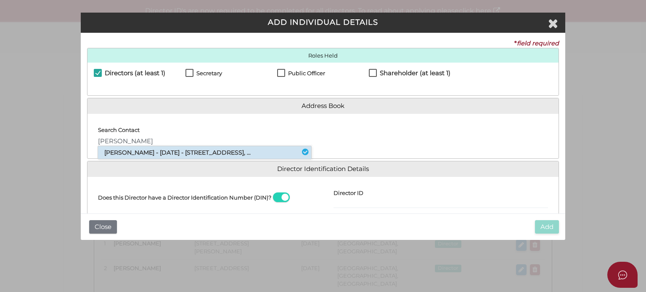
click at [182, 153] on li "[PERSON_NAME] - [DATE] - [STREET_ADDRESS], ..." at bounding box center [204, 152] width 213 height 13
type input "Paul"
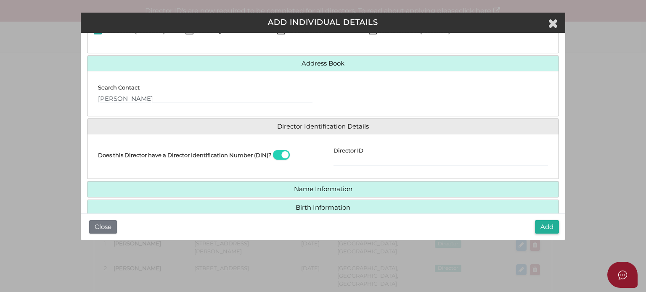
scroll to position [76, 0]
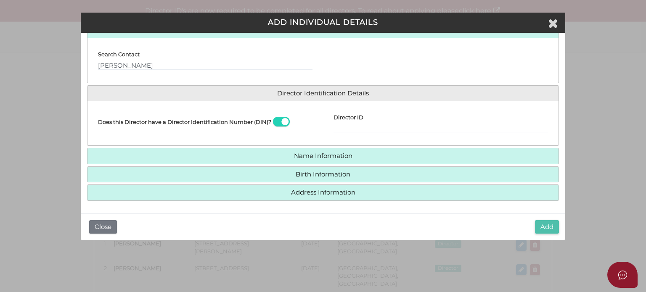
click at [546, 224] on button "Add" at bounding box center [547, 227] width 24 height 14
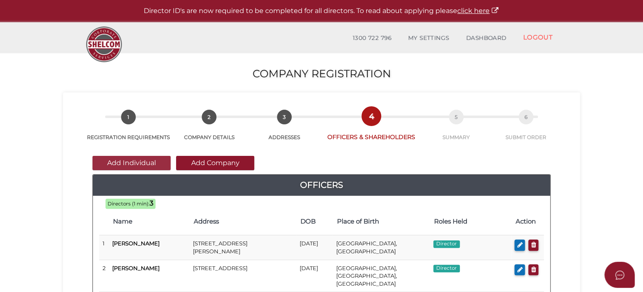
click at [128, 161] on button "Add Individual" at bounding box center [132, 163] width 78 height 14
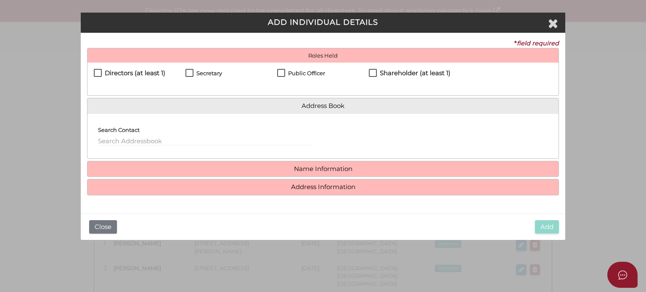
click at [202, 72] on h4 "Secretary" at bounding box center [209, 73] width 26 height 6
checkbox input "true"
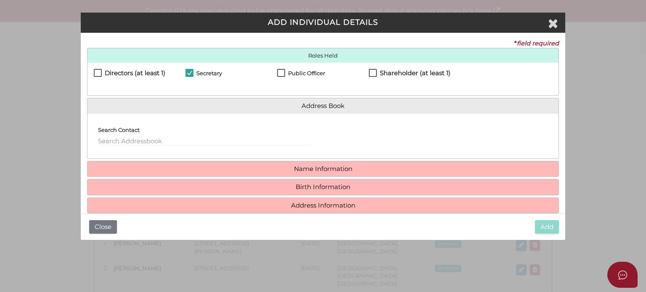
click at [156, 137] on div "Search Contact" at bounding box center [205, 132] width 214 height 25
click at [147, 138] on input "text" at bounding box center [205, 141] width 214 height 9
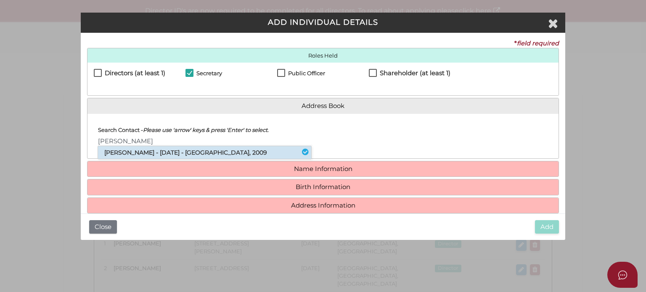
click at [129, 148] on li "Melanie Hedges - 30/11/1971 - 40 Refinery Drive, Pyrmont, NSW, 2009" at bounding box center [204, 152] width 213 height 13
type input "[PERSON_NAME]"
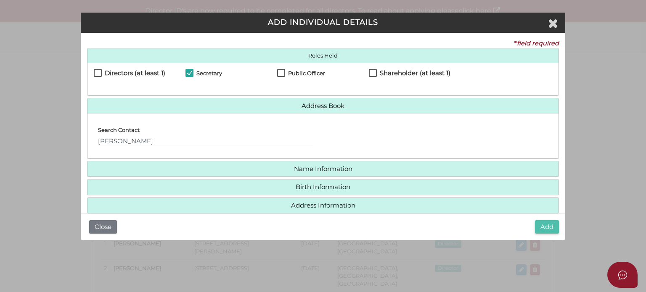
click at [542, 225] on button "Add" at bounding box center [547, 227] width 24 height 14
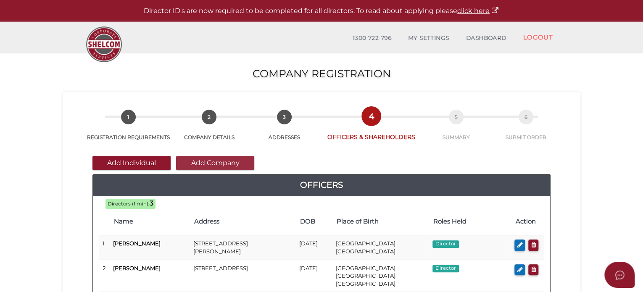
click at [196, 162] on button "Add Company" at bounding box center [215, 163] width 78 height 14
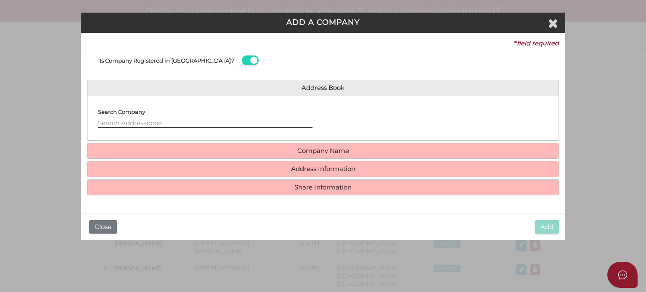
click at [135, 124] on input "text" at bounding box center [205, 123] width 214 height 9
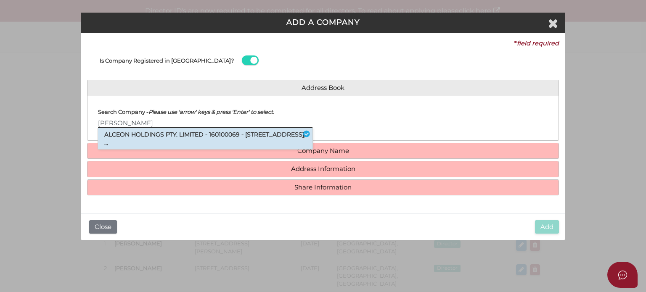
type input "alceon ho"
click at [143, 139] on li "ALCEON HOLDINGS PTY. LIMITED - 160100069 - 42 Barkly Street, St Kilda, VIC, ..." at bounding box center [205, 138] width 214 height 21
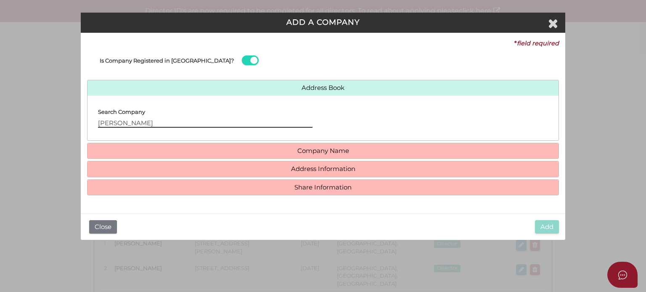
click at [148, 124] on input "alceon ho" at bounding box center [205, 123] width 214 height 9
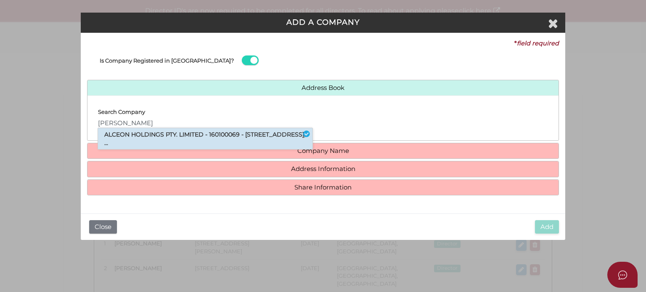
click at [150, 140] on li "ALCEON HOLDINGS PTY. LIMITED - 160100069 - 42 Barkly Street, St Kilda, VIC, ..." at bounding box center [205, 138] width 214 height 21
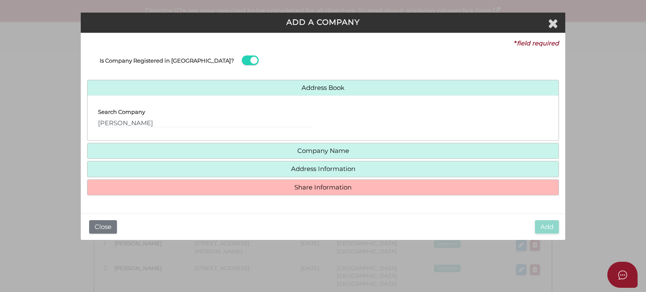
click at [210, 196] on div "* field required Is Company Registered in Australia? Address Book Search Compan…" at bounding box center [323, 123] width 484 height 181
click at [202, 192] on h4 "Share Information" at bounding box center [322, 188] width 471 height 16
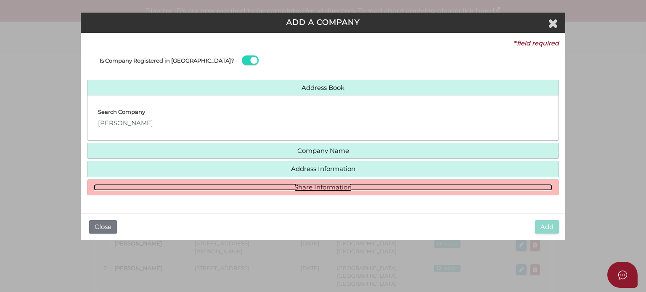
click at [190, 184] on link "Share Information" at bounding box center [323, 187] width 458 height 7
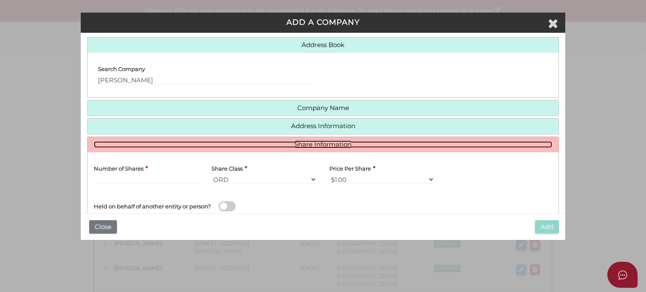
scroll to position [84, 0]
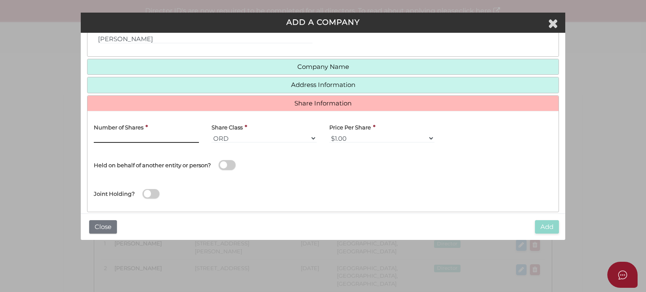
click at [135, 138] on input "text" at bounding box center [146, 138] width 105 height 9
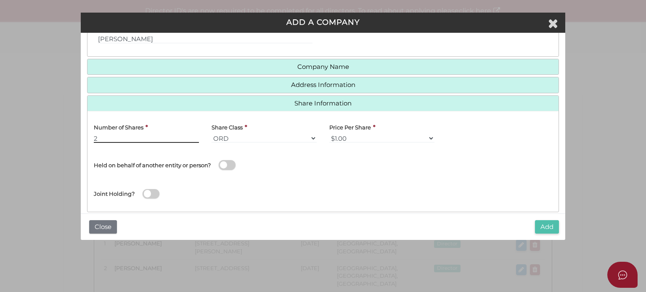
type input "2"
click at [548, 227] on button "Add" at bounding box center [547, 227] width 24 height 14
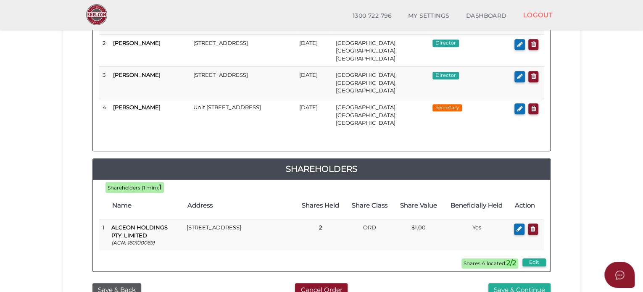
scroll to position [210, 0]
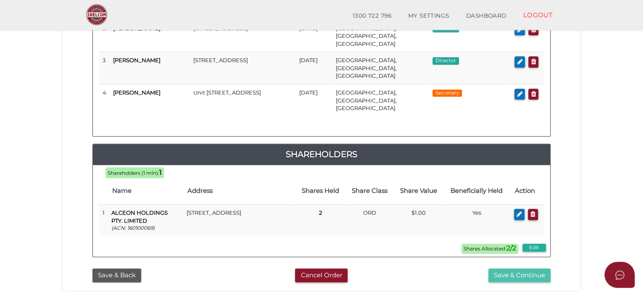
click at [513, 269] on button "Save & Continue" at bounding box center [520, 276] width 62 height 14
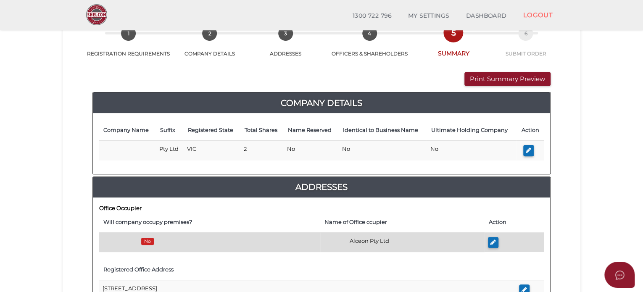
scroll to position [42, 0]
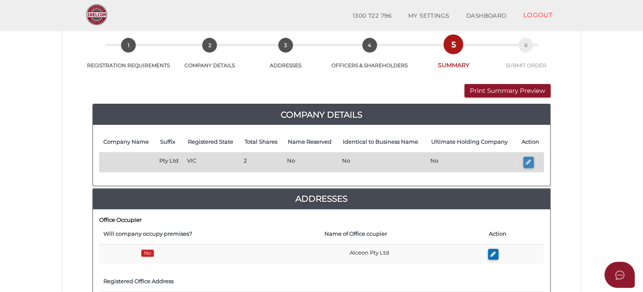
click at [528, 161] on icon "button" at bounding box center [528, 162] width 5 height 6
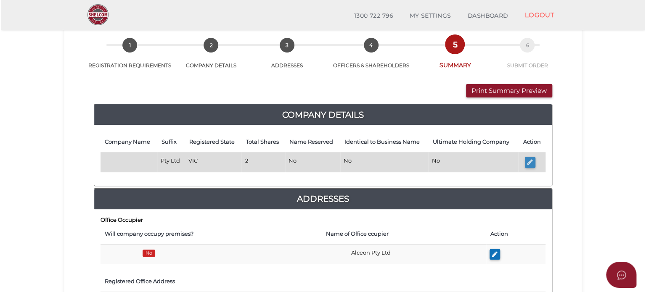
scroll to position [0, 0]
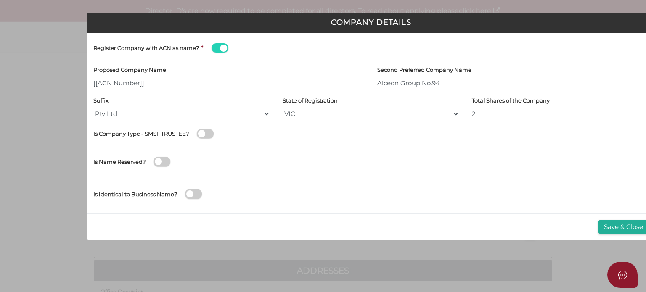
drag, startPoint x: 454, startPoint y: 86, endPoint x: 368, endPoint y: 86, distance: 86.2
click at [368, 86] on div "Proposed Company Name [[ACN Number]] Second Preferred Company Name Alceon Group…" at bounding box center [371, 78] width 568 height 31
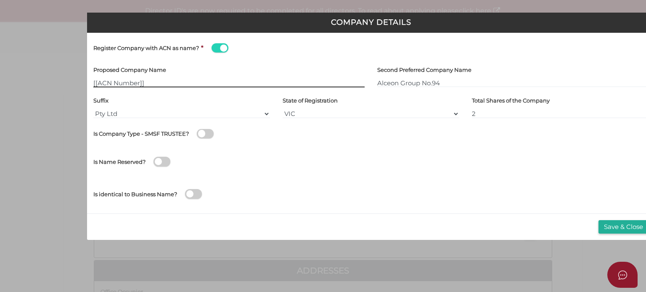
drag, startPoint x: 129, startPoint y: 83, endPoint x: 54, endPoint y: 87, distance: 75.4
click at [54, 87] on div "Company Details Register Company with ACN as name? * Proposed Company Name [[AC…" at bounding box center [323, 146] width 646 height 292
paste input "Alceon Group No.94"
type input "[[ACN Number]]"
click at [219, 88] on div "Proposed Company Name [[ACN Number]]" at bounding box center [229, 78] width 284 height 31
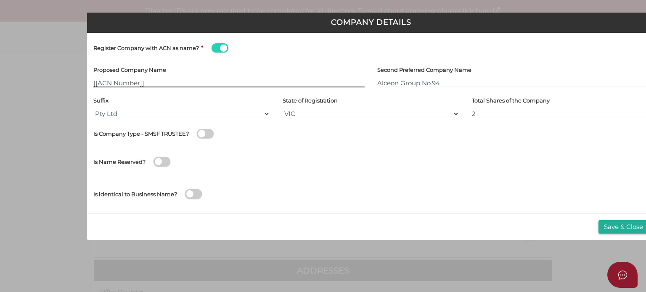
drag, startPoint x: 113, startPoint y: 82, endPoint x: 76, endPoint y: 81, distance: 37.4
click at [76, 81] on div "Company Details Register Company with ACN as name? * Proposed Company Name [[AC…" at bounding box center [323, 146] width 646 height 292
drag, startPoint x: 158, startPoint y: 83, endPoint x: 58, endPoint y: 83, distance: 99.7
click at [58, 83] on div "Company Details Register Company with ACN as name? * Proposed Company Name [[AC…" at bounding box center [323, 146] width 646 height 292
paste input "Alceon Group No.94"
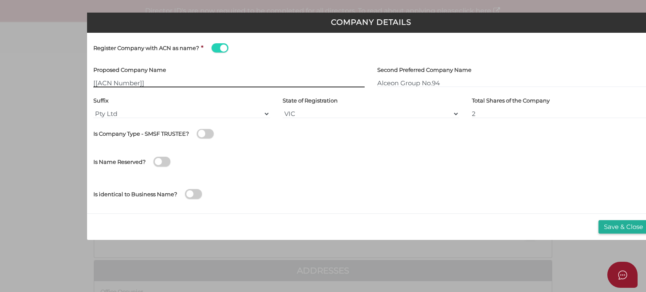
paste input "ACN NumberAlceon Group No.94"
type input "[[ACN Number]]"
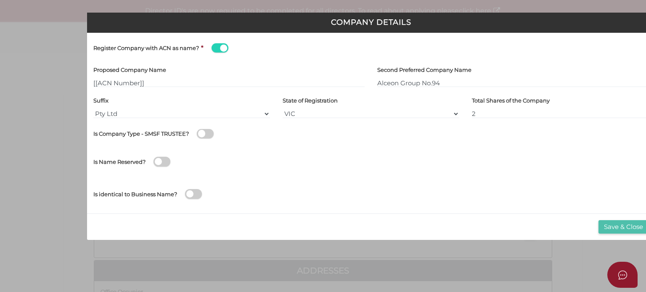
click at [608, 225] on button "Save & Close" at bounding box center [623, 227] width 50 height 14
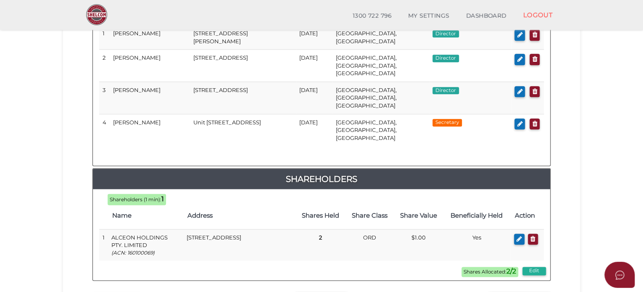
scroll to position [516, 0]
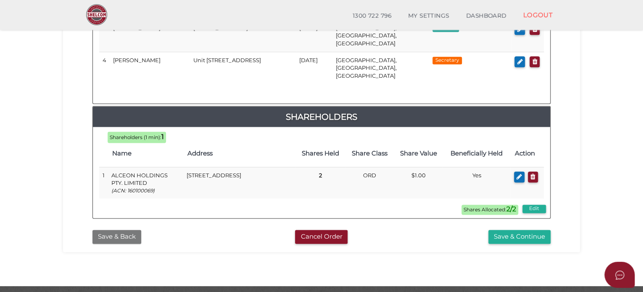
click at [128, 230] on button "Save & Back" at bounding box center [117, 237] width 49 height 14
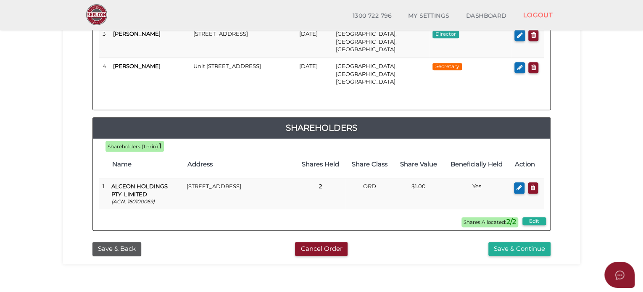
scroll to position [285, 0]
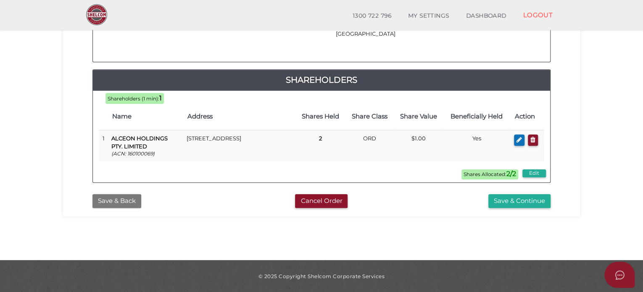
click at [118, 194] on button "Save & Back" at bounding box center [117, 201] width 49 height 14
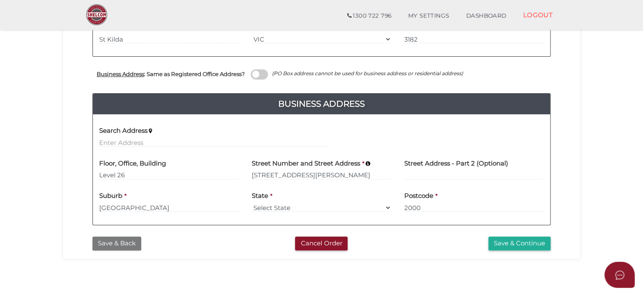
scroll to position [316, 0]
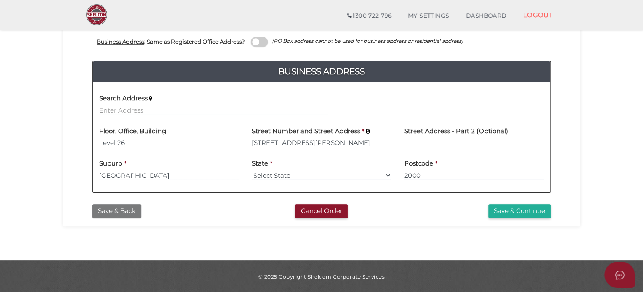
click at [116, 210] on button "Save & Back" at bounding box center [117, 211] width 49 height 14
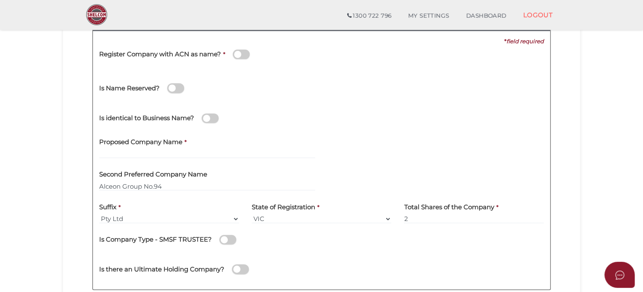
scroll to position [168, 0]
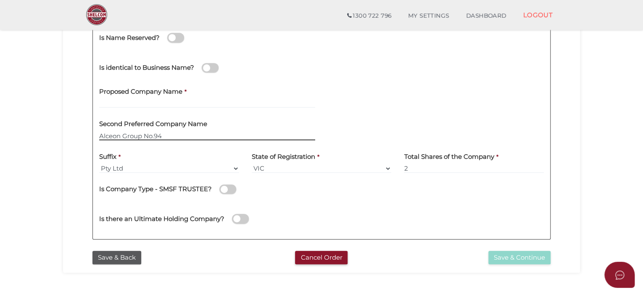
click at [179, 136] on input "Alceon Group No.94" at bounding box center [207, 135] width 216 height 9
drag, startPoint x: 177, startPoint y: 132, endPoint x: 67, endPoint y: 138, distance: 109.5
click at [67, 138] on div "683f55b05087b3ca99b58fcaed3a0d96 1 REGISTRATION REQUIREMENTS 2 COMPANY DETAILS …" at bounding box center [321, 83] width 517 height 378
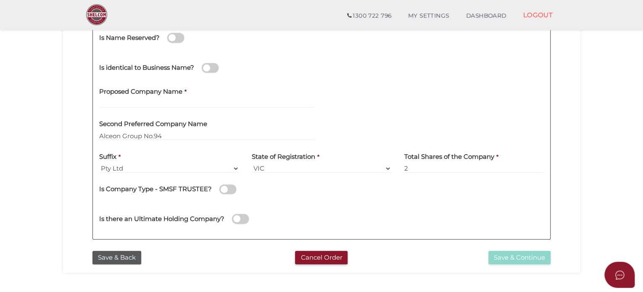
click at [138, 109] on div "Proposed Company Name *" at bounding box center [207, 98] width 229 height 33
click at [141, 100] on input "text" at bounding box center [207, 103] width 216 height 9
paste input "Alceon Group No.94"
type input "Alceon Group No.94"
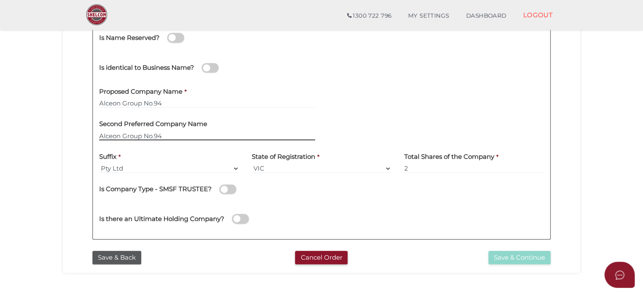
drag, startPoint x: 103, startPoint y: 132, endPoint x: 40, endPoint y: 132, distance: 63.1
click at [40, 132] on section "Company Registration 683f55b05087b3ca99b58fcaed3a0d96 1 REGISTRATION REQUIREMEN…" at bounding box center [321, 115] width 643 height 523
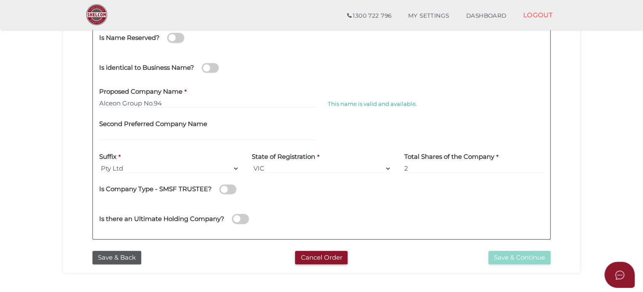
click at [610, 187] on section "Company Registration 683f55b05087b3ca99b58fcaed3a0d96 1 REGISTRATION REQUIREMEN…" at bounding box center [321, 115] width 643 height 523
click at [251, 125] on div "Second Preferred Company Name" at bounding box center [207, 127] width 216 height 26
click at [405, 169] on input "2" at bounding box center [474, 168] width 140 height 9
click at [496, 250] on div "Save & Back Cancel Order Save & Continue" at bounding box center [321, 256] width 505 height 18
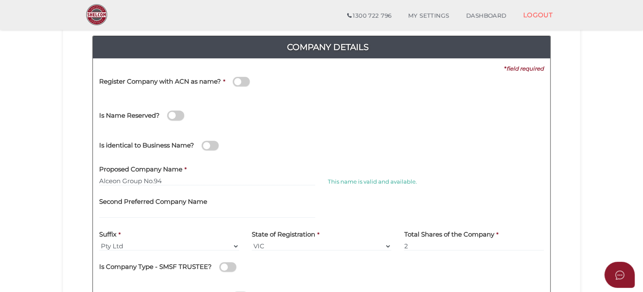
scroll to position [126, 0]
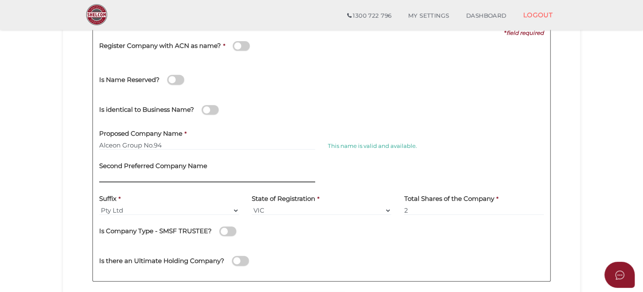
click at [141, 180] on input "text" at bounding box center [207, 177] width 216 height 9
paste input "Alceon Group No.94"
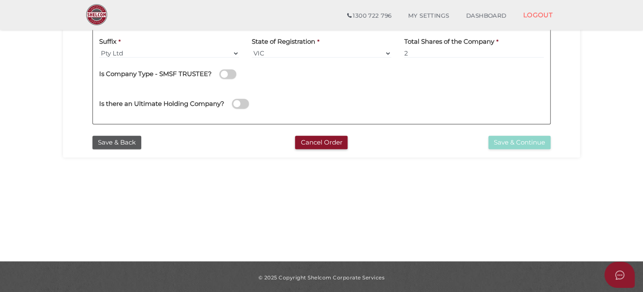
scroll to position [285, 0]
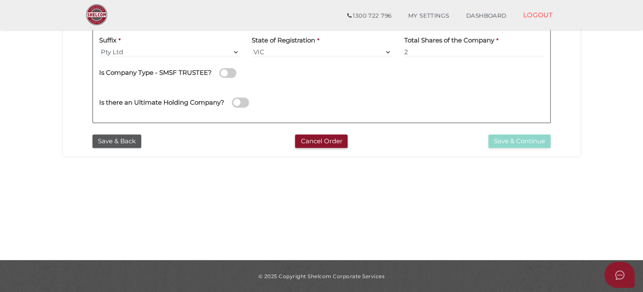
type input "Alceon Group No.94"
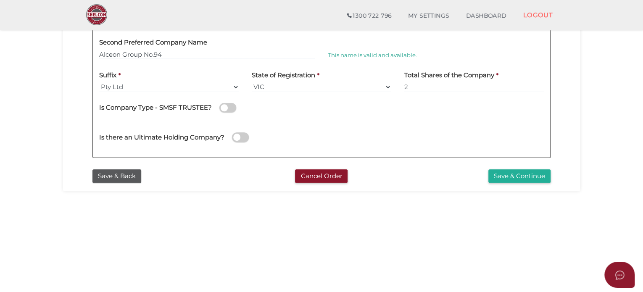
scroll to position [201, 0]
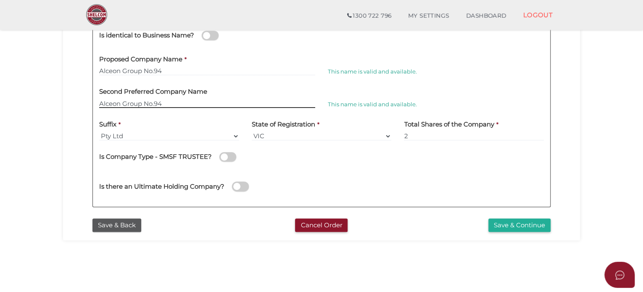
drag, startPoint x: 181, startPoint y: 102, endPoint x: 78, endPoint y: 95, distance: 103.2
click at [78, 95] on div "Company Details Pty Ltd 0f6e52f5f2eca68b2693963826271084 683f55b05087b3ca99b58f…" at bounding box center [321, 63] width 505 height 304
click at [277, 100] on input "text" at bounding box center [207, 103] width 216 height 9
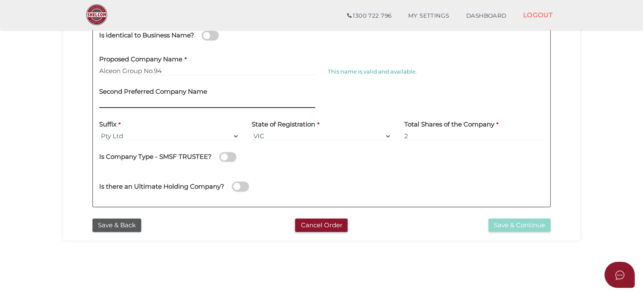
click at [160, 99] on input "text" at bounding box center [207, 103] width 216 height 9
type input "-"
click at [458, 222] on div "Save & Continue" at bounding box center [478, 226] width 157 height 14
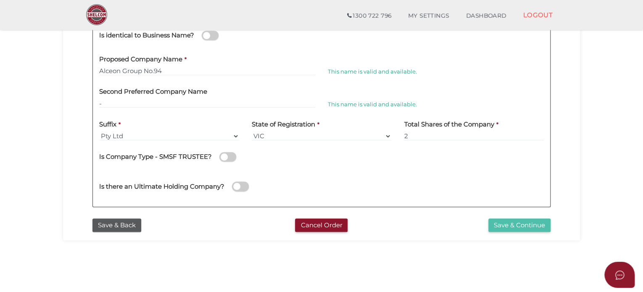
click at [516, 229] on button "Save & Continue" at bounding box center [520, 226] width 62 height 14
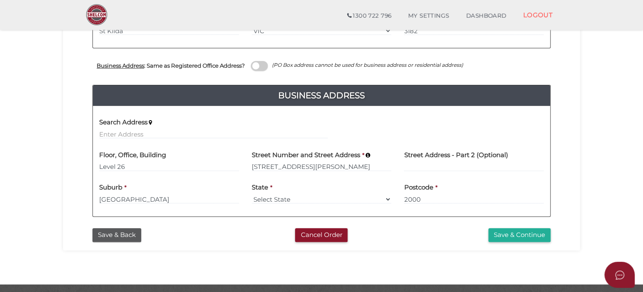
scroll to position [316, 0]
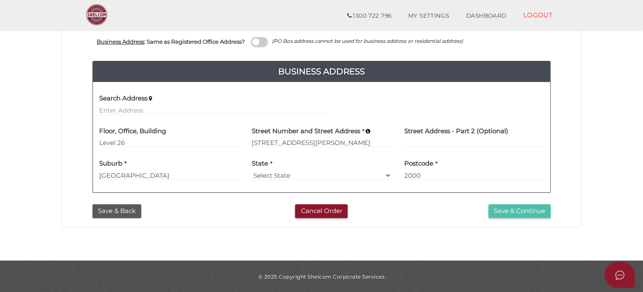
click at [525, 214] on button "Save & Continue" at bounding box center [520, 211] width 62 height 14
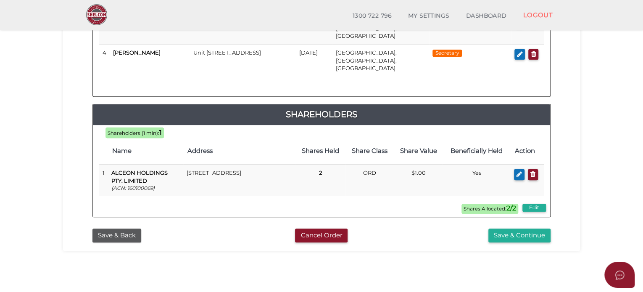
scroll to position [252, 0]
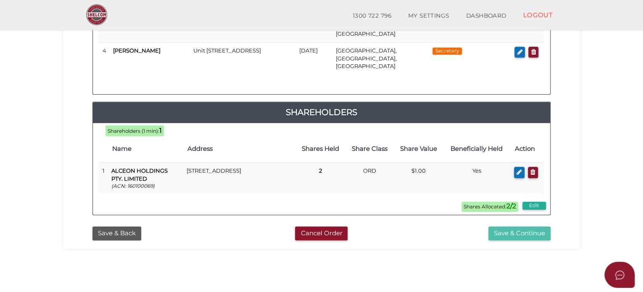
click at [507, 227] on button "Save & Continue" at bounding box center [520, 234] width 62 height 14
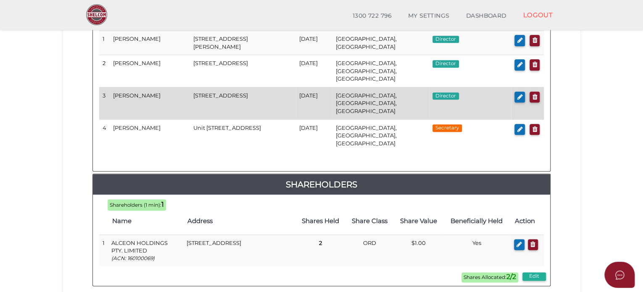
scroll to position [463, 0]
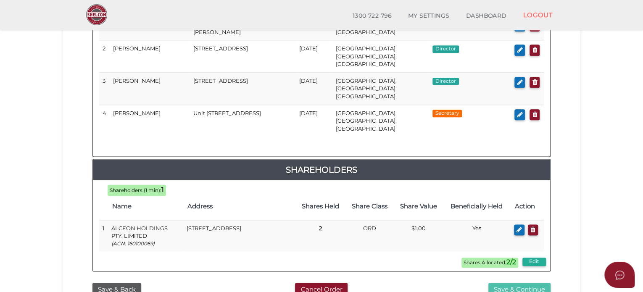
click at [535, 283] on button "Save & Continue" at bounding box center [520, 290] width 62 height 14
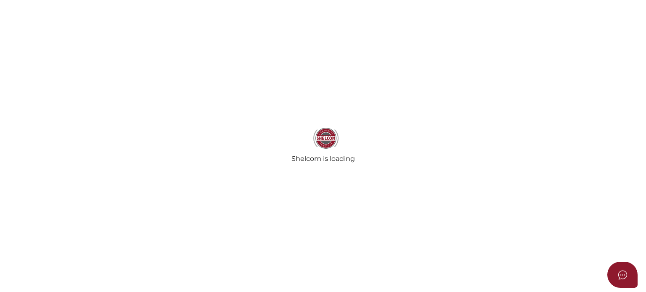
select select "Comb Binding"
select select "No"
radio input "true"
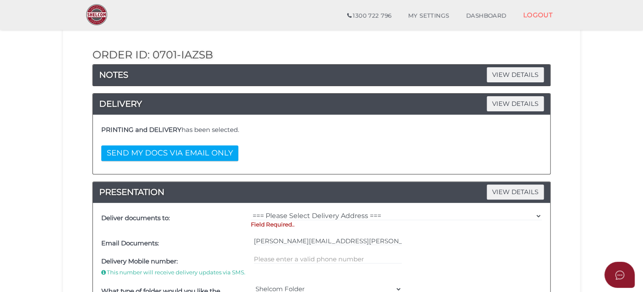
scroll to position [168, 0]
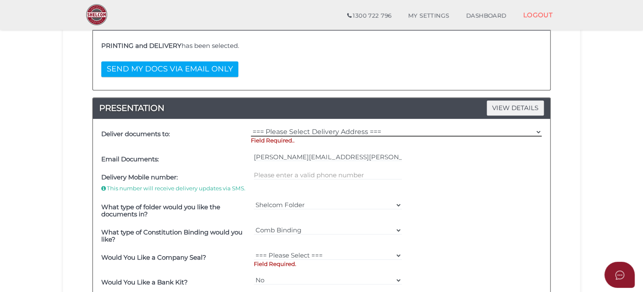
drag, startPoint x: 293, startPoint y: 130, endPoint x: 289, endPoint y: 135, distance: 6.6
click at [293, 130] on select "=== Please Select Delivery Address === (User Address - [PERSON_NAME]) Level [ST…" at bounding box center [396, 131] width 291 height 9
select select "0"
click at [251, 127] on select "=== Please Select Delivery Address === (User Address - [PERSON_NAME]) Level [ST…" at bounding box center [396, 131] width 291 height 9
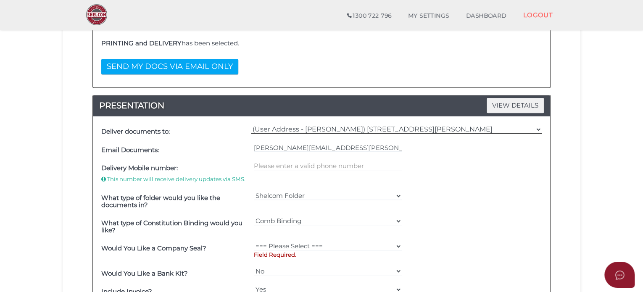
scroll to position [252, 0]
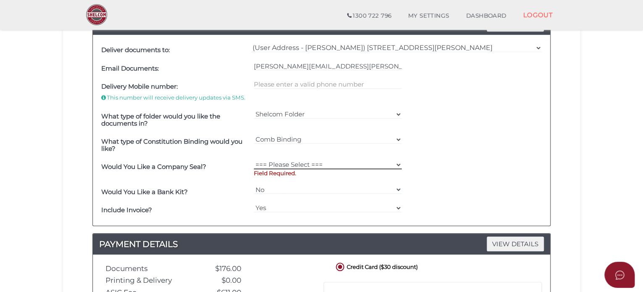
click at [284, 163] on select "=== Please Select === Fold Seal $50 No Seal" at bounding box center [328, 164] width 148 height 9
select select "0"
click at [254, 160] on select "=== Please Select === Fold Seal $50 No Seal" at bounding box center [328, 164] width 148 height 9
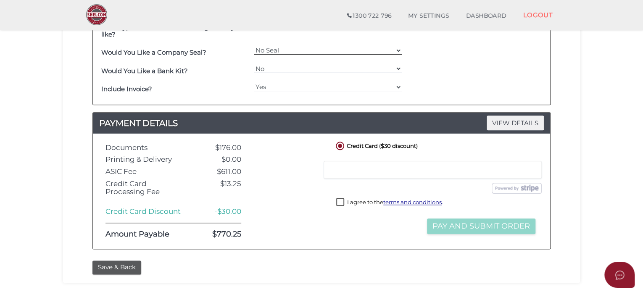
scroll to position [378, 0]
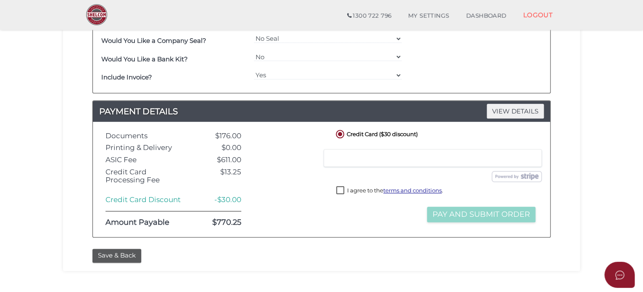
click at [340, 186] on label "I agree to the terms and conditions ." at bounding box center [389, 191] width 107 height 11
checkbox input "true"
click at [449, 219] on button "Pay and Submit Order" at bounding box center [481, 215] width 108 height 16
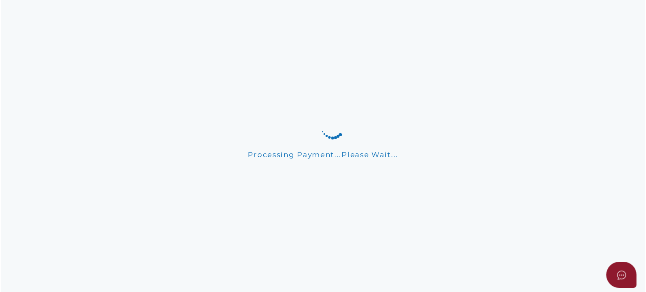
scroll to position [0, 0]
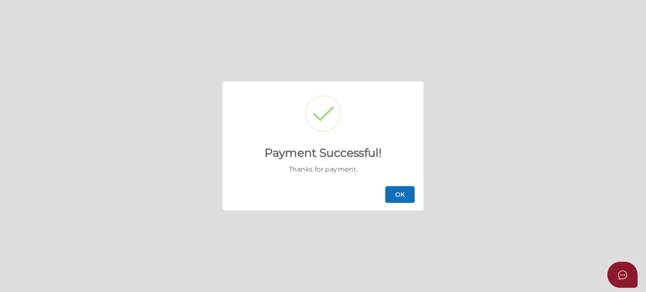
click at [396, 193] on button "OK" at bounding box center [399, 194] width 29 height 17
